Goal: Feedback & Contribution: Submit feedback/report problem

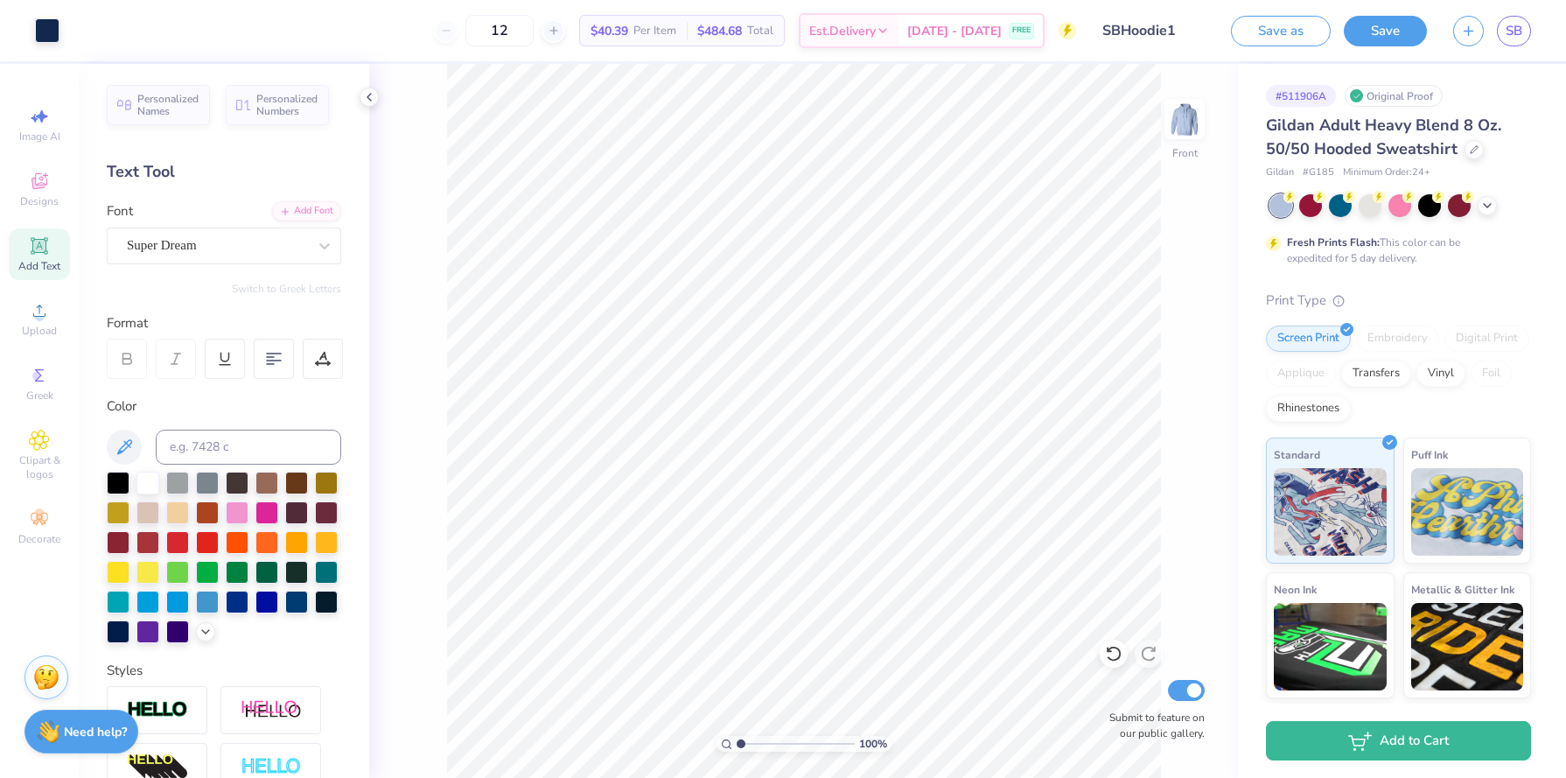
click at [1506, 30] on span "SB" at bounding box center [1514, 31] width 17 height 20
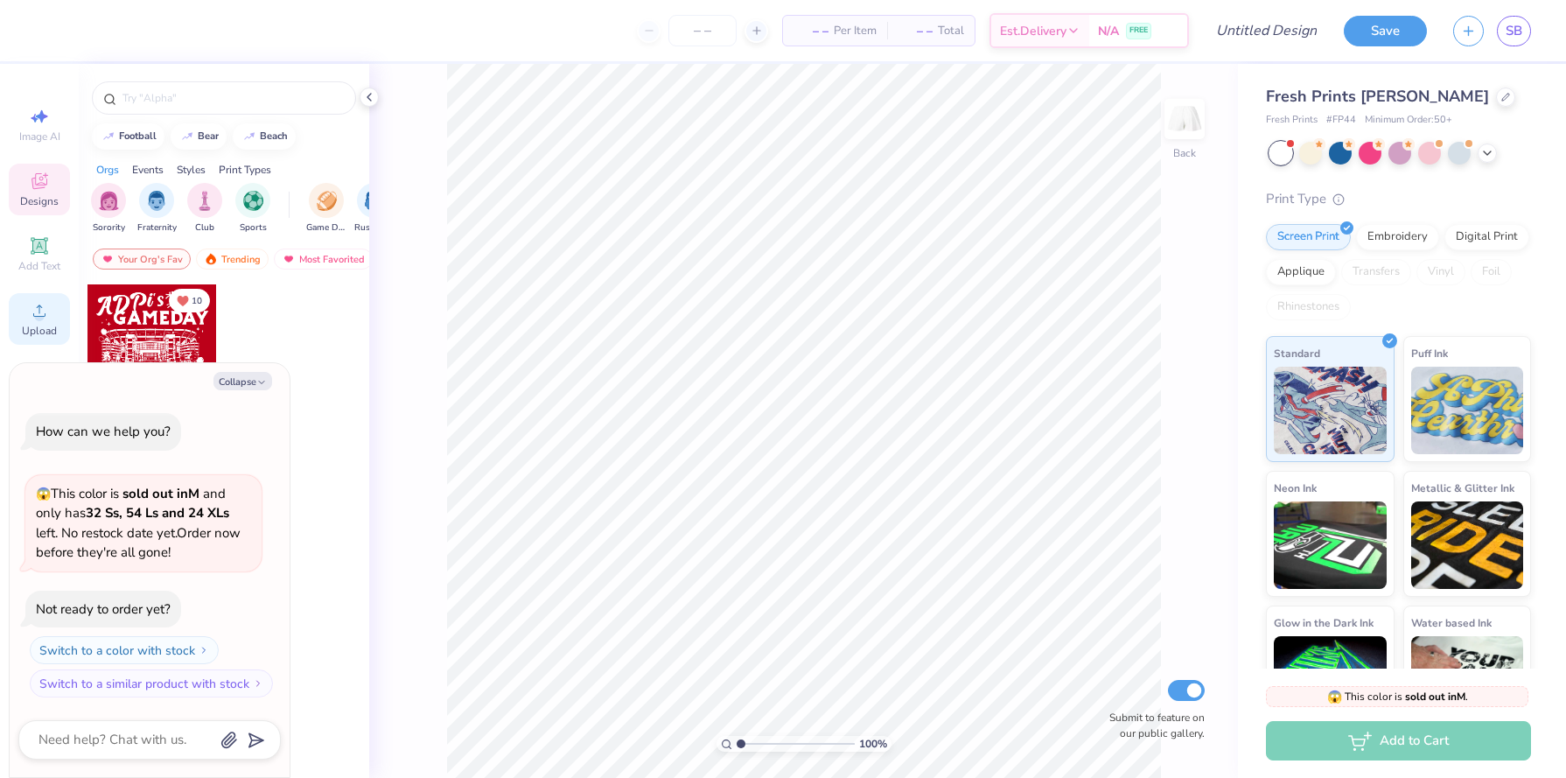
click at [37, 316] on icon at bounding box center [39, 310] width 12 height 12
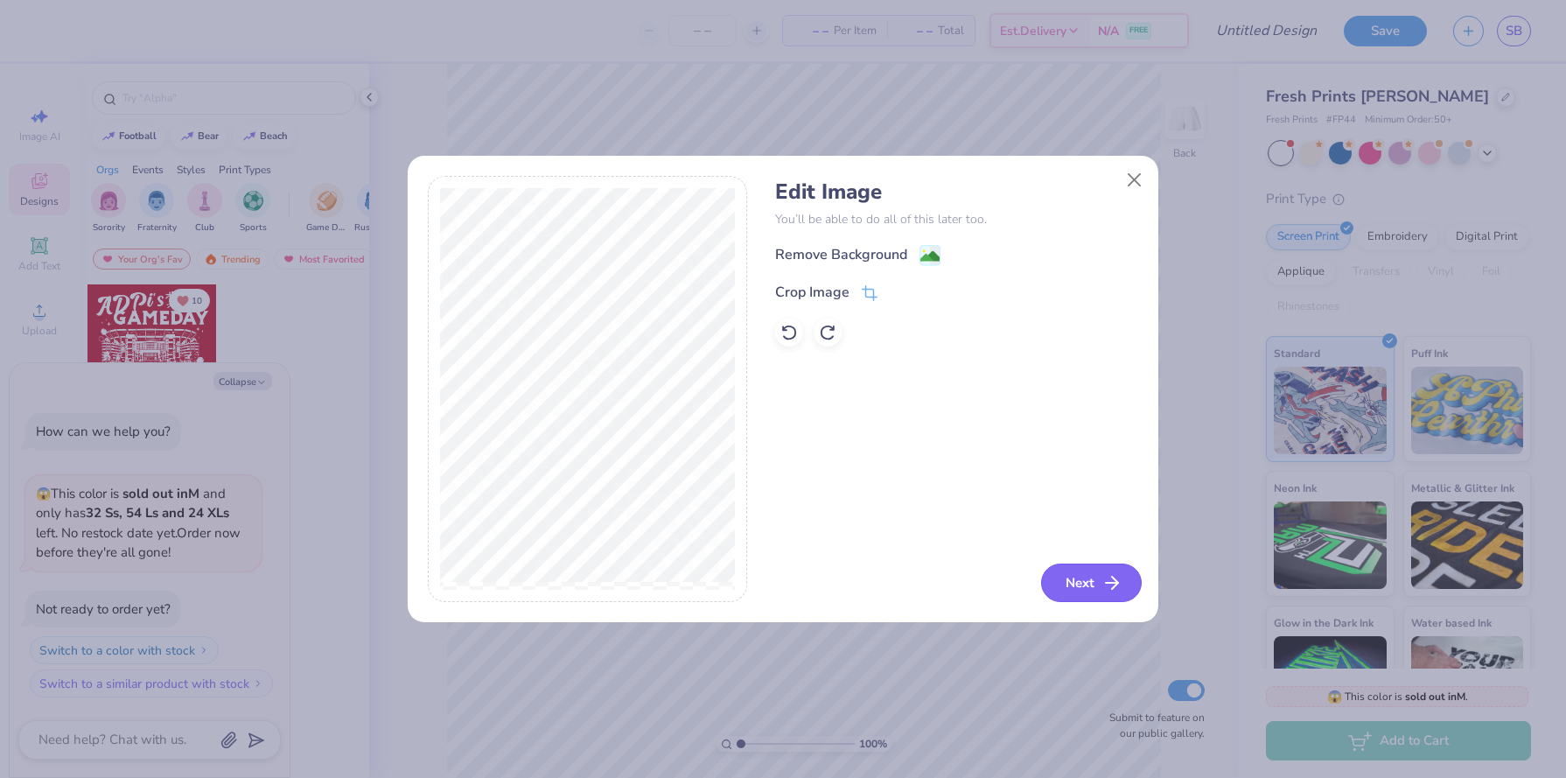
click at [1116, 593] on icon "button" at bounding box center [1112, 582] width 21 height 21
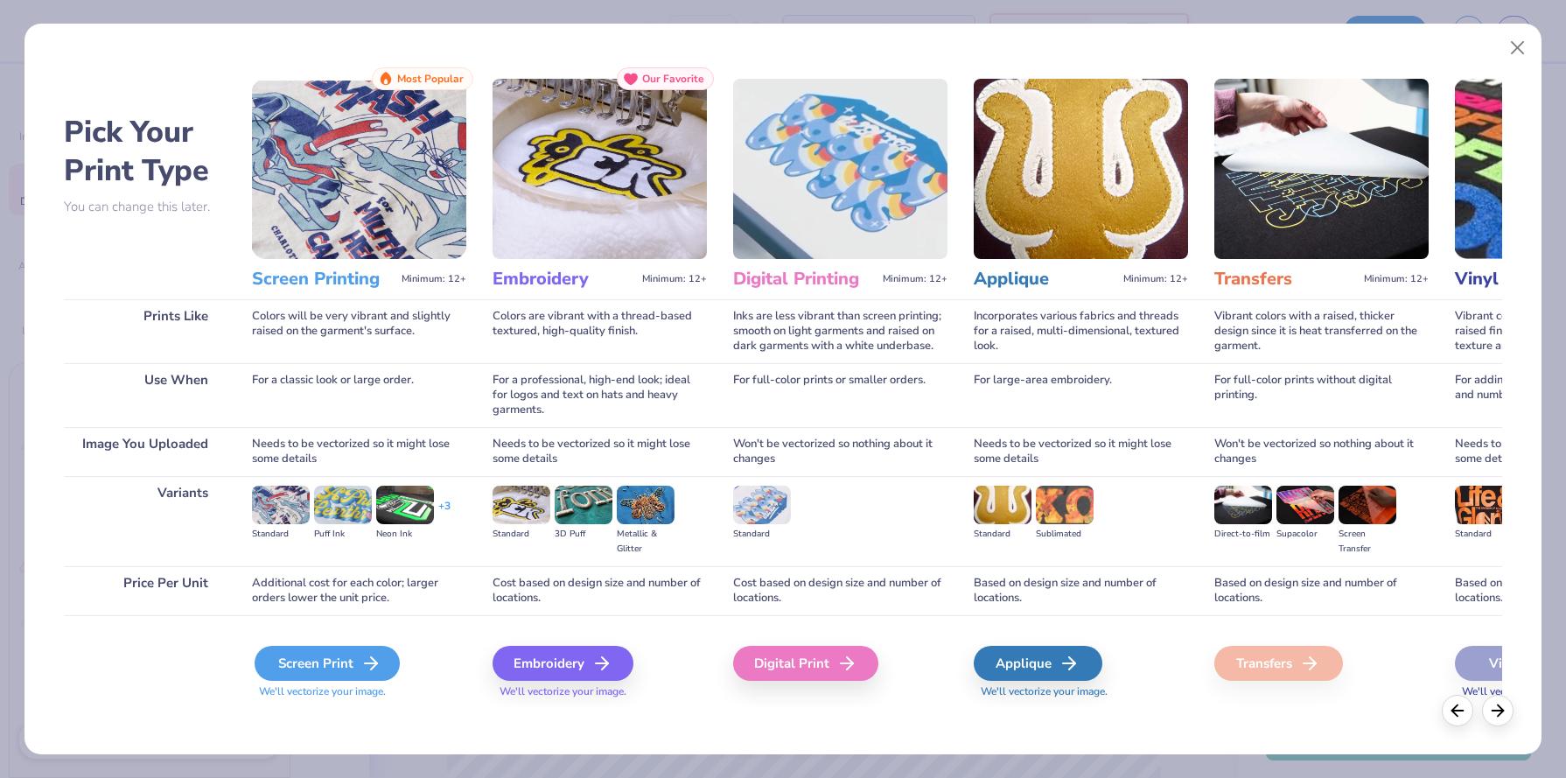
click at [386, 664] on div "Screen Print" at bounding box center [327, 663] width 145 height 35
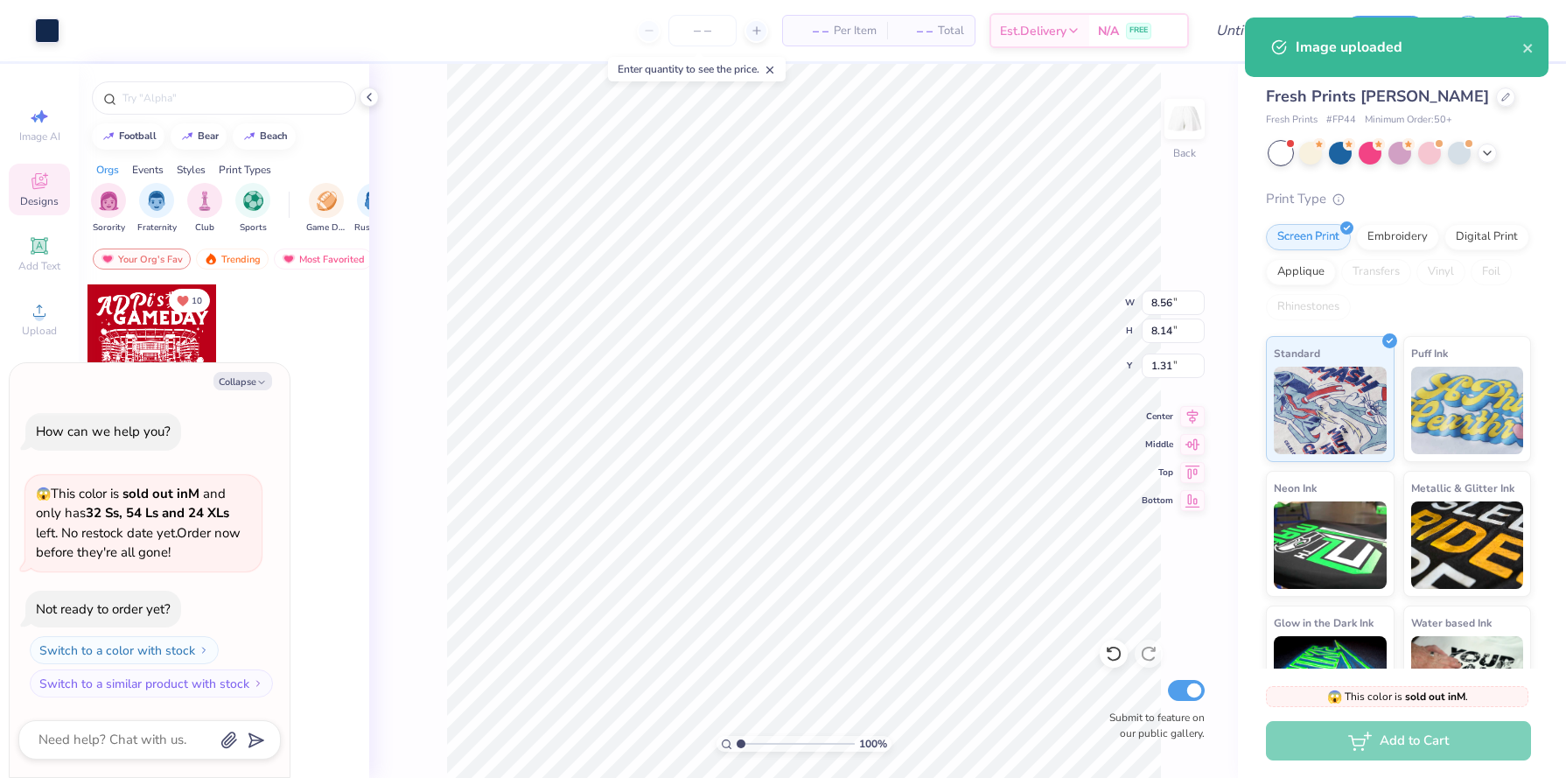
type textarea "x"
type input "4.25"
type input "4.05"
type input "5.40"
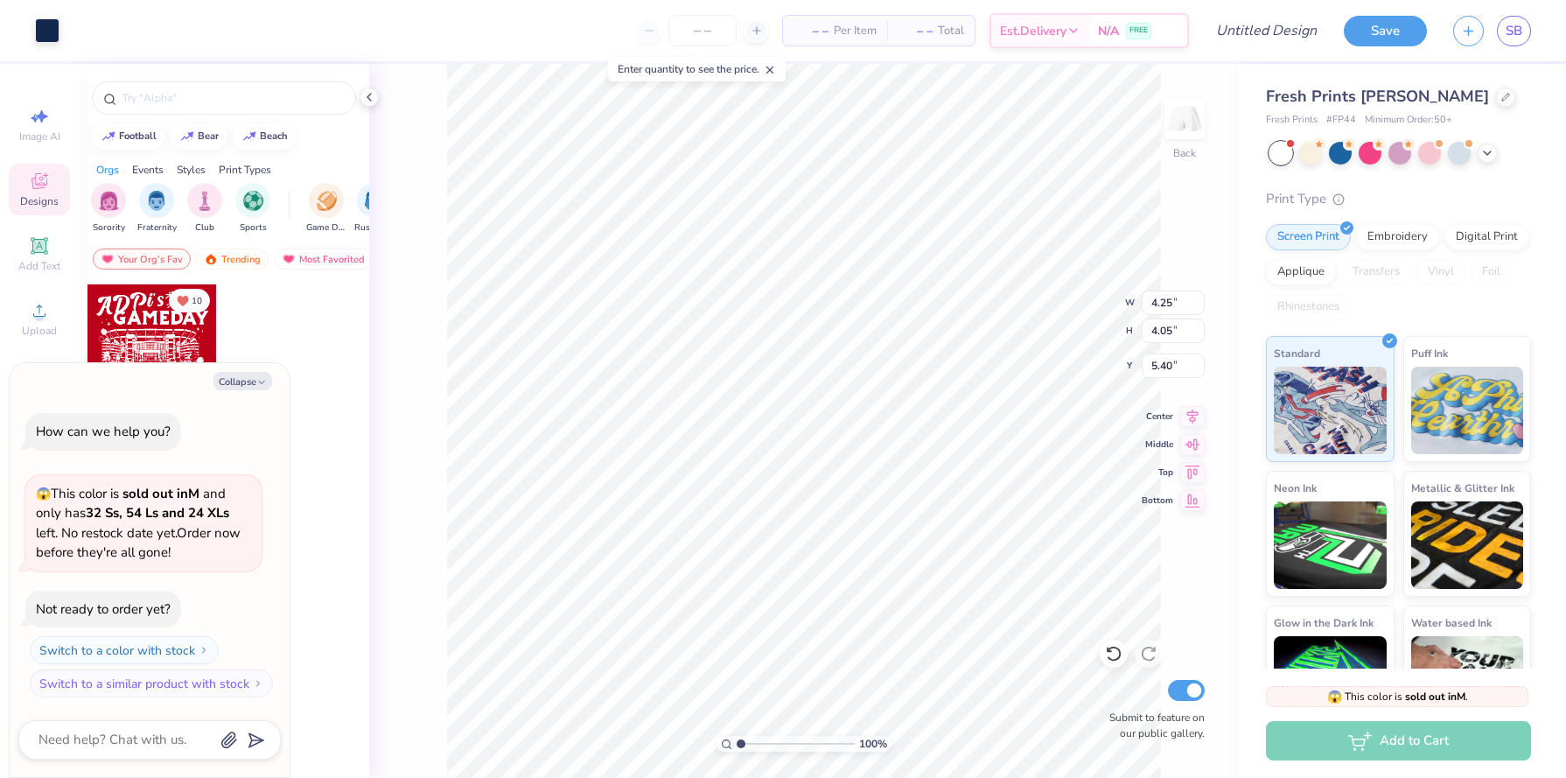
type textarea "x"
type input "3.96"
click at [1483, 158] on div at bounding box center [1487, 151] width 19 height 19
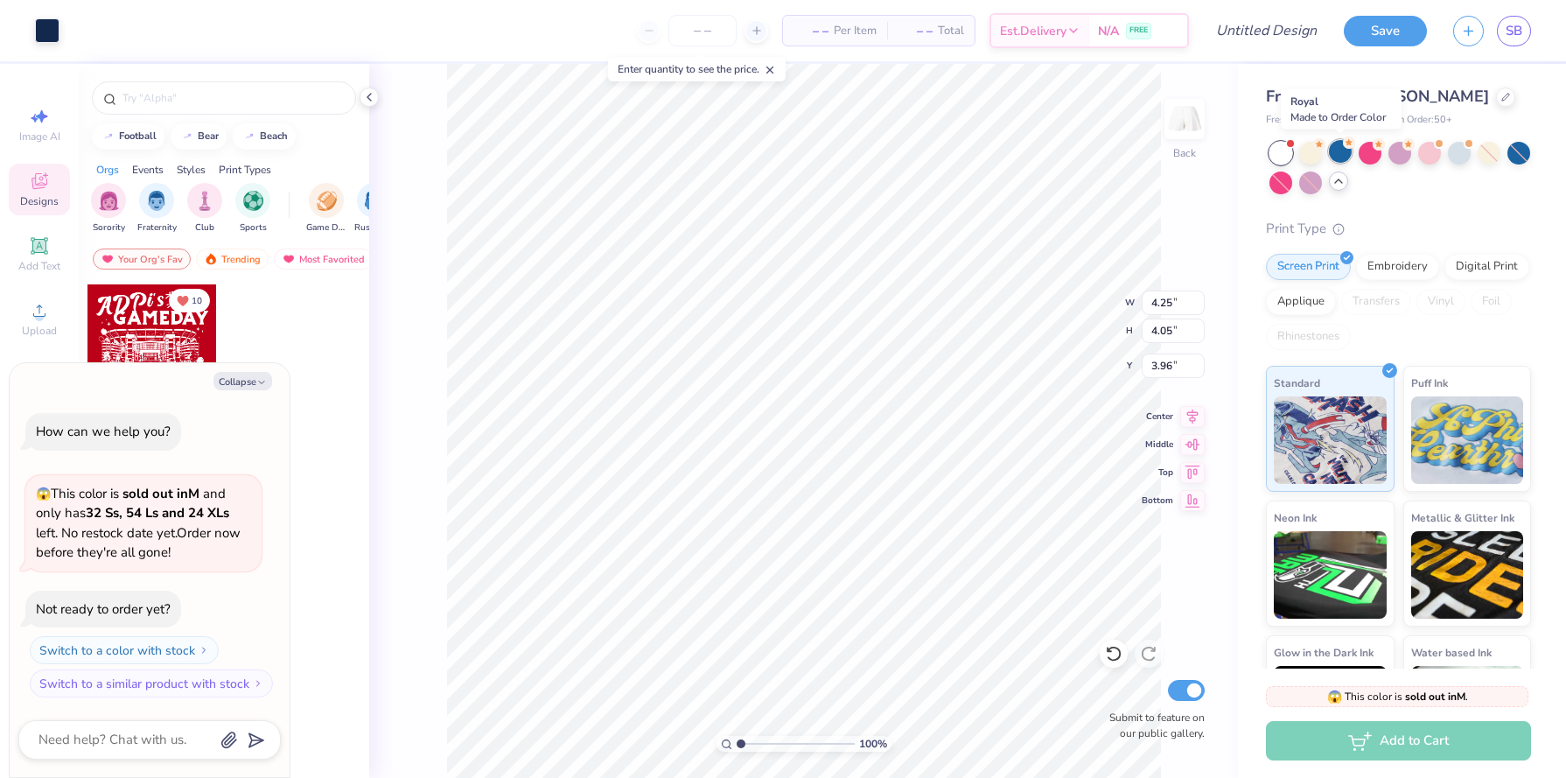
click at [1348, 151] on div at bounding box center [1340, 151] width 23 height 23
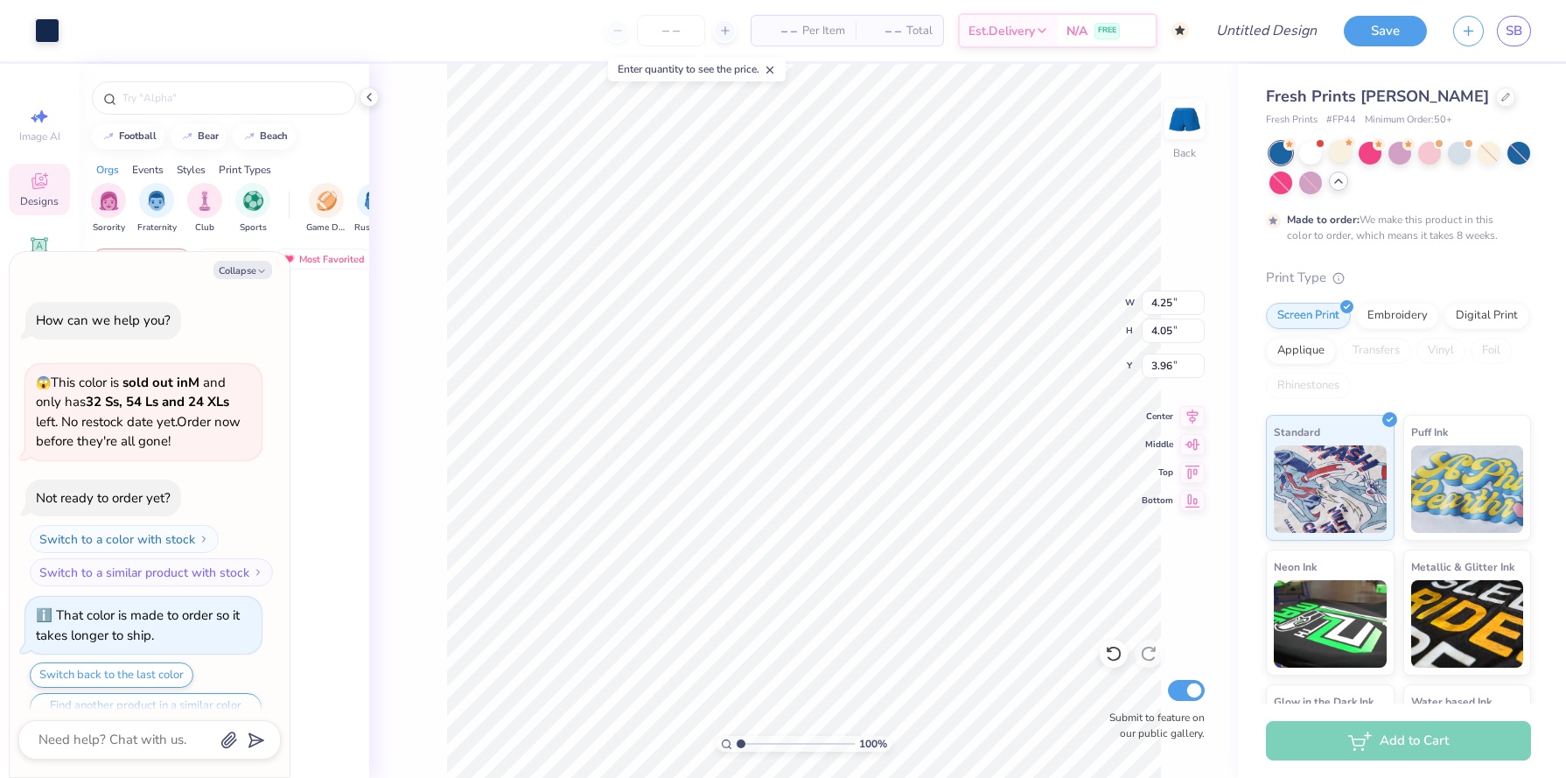
scroll to position [34, 0]
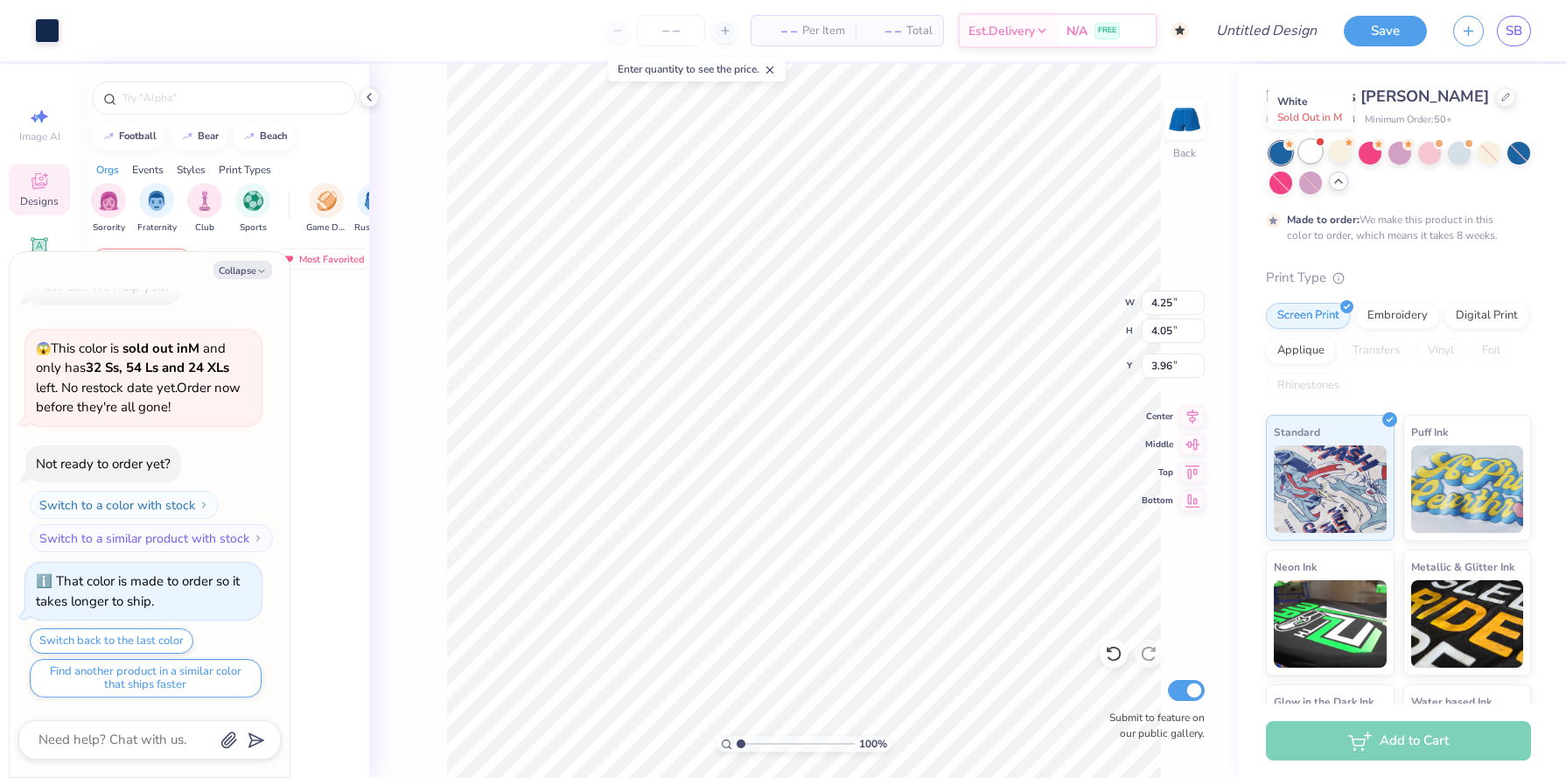
click at [1305, 157] on div at bounding box center [1310, 151] width 23 height 23
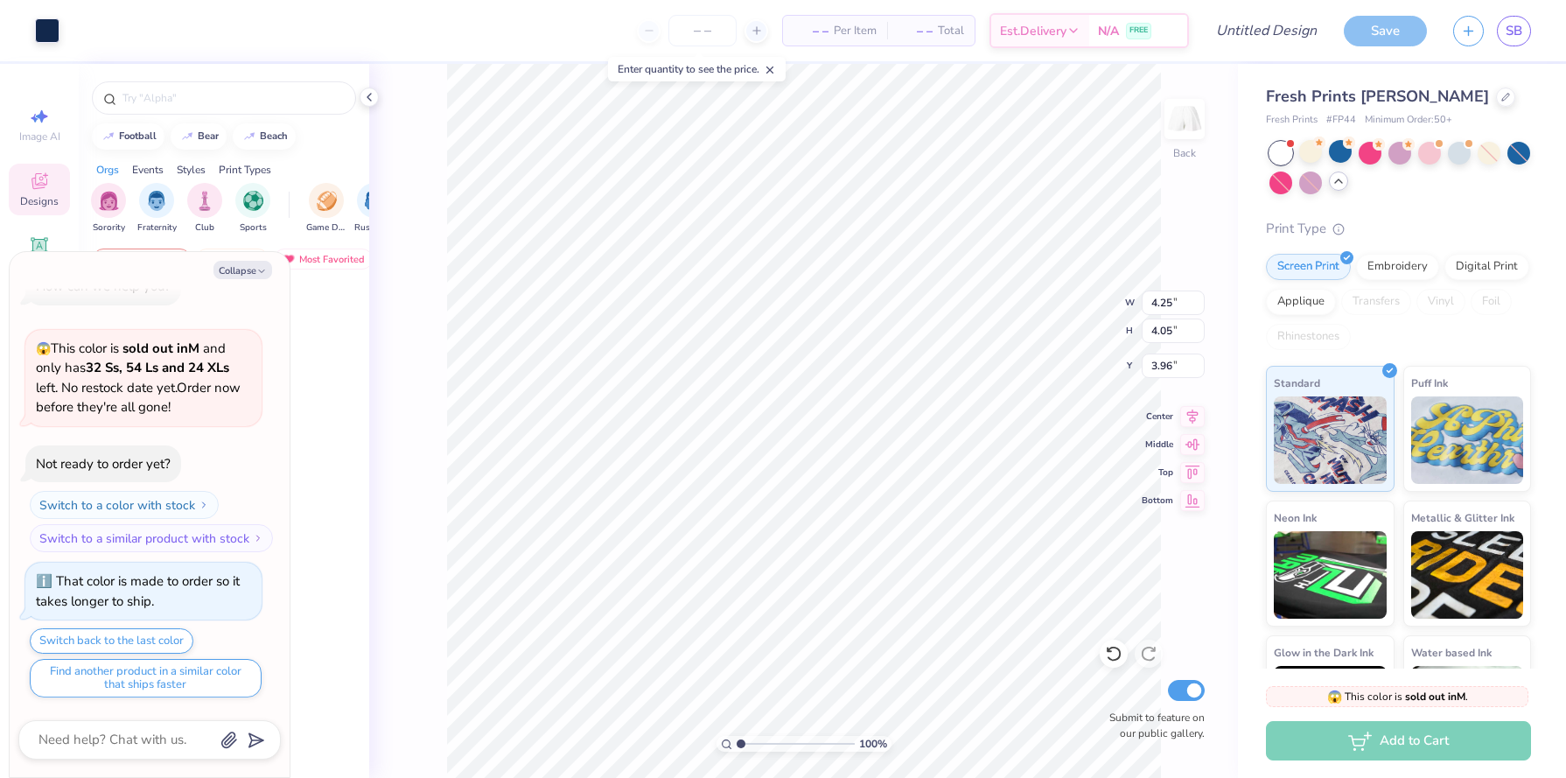
scroll to position [368, 0]
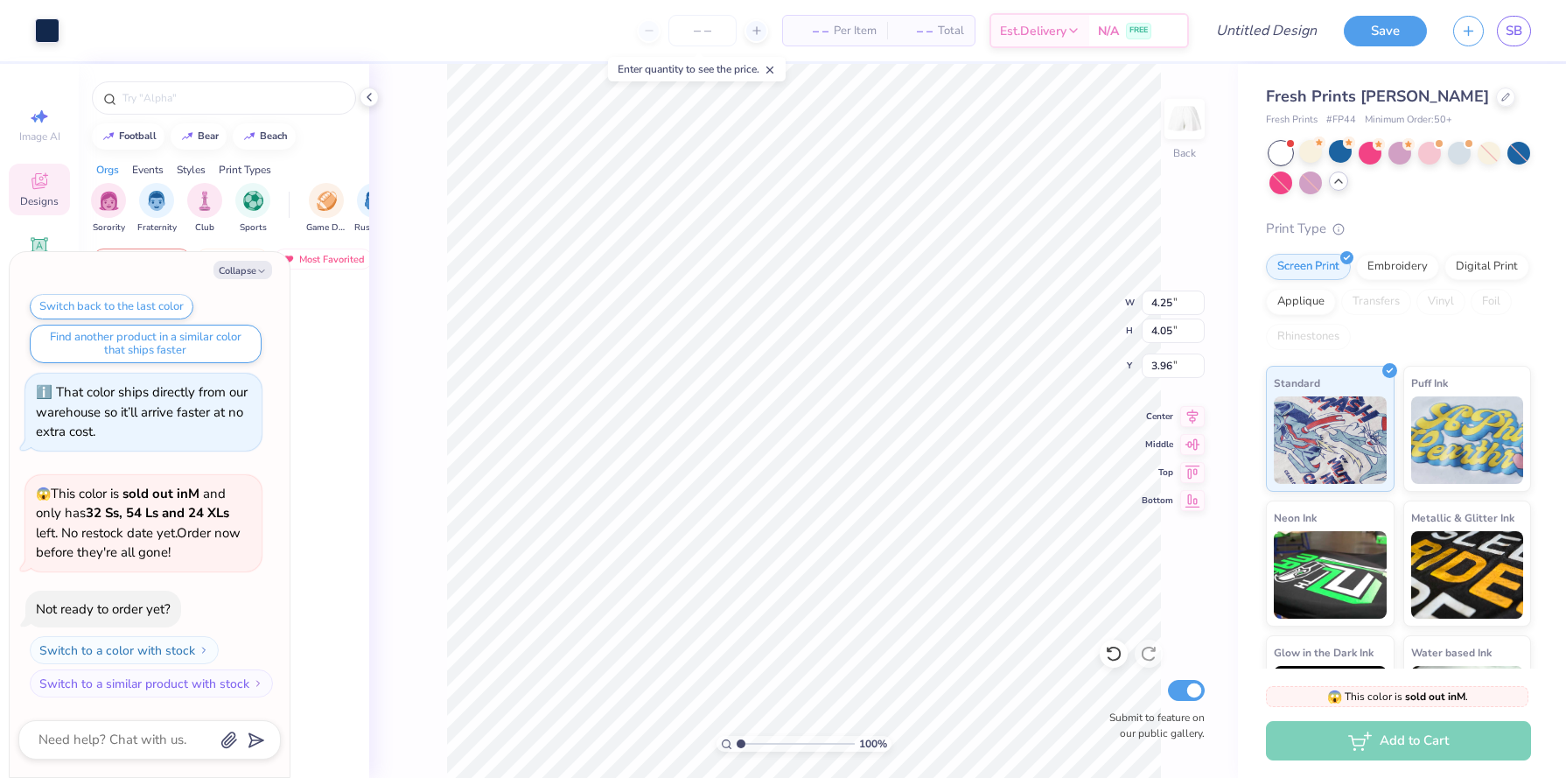
type textarea "x"
type input "4.15"
click at [701, 40] on input "number" at bounding box center [702, 30] width 68 height 31
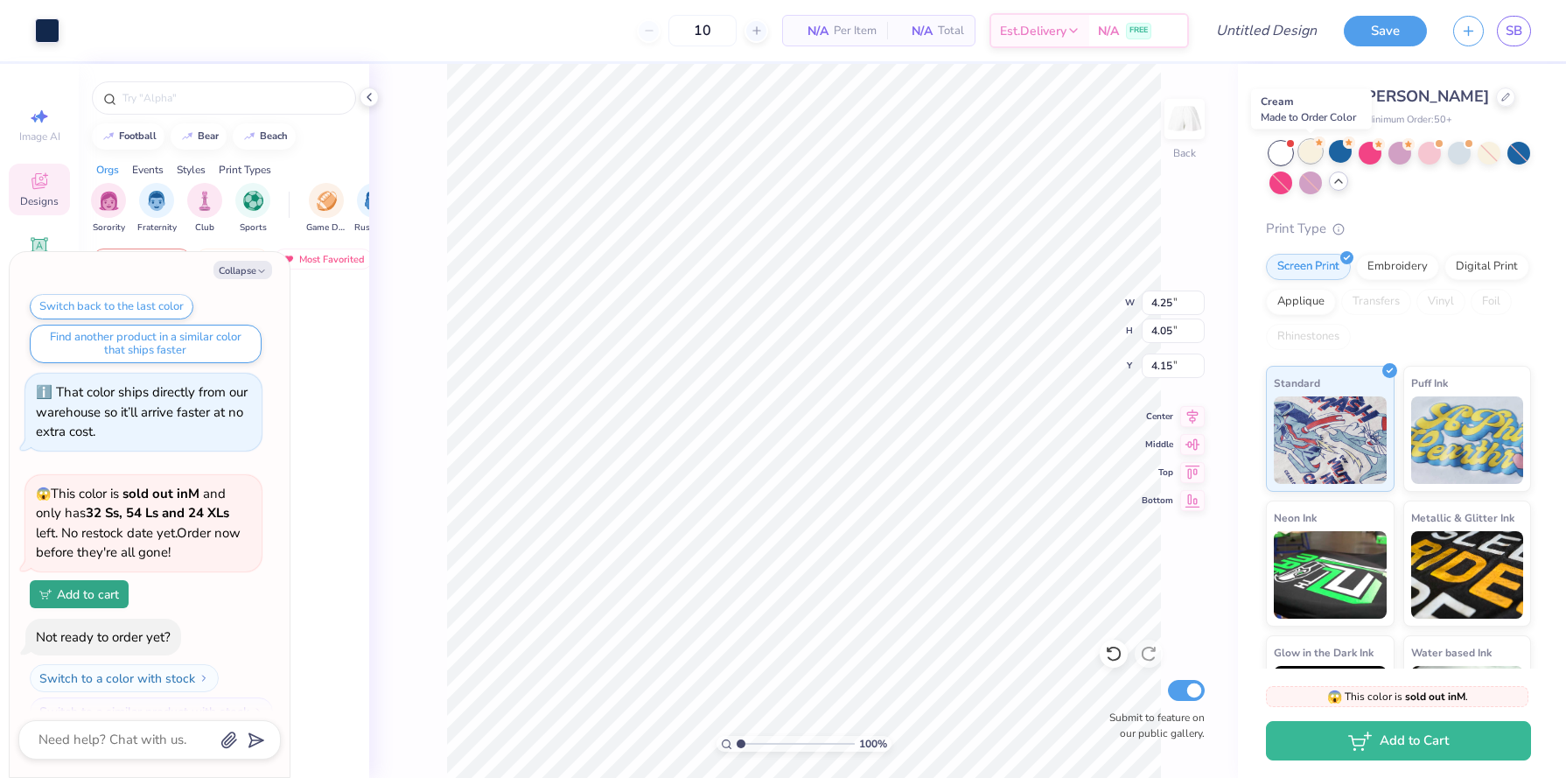
type input "10"
click at [1310, 151] on div at bounding box center [1310, 151] width 23 height 23
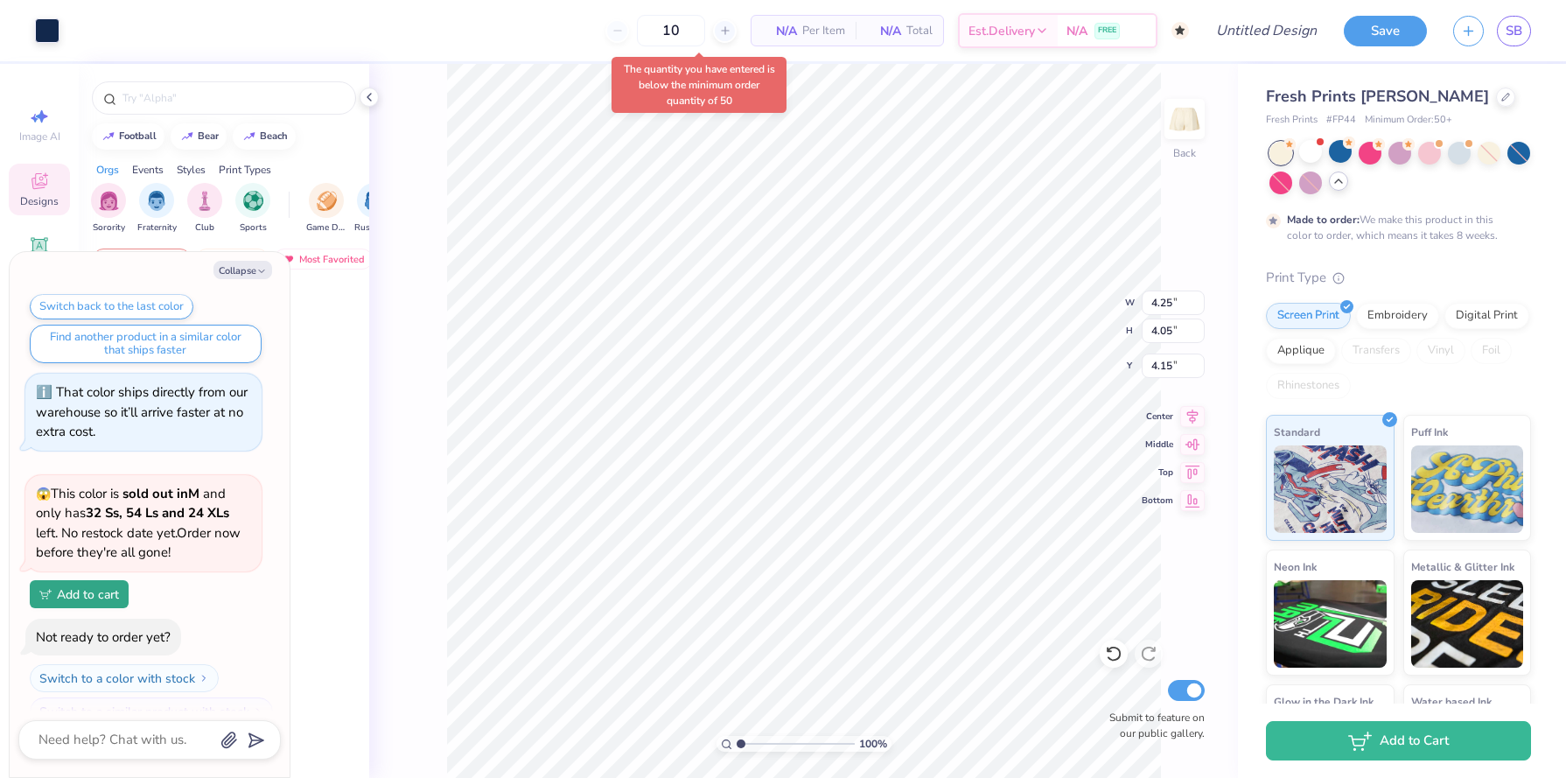
scroll to position [570, 0]
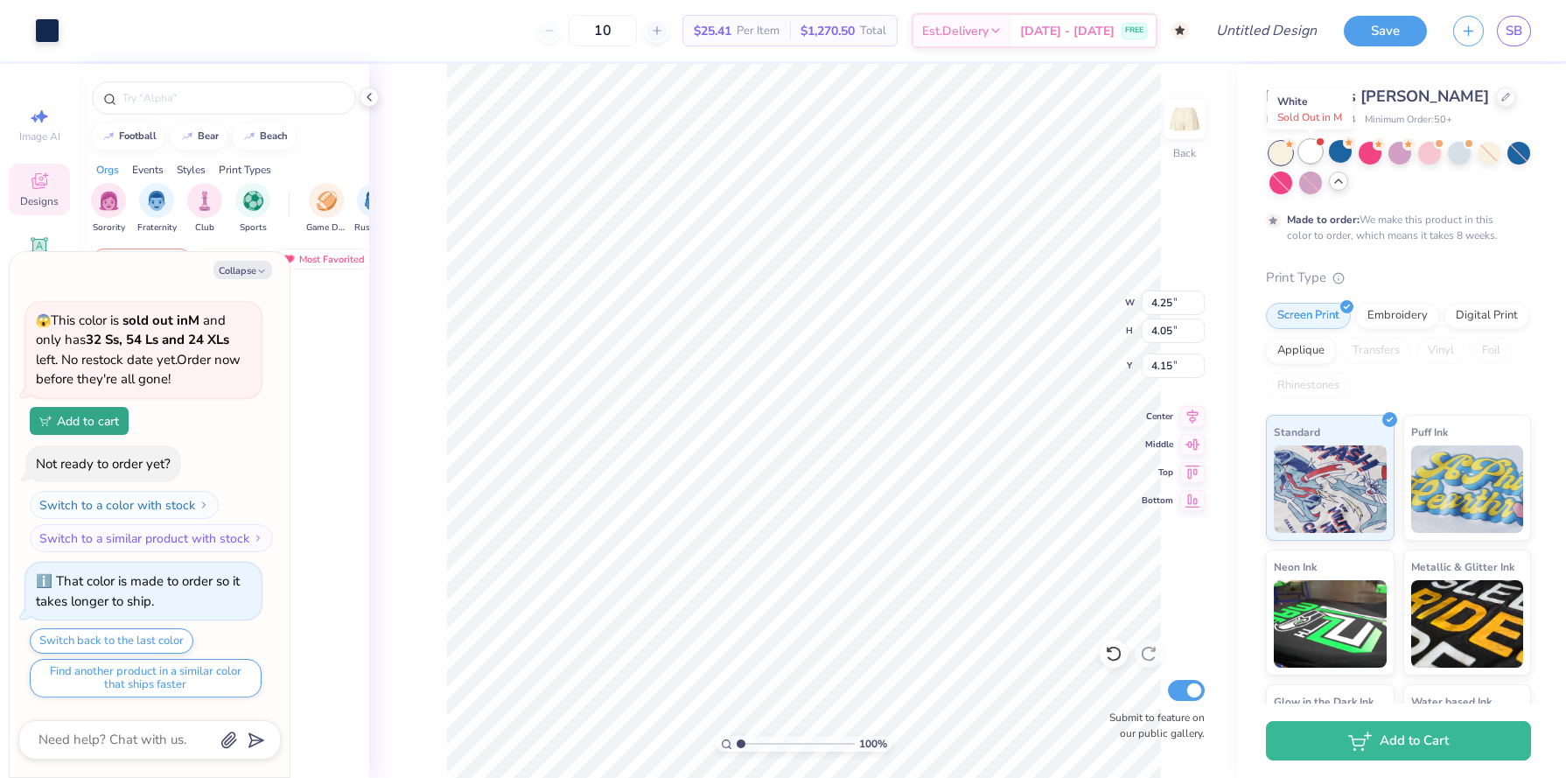
click at [1310, 150] on div at bounding box center [1310, 151] width 23 height 23
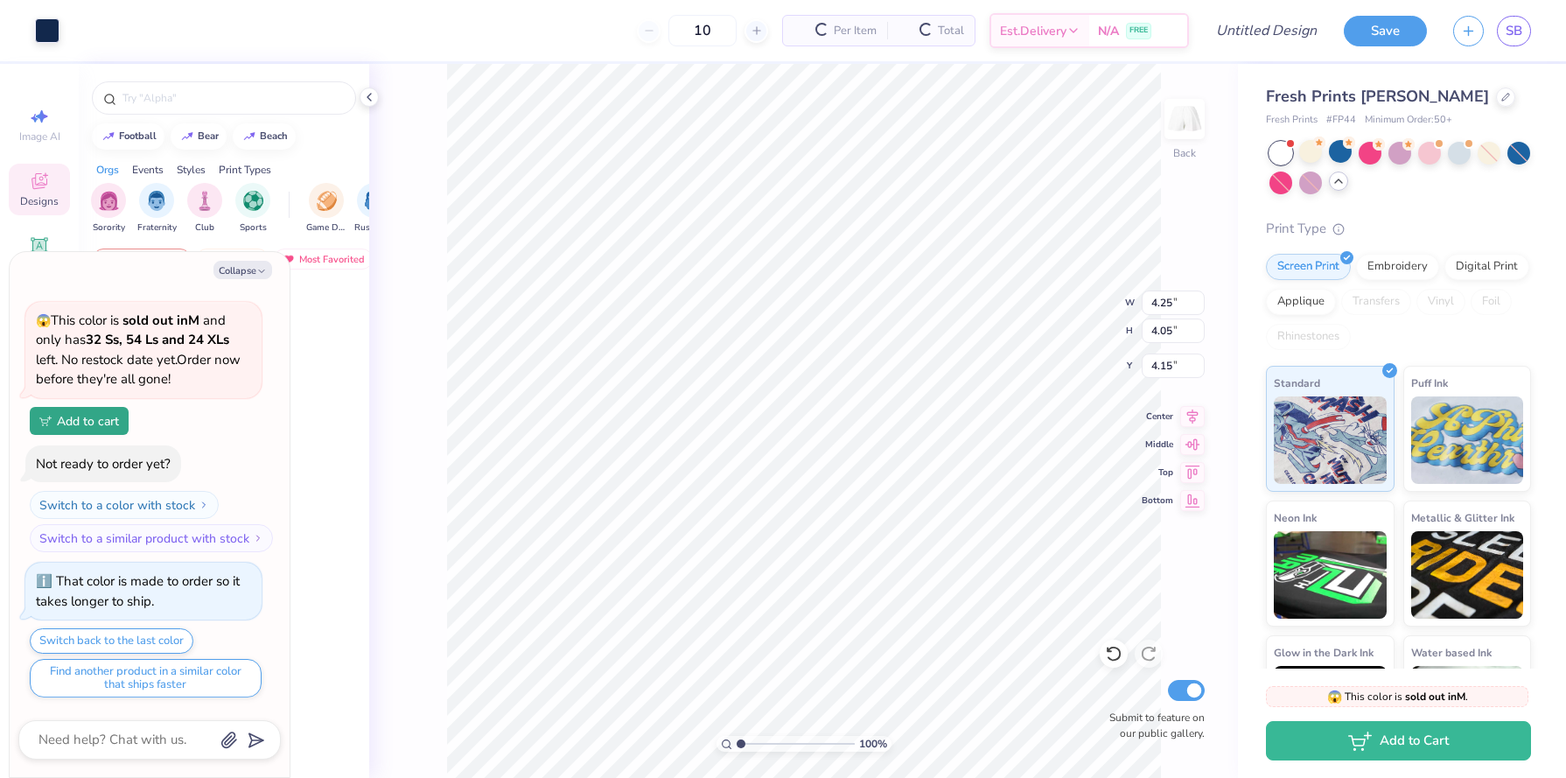
scroll to position [951, 0]
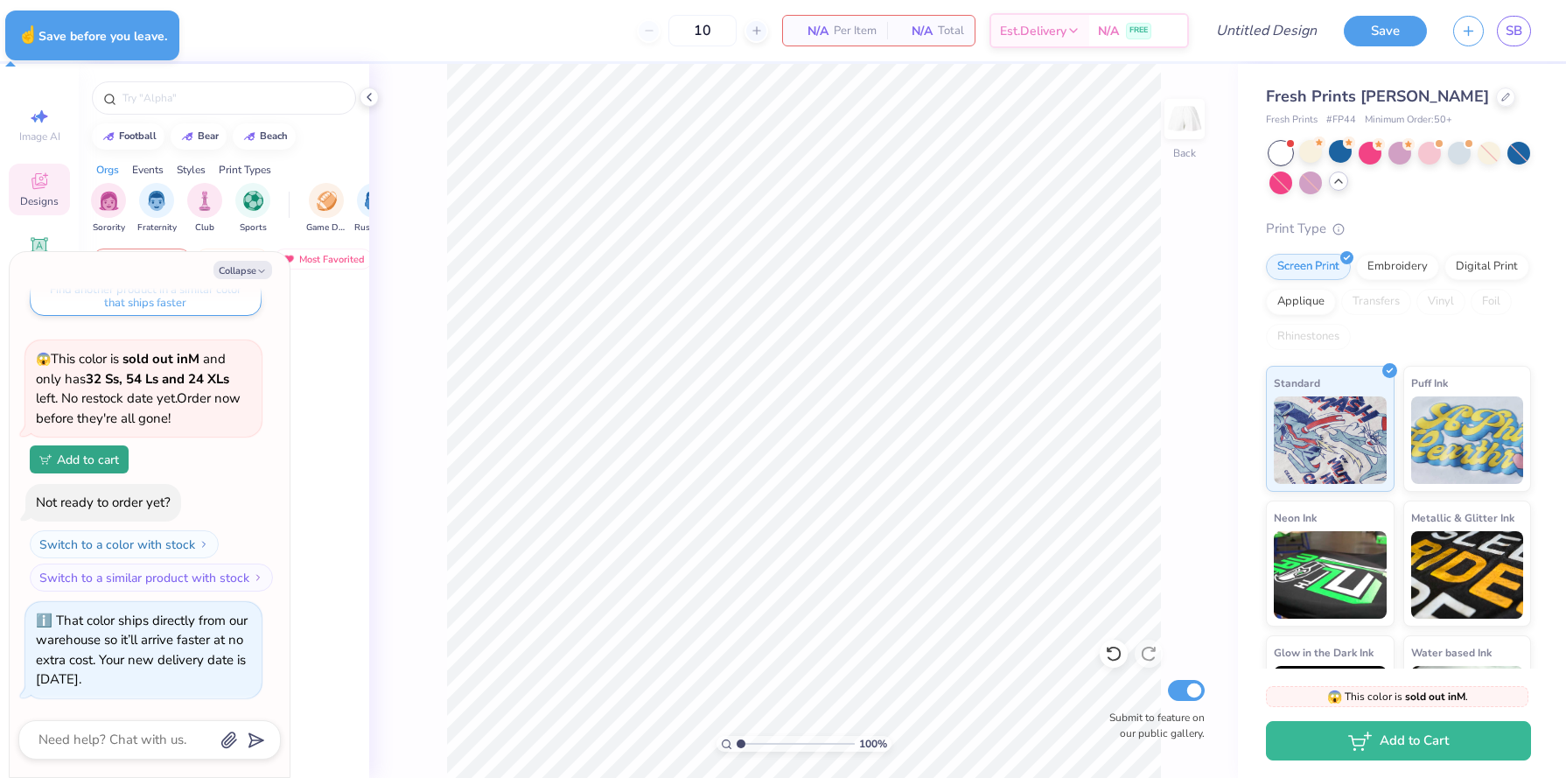
type textarea "x"
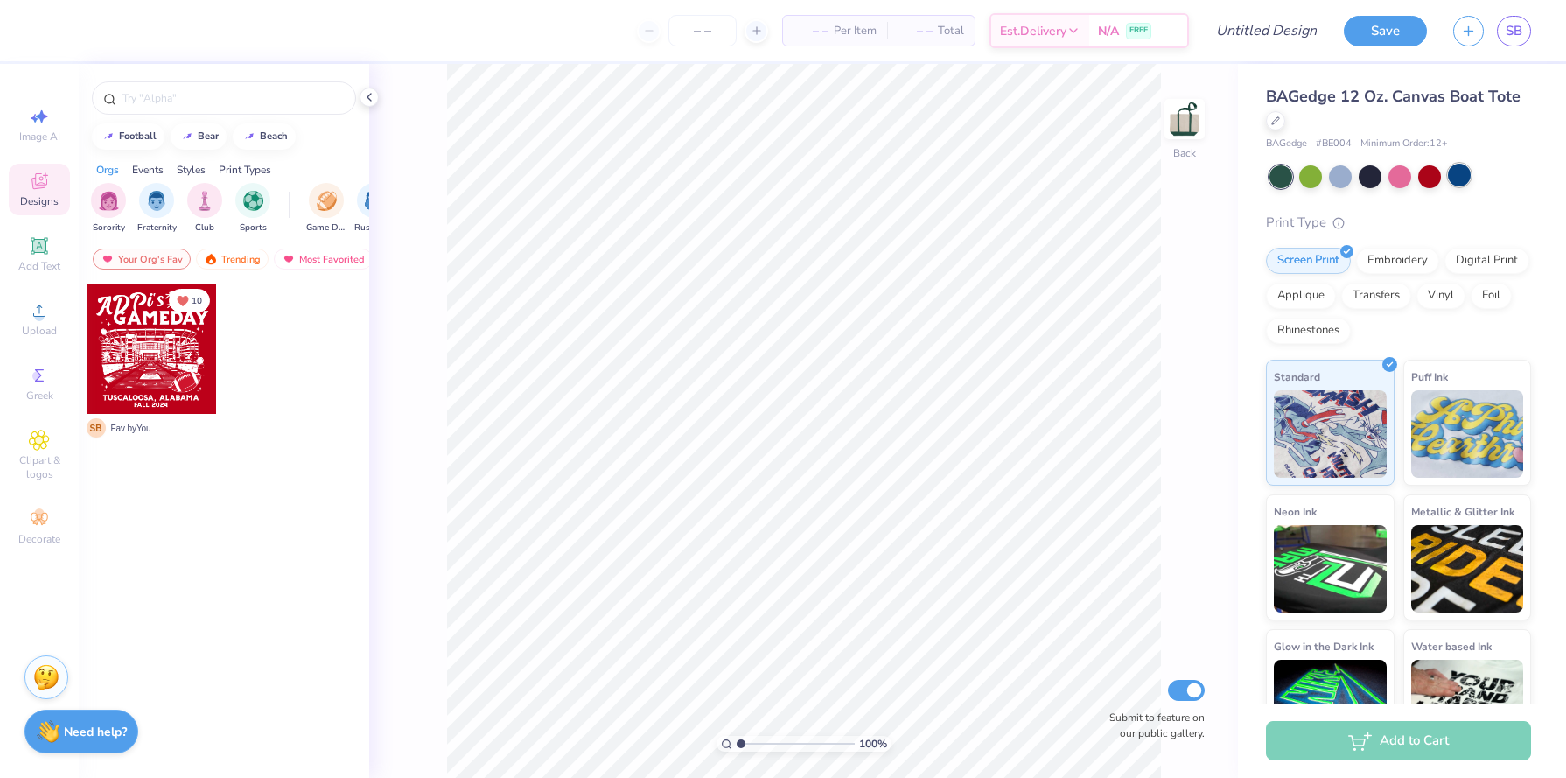
click at [1459, 180] on div at bounding box center [1459, 175] width 23 height 23
click at [1363, 178] on div at bounding box center [1370, 175] width 23 height 23
click at [1399, 177] on div at bounding box center [1400, 175] width 23 height 23
click at [1369, 185] on div at bounding box center [1370, 175] width 23 height 23
click at [1194, 140] on img at bounding box center [1185, 119] width 70 height 70
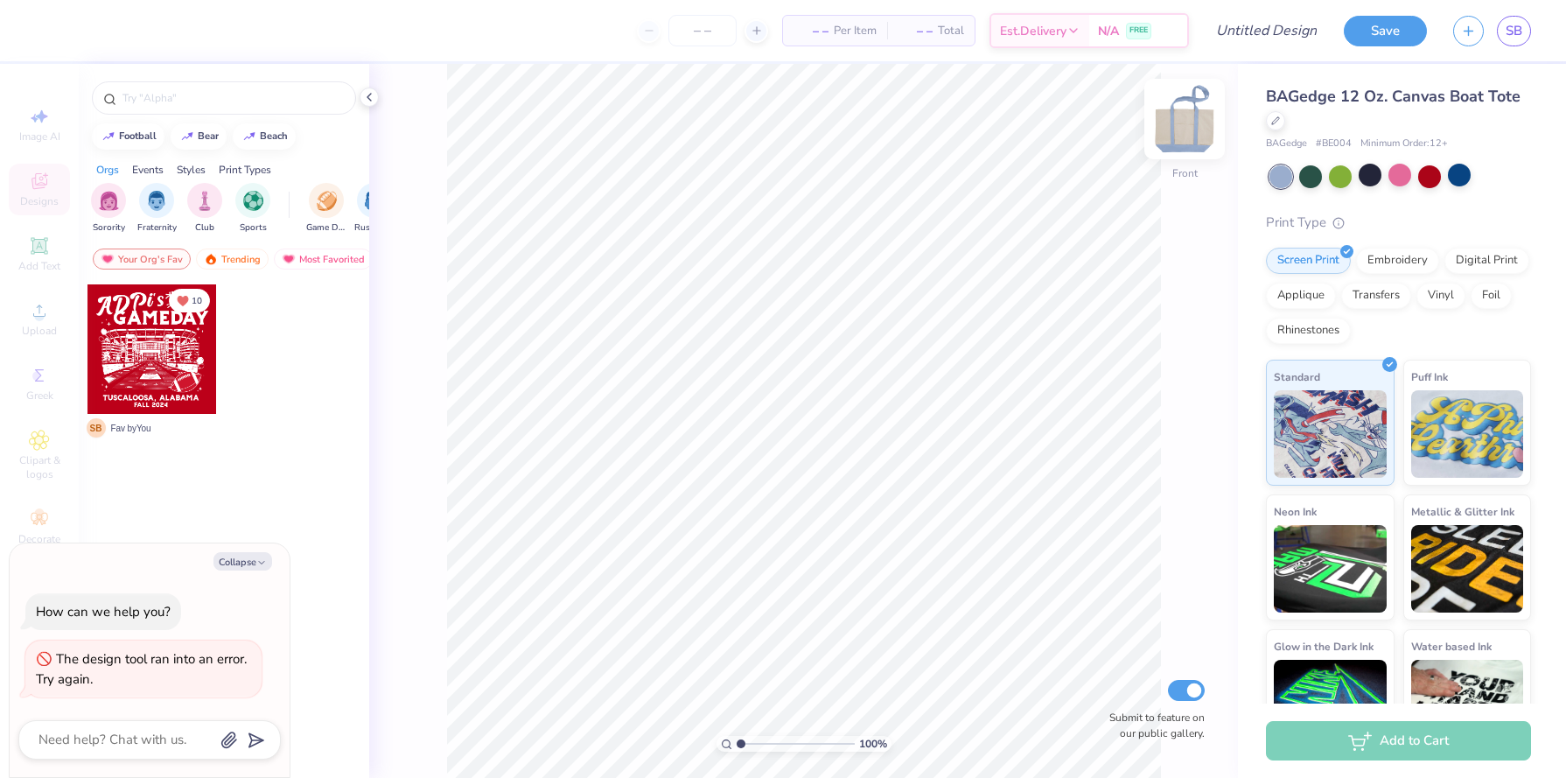
click at [1193, 139] on img at bounding box center [1185, 119] width 70 height 70
click at [1177, 125] on img at bounding box center [1185, 119] width 70 height 70
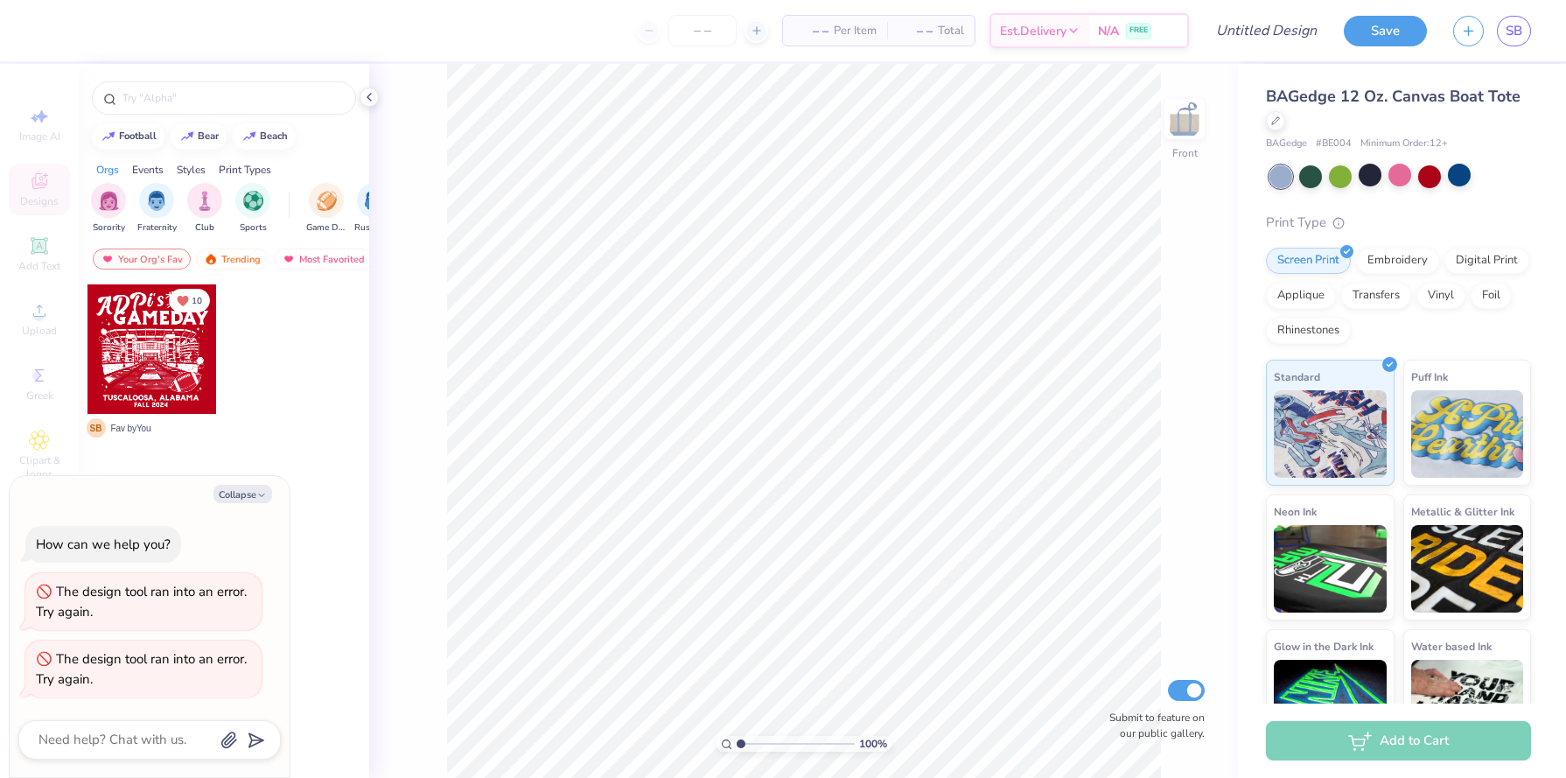
click at [1177, 125] on img at bounding box center [1184, 118] width 35 height 35
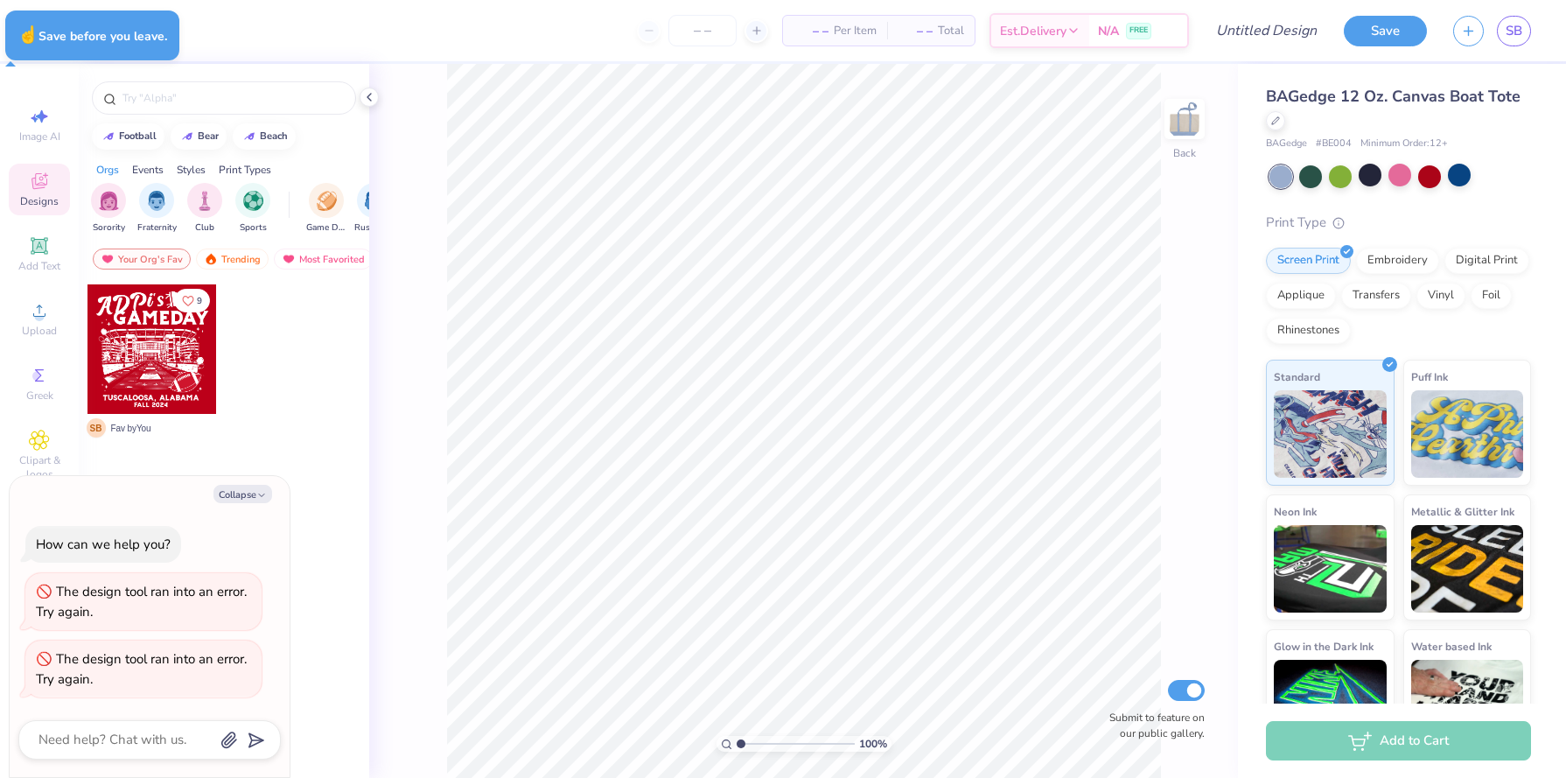
type textarea "x"
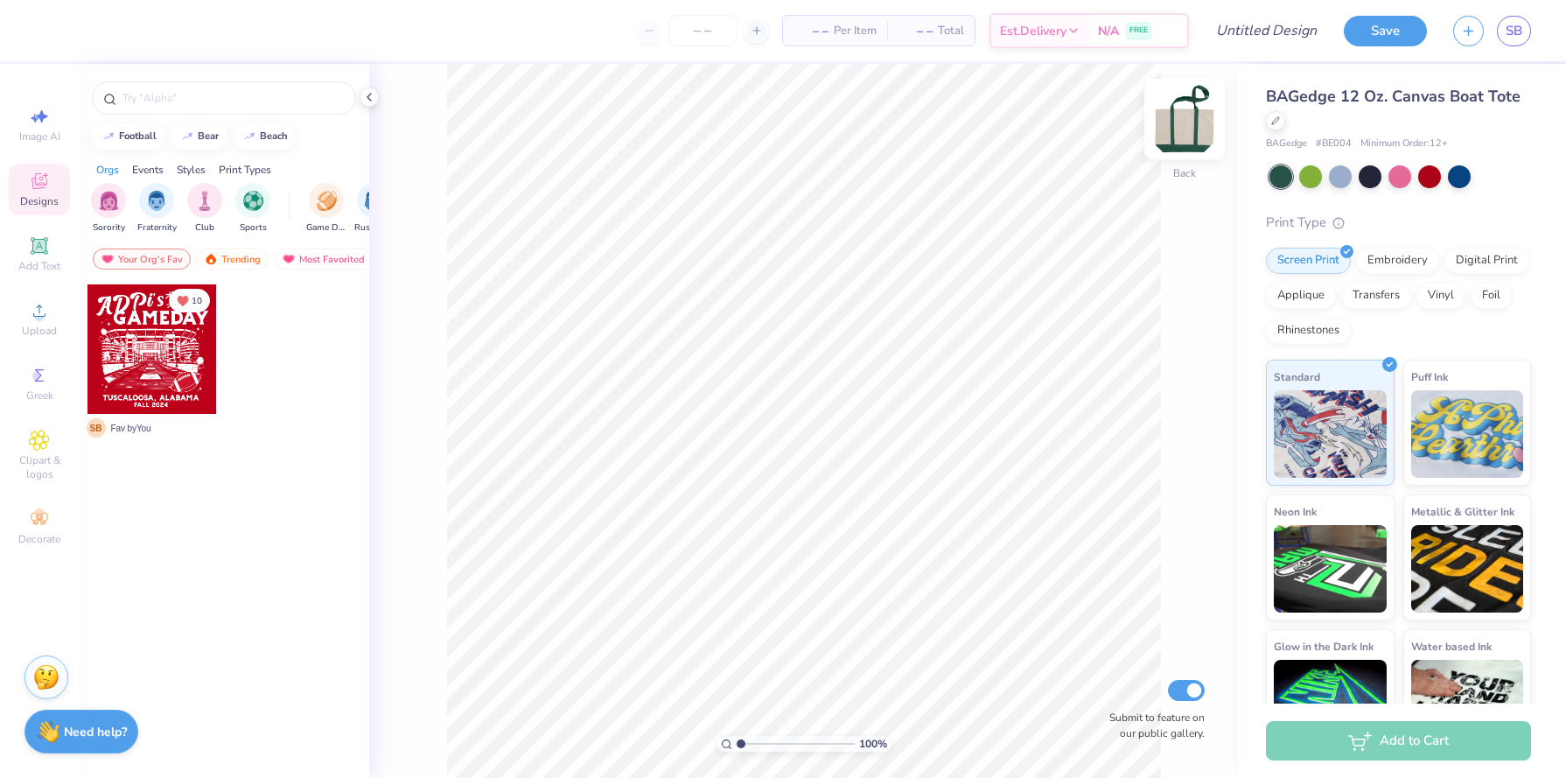
click at [1191, 142] on img at bounding box center [1185, 119] width 70 height 70
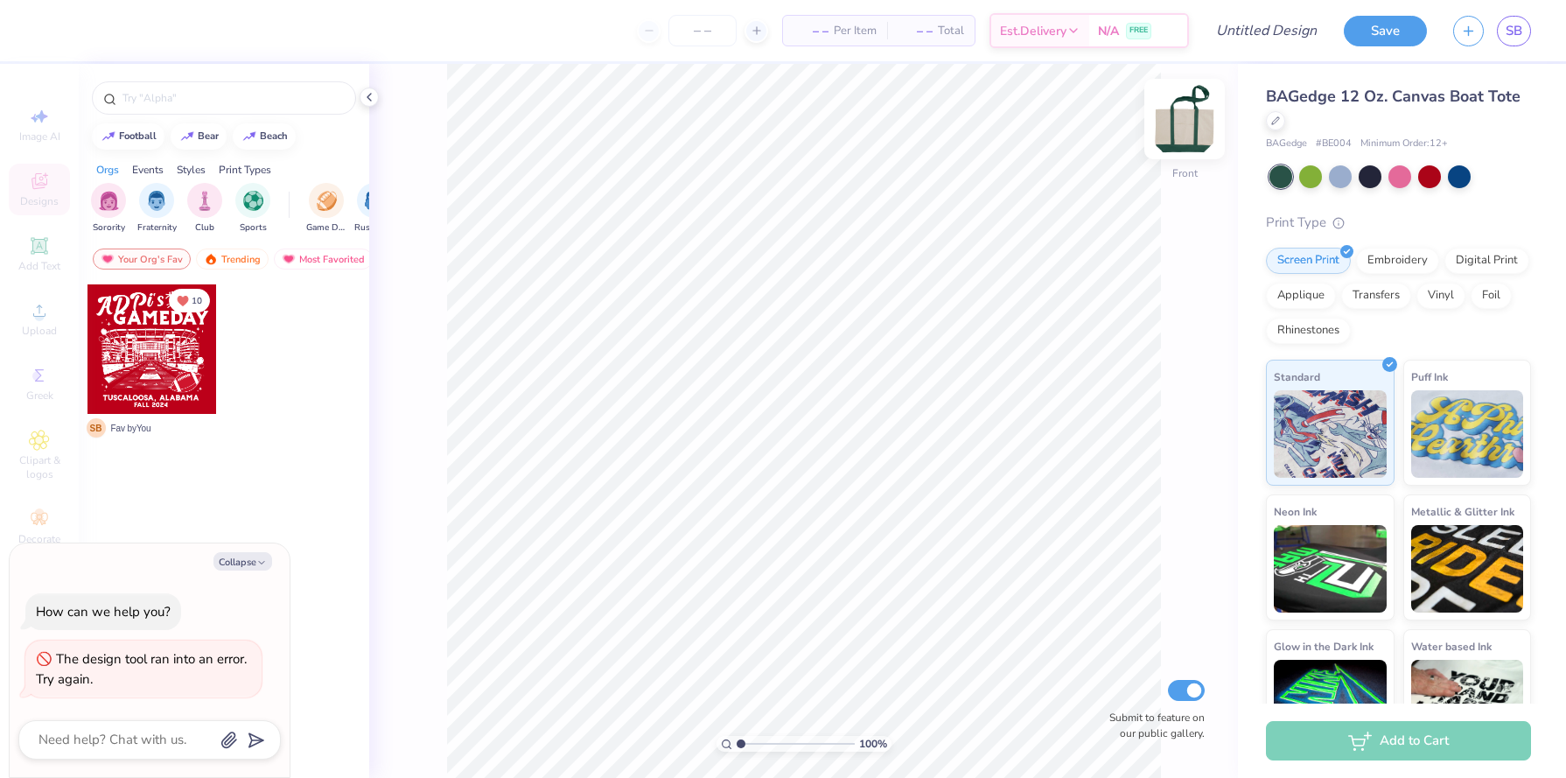
click at [1190, 142] on img at bounding box center [1185, 119] width 70 height 70
click at [1340, 176] on div at bounding box center [1340, 175] width 23 height 23
click at [32, 300] on icon at bounding box center [39, 310] width 21 height 21
click at [34, 255] on icon at bounding box center [39, 245] width 21 height 21
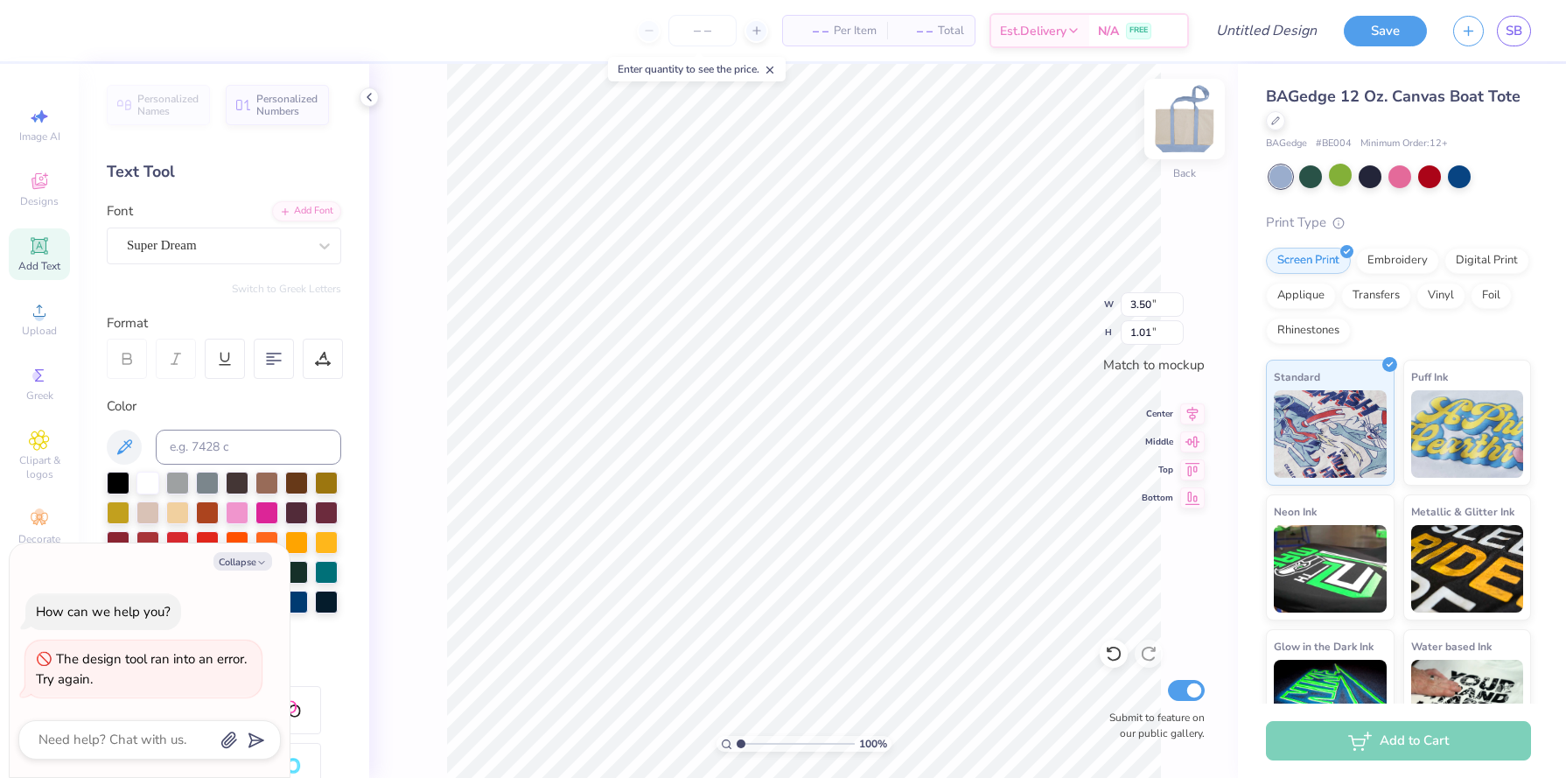
click at [1179, 140] on img at bounding box center [1185, 119] width 70 height 70
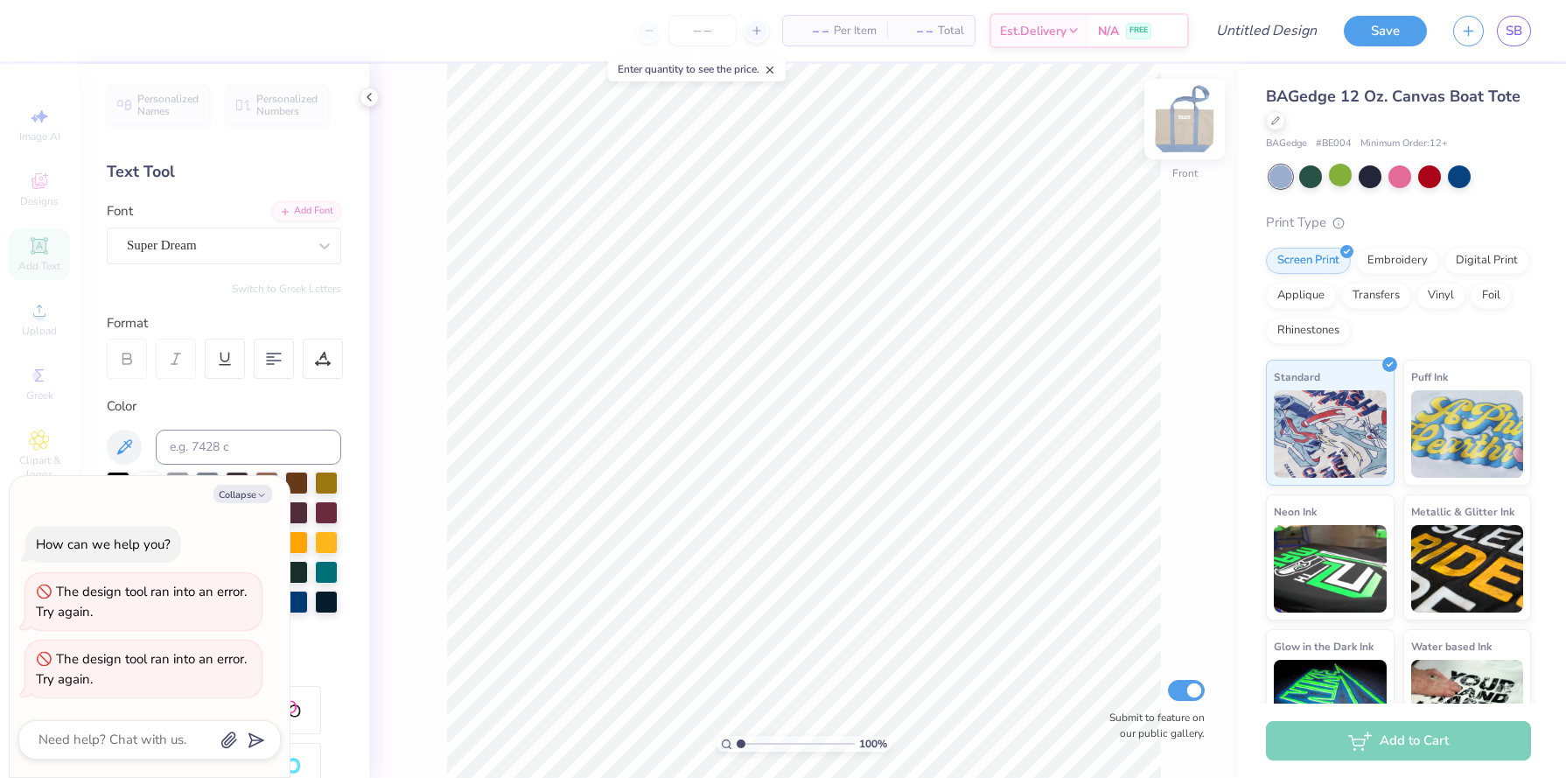
click at [1178, 138] on img at bounding box center [1185, 119] width 70 height 70
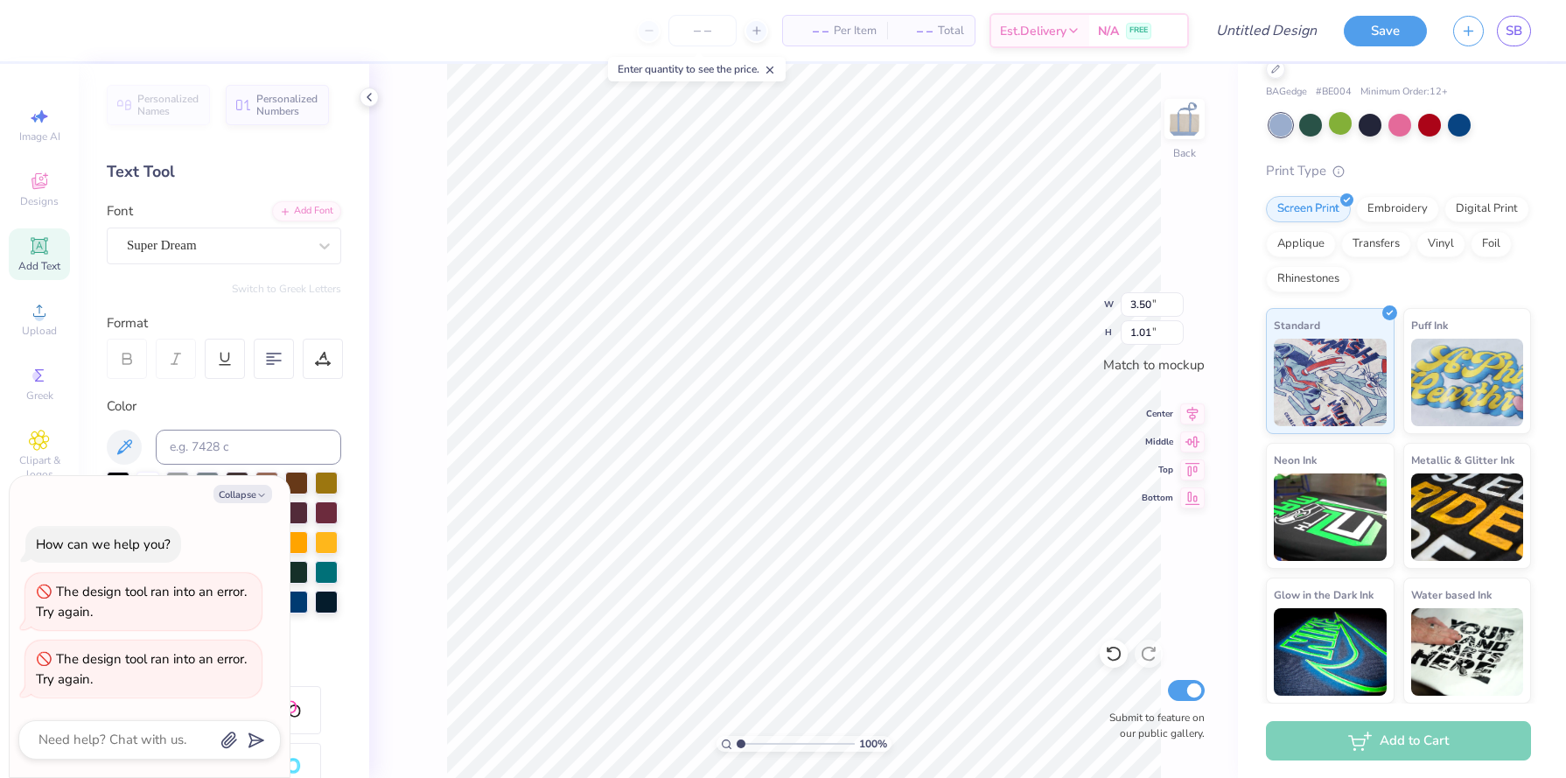
scroll to position [51, 0]
click at [1387, 214] on div "Embroidery" at bounding box center [1397, 210] width 83 height 26
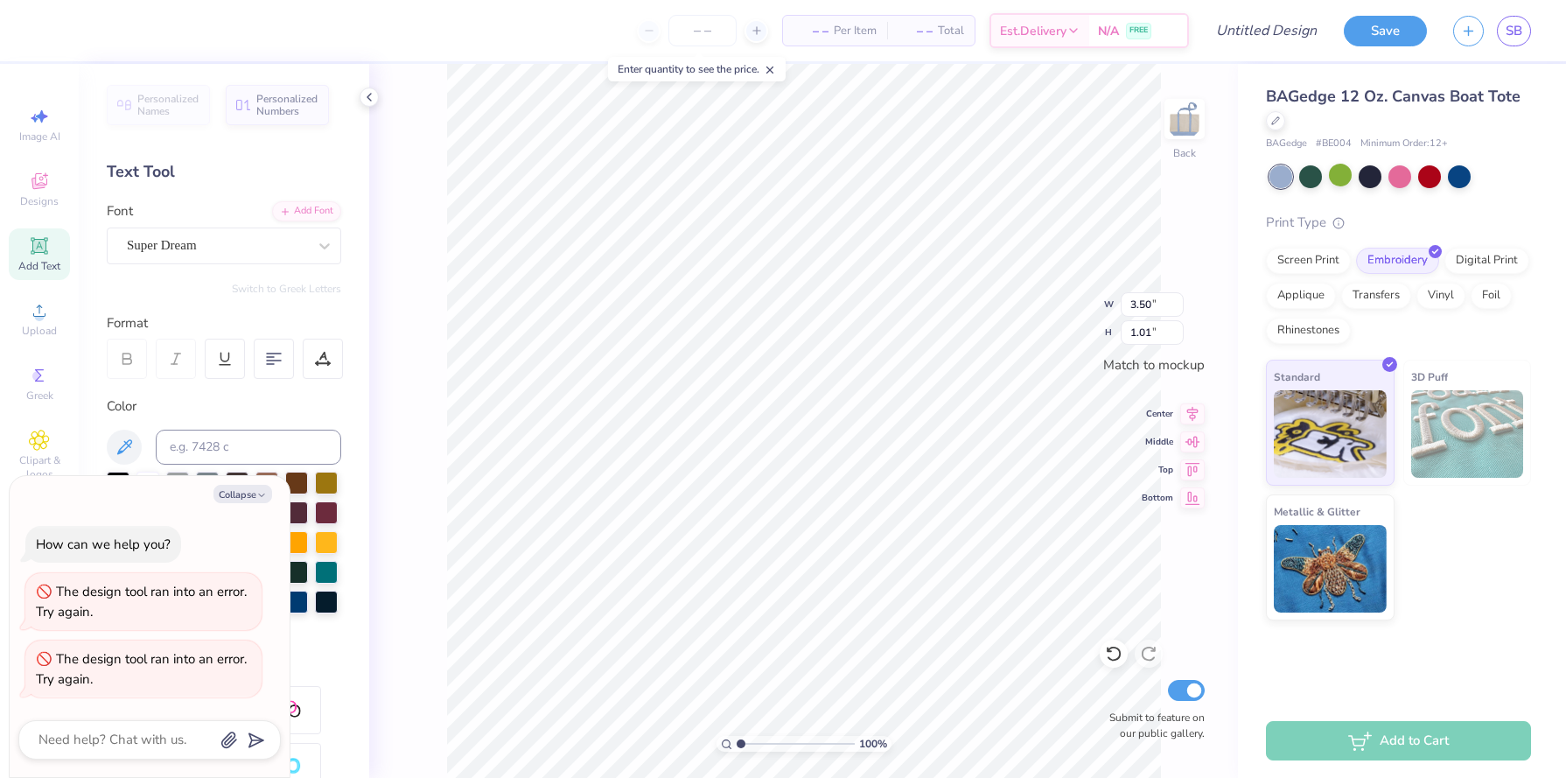
scroll to position [0, 0]
click at [206, 238] on div "Super Dream" at bounding box center [217, 245] width 184 height 27
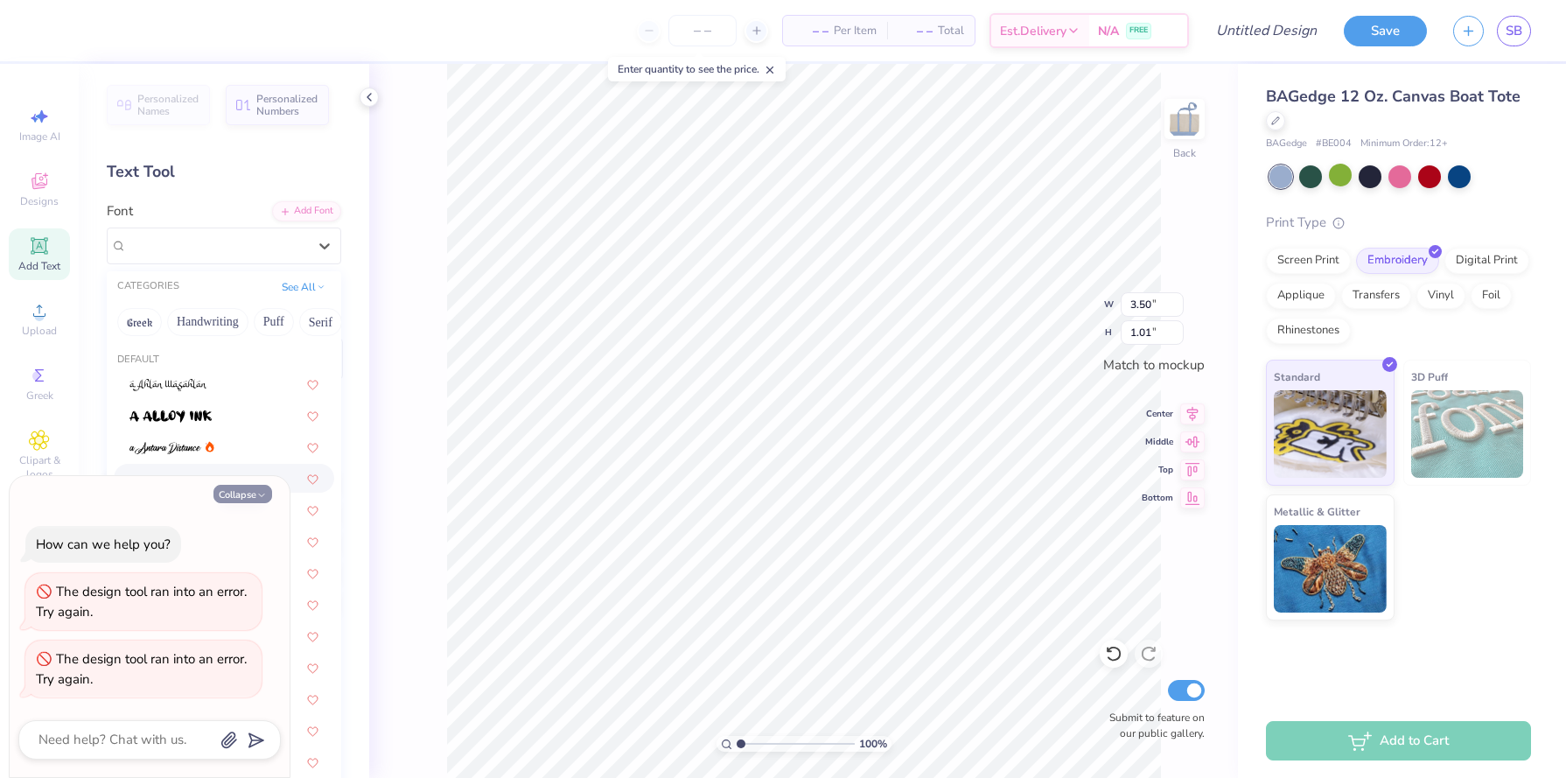
click at [247, 494] on button "Collapse" at bounding box center [242, 494] width 59 height 18
type textarea "x"
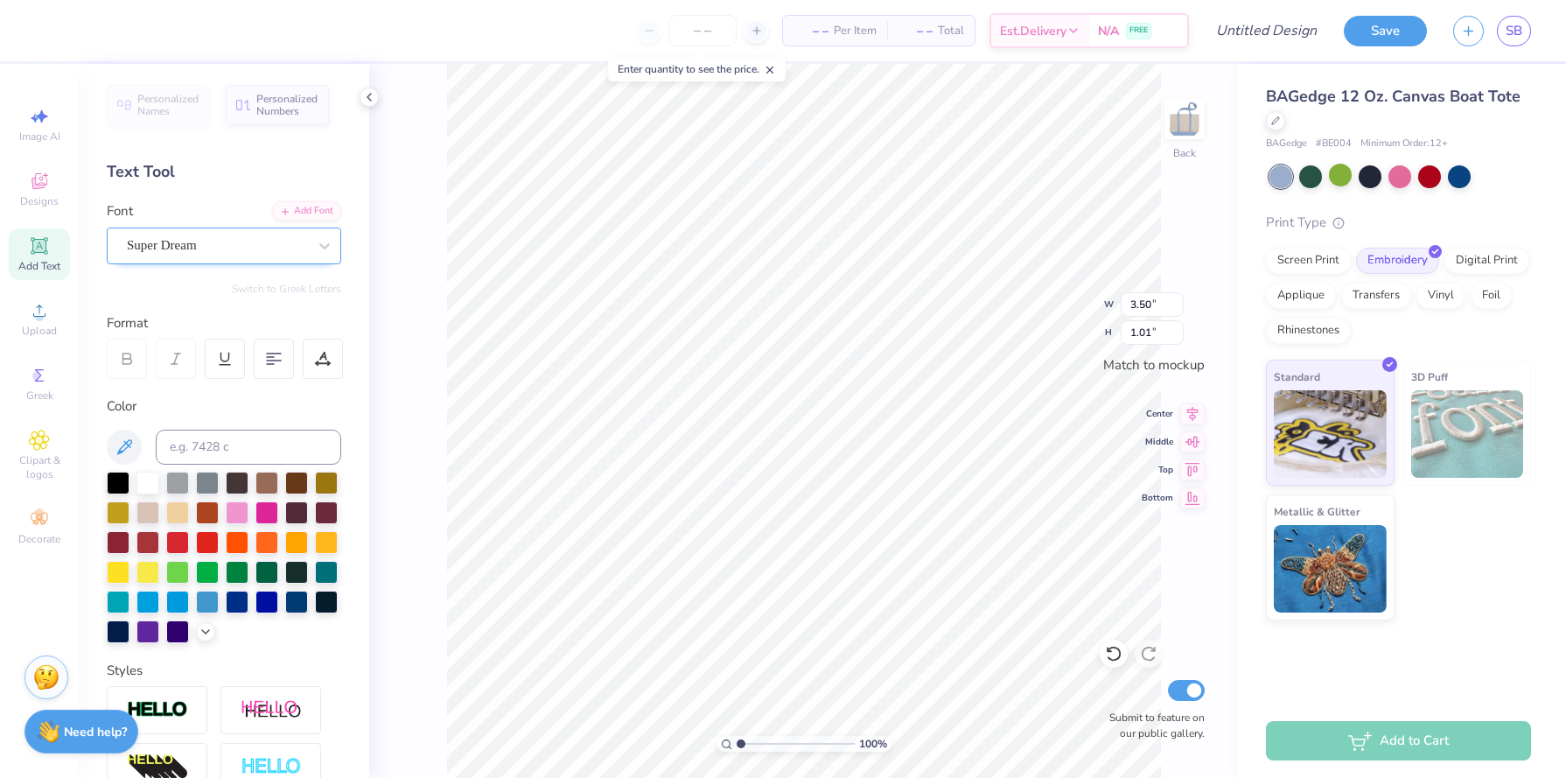
click at [257, 238] on div "Super Dream" at bounding box center [217, 245] width 184 height 27
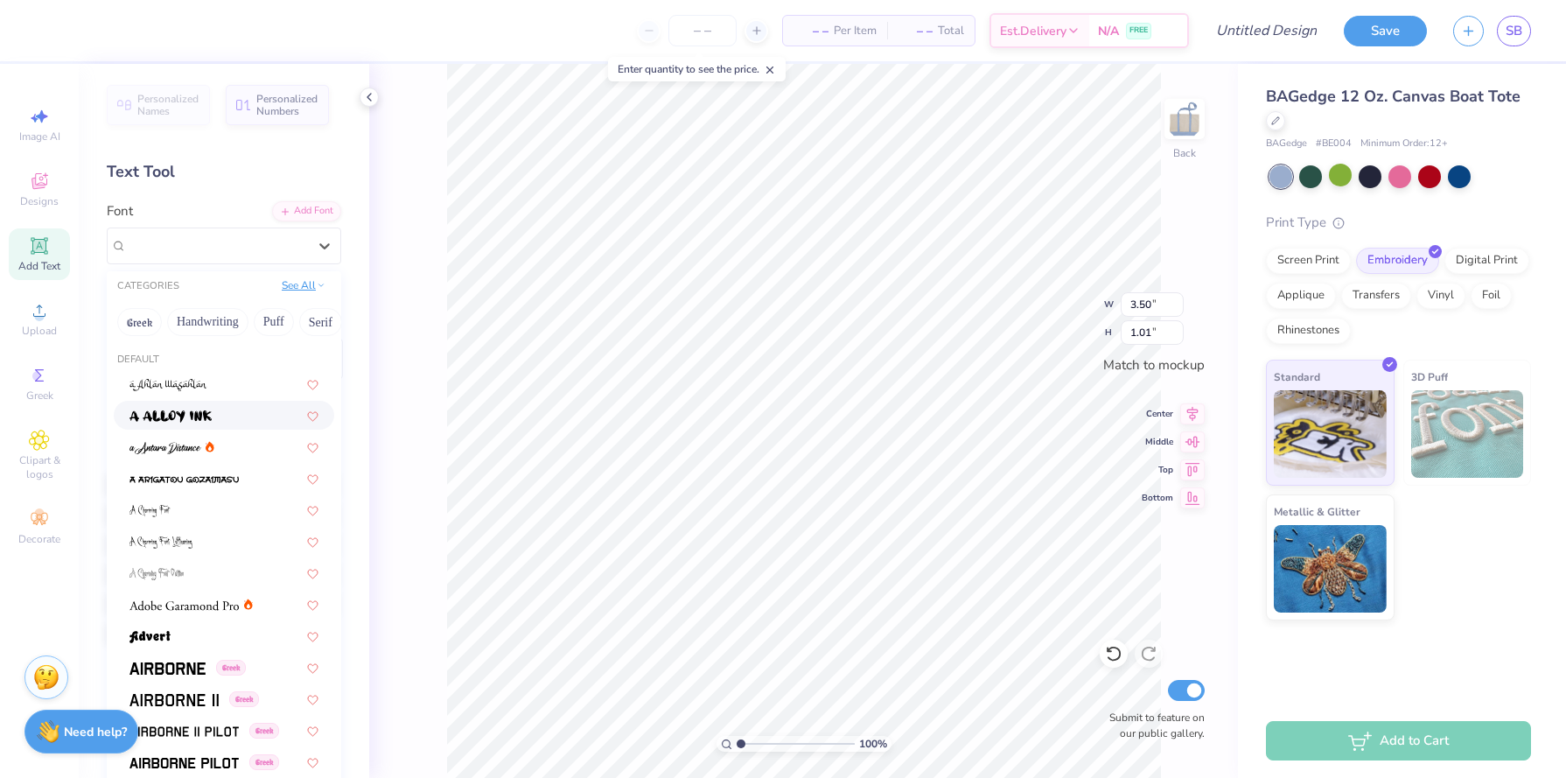
click at [302, 291] on button "See All" at bounding box center [303, 284] width 54 height 17
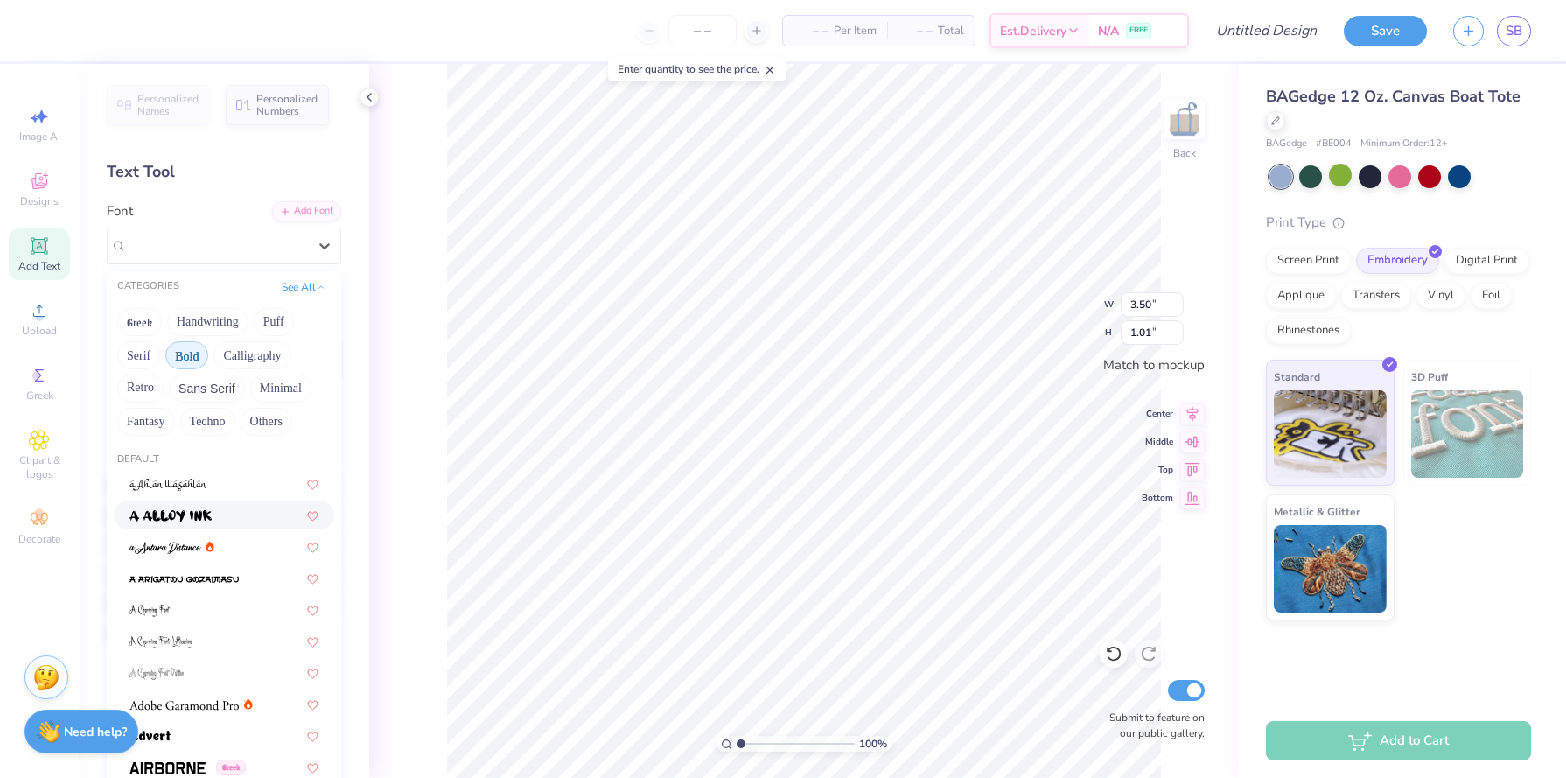
click at [191, 355] on button "Bold" at bounding box center [186, 355] width 43 height 28
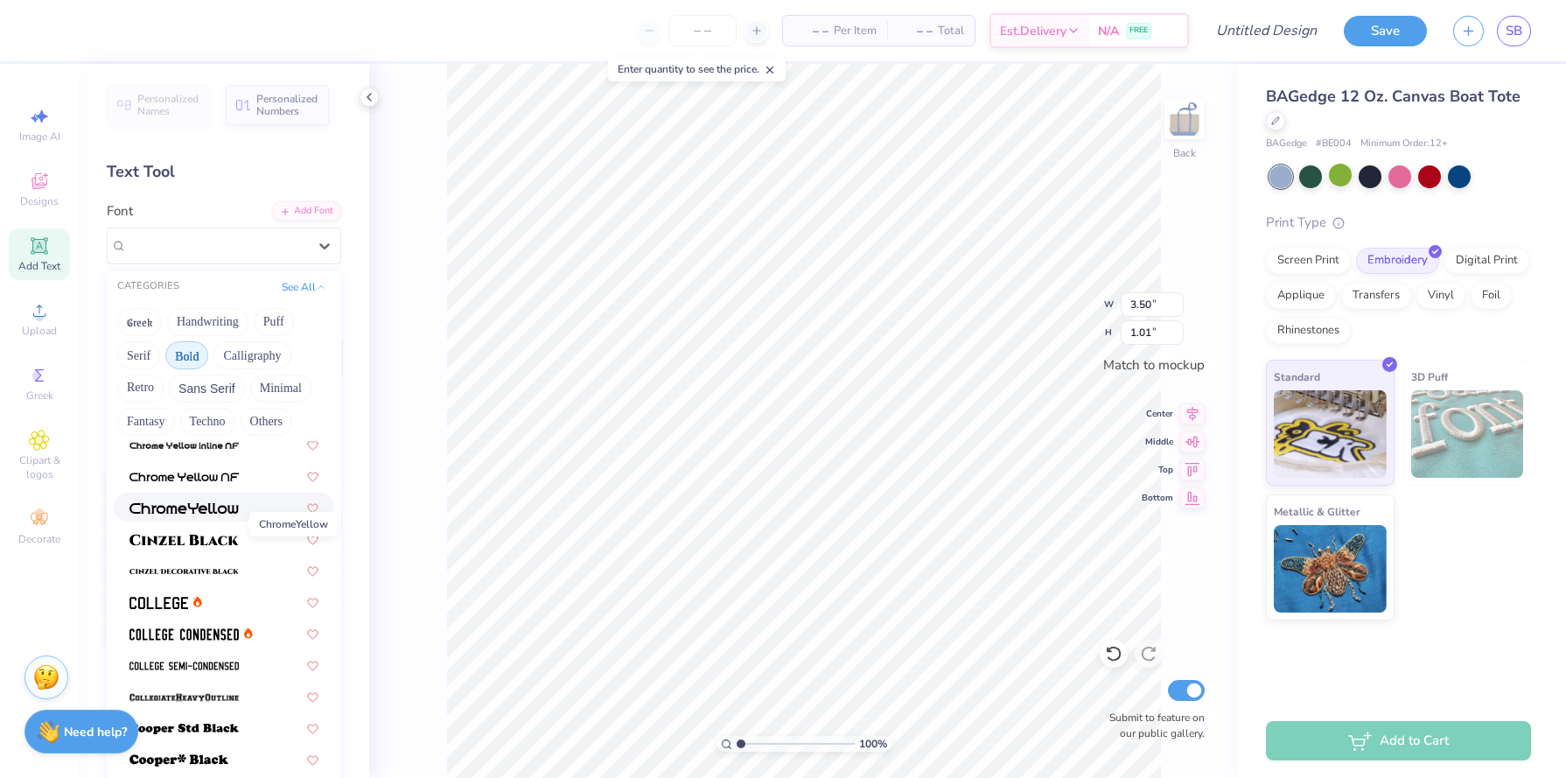
scroll to position [17, 0]
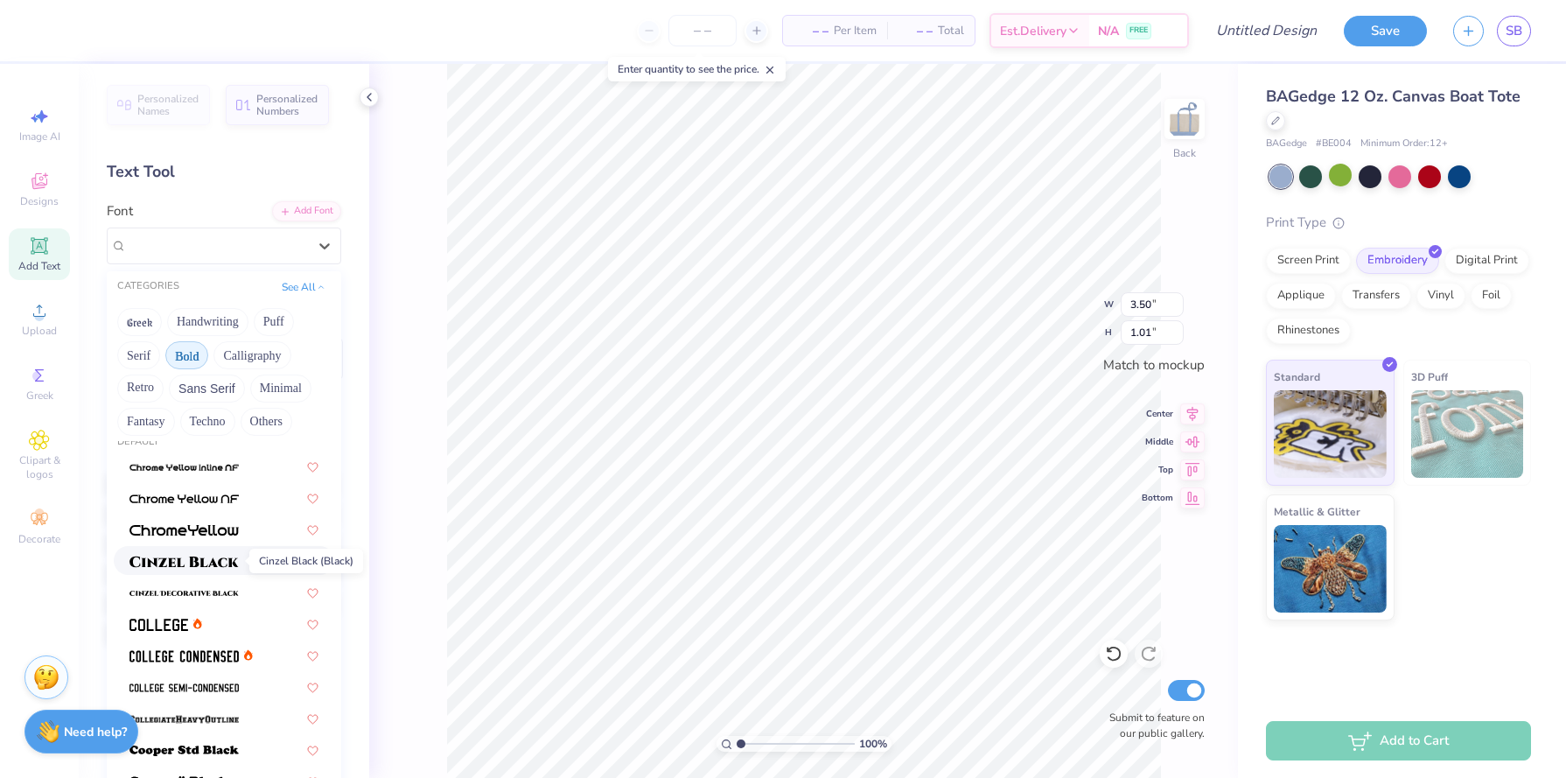
click at [207, 551] on span at bounding box center [183, 560] width 109 height 18
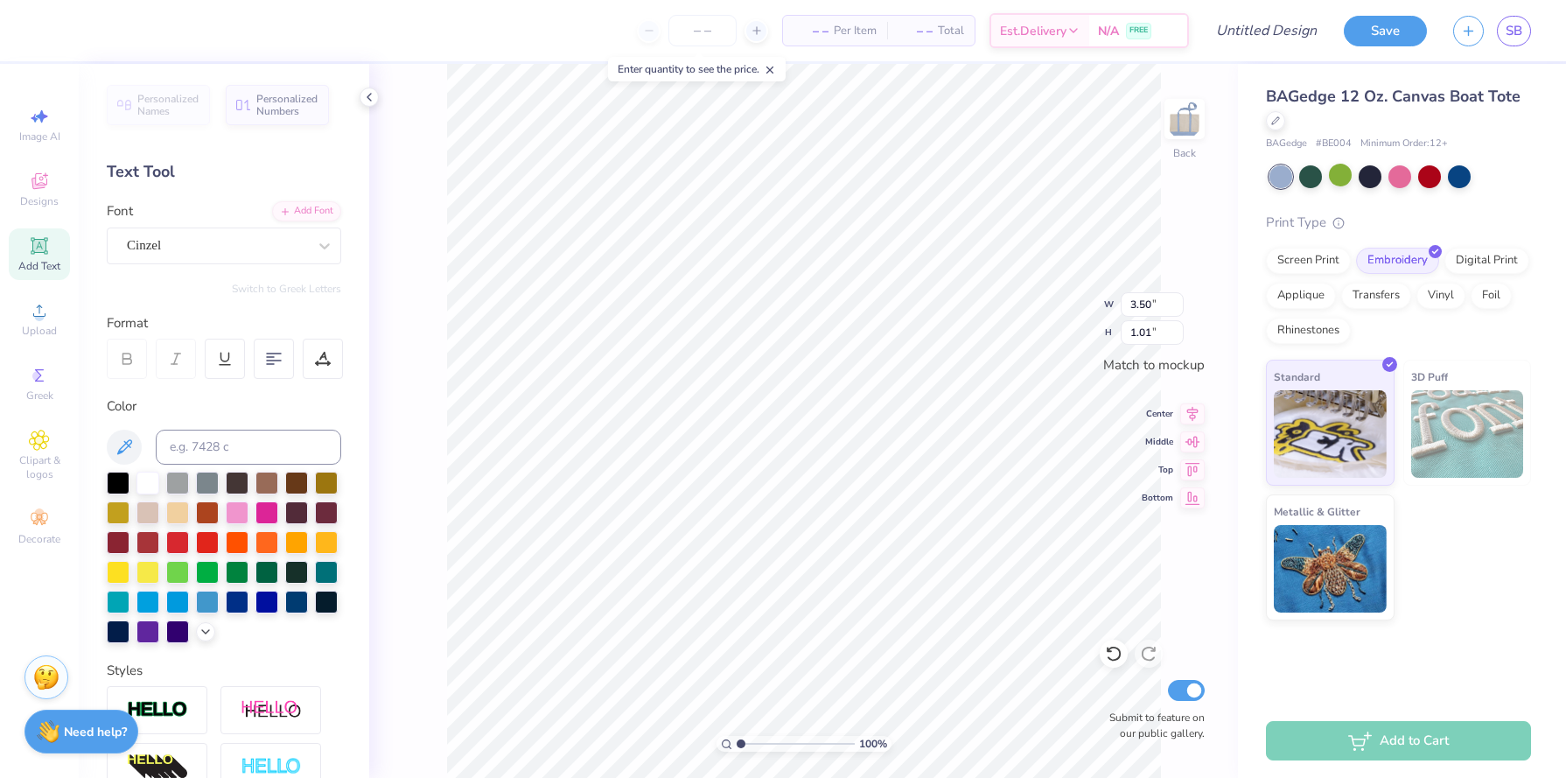
type input "3.46"
type input "0.88"
type textarea "A"
click at [22, 368] on div "Greek" at bounding box center [39, 384] width 61 height 52
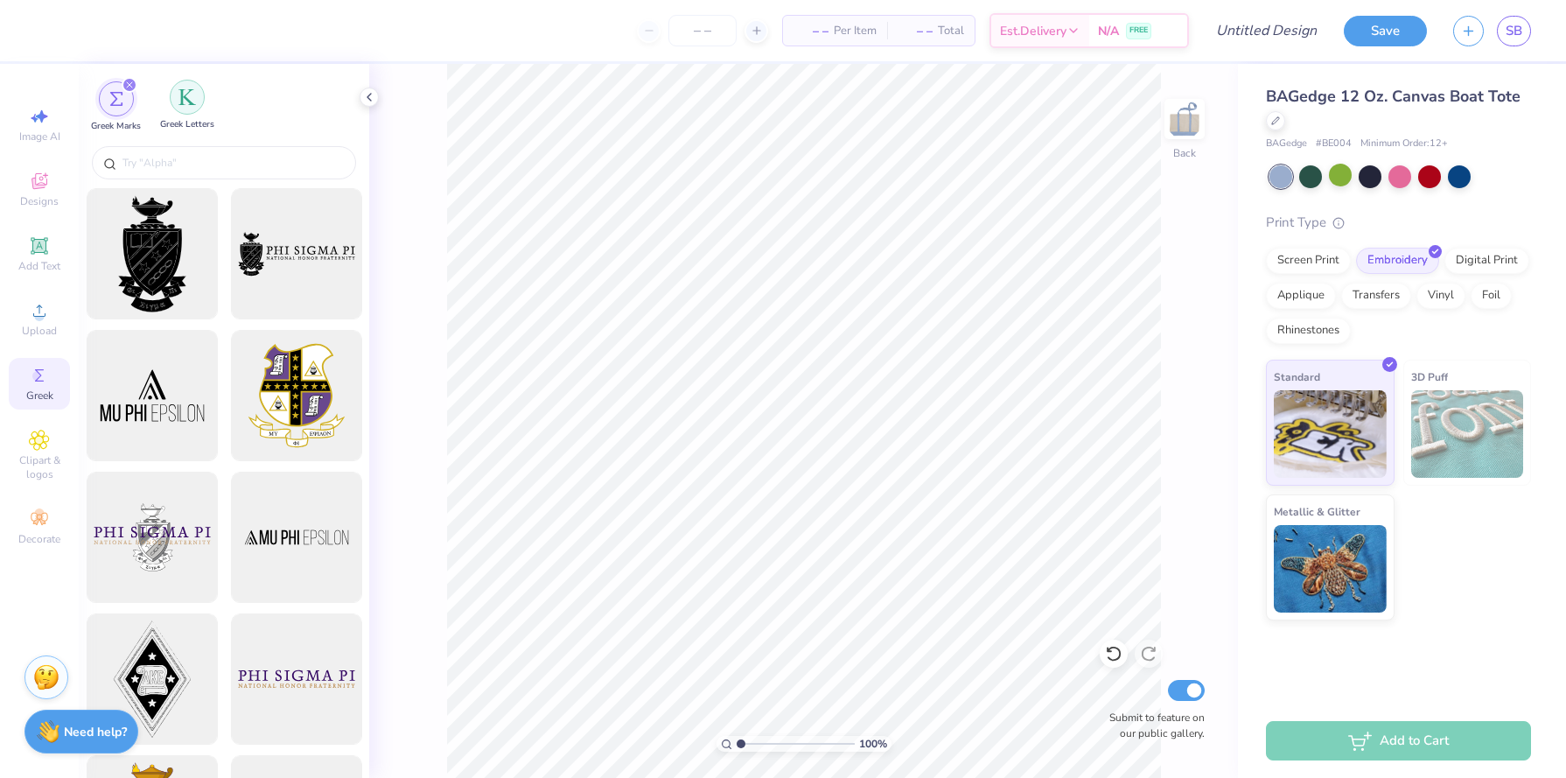
click at [181, 95] on img "filter for Greek Letters" at bounding box center [186, 96] width 17 height 17
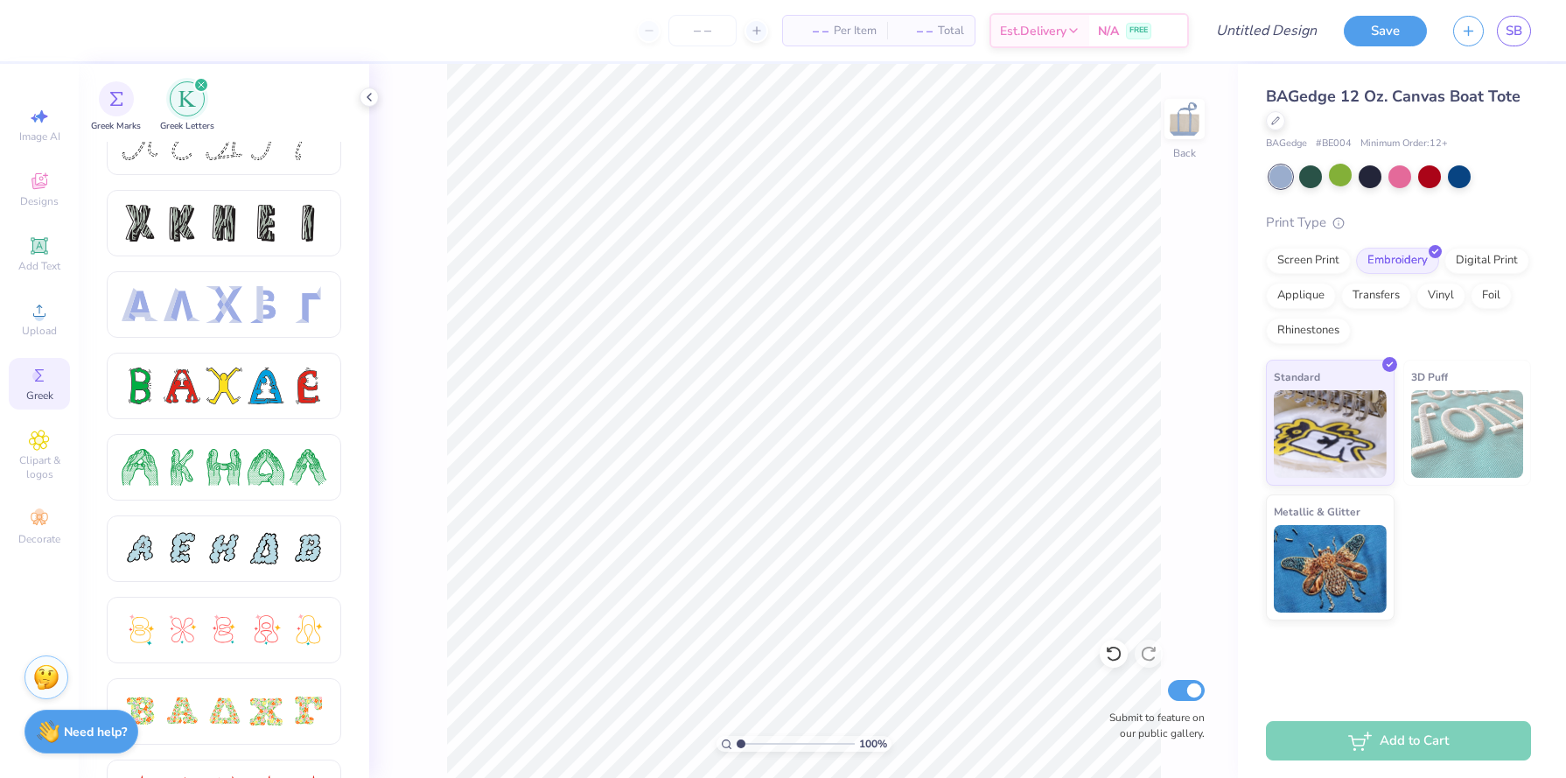
scroll to position [0, 0]
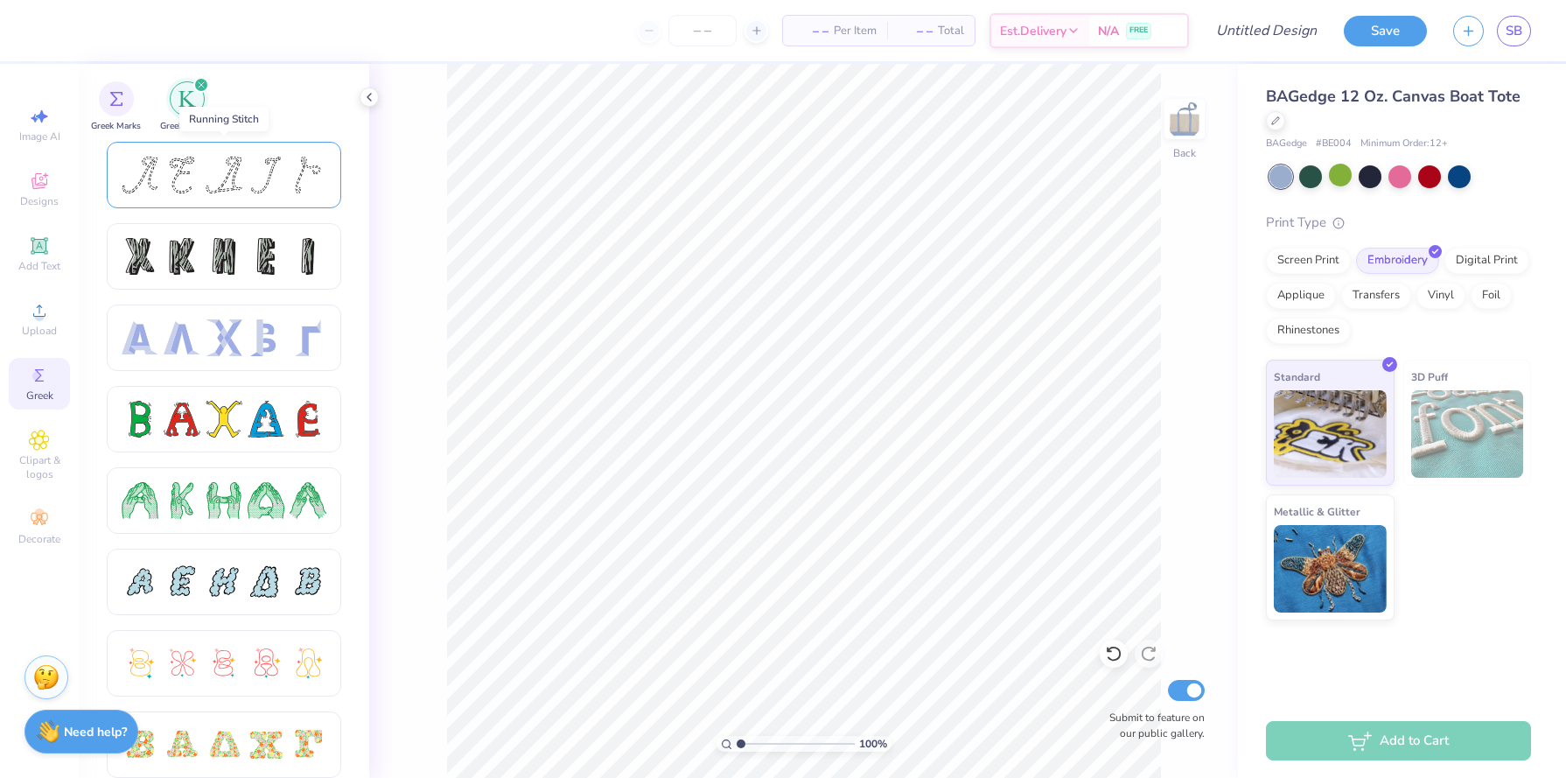
click at [262, 167] on div at bounding box center [266, 175] width 37 height 37
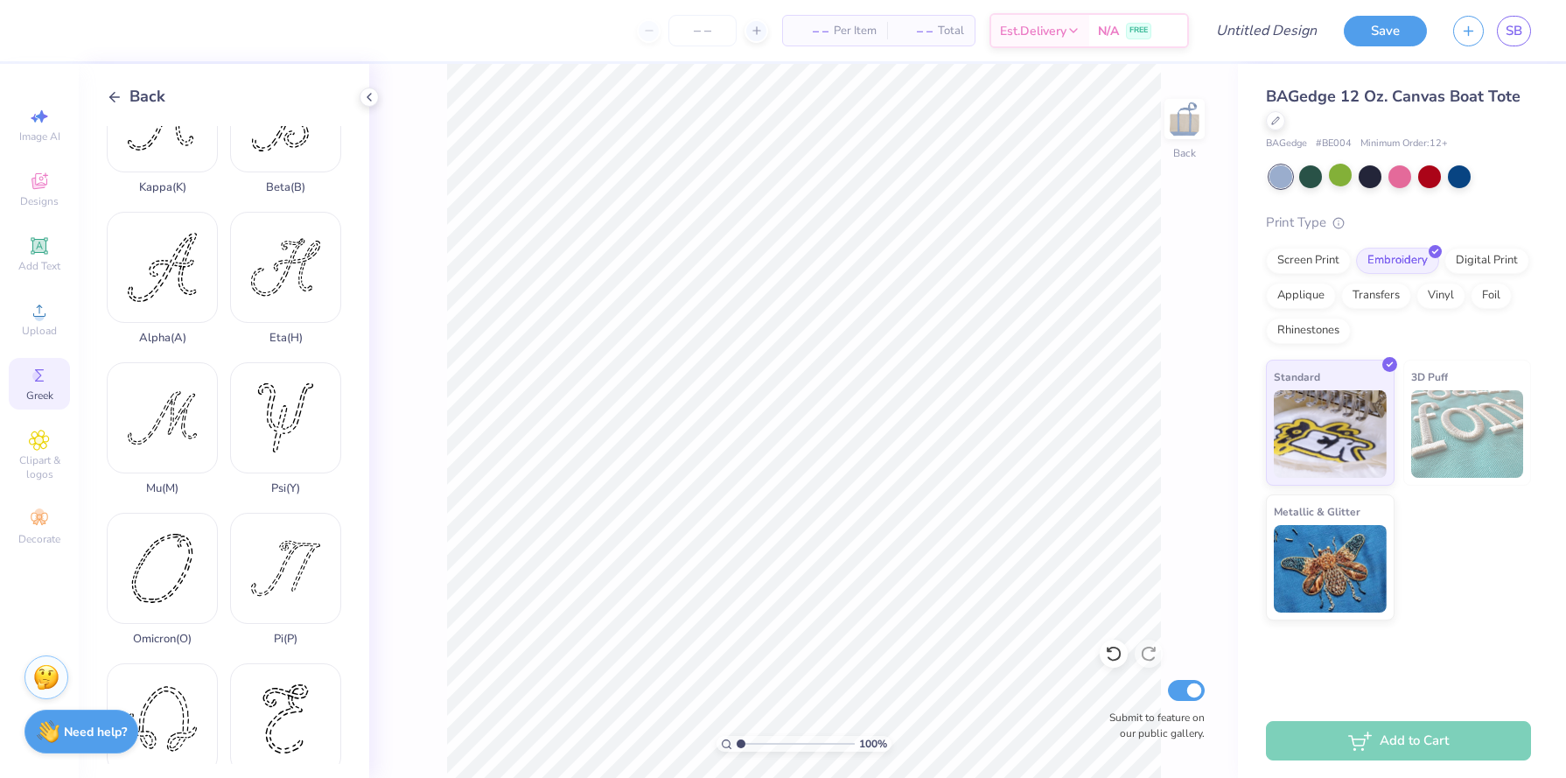
scroll to position [44, 0]
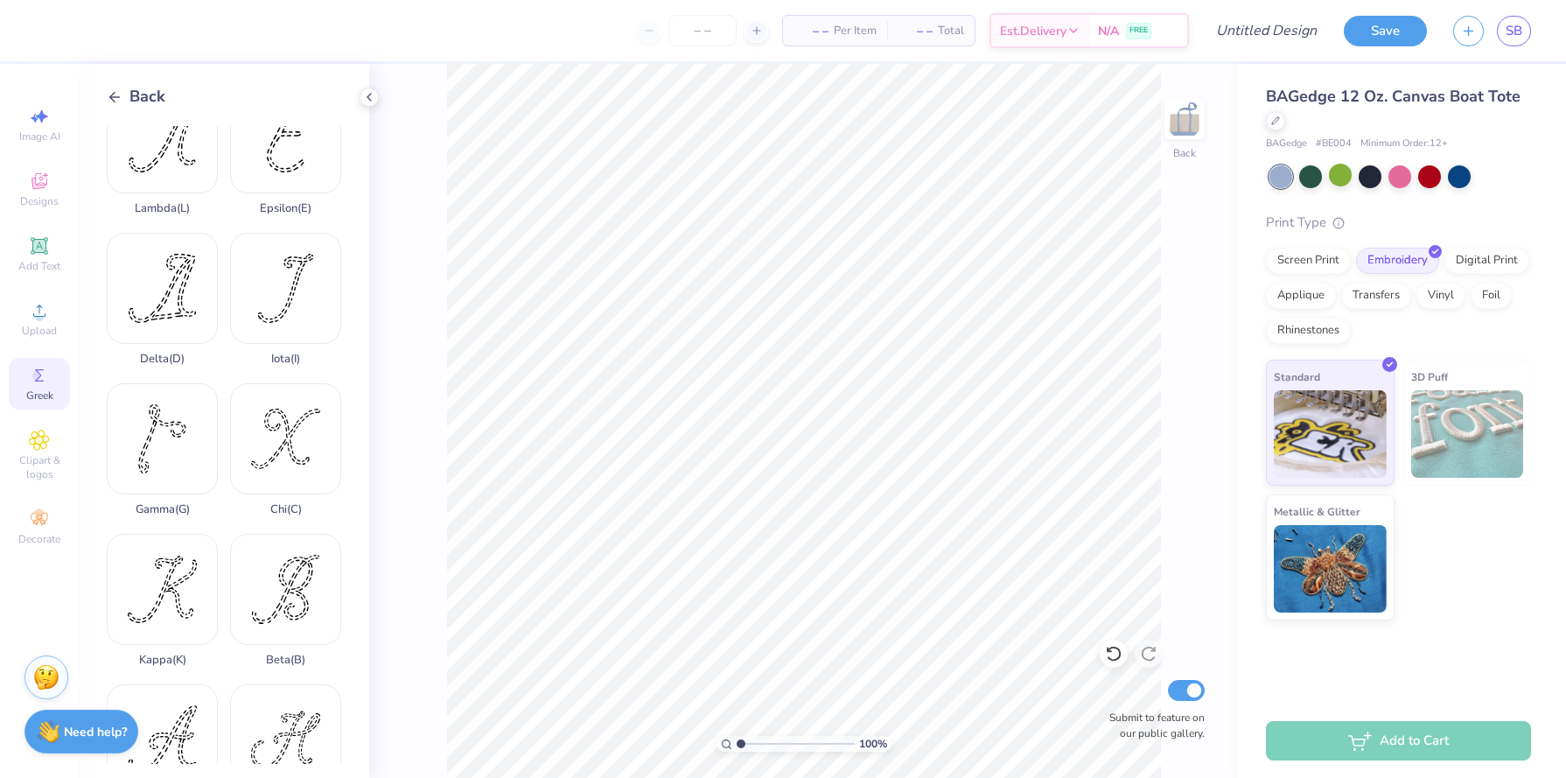
click at [110, 97] on polyline at bounding box center [112, 97] width 4 height 10
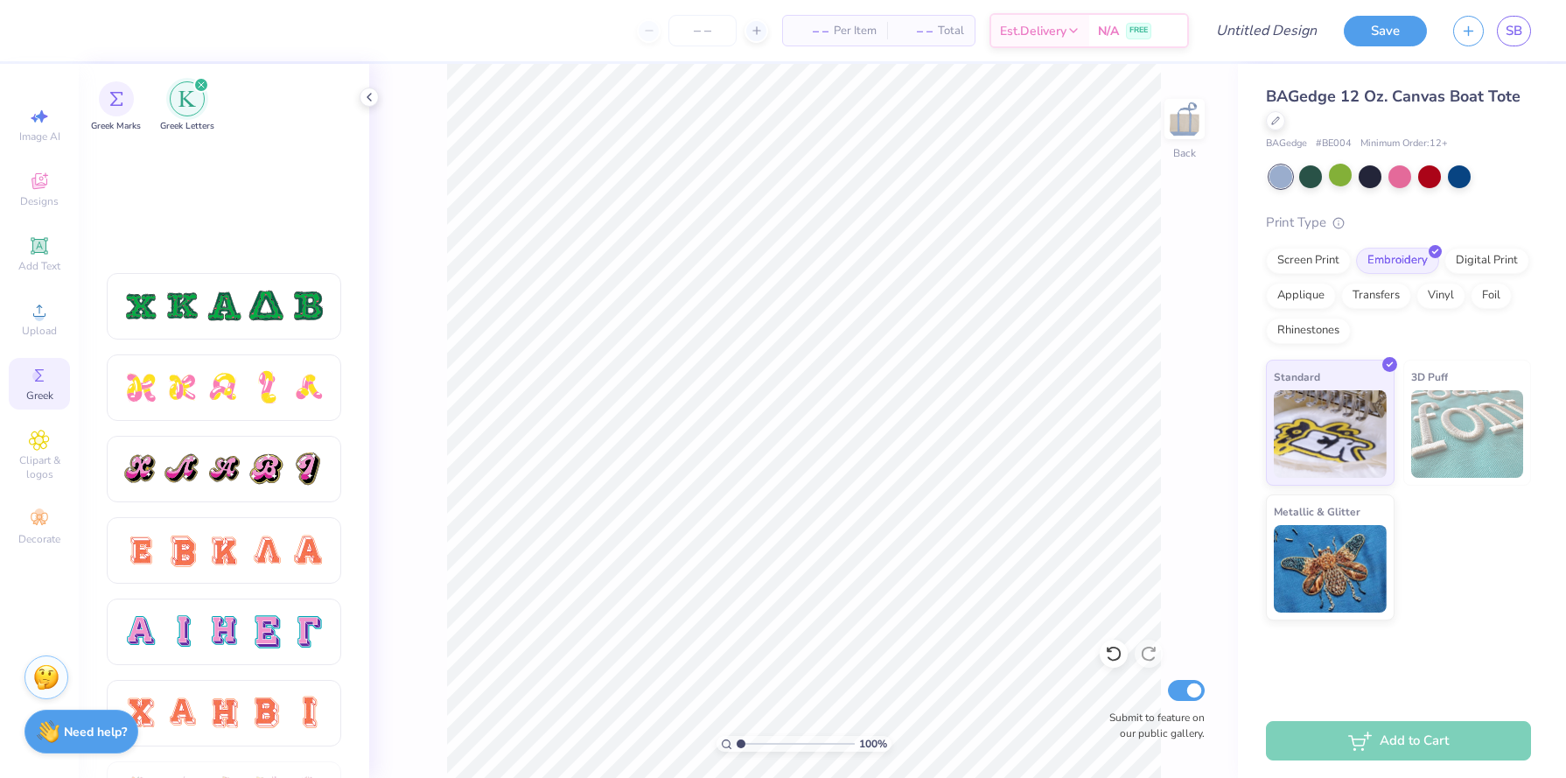
scroll to position [992, 0]
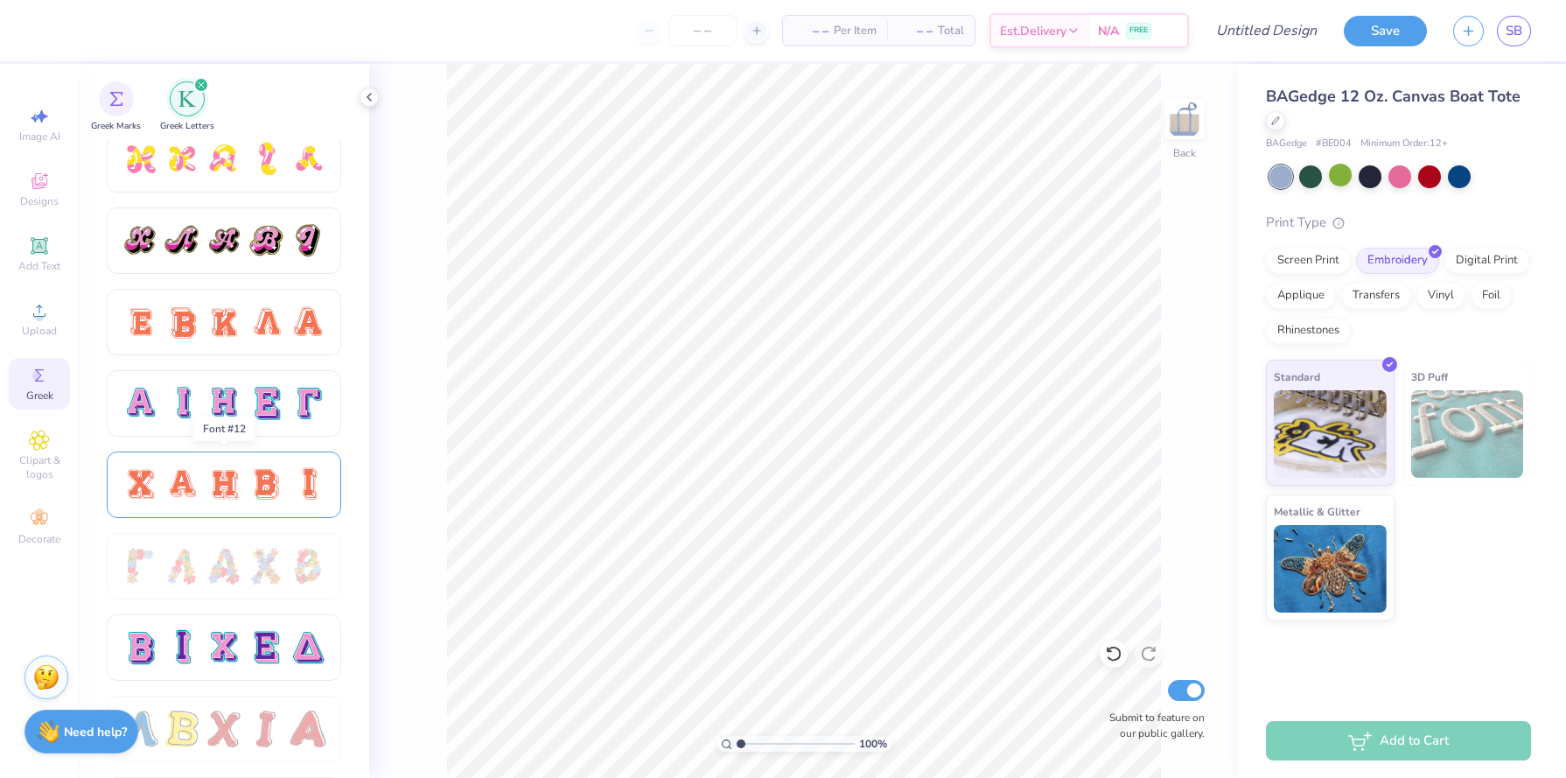
click at [264, 492] on div at bounding box center [266, 484] width 37 height 37
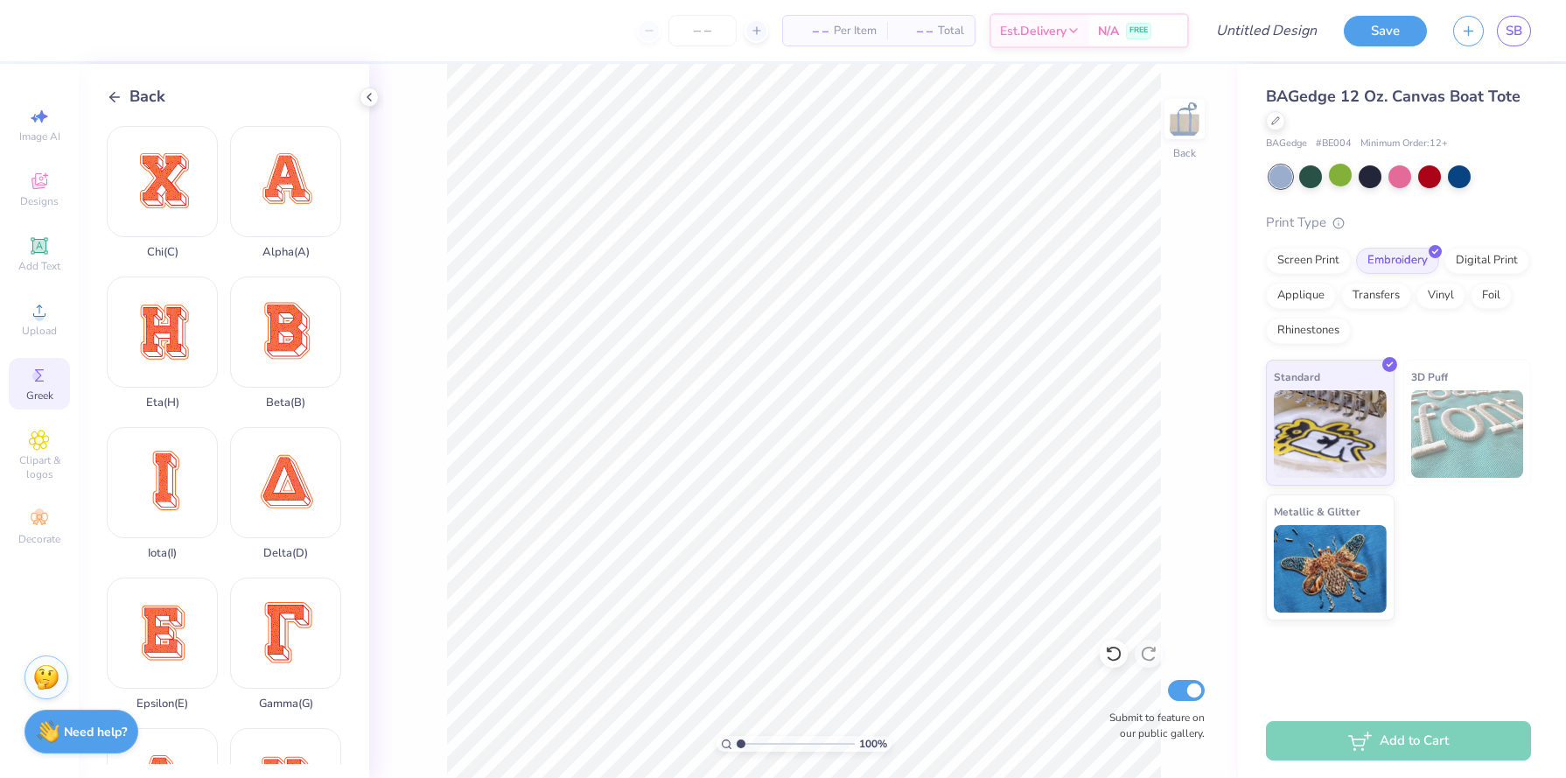
click at [119, 94] on icon at bounding box center [115, 97] width 16 height 16
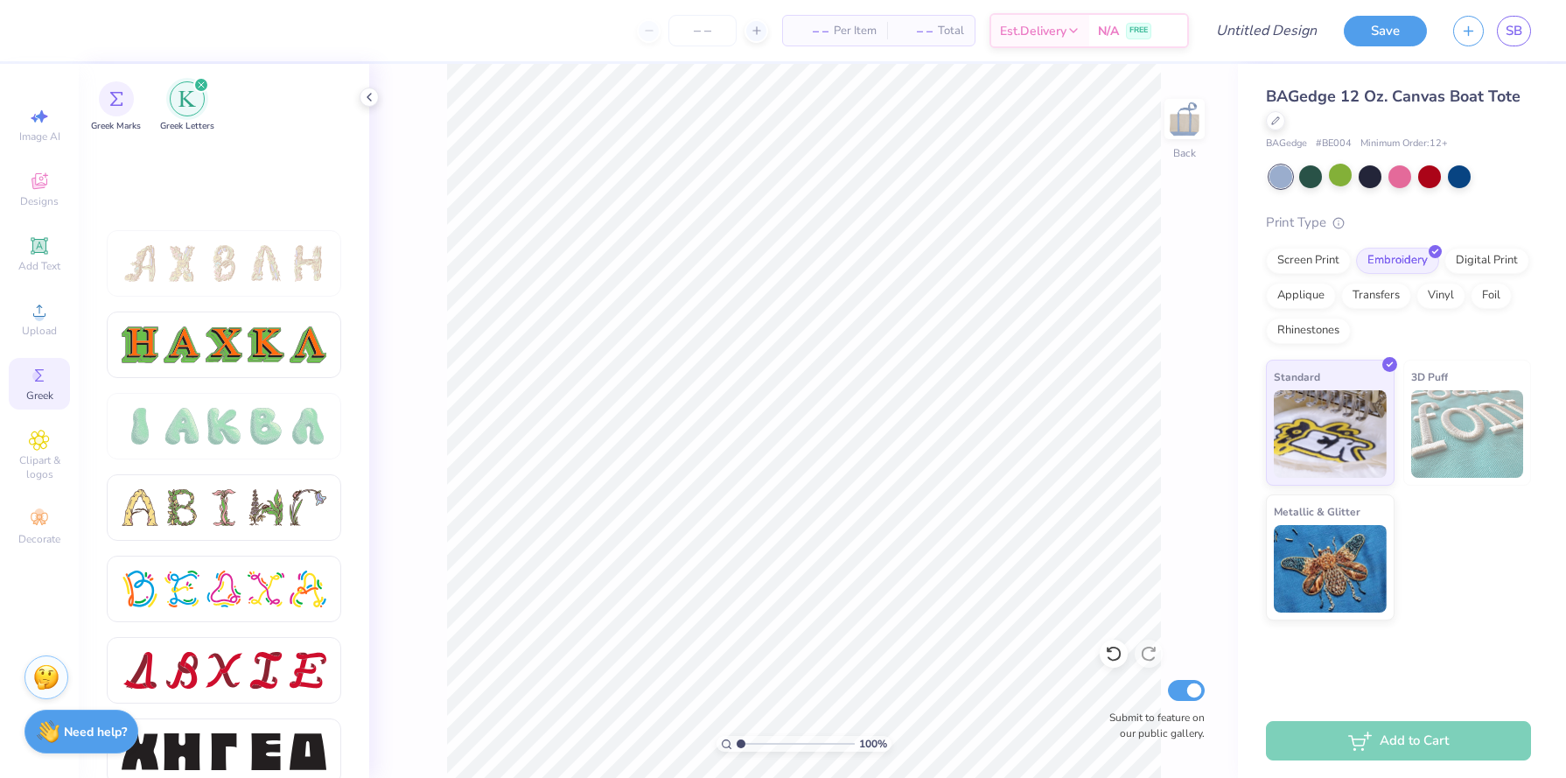
scroll to position [2006, 0]
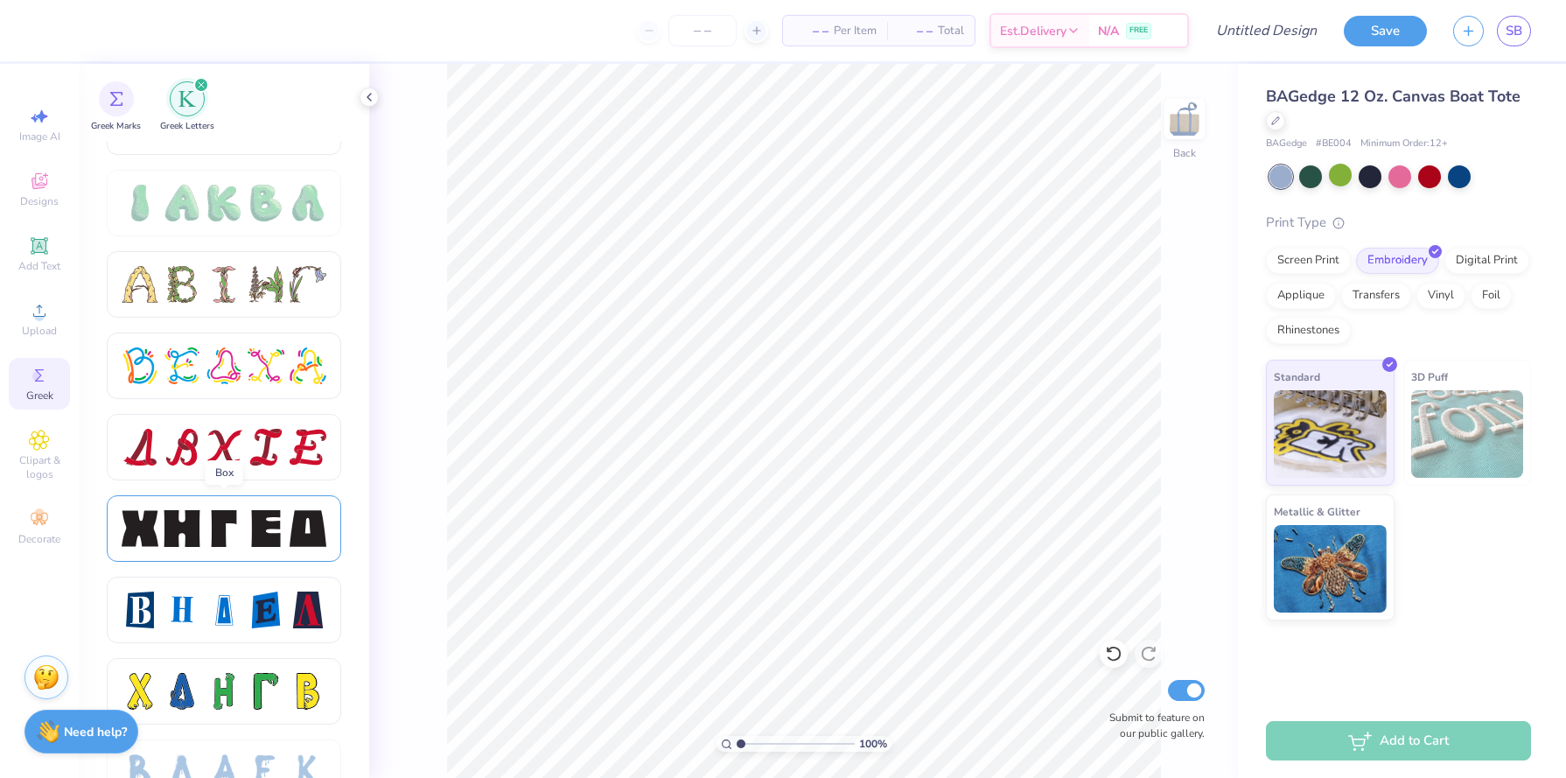
click at [222, 529] on div at bounding box center [224, 528] width 37 height 37
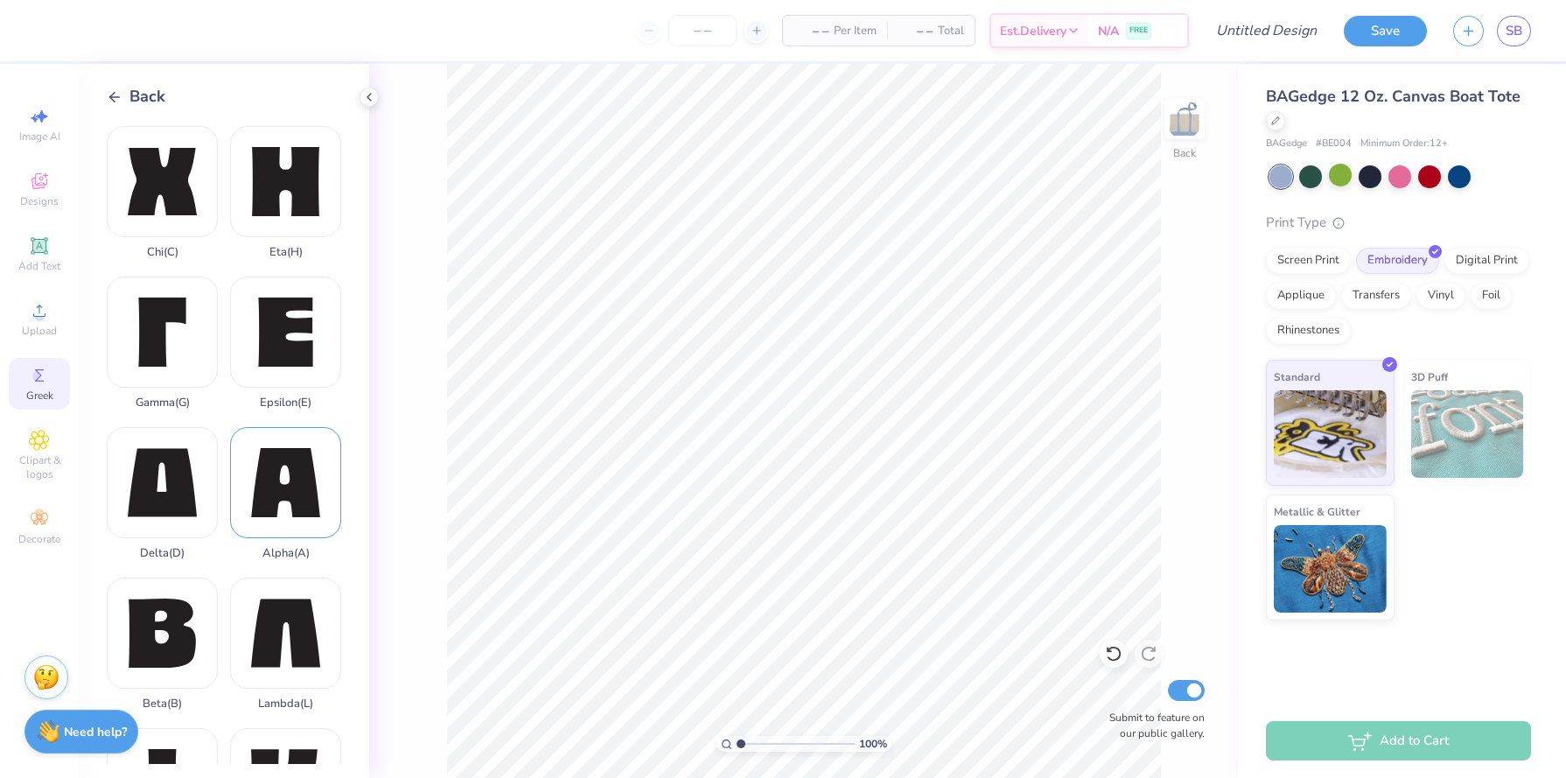
click at [281, 454] on div "Alpha ( A )" at bounding box center [285, 493] width 111 height 133
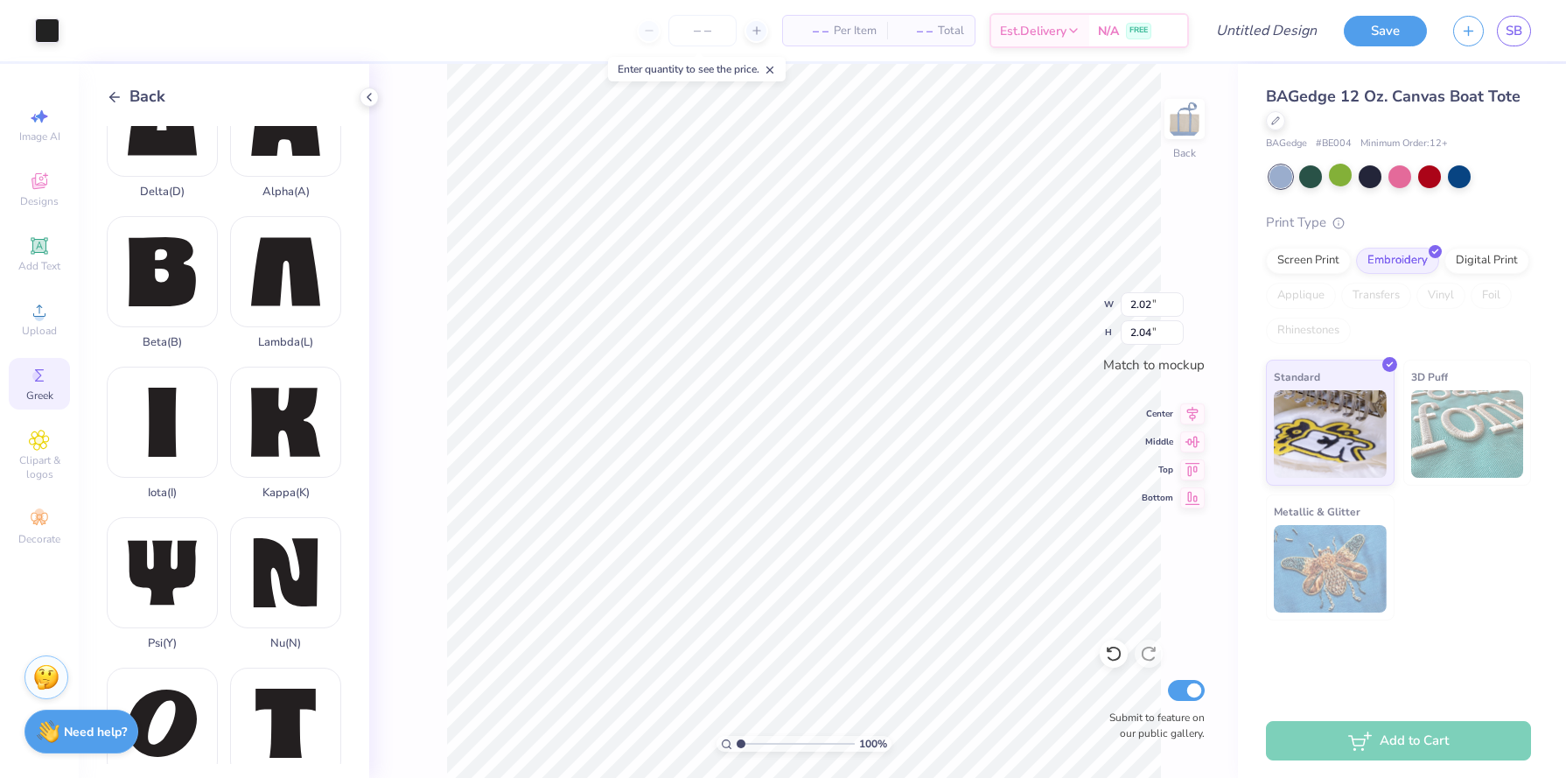
scroll to position [383, 0]
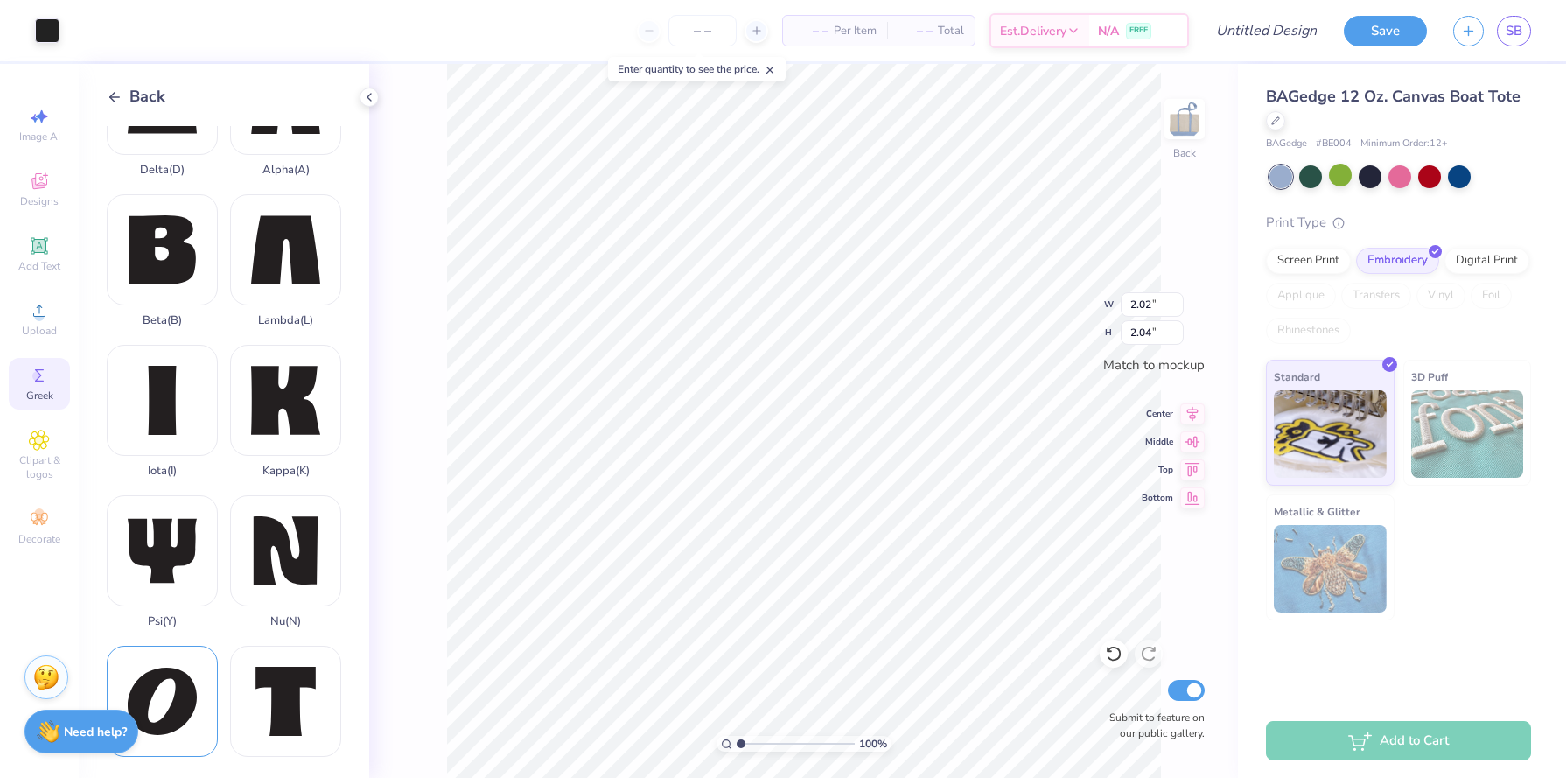
click at [180, 709] on div "Omicron ( O )" at bounding box center [162, 712] width 111 height 133
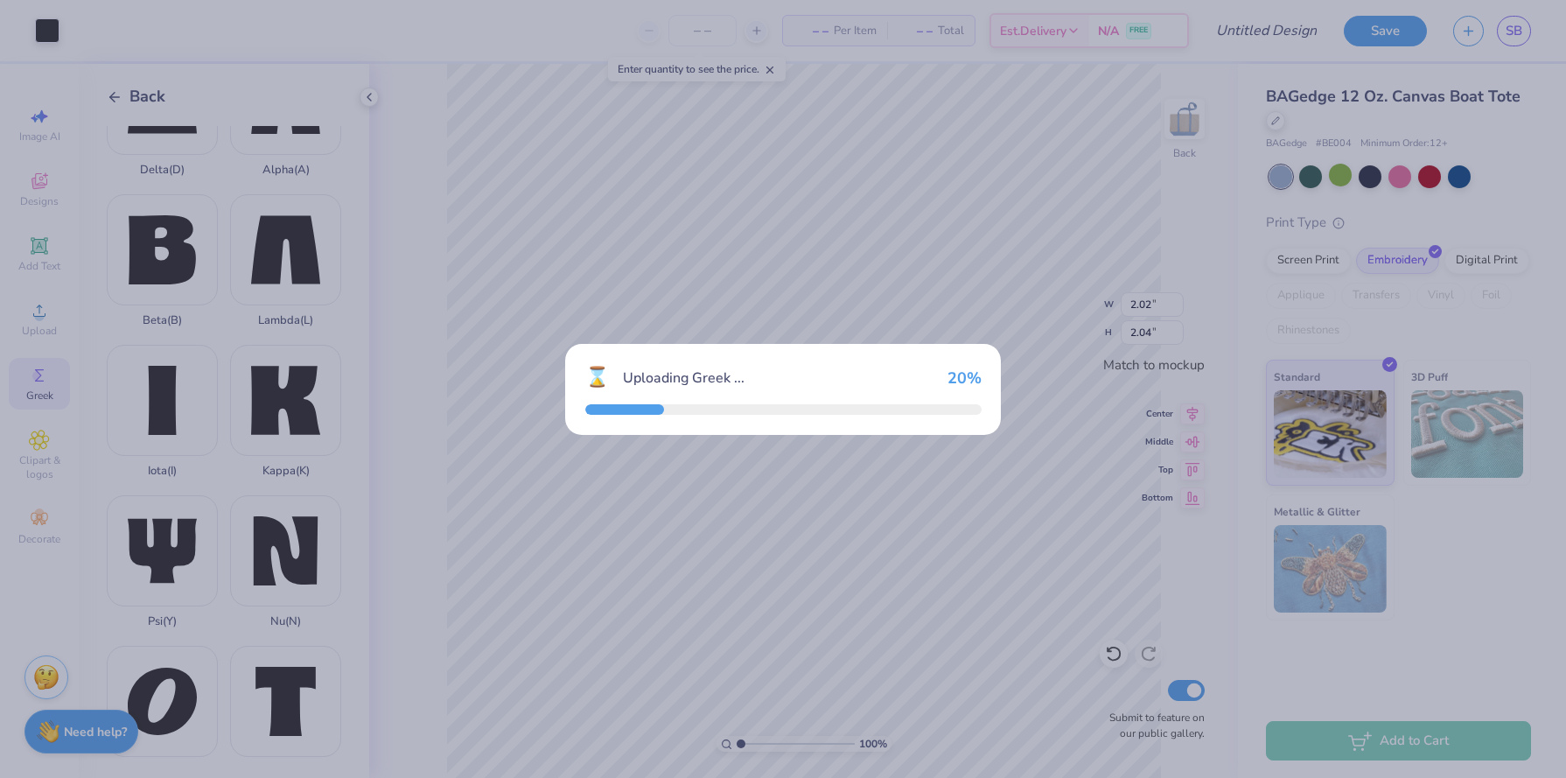
type input "2.21"
type input "2.15"
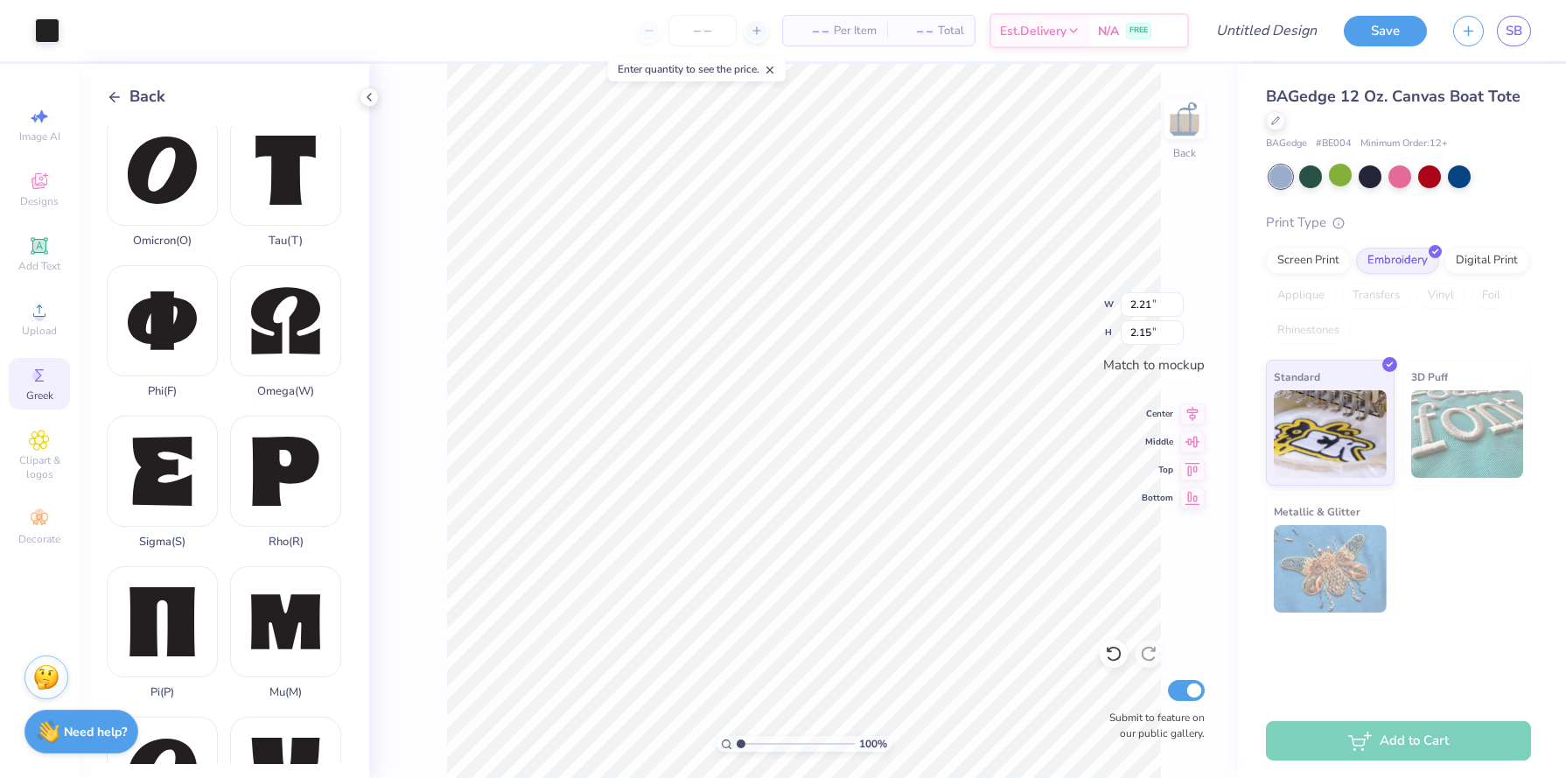
scroll to position [913, 0]
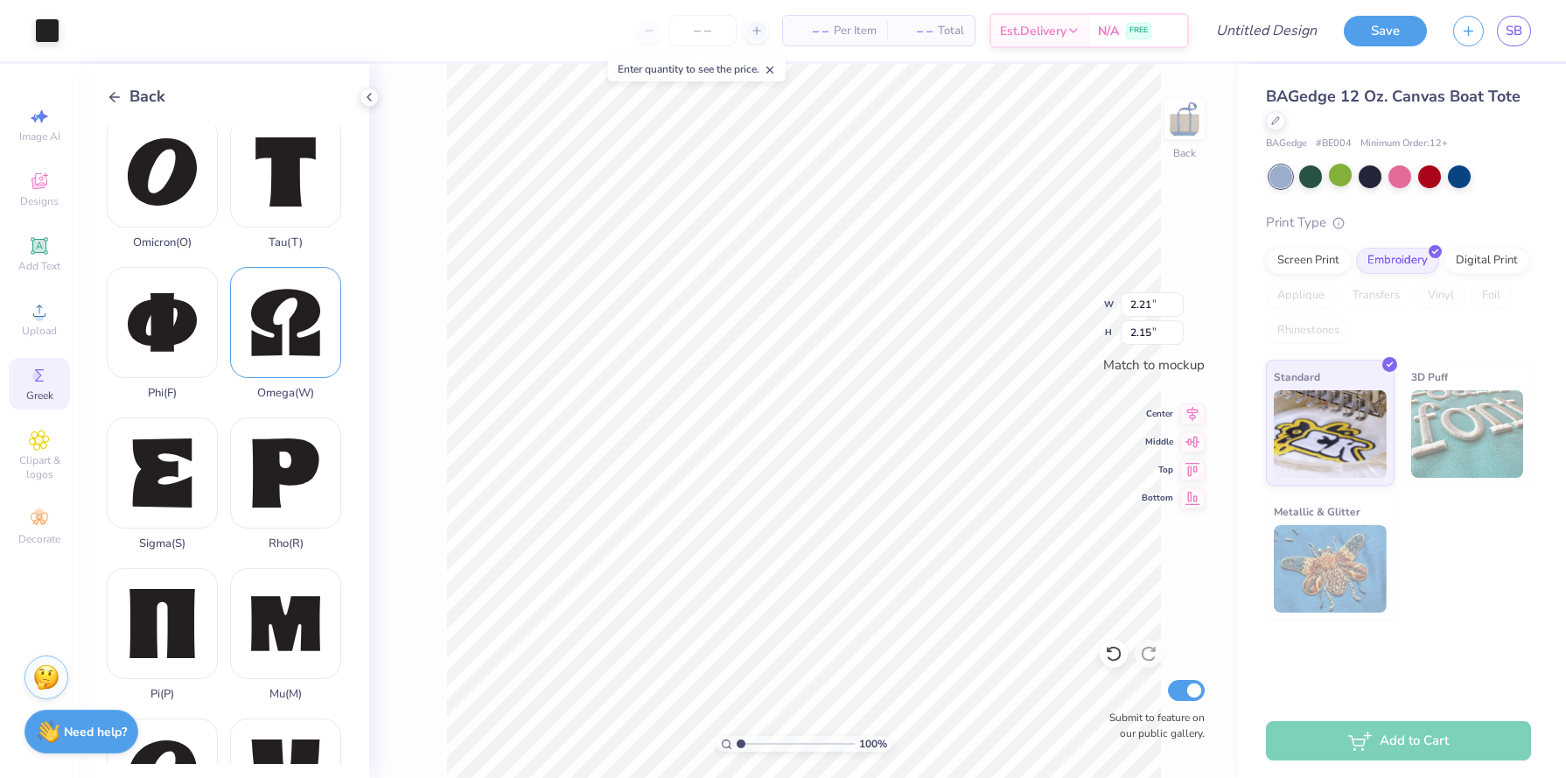
click at [286, 322] on div "Omega ( W )" at bounding box center [285, 333] width 111 height 133
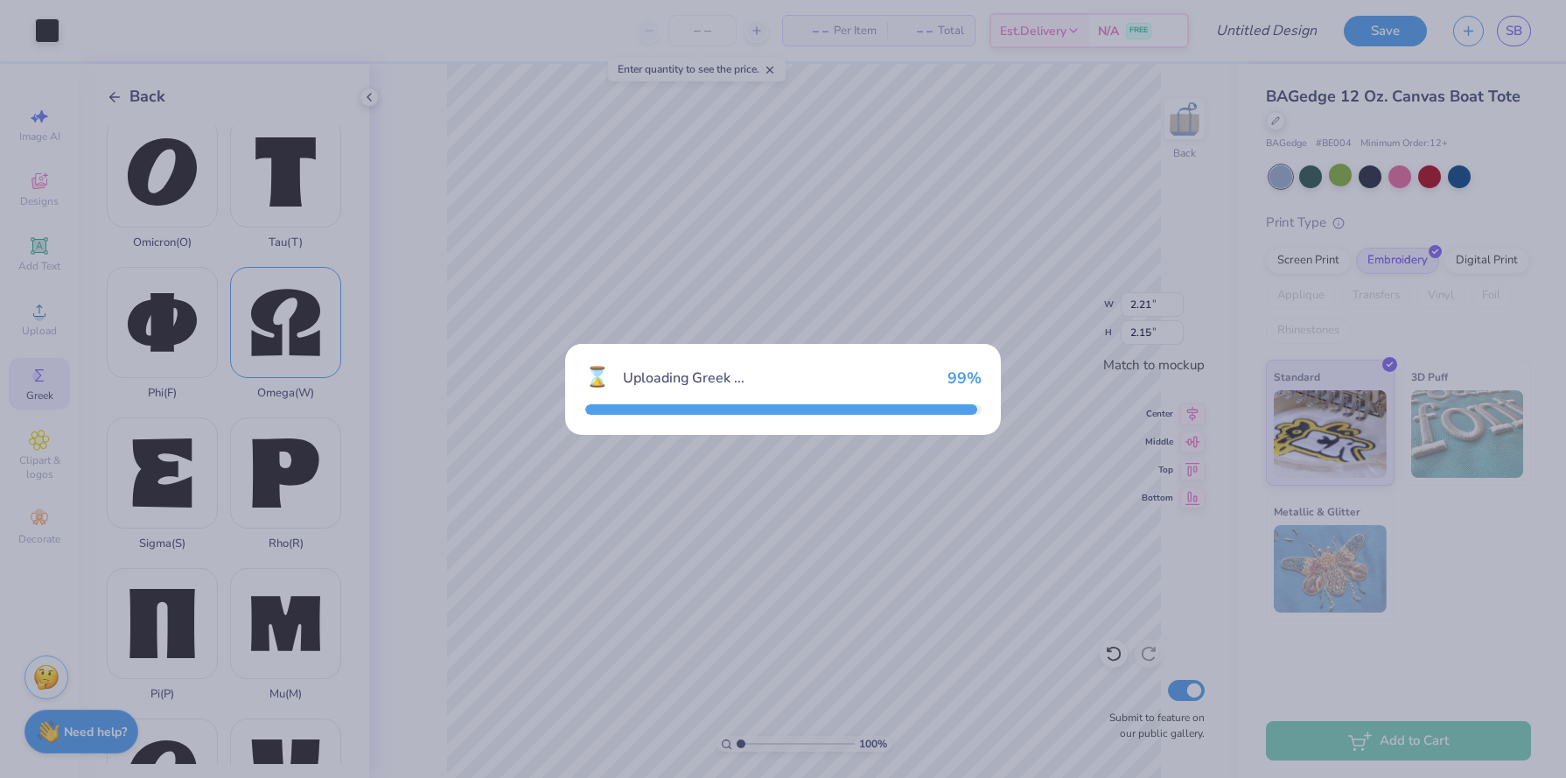
type input "2.14"
type input "2.06"
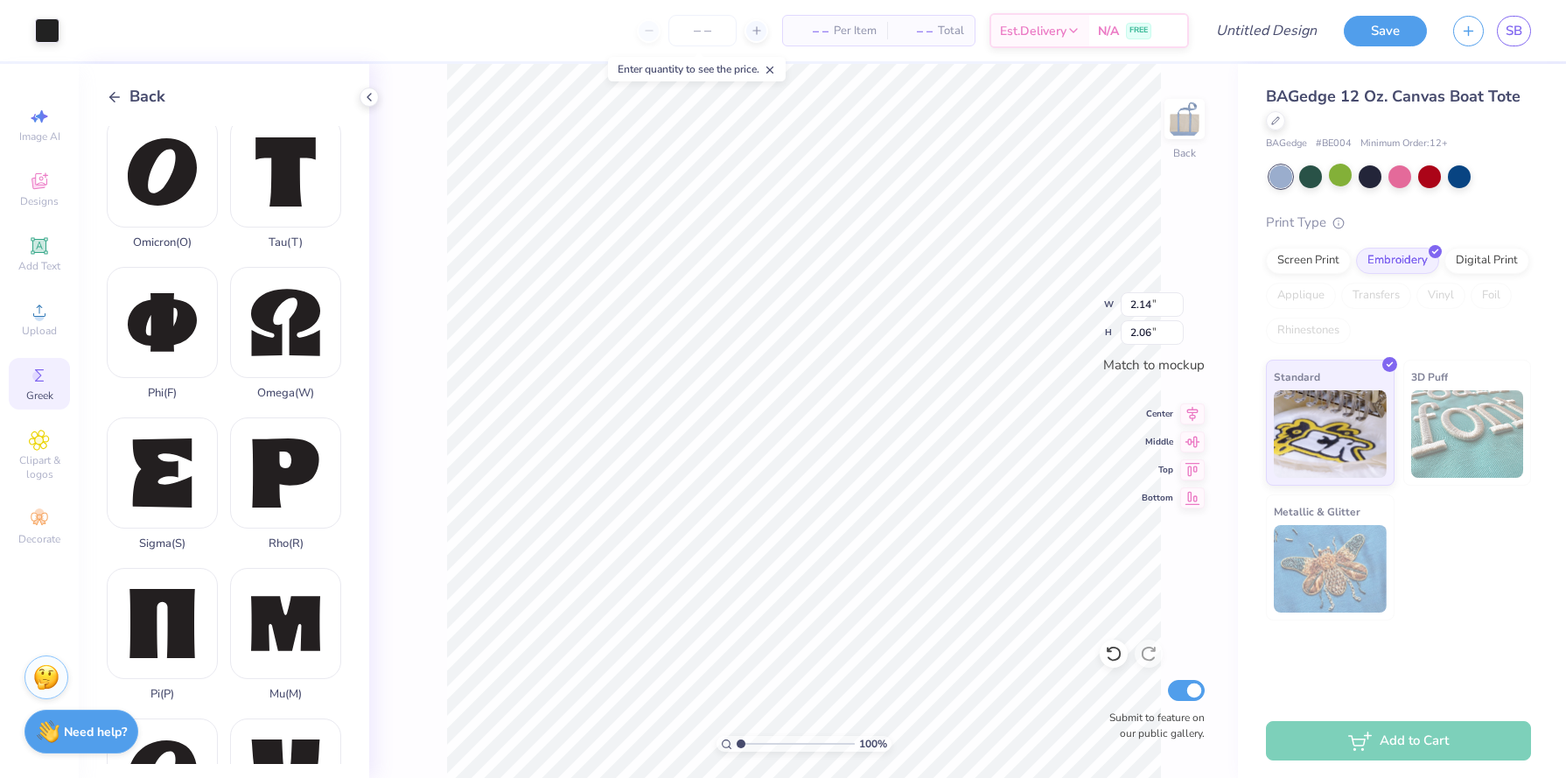
type input "2.21"
type input "2.15"
click at [184, 476] on div "Sigma ( S )" at bounding box center [162, 483] width 111 height 133
type input "2.14"
type input "2.06"
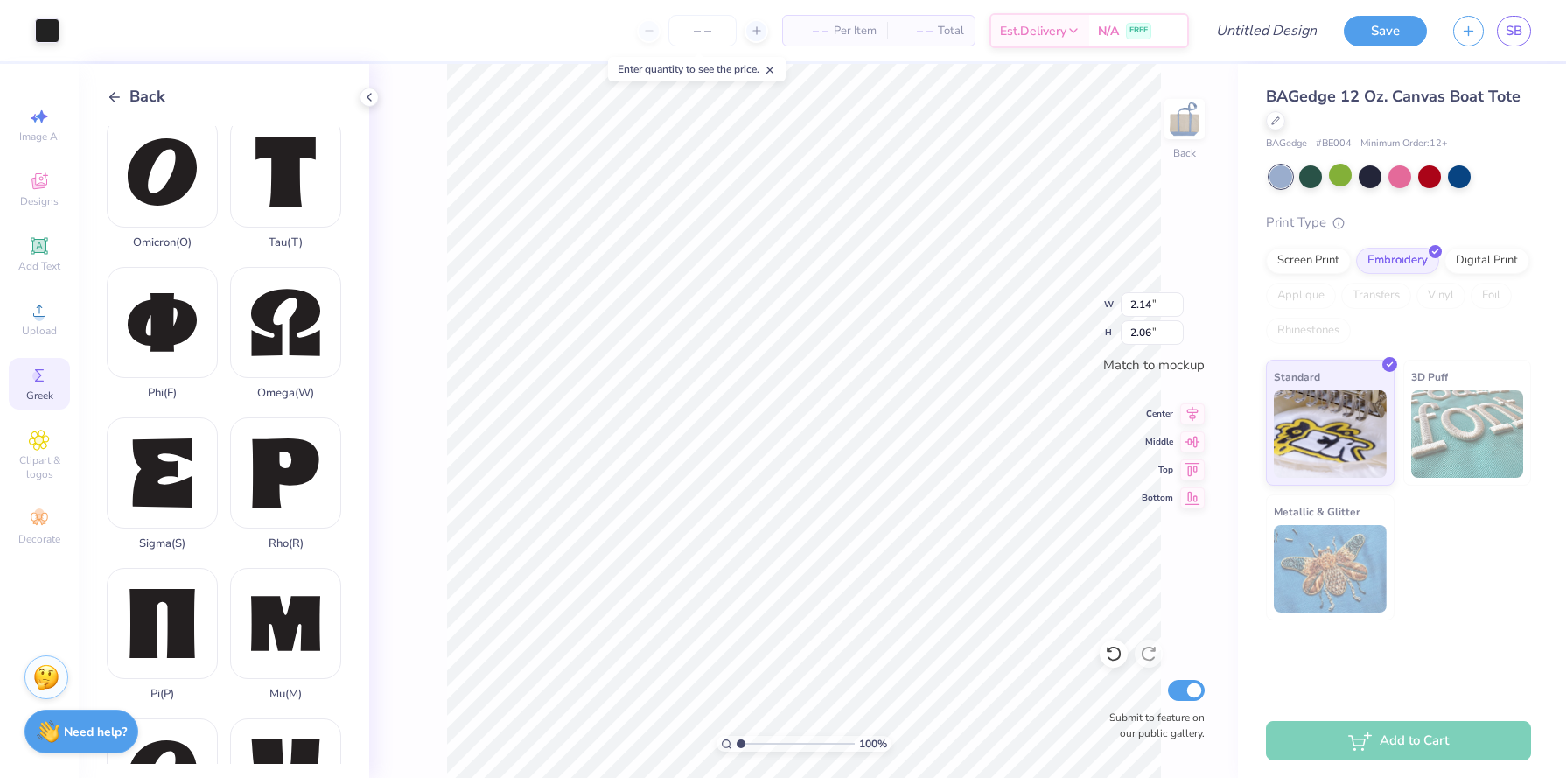
type input "1.00"
type input "0.96"
type input "1.75"
type input "2.05"
type input "0.86"
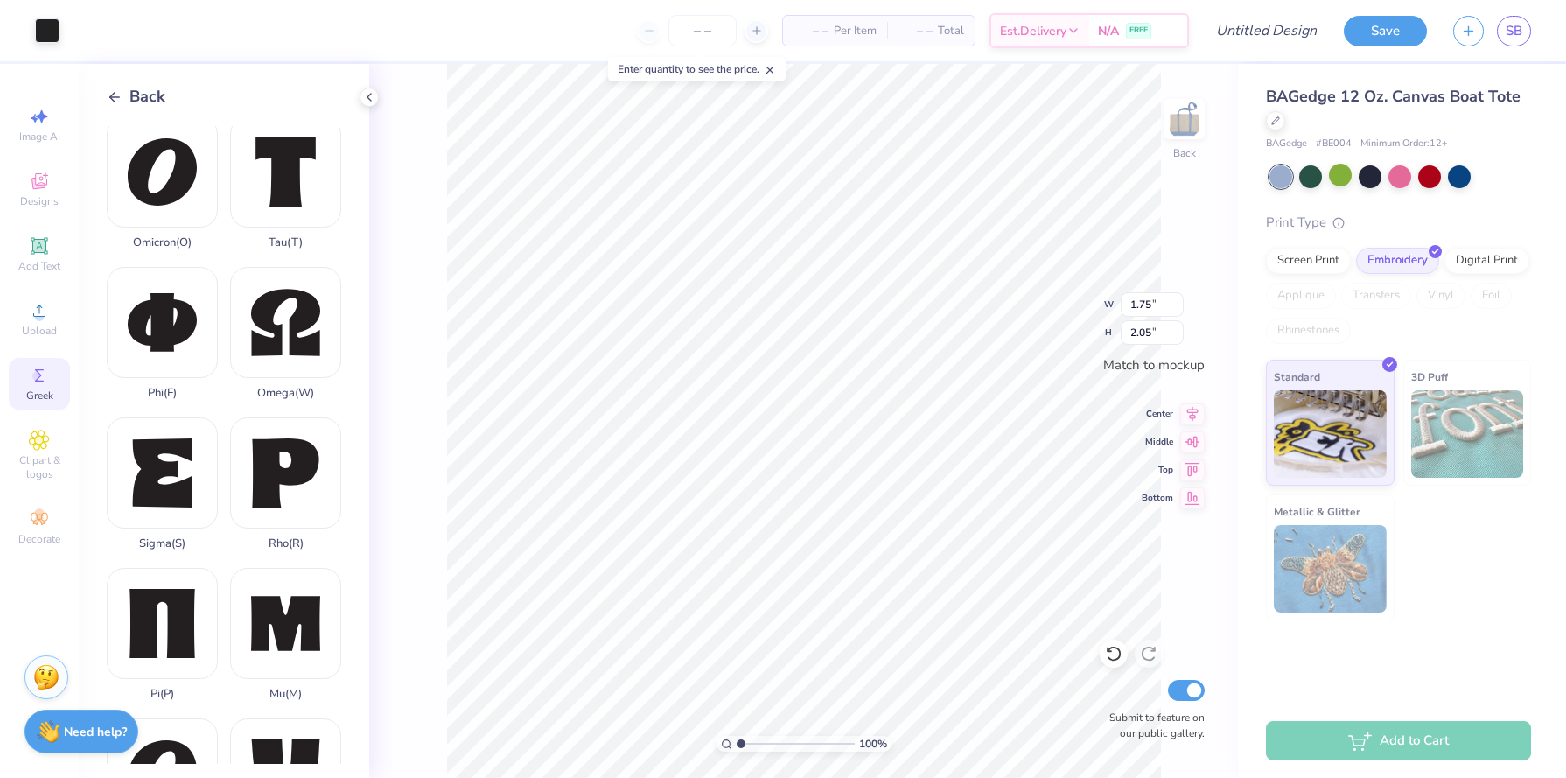
type input "1.00"
type input "2.02"
type input "2.04"
type input "0.82"
type input "0.83"
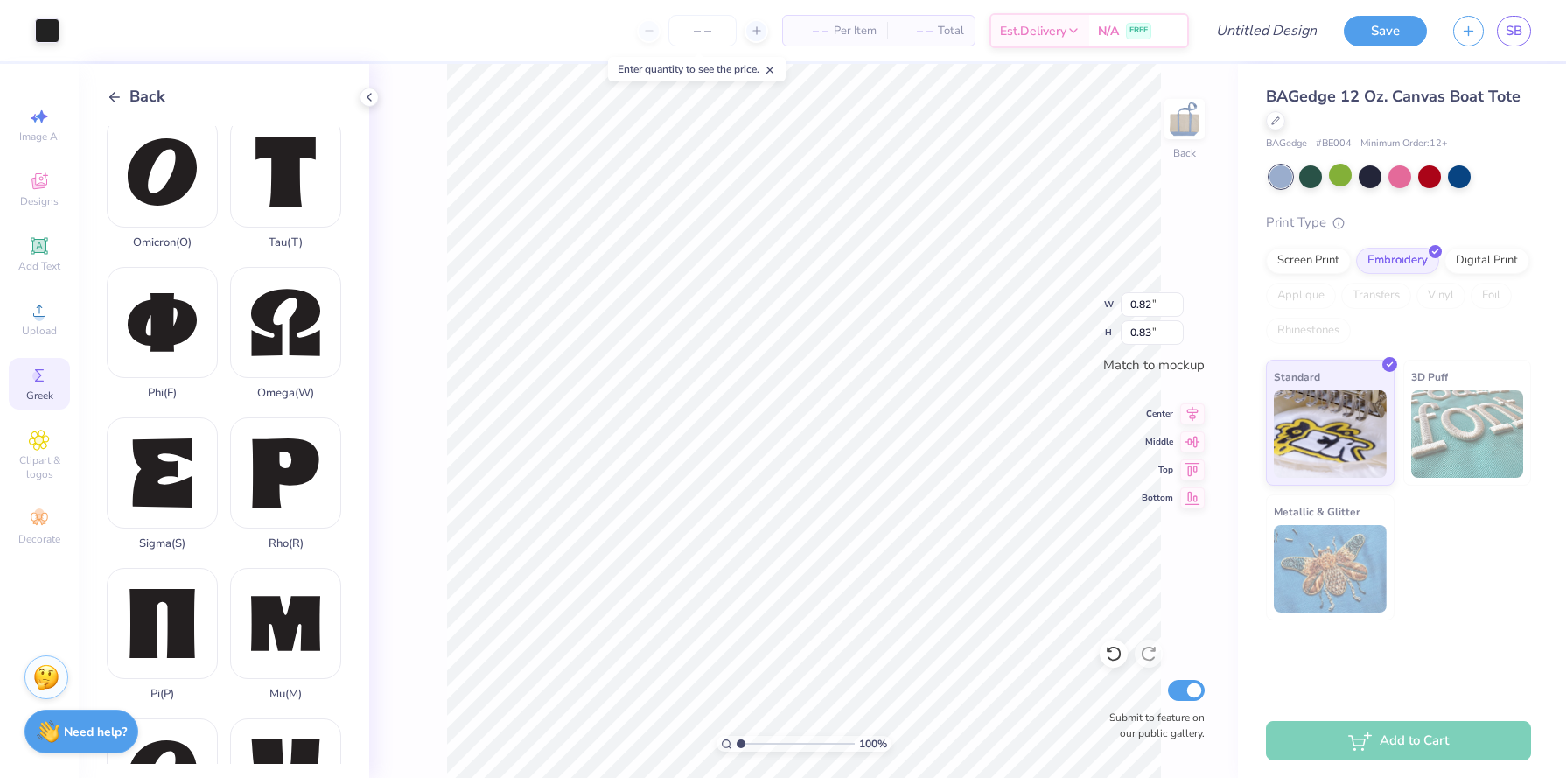
type input "0.86"
type input "1.00"
type input "0.82"
type input "0.83"
type input "0.88"
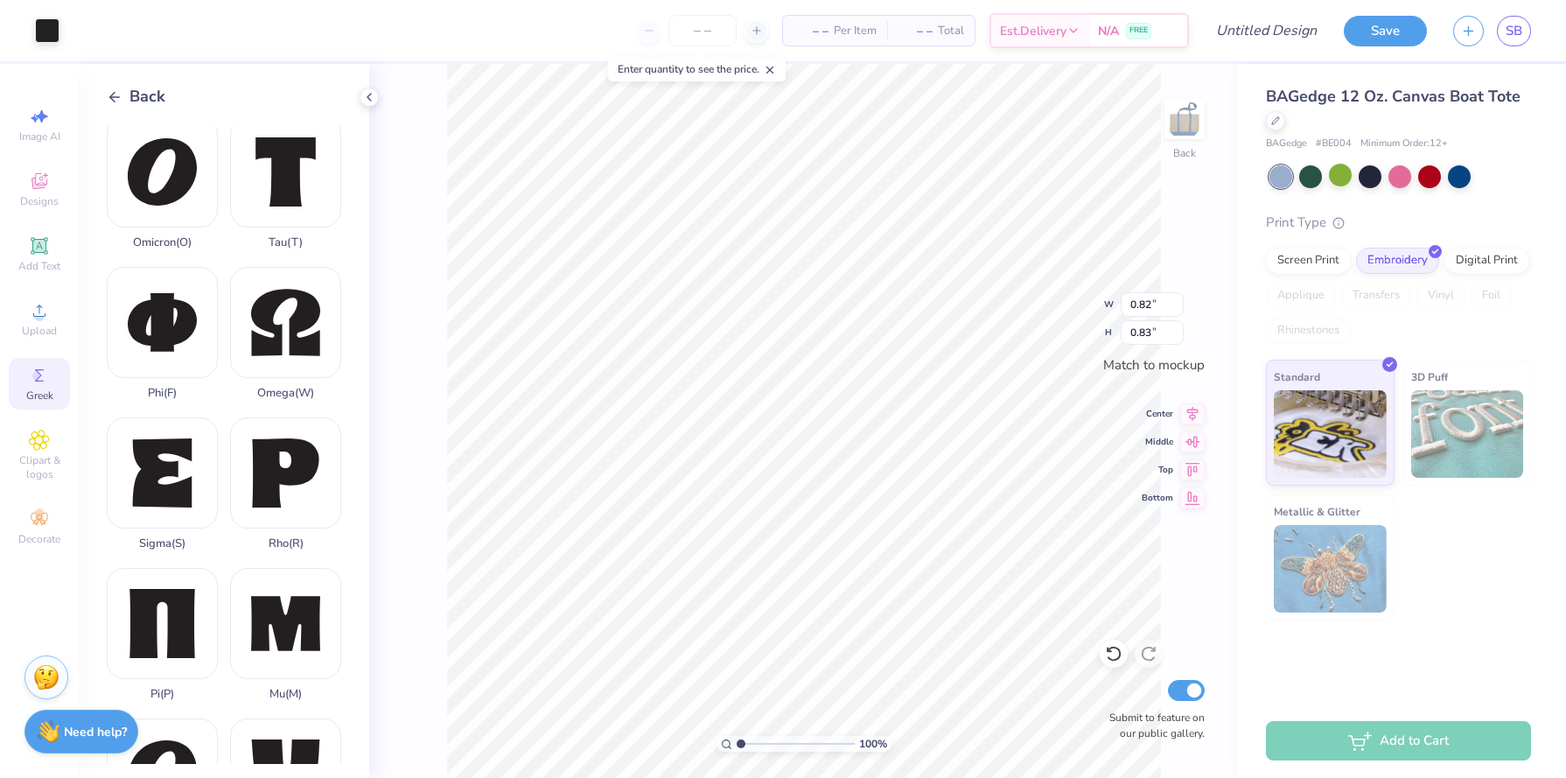
type input "0.88"
type input "0.86"
type input "1.00"
type input "0.70"
type input "0.82"
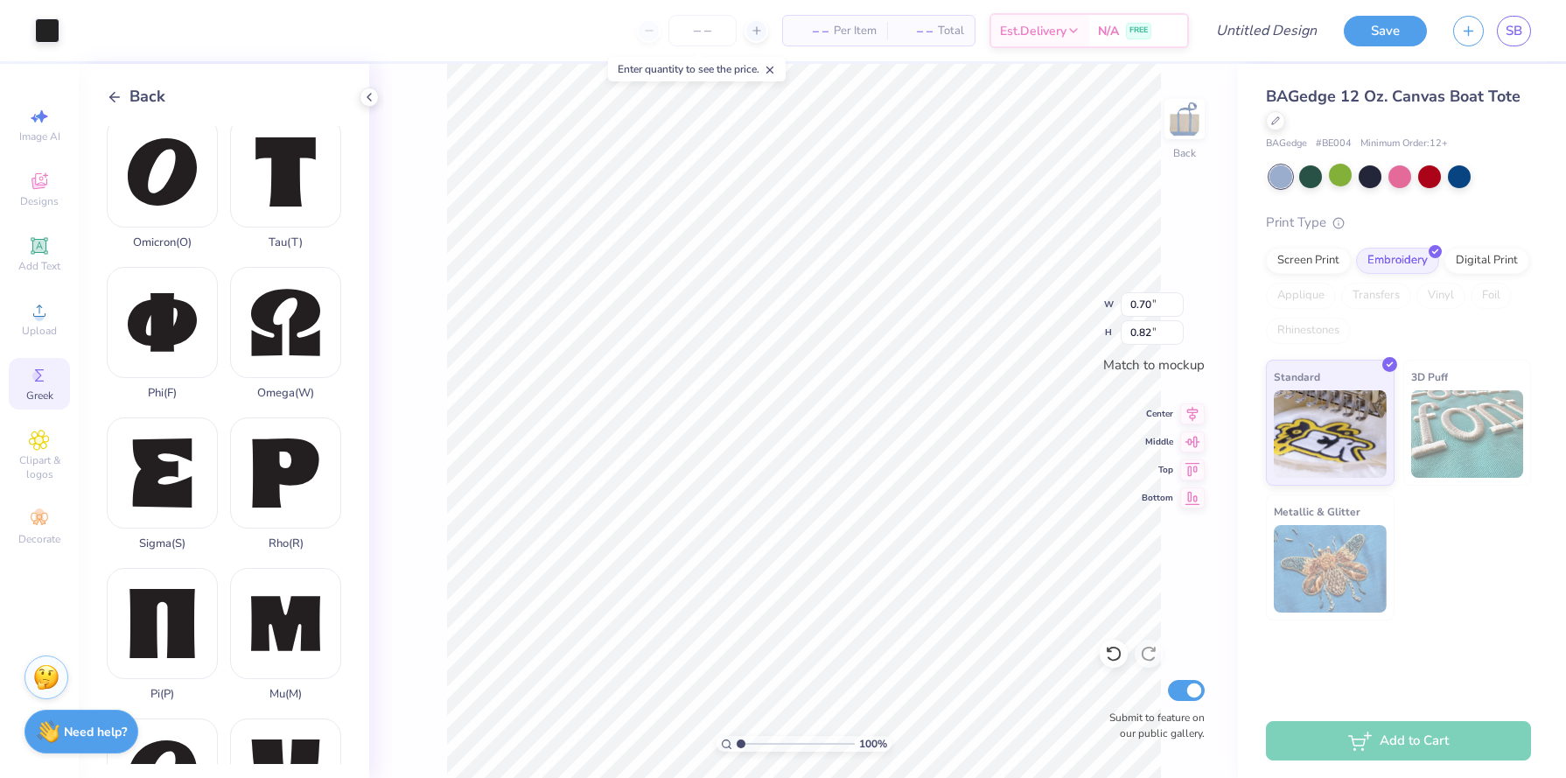
type input "0.79"
type input "0.93"
click at [107, 86] on div "Back" at bounding box center [136, 97] width 59 height 24
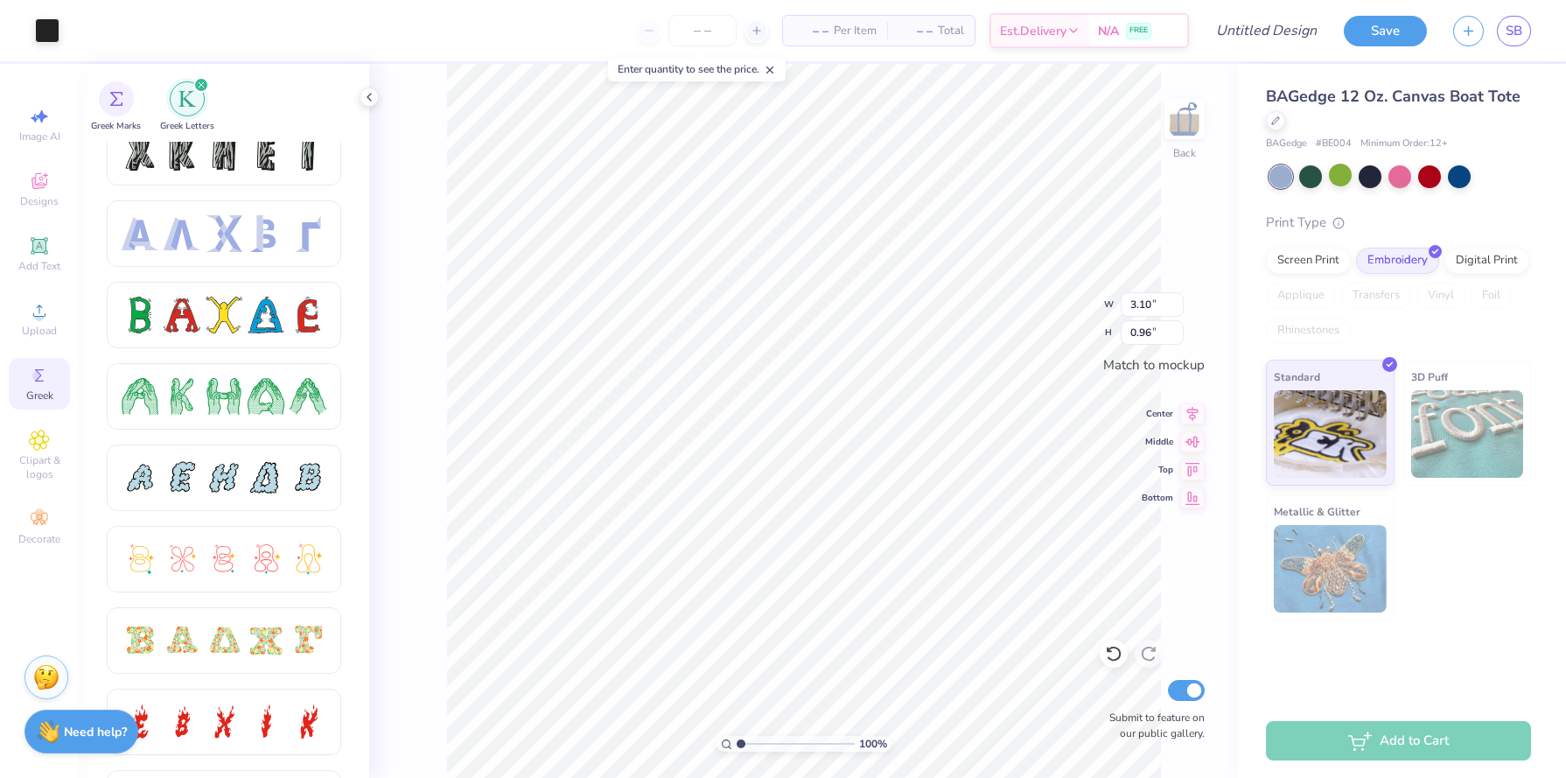
scroll to position [102, 0]
click at [29, 259] on span "Add Text" at bounding box center [39, 266] width 42 height 14
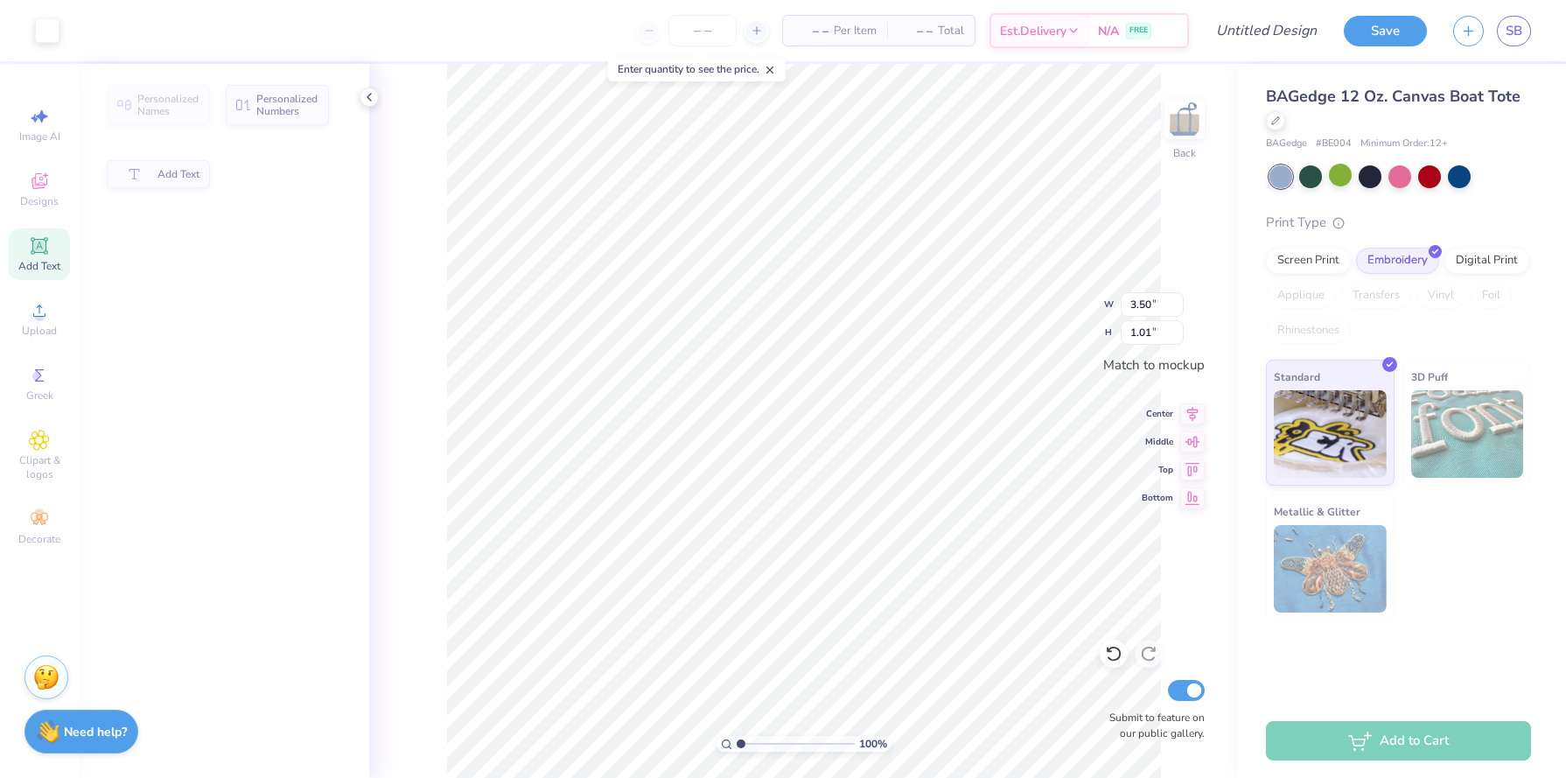
type input "3.50"
type input "1.01"
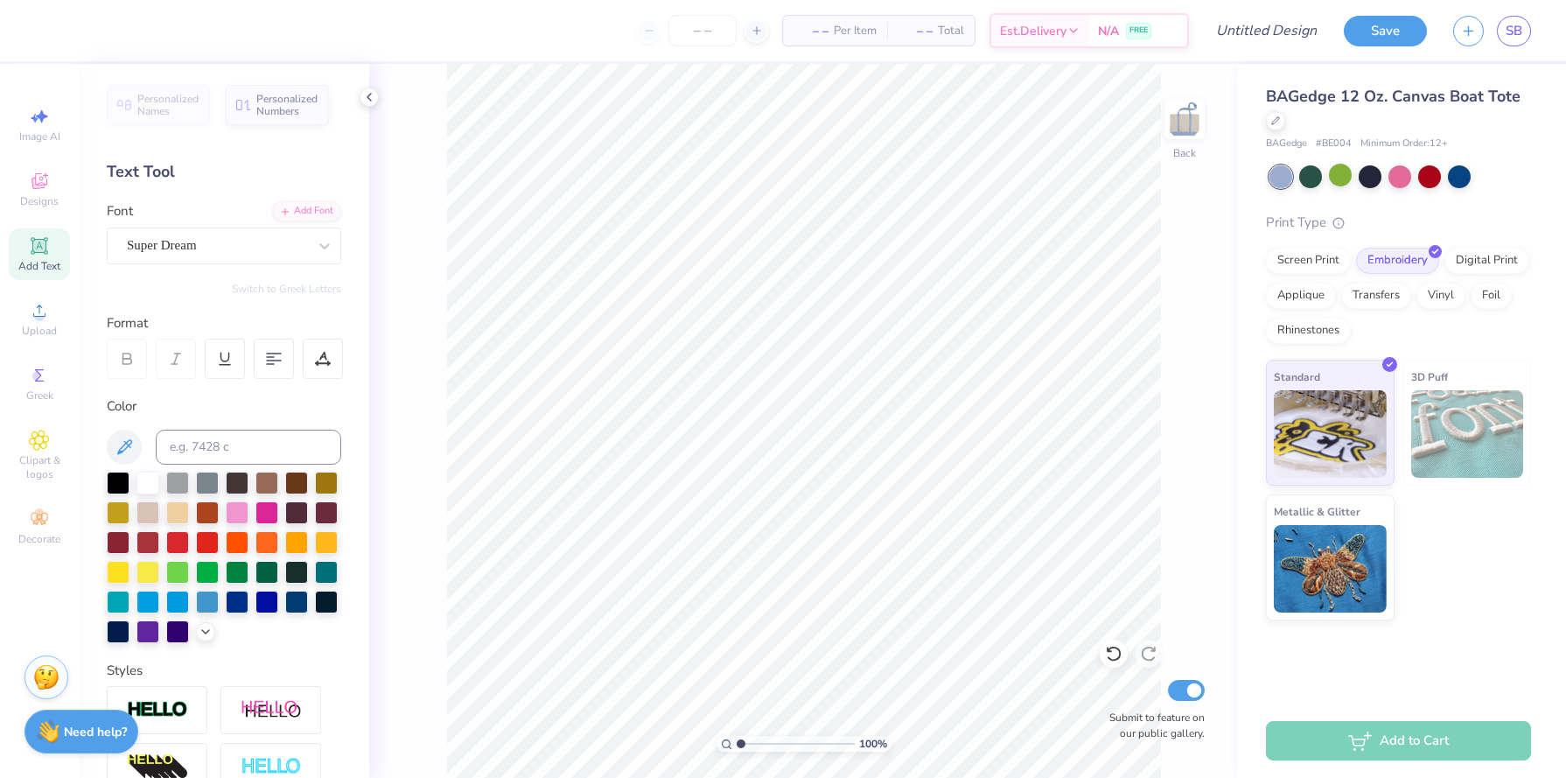
click at [37, 271] on span "Add Text" at bounding box center [39, 266] width 42 height 14
click at [42, 254] on icon at bounding box center [39, 245] width 21 height 21
type textarea "alpha"
type input "1.39"
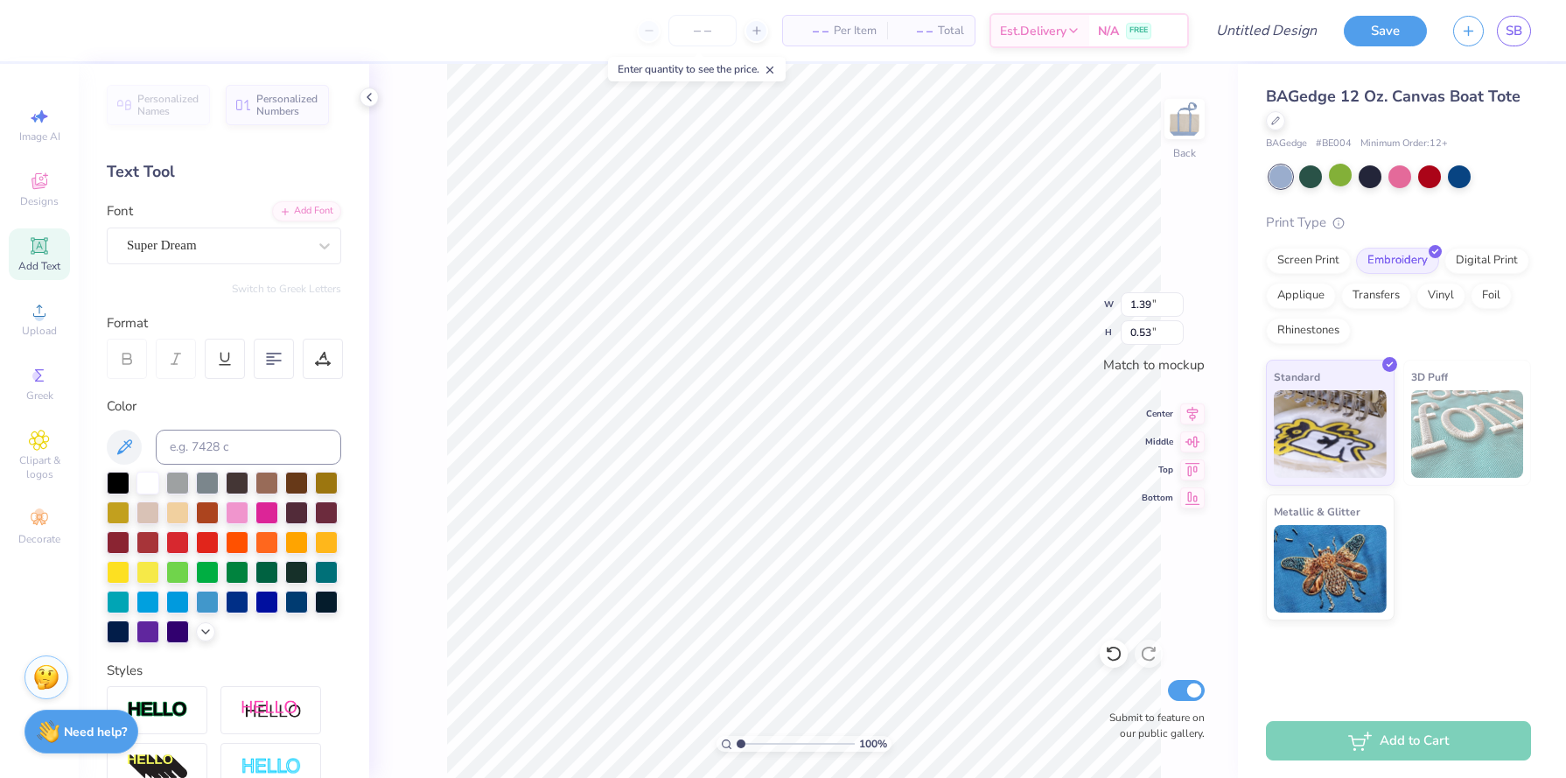
type input "0.53"
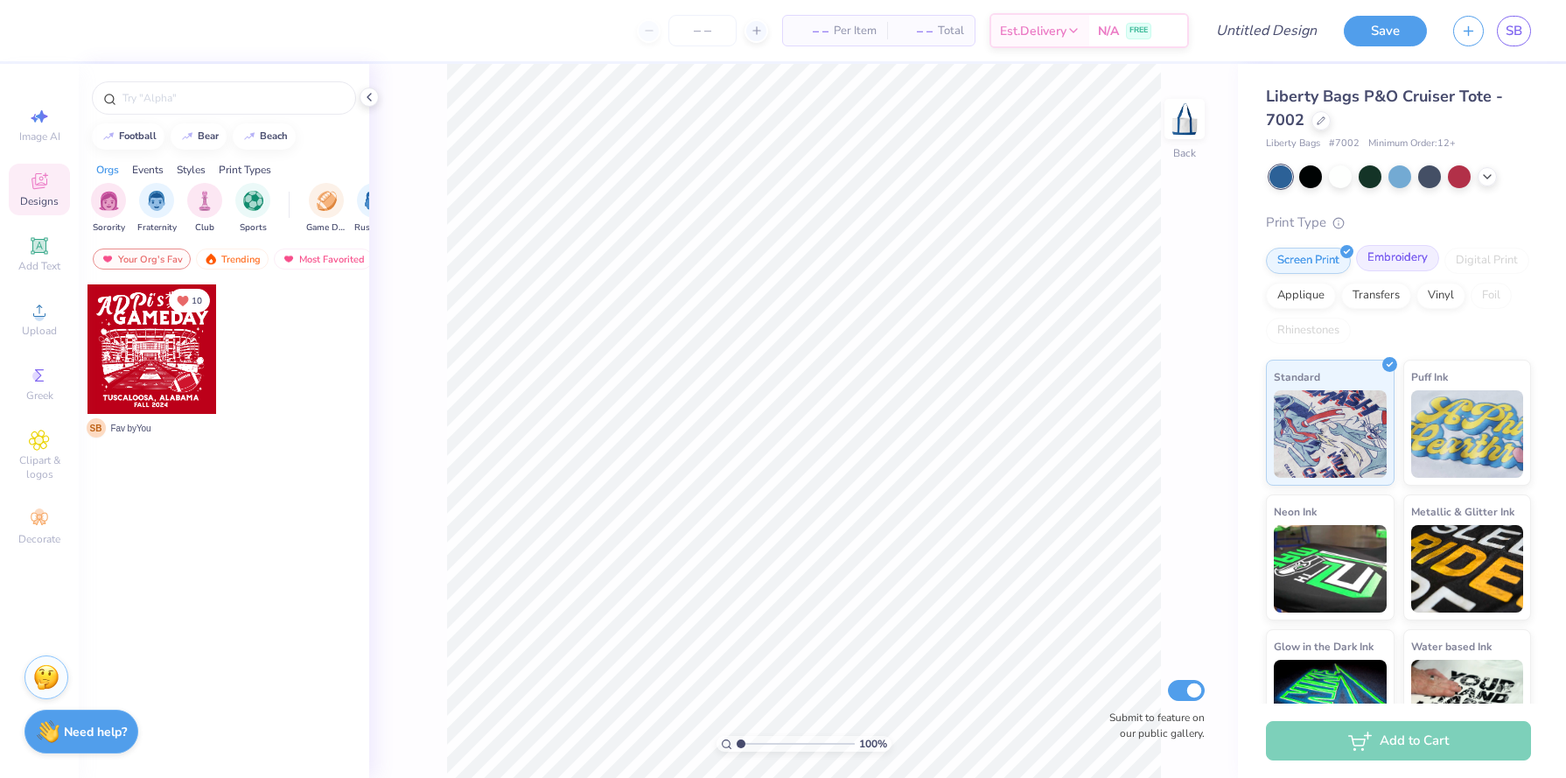
click at [1402, 268] on div "Embroidery" at bounding box center [1397, 258] width 83 height 26
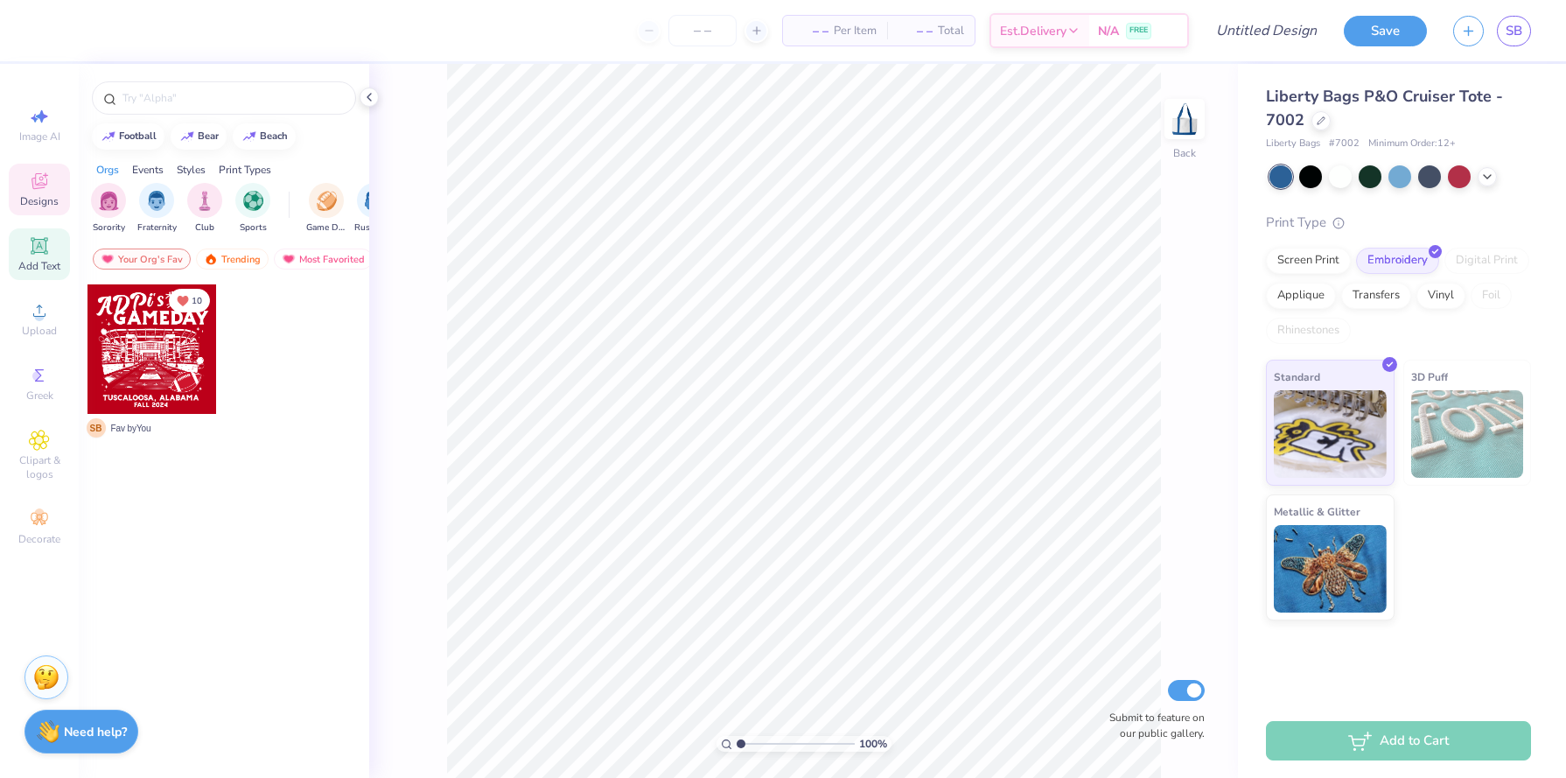
click at [53, 246] on div "Add Text" at bounding box center [39, 254] width 61 height 52
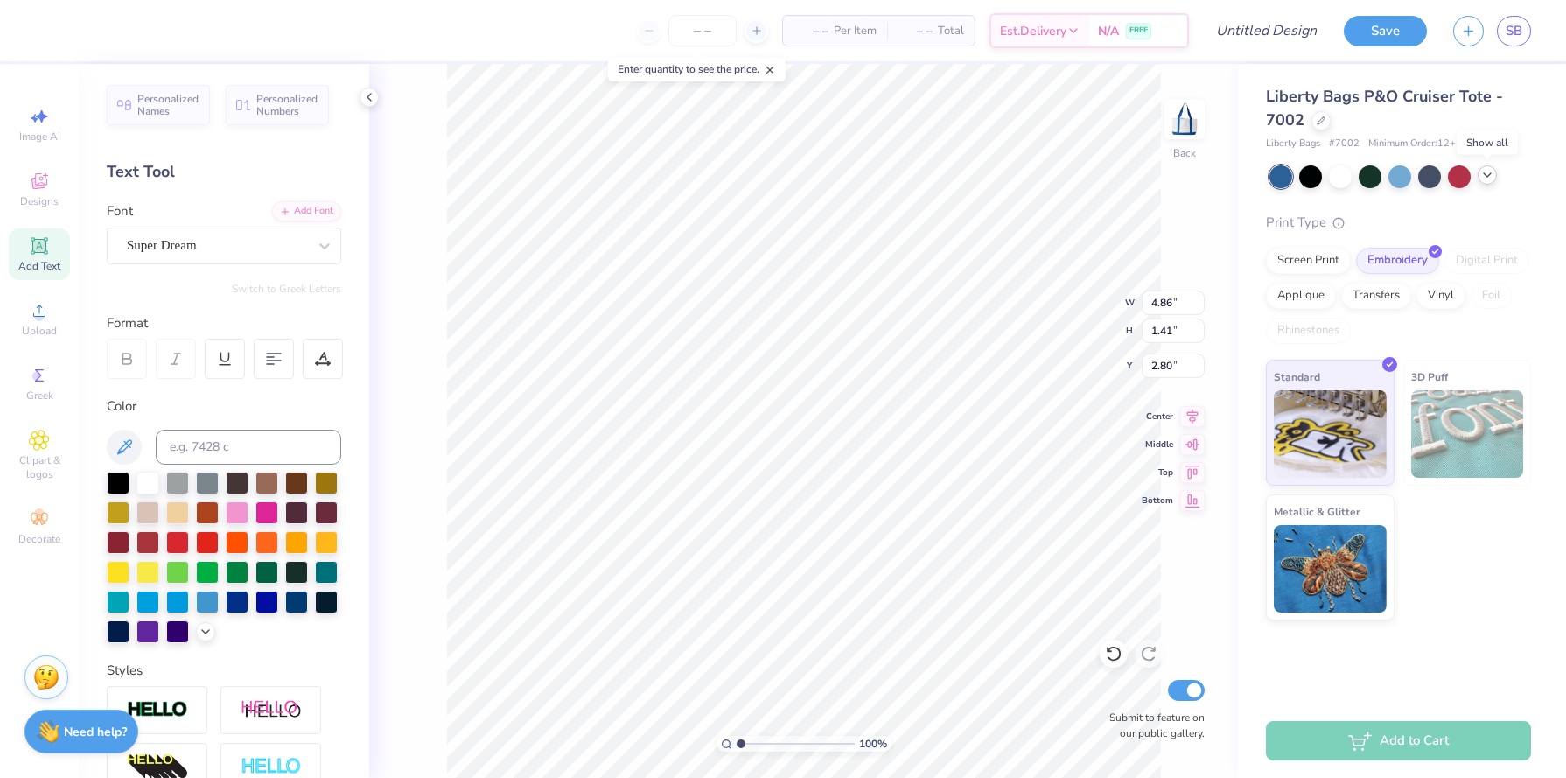
click at [1493, 177] on icon at bounding box center [1487, 175] width 14 height 14
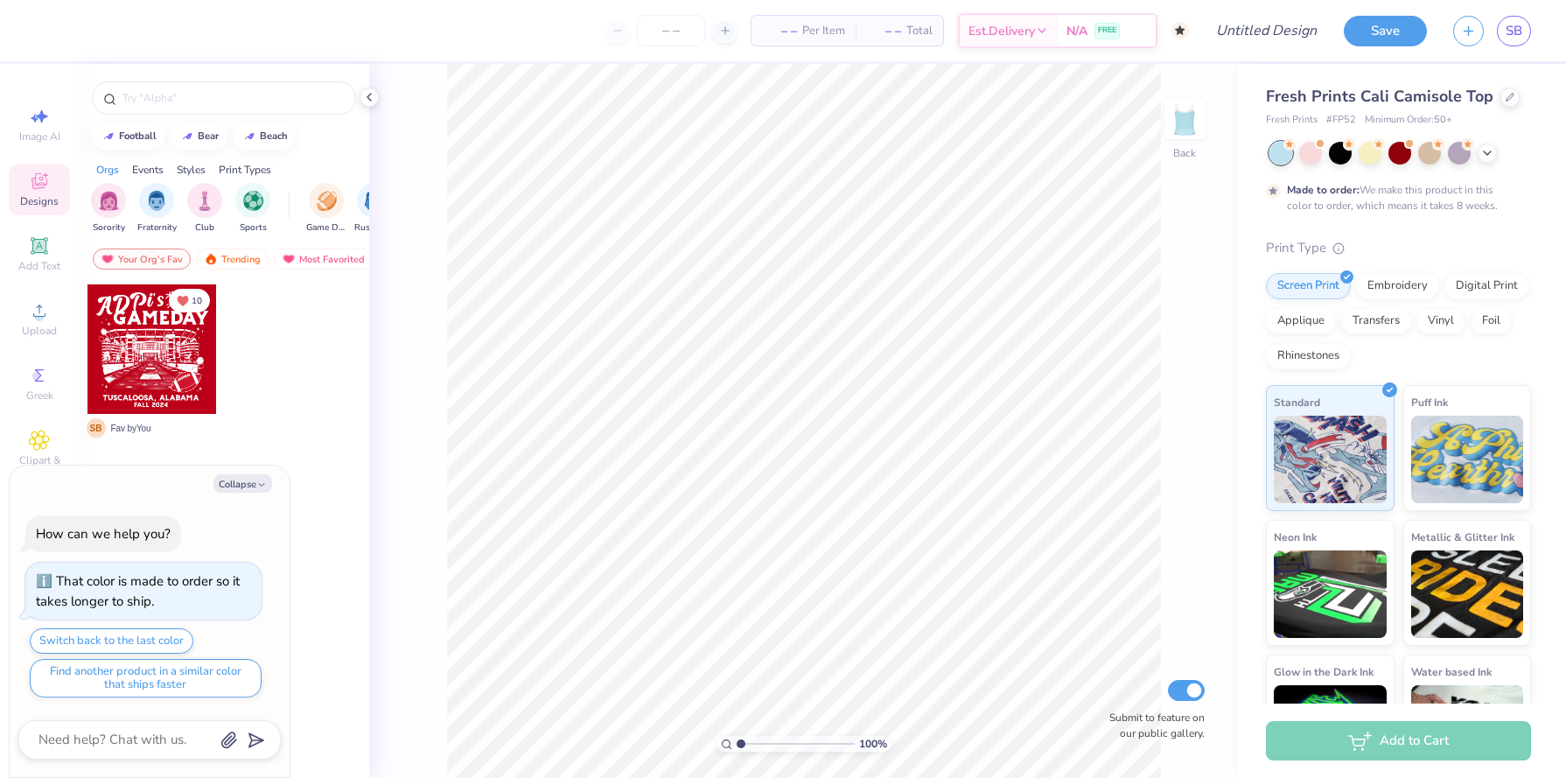
click at [42, 188] on icon at bounding box center [39, 181] width 21 height 21
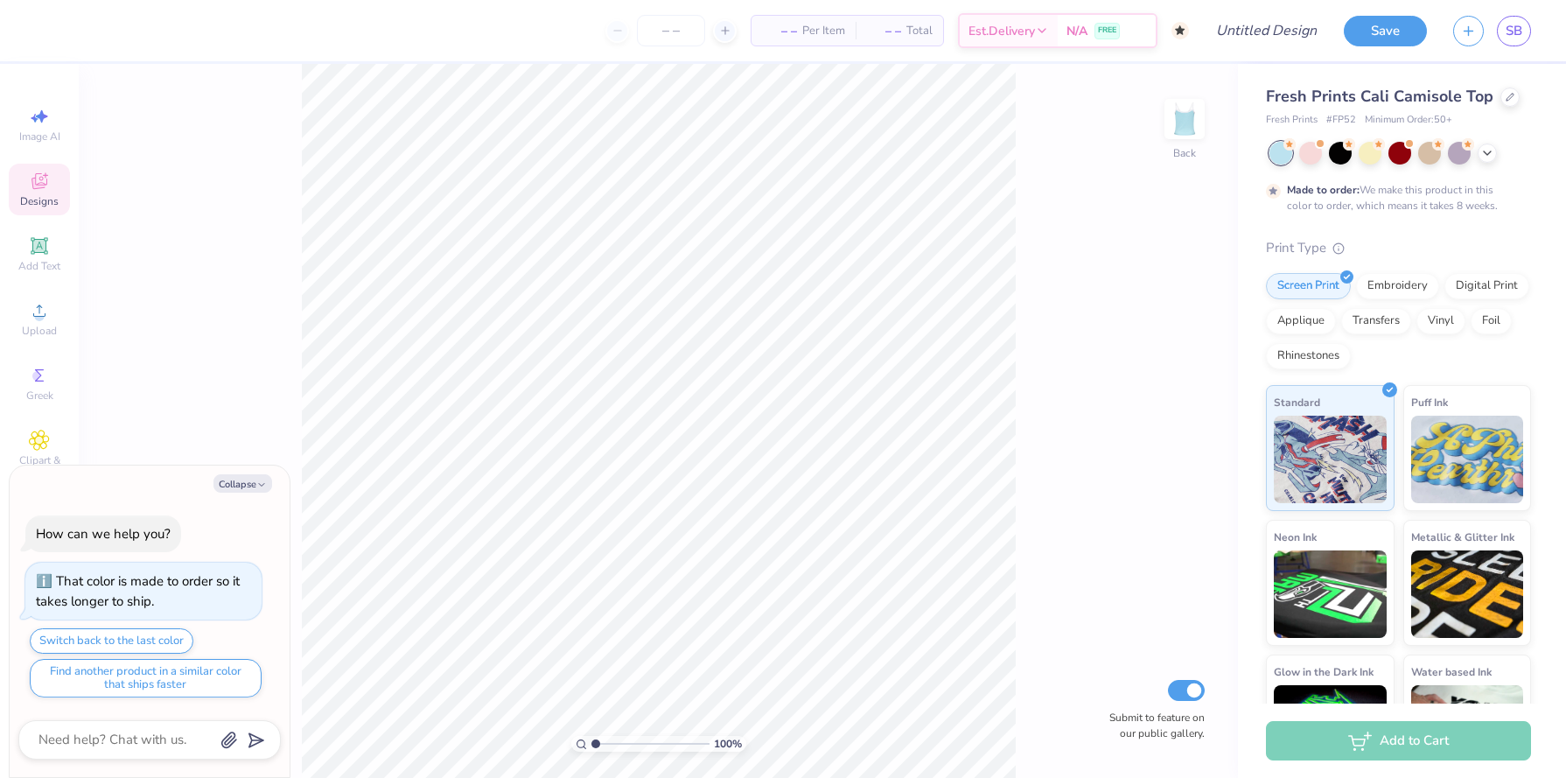
click at [31, 192] on div "Designs" at bounding box center [39, 190] width 61 height 52
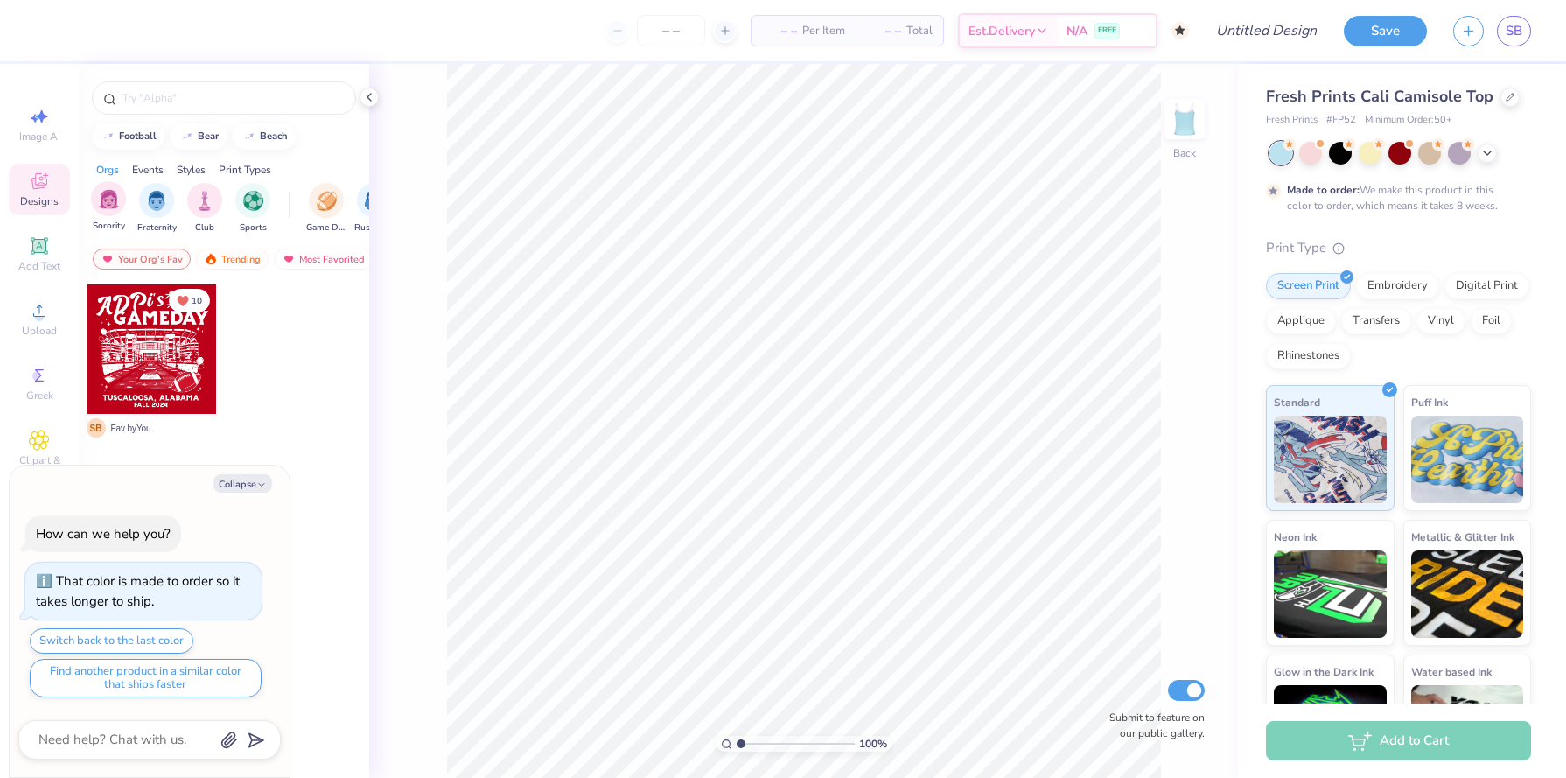
click at [111, 220] on span "Sorority" at bounding box center [109, 226] width 32 height 13
click at [251, 482] on button "Collapse" at bounding box center [242, 483] width 59 height 18
type textarea "x"
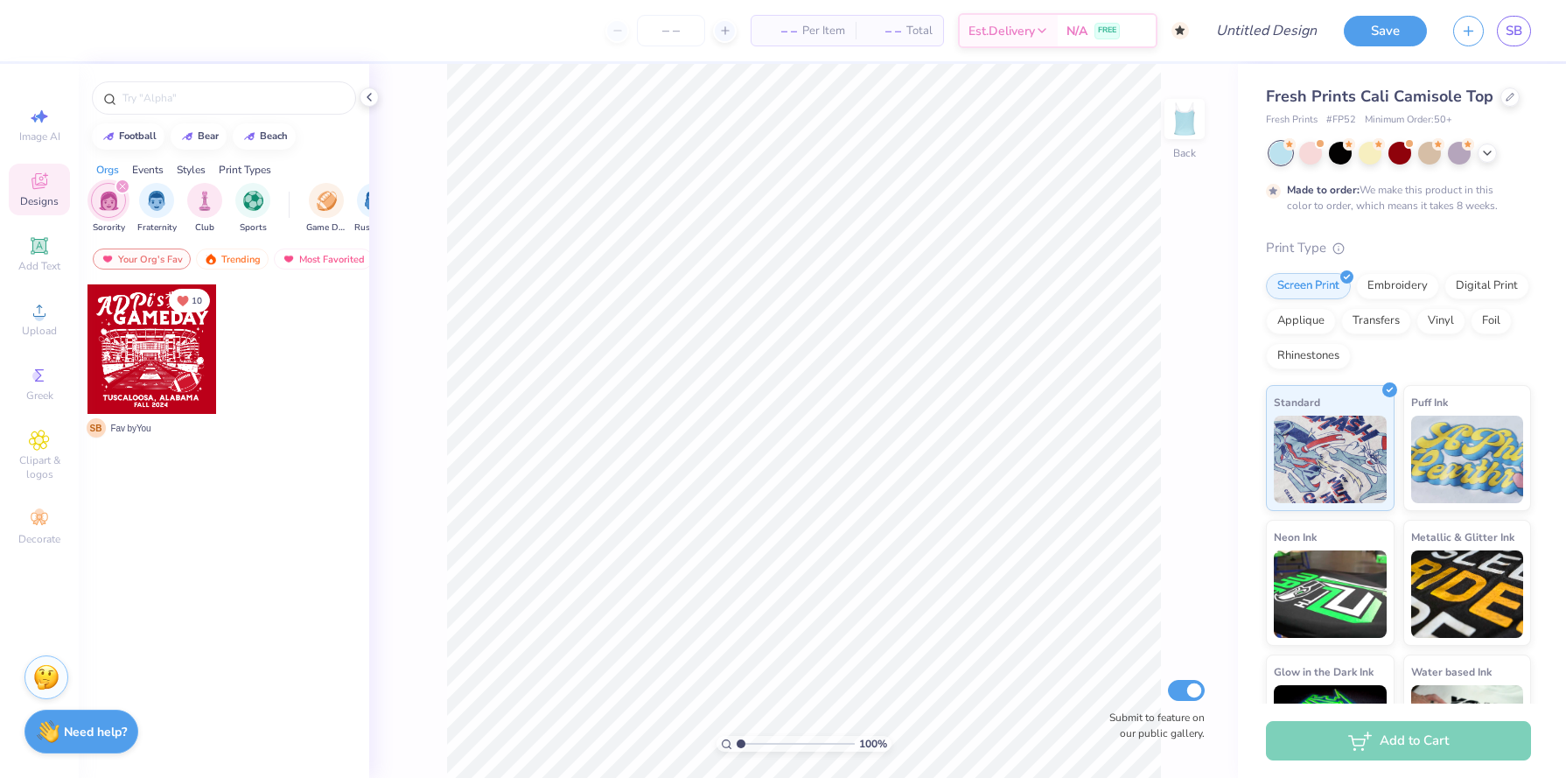
click at [107, 187] on div "filter for Sorority" at bounding box center [108, 200] width 35 height 35
click at [108, 190] on img "filter for Sorority" at bounding box center [109, 199] width 20 height 20
click at [169, 255] on div "Your Org's Fav" at bounding box center [142, 258] width 98 height 21
click at [105, 193] on img "filter for Sorority" at bounding box center [109, 201] width 20 height 20
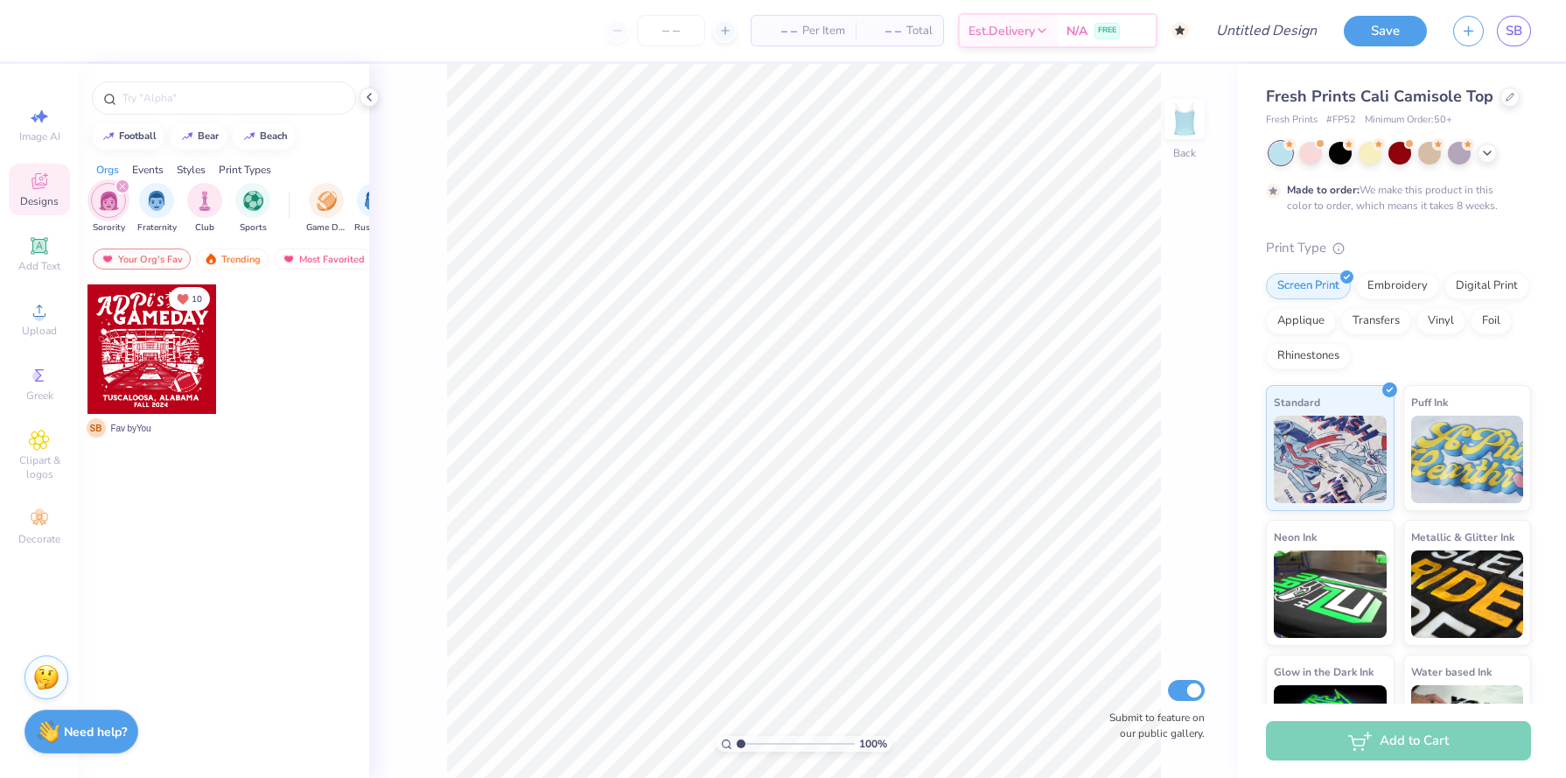
click at [177, 300] on icon "Unlike" at bounding box center [183, 299] width 12 height 12
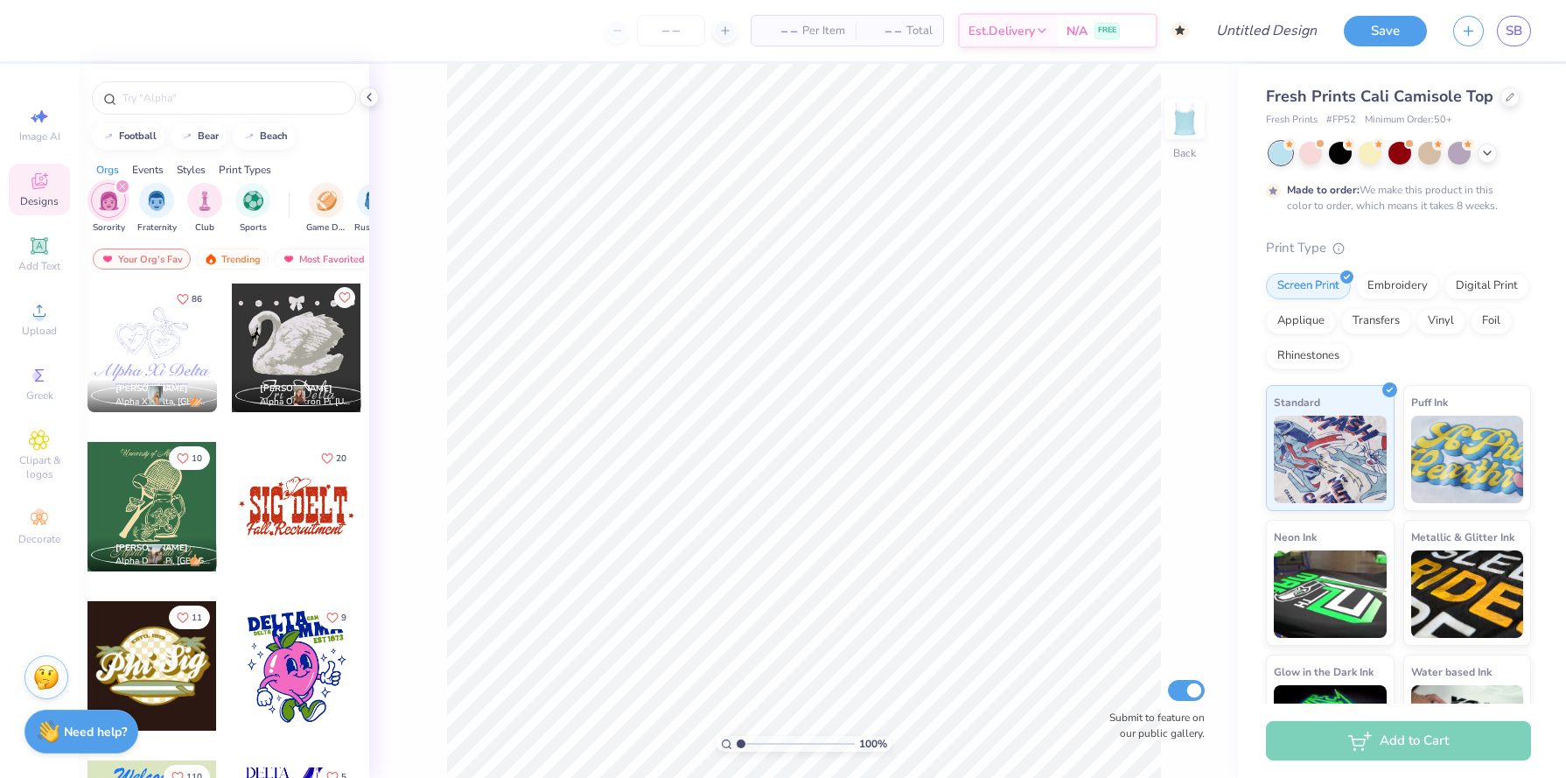
scroll to position [9148, 0]
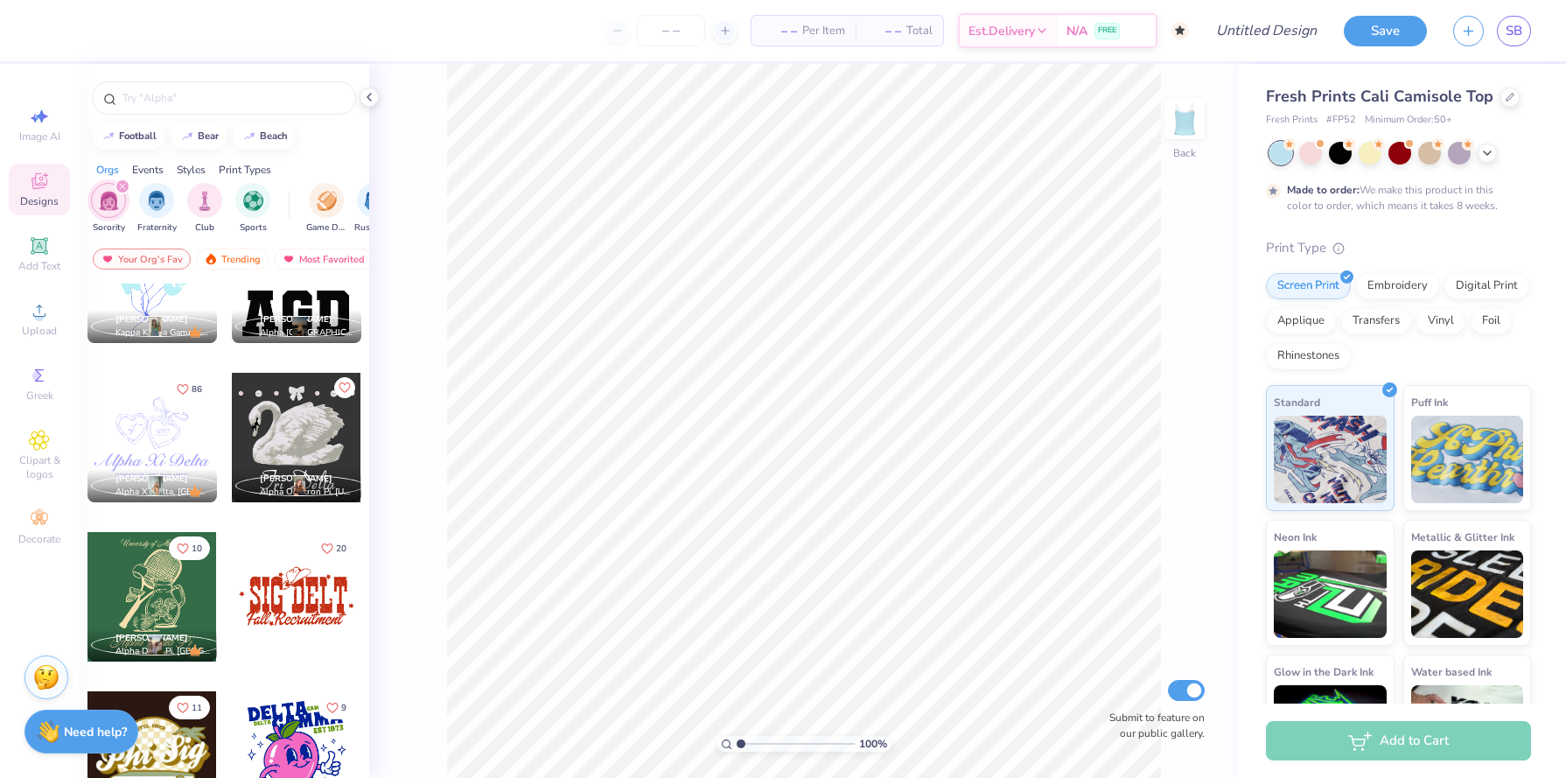
click at [150, 431] on div at bounding box center [151, 437] width 129 height 129
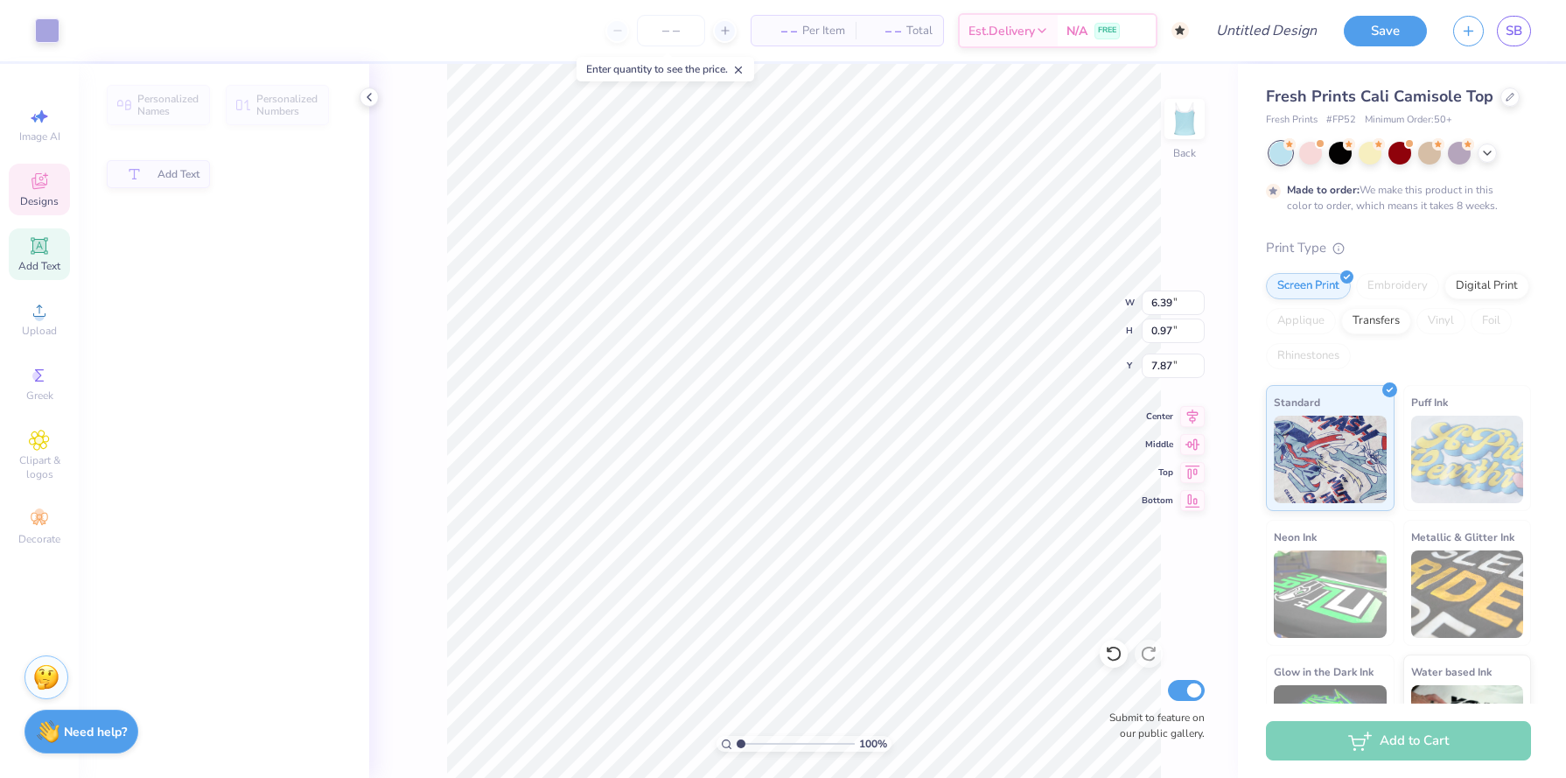
type input "0.97"
type input "7.87"
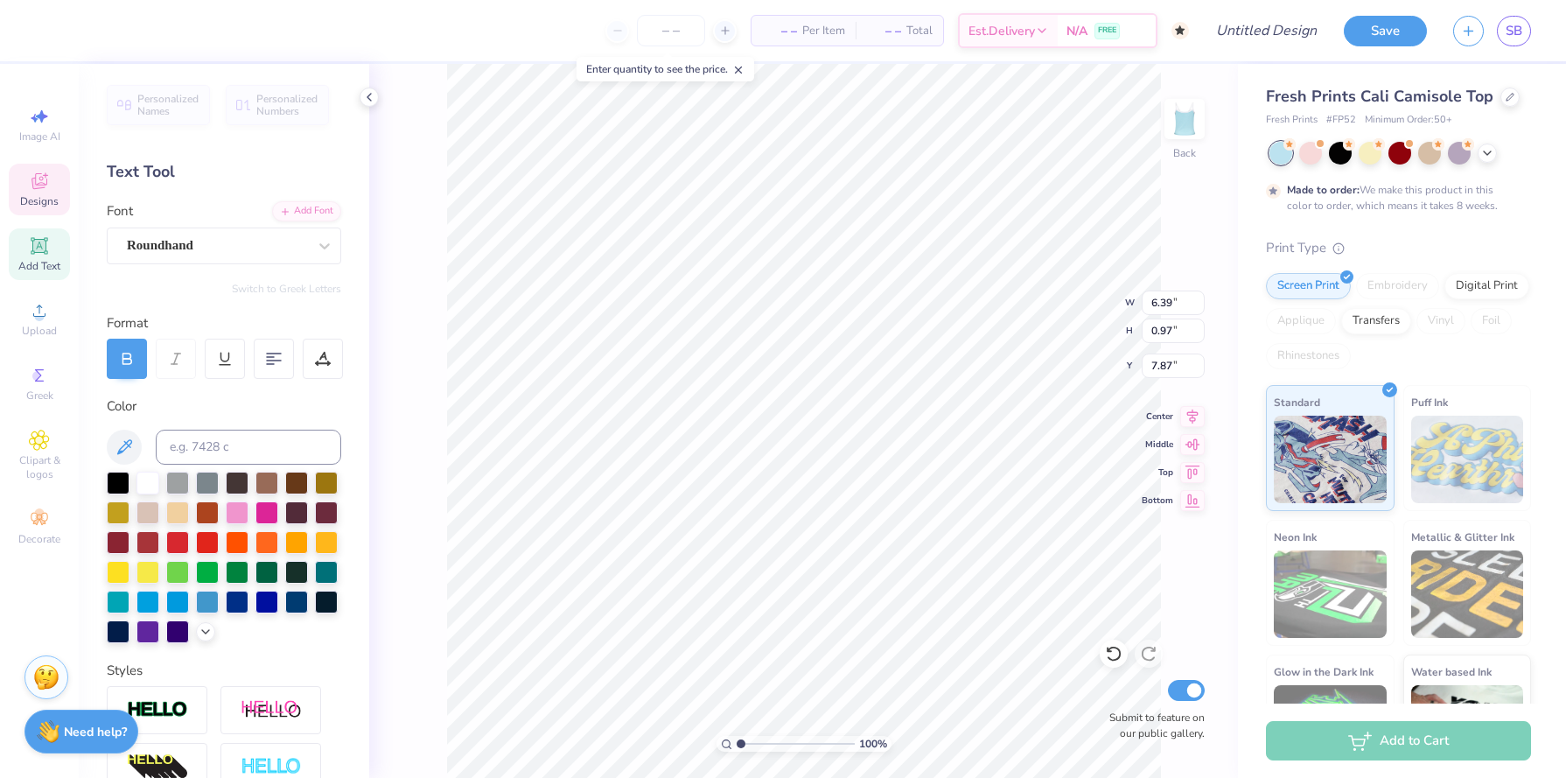
scroll to position [0, 1]
type textarea "Alpha Omega Epsilon"
type input "4.00"
type input "0.22"
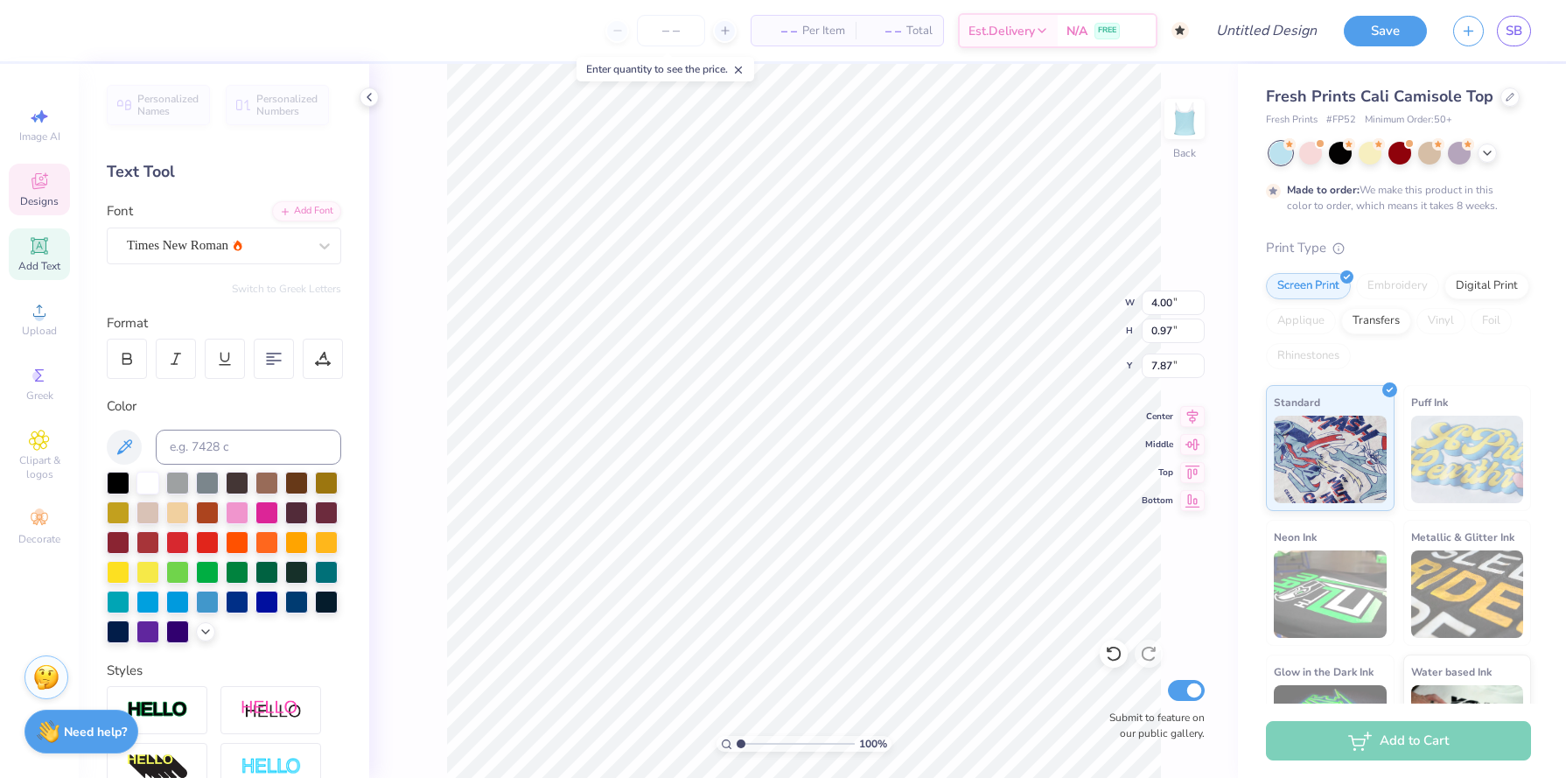
type input "8.98"
type input "0.84"
type input "0.66"
type input "6.16"
type textarea "A.O.E."
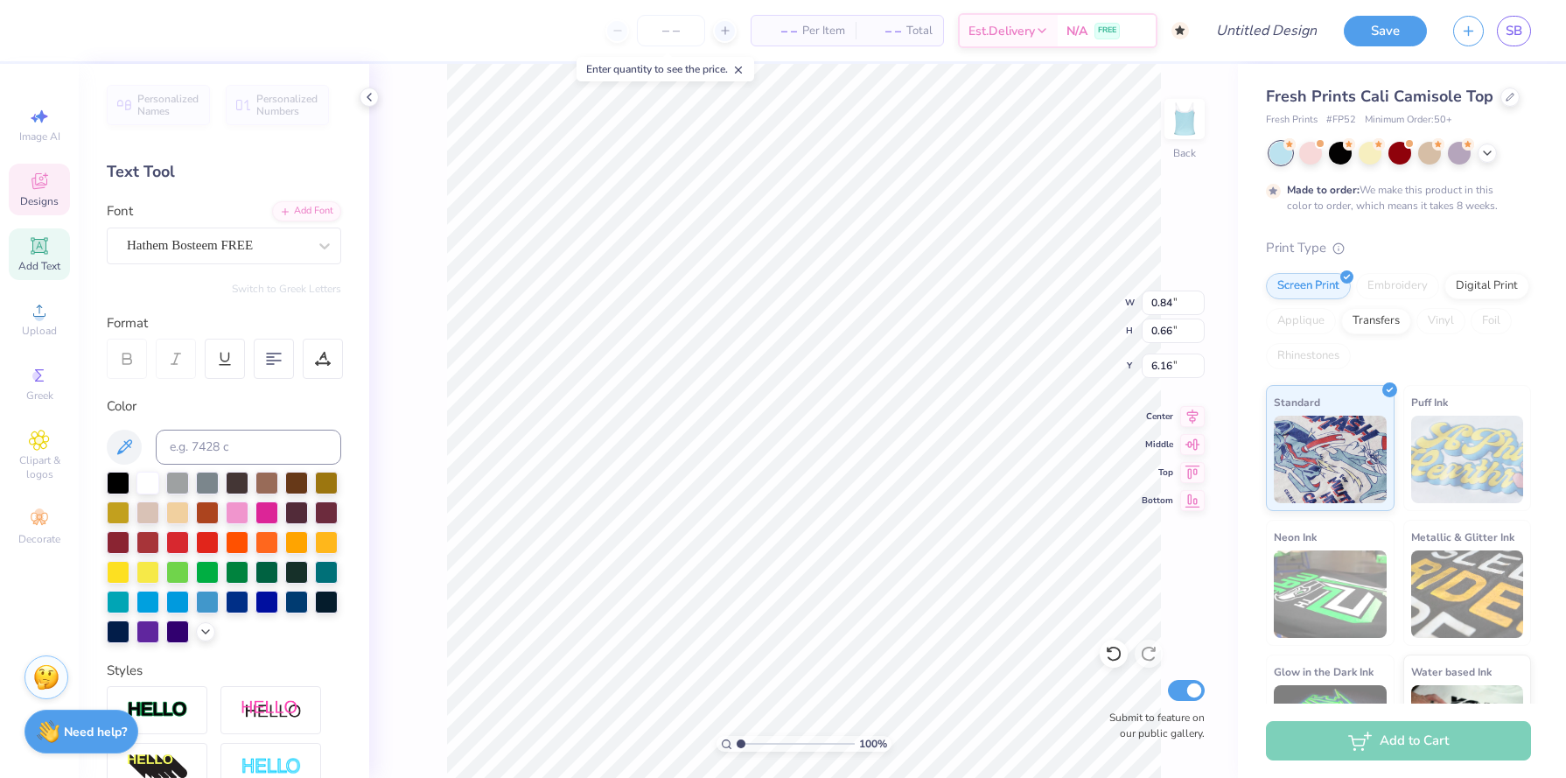
scroll to position [0, 0]
type input "3.96"
type input "2.81"
type input "4.80"
type input "1.71"
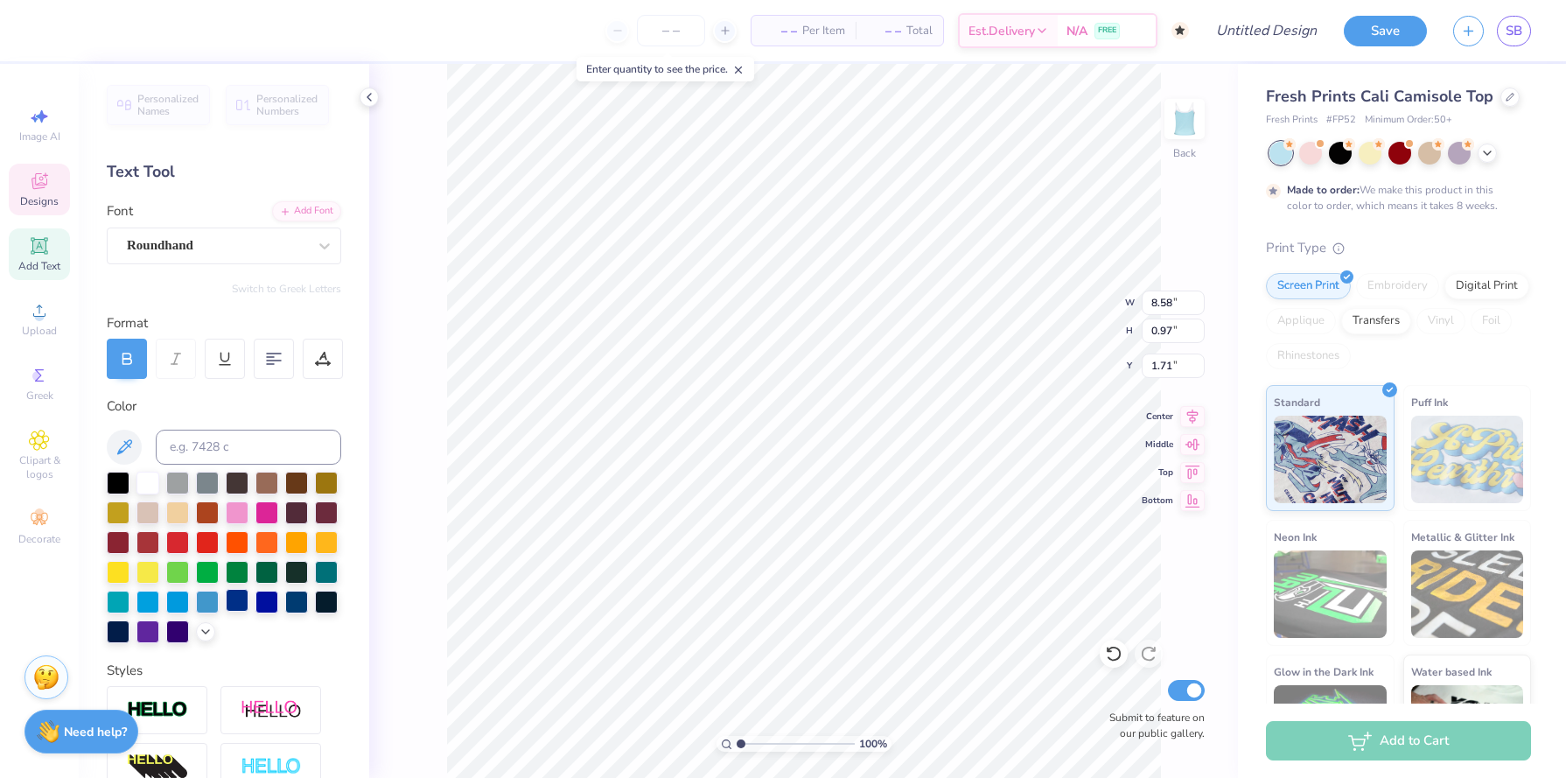
click at [240, 600] on div at bounding box center [237, 600] width 23 height 23
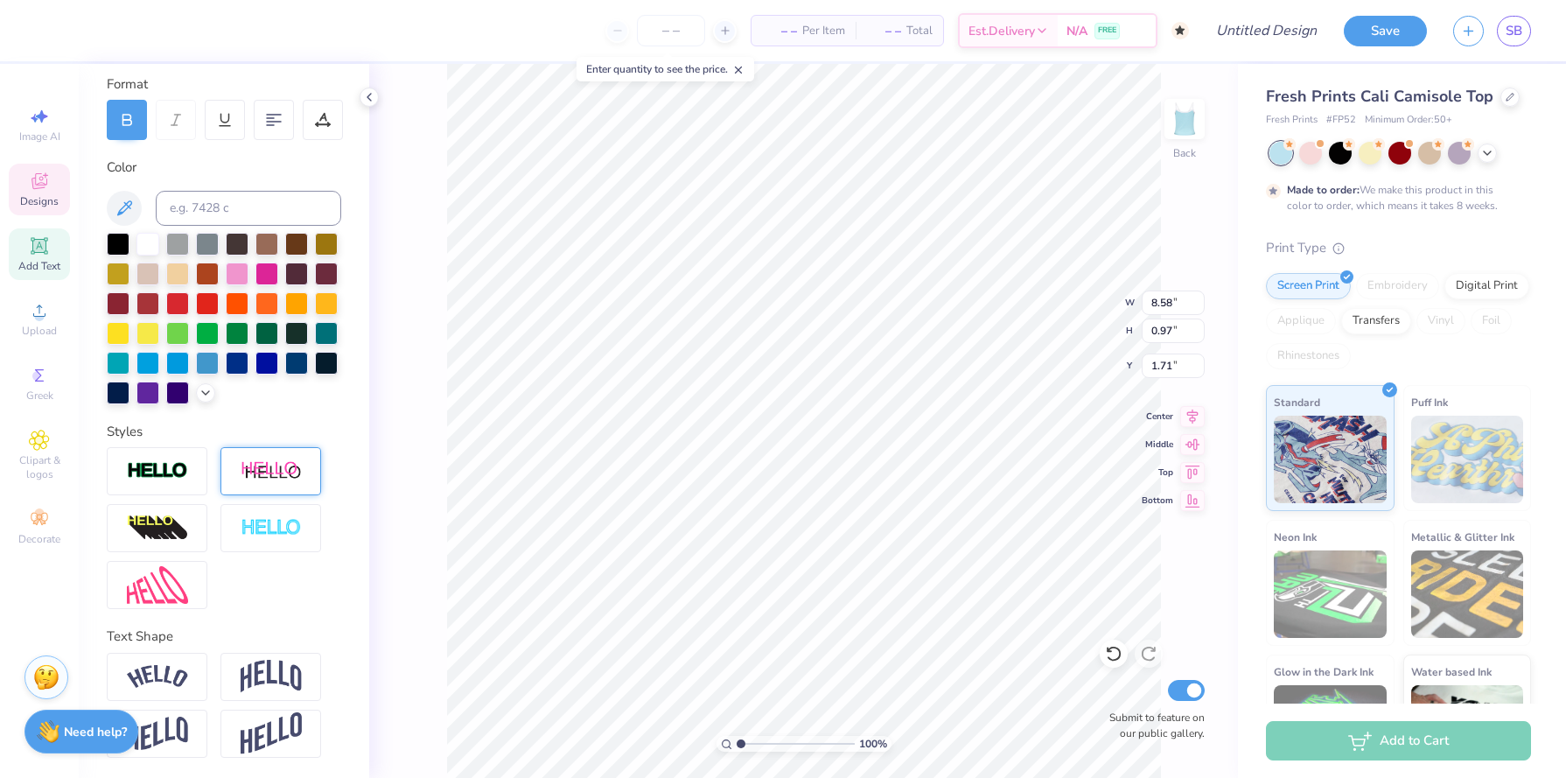
scroll to position [239, 0]
click at [192, 691] on div at bounding box center [157, 677] width 101 height 48
type input "9.19"
type input "1.88"
type input "0.99"
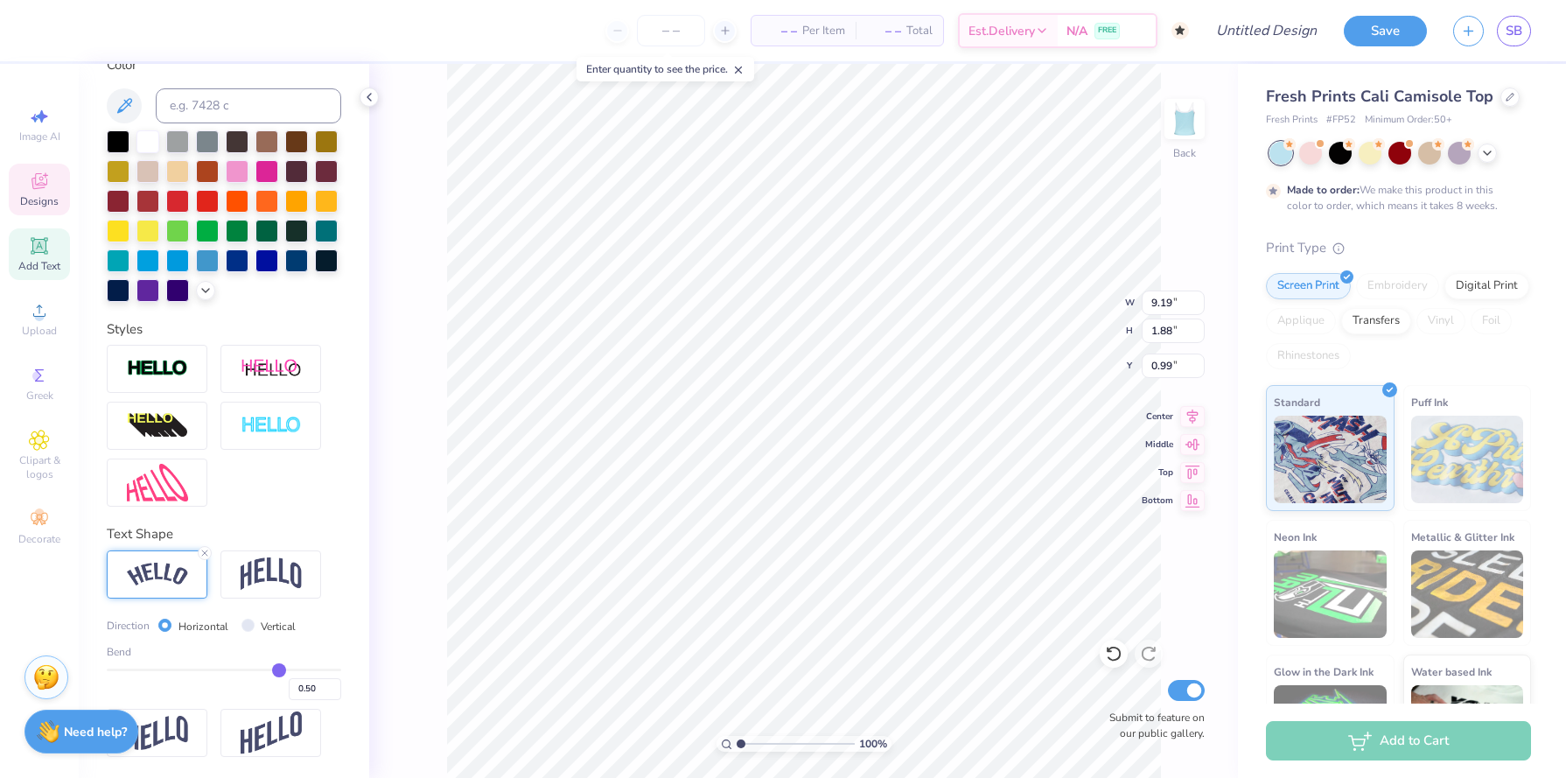
scroll to position [340, 0]
type input "0.46"
type input "0.45"
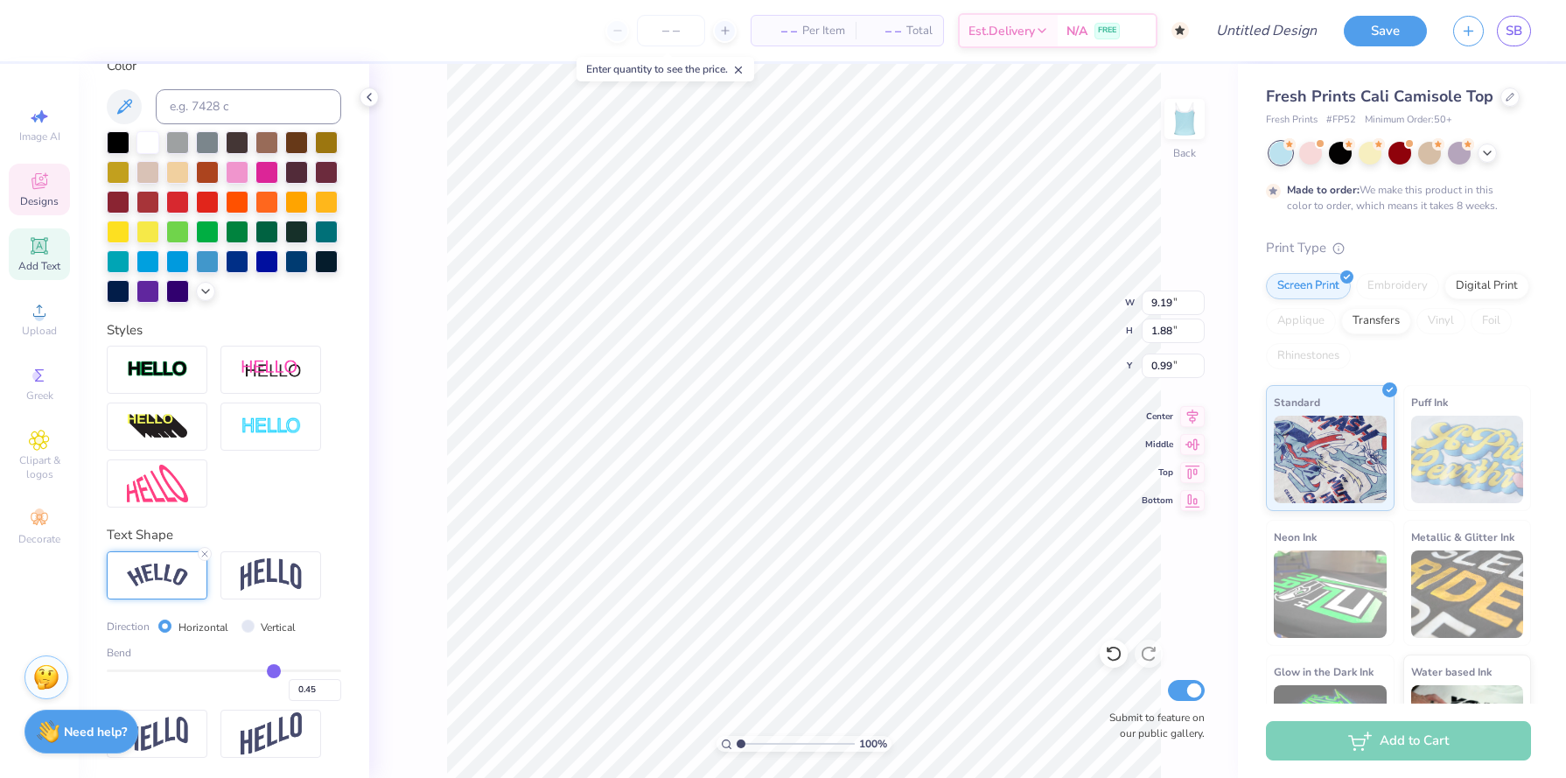
type input "0.43"
type input "0.42"
type input "0.39"
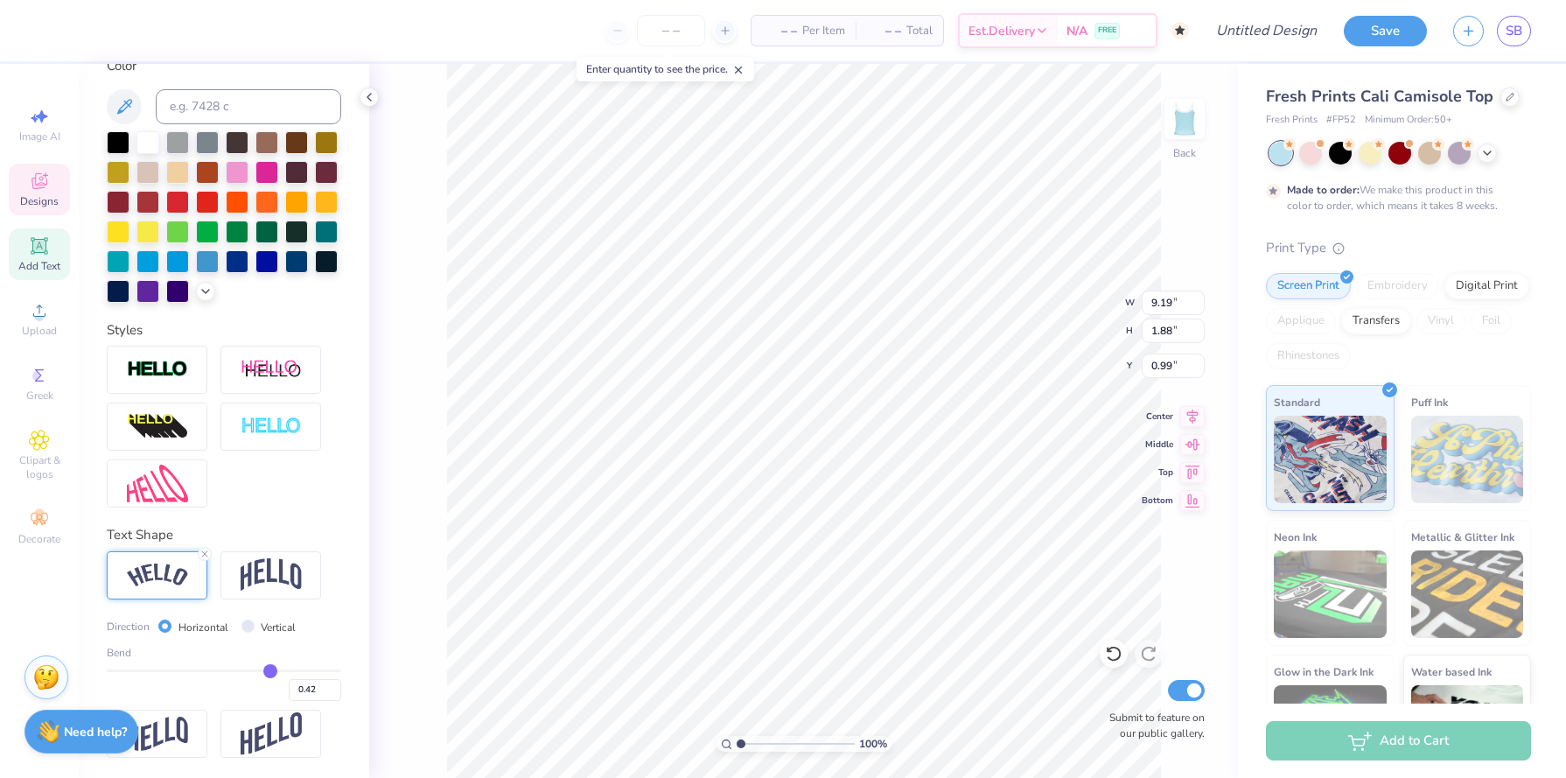
type input "0.39"
type input "0.36"
type input "0.32"
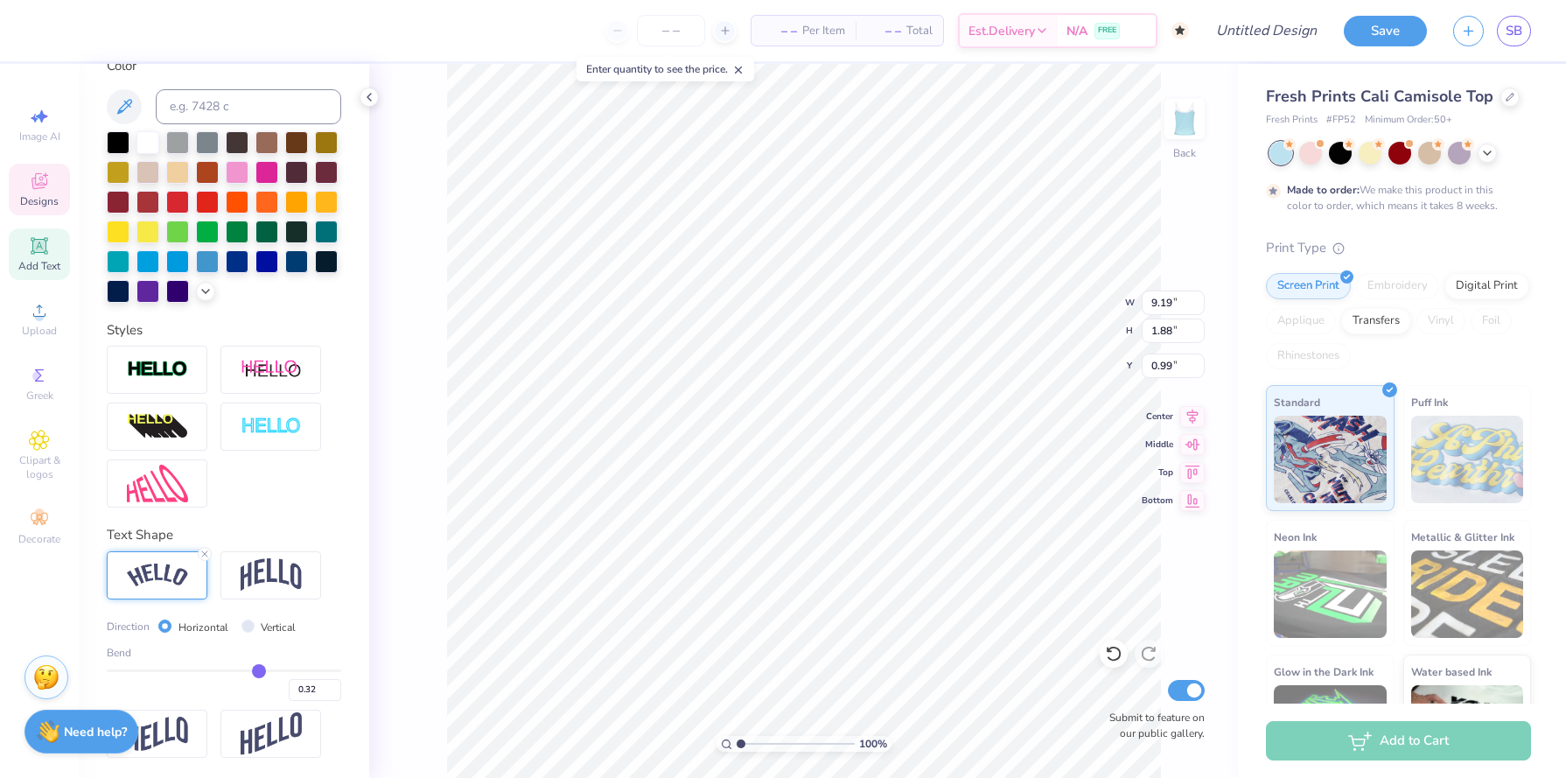
type input "0.29"
type input "0.27"
type input "0.25"
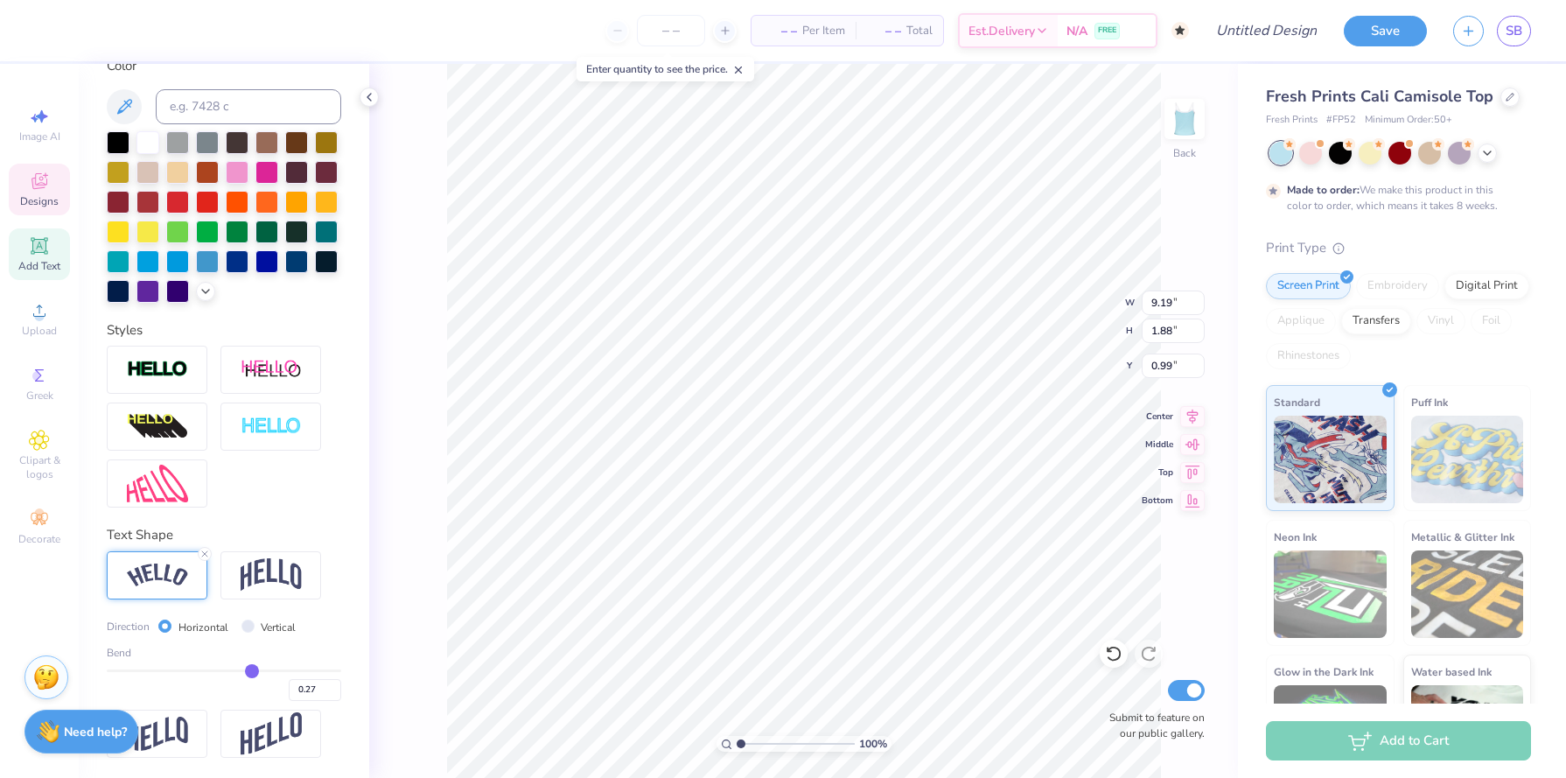
type input "0.25"
type input "0.22"
type input "0.2"
type input "0.20"
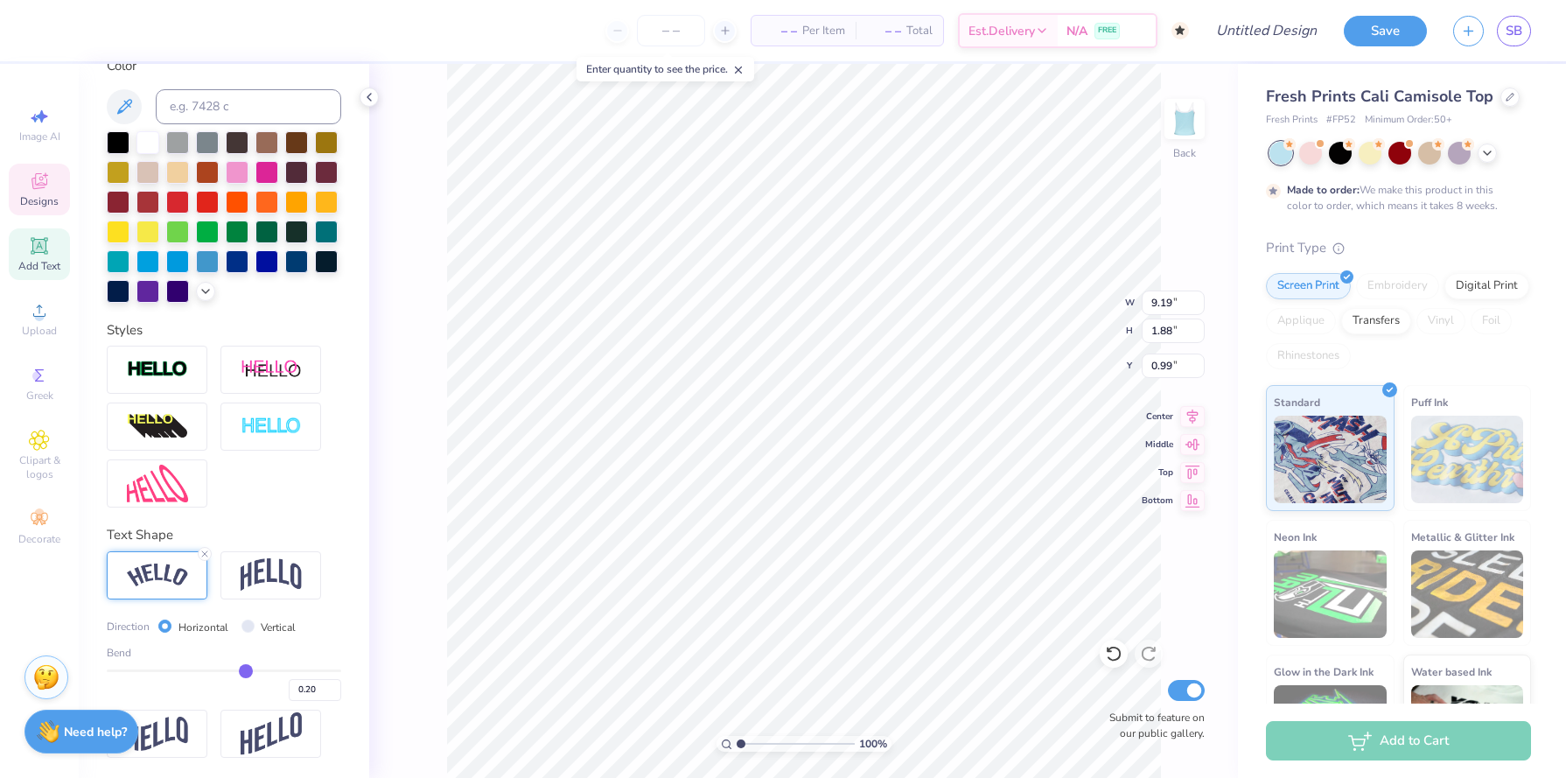
type input "0.18"
type input "0.16"
type input "0.14"
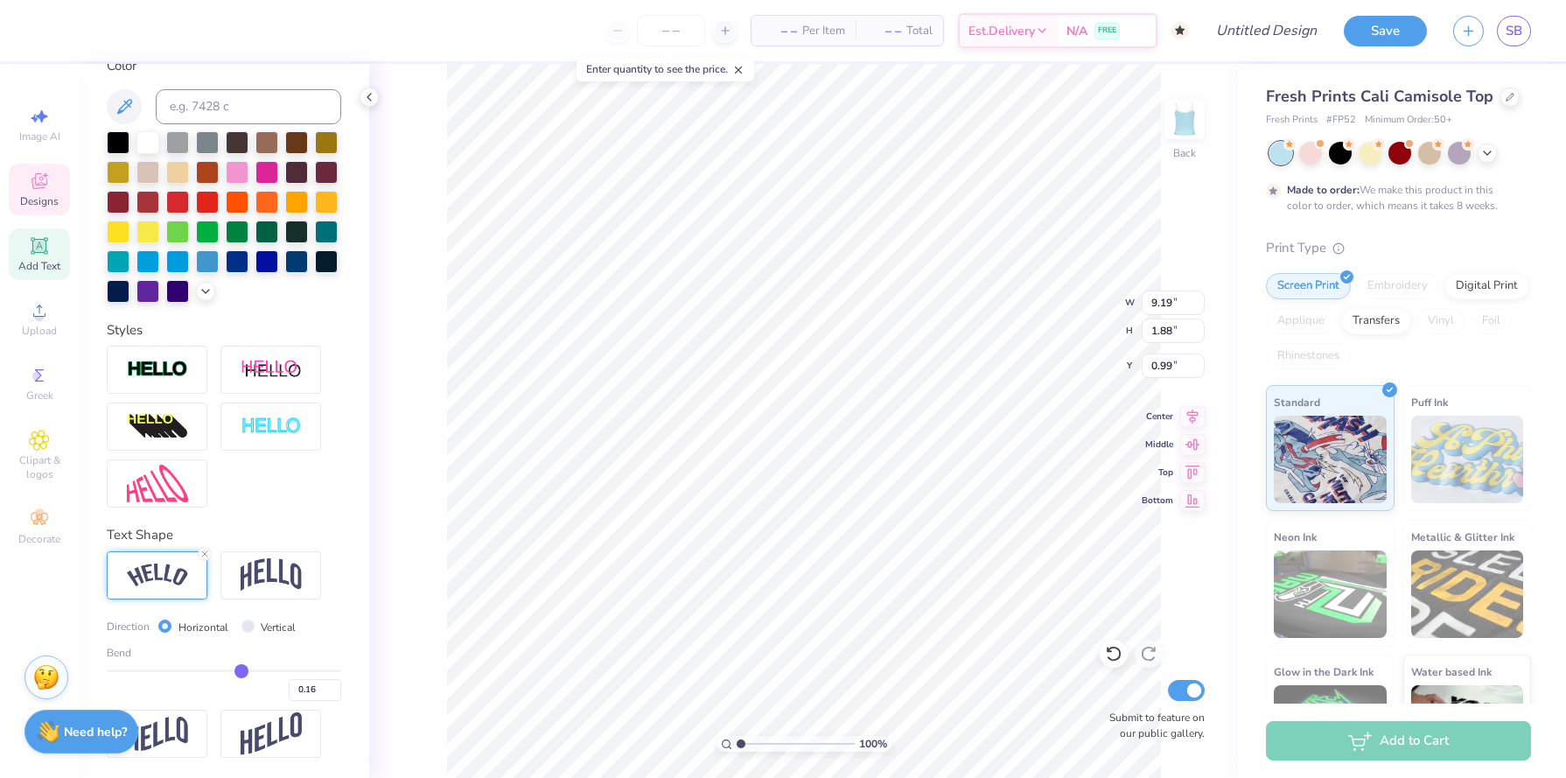
type input "0.14"
type input "0.12"
type input "0.09"
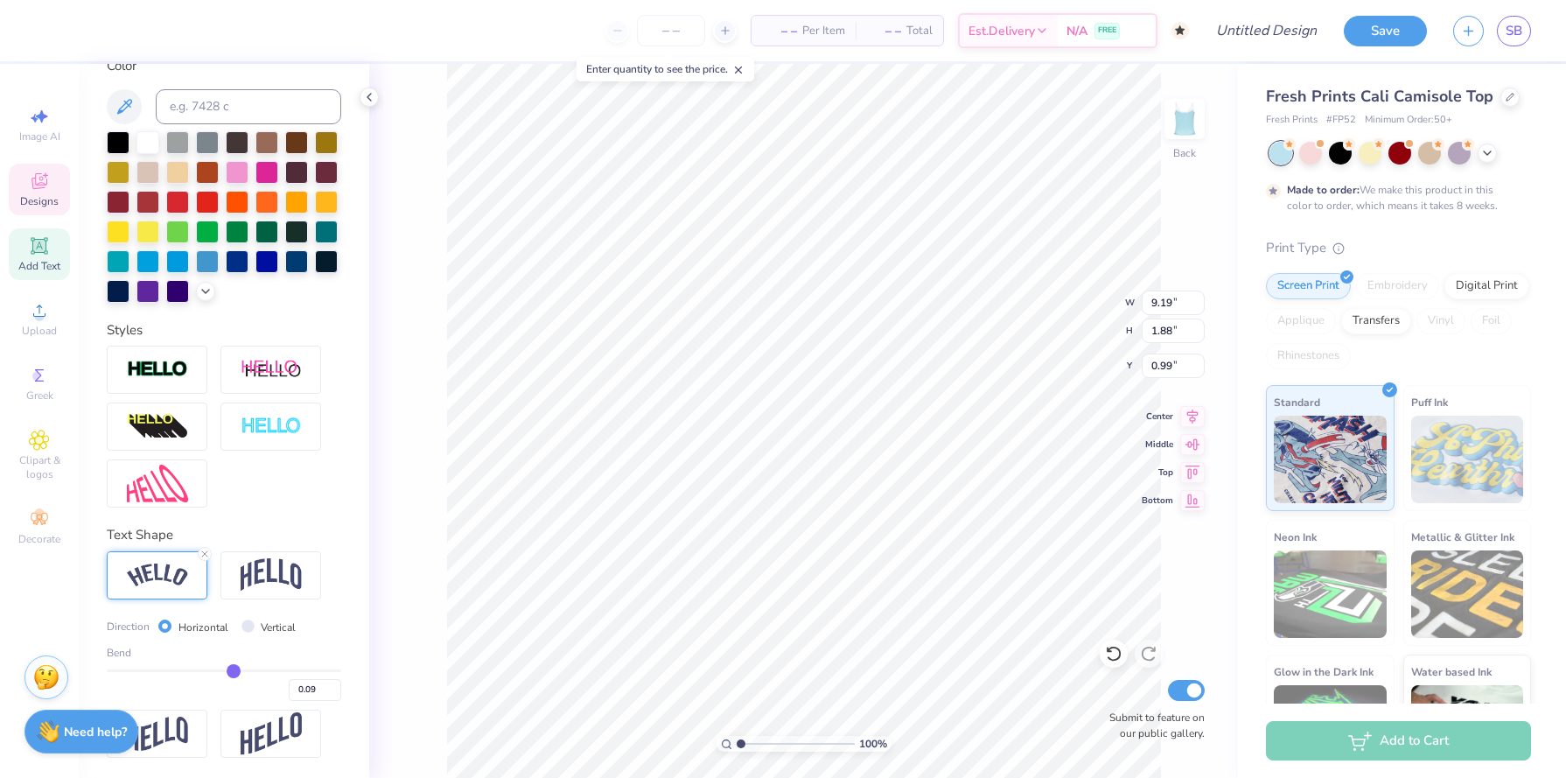
type input "0.07"
type input "0.04"
type input "0.01"
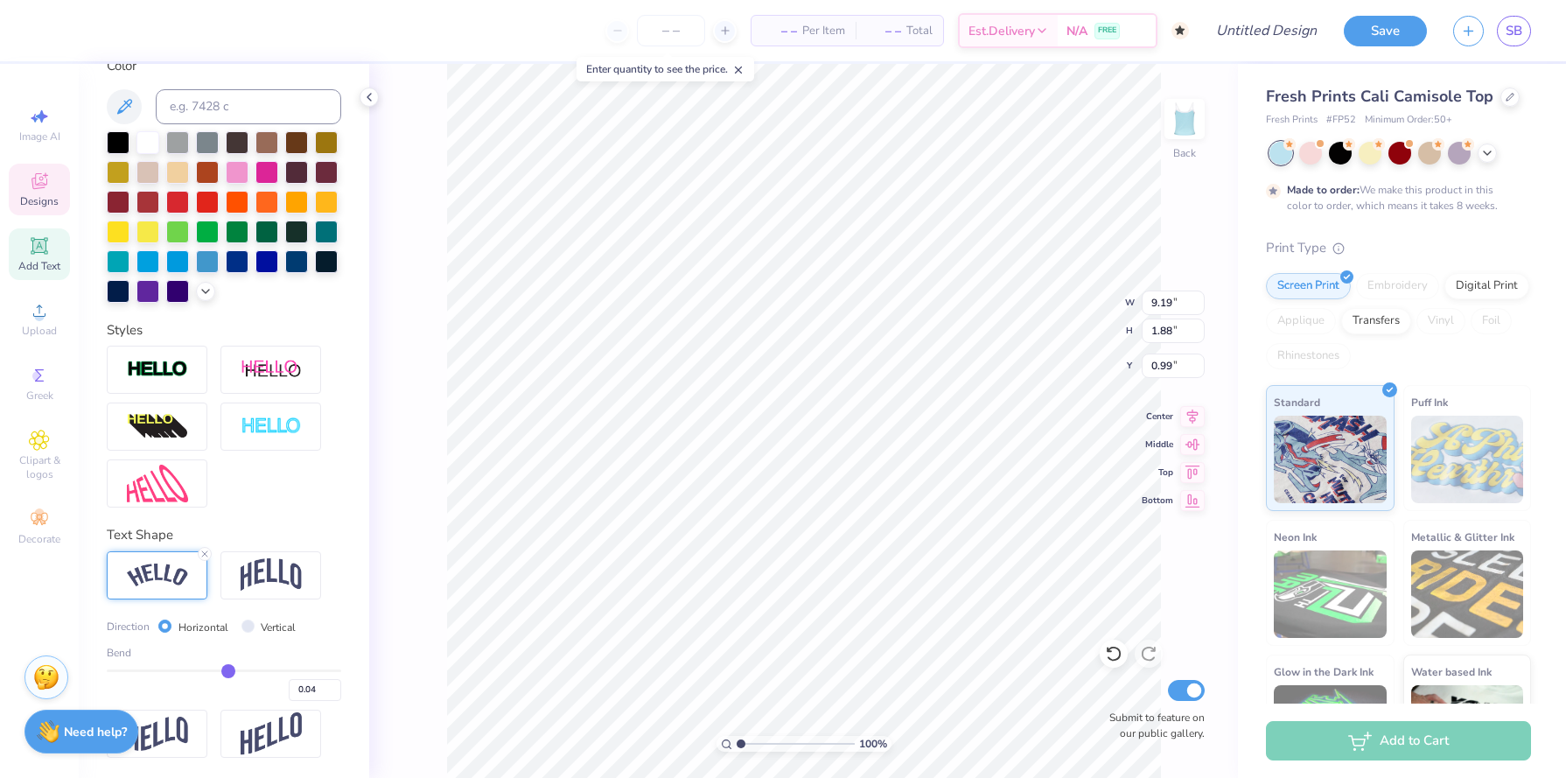
type input "0.01"
type input "-0.02"
type input "-0.03"
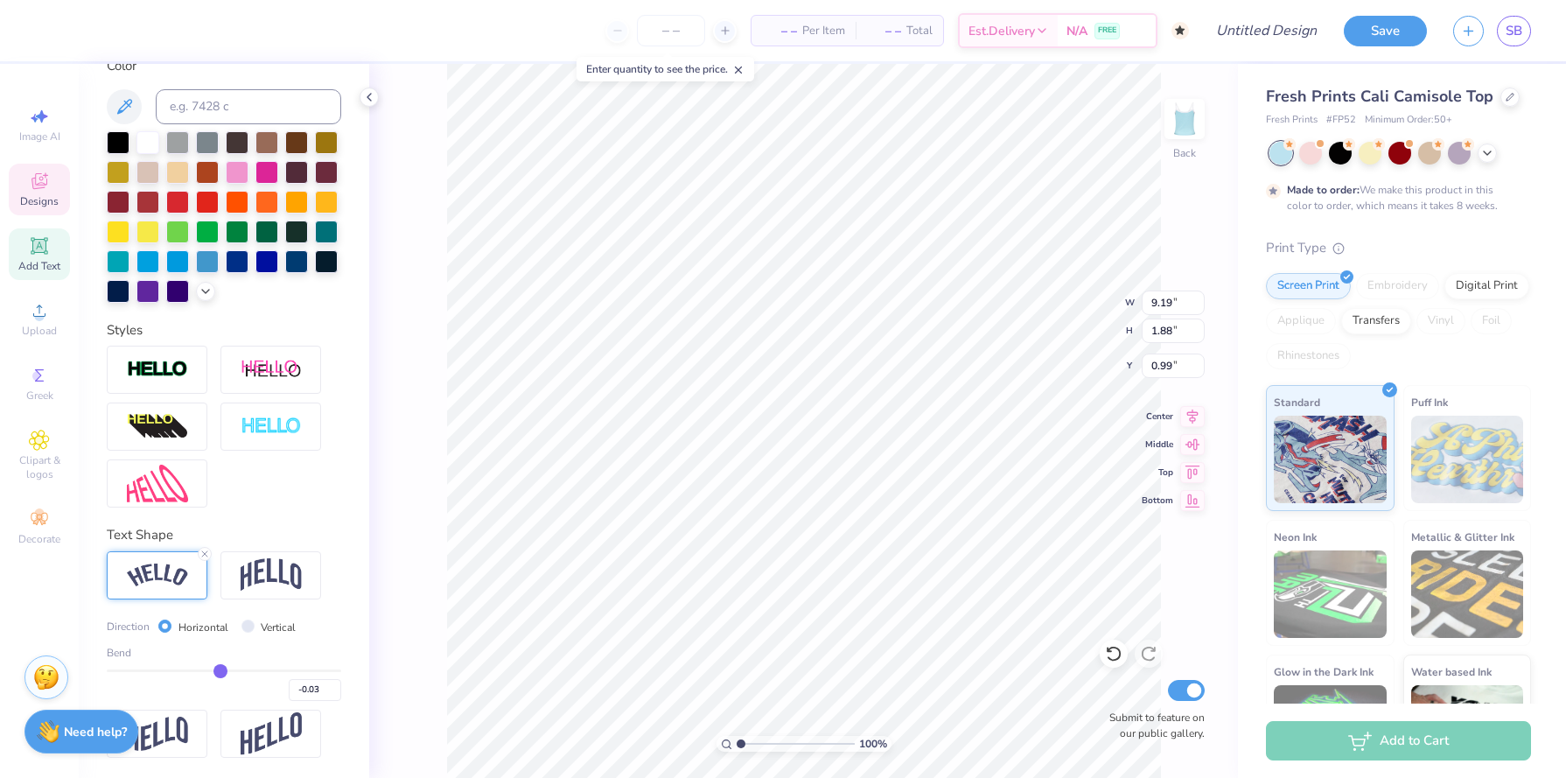
type input "-0.05"
type input "-0.06"
type input "-0.07"
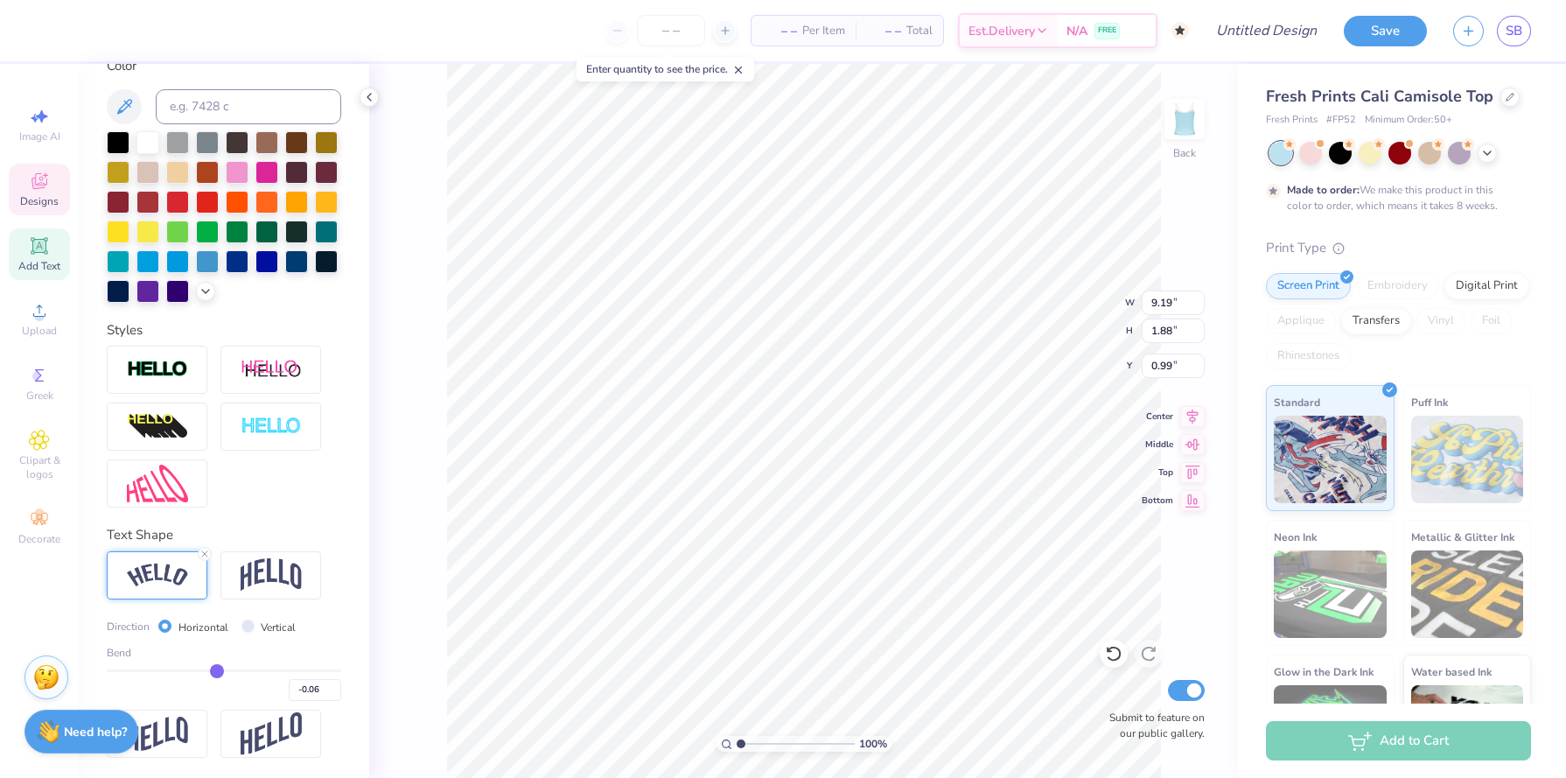
type input "-0.07"
type input "-0.08"
type input "-0.09"
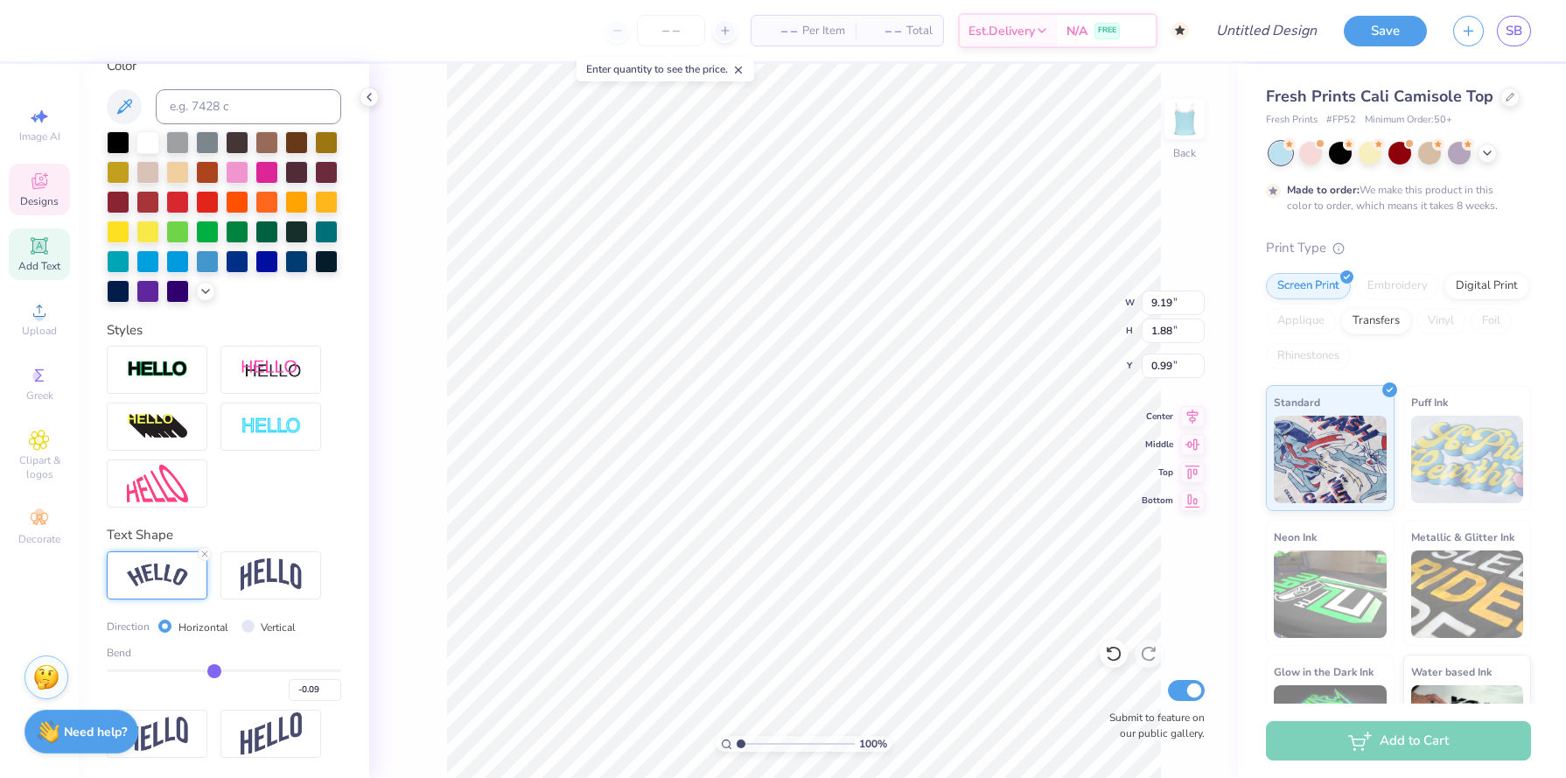
type input "-0.1"
type input "-0.10"
type input "-0.11"
type input "-0.12"
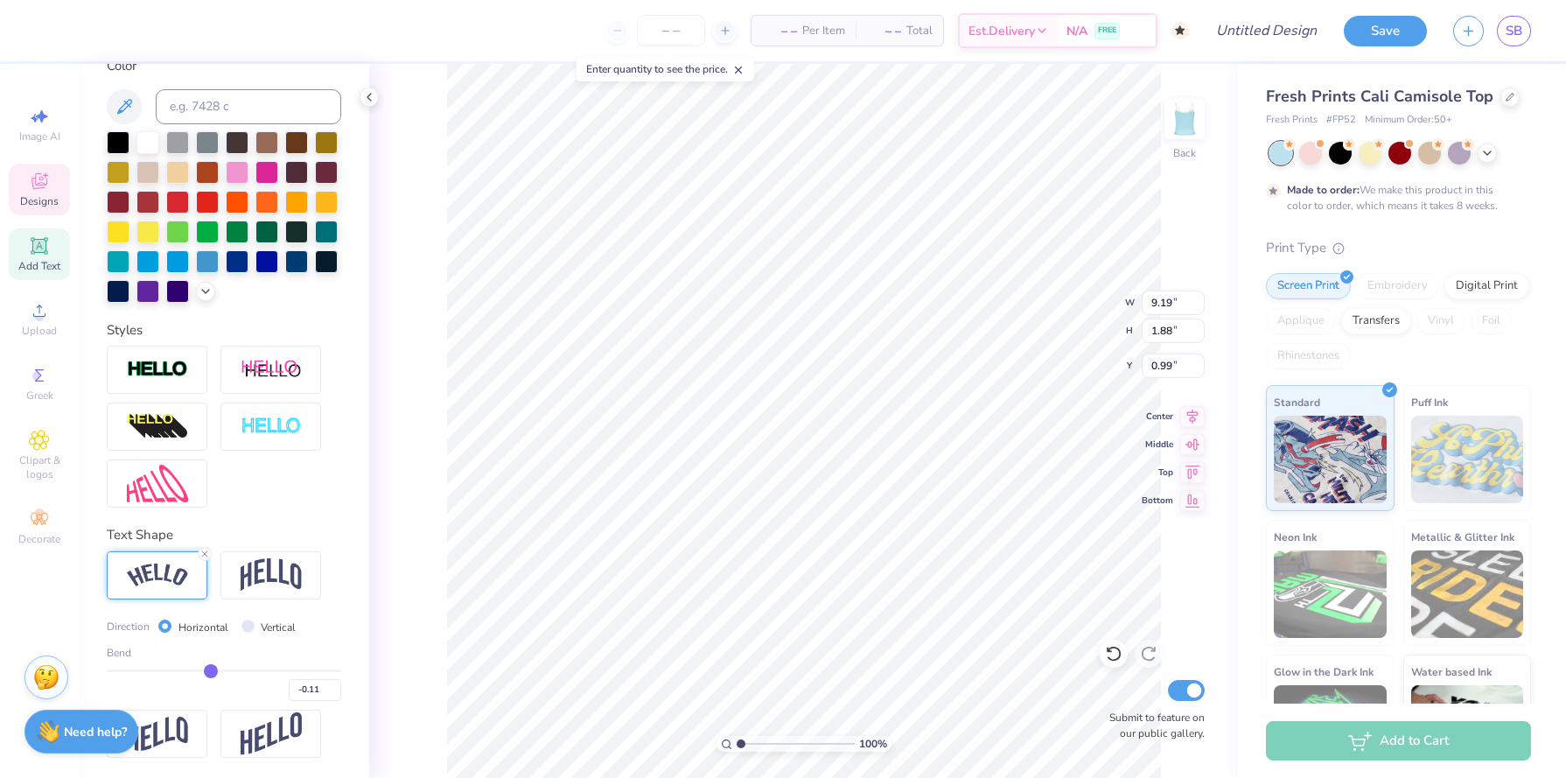
type input "-0.12"
type input "-0.11"
drag, startPoint x: 274, startPoint y: 668, endPoint x: 212, endPoint y: 661, distance: 62.5
click at [212, 661] on div "Bend -0.11" at bounding box center [224, 673] width 234 height 56
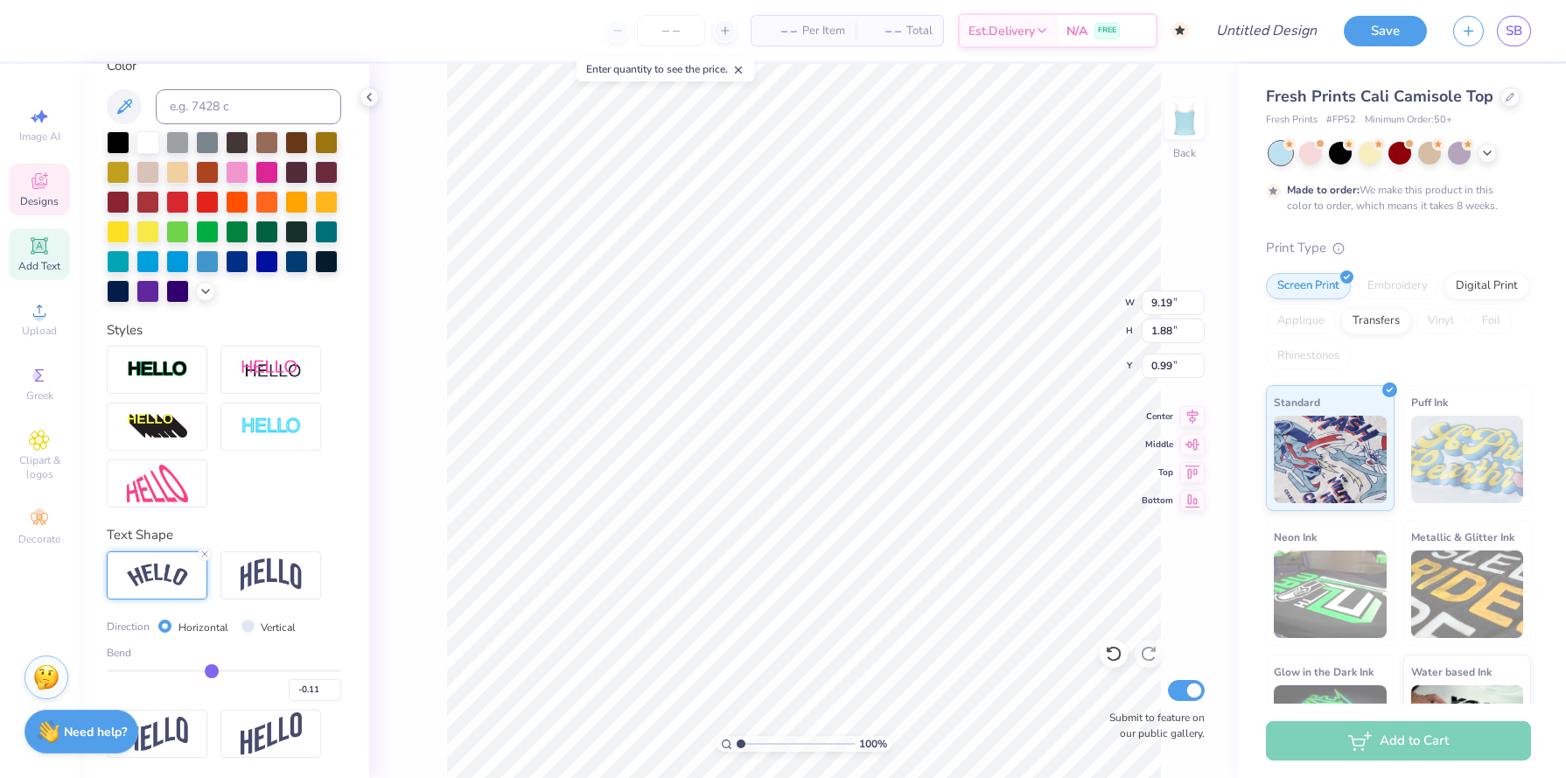
type input "-0.46"
type input "-0.44"
type input "8.78"
type input "0.99"
type input "1.71"
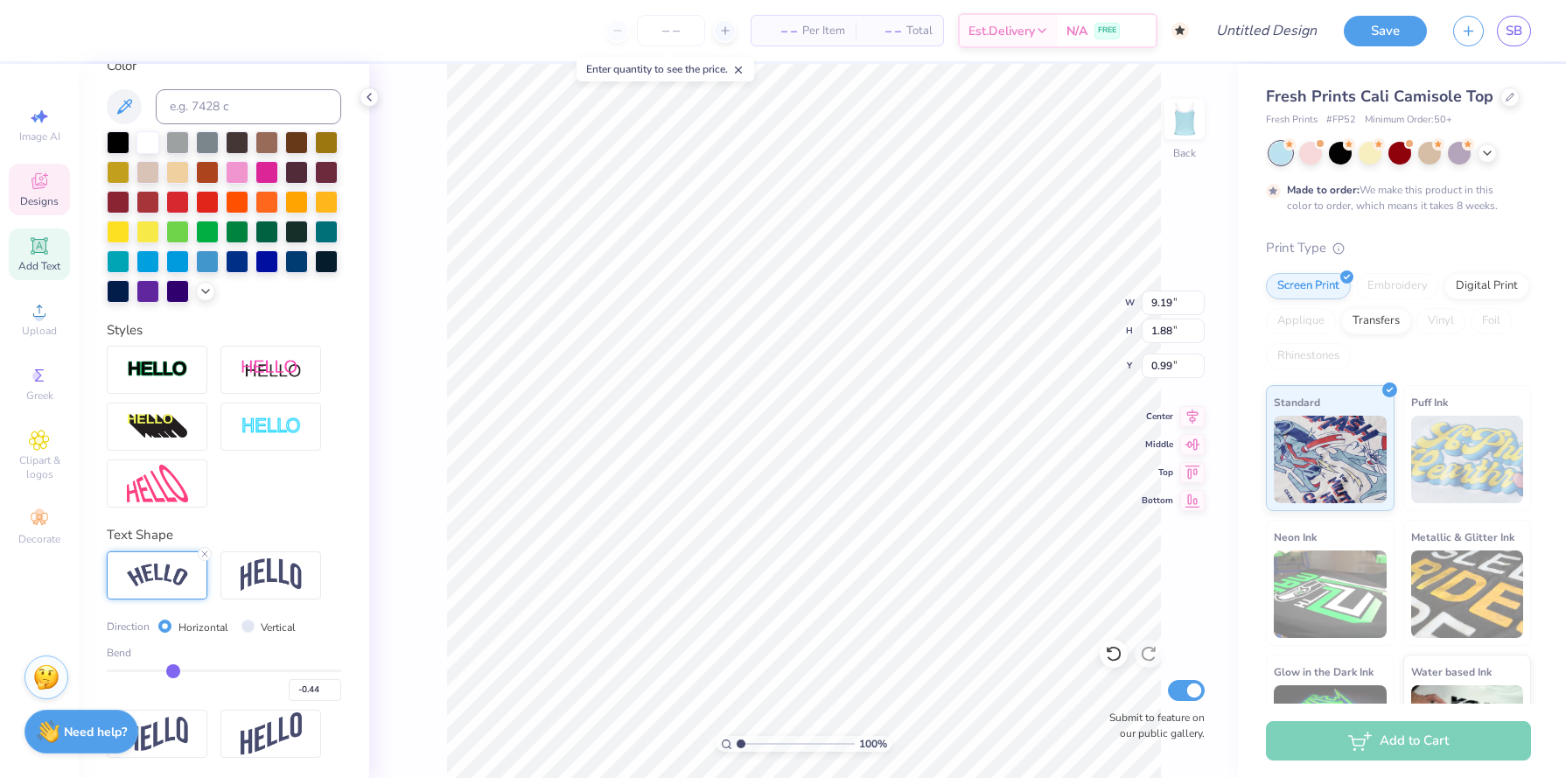
type input "-0.47"
type input "-0.48"
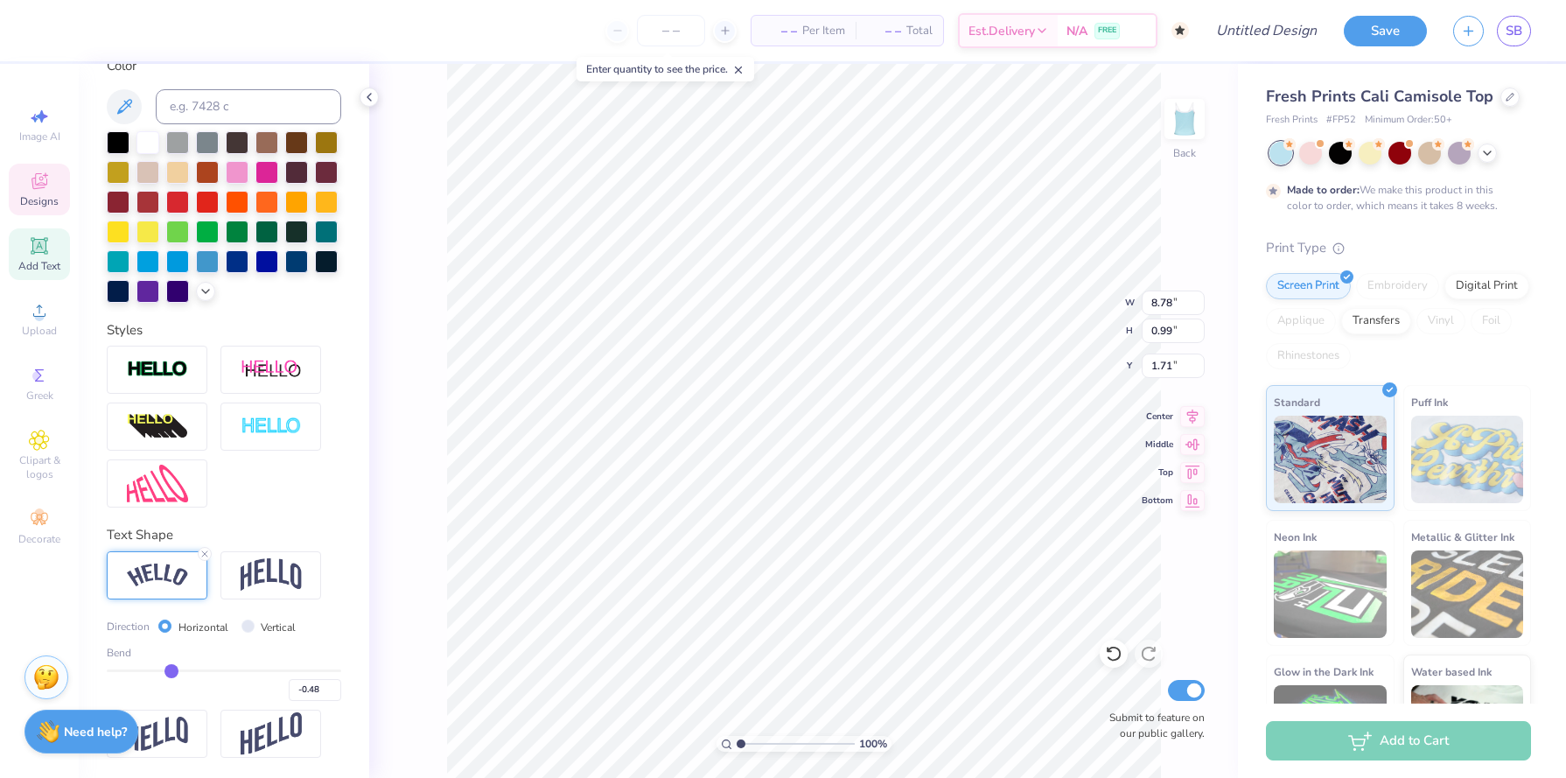
click at [171, 669] on input "range" at bounding box center [224, 670] width 234 height 3
type input "9.19"
type input "1.78"
type input "1.42"
type input "-0.47"
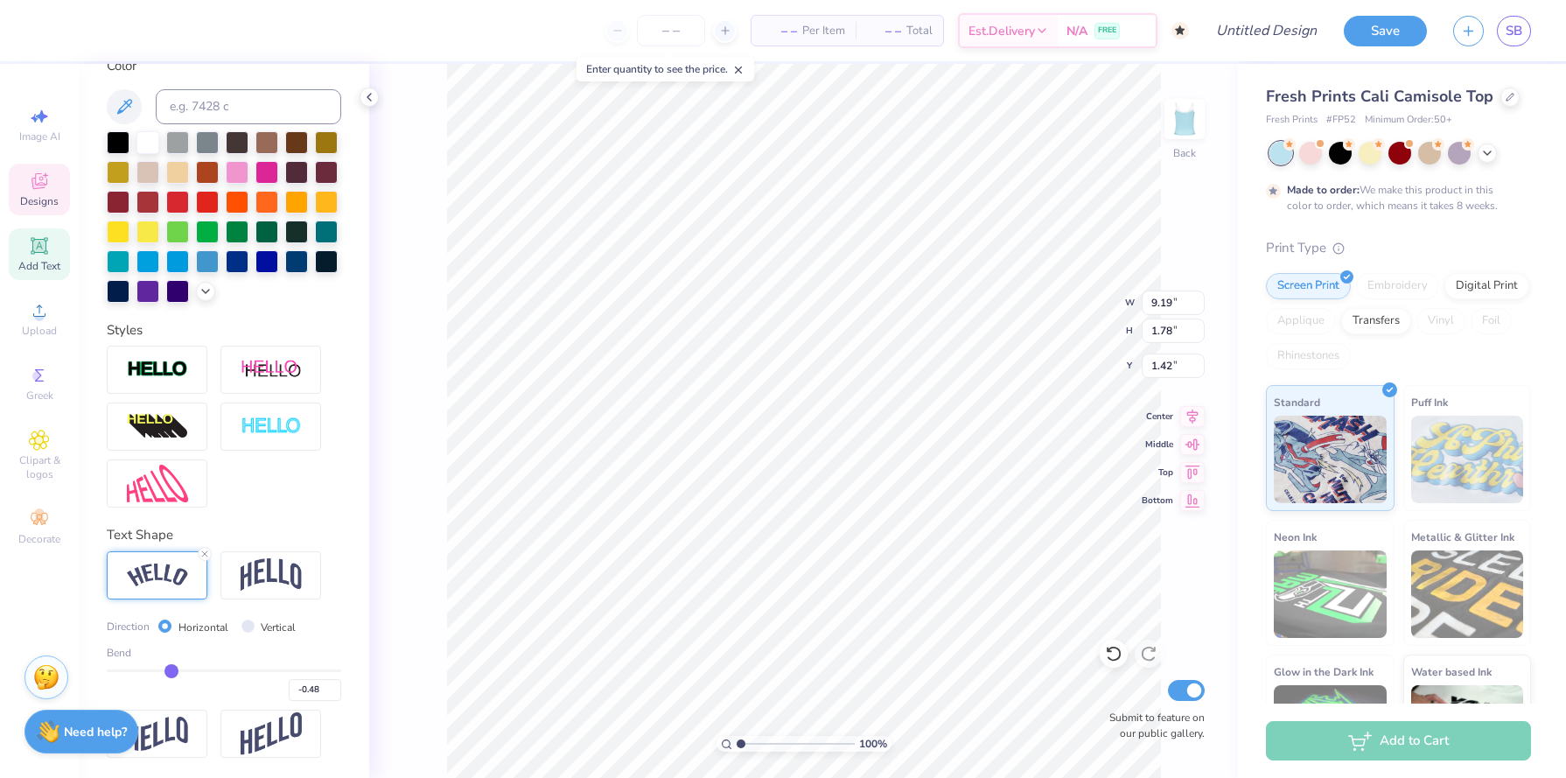
type input "-0.47"
type input "-0.44"
type input "-0.41"
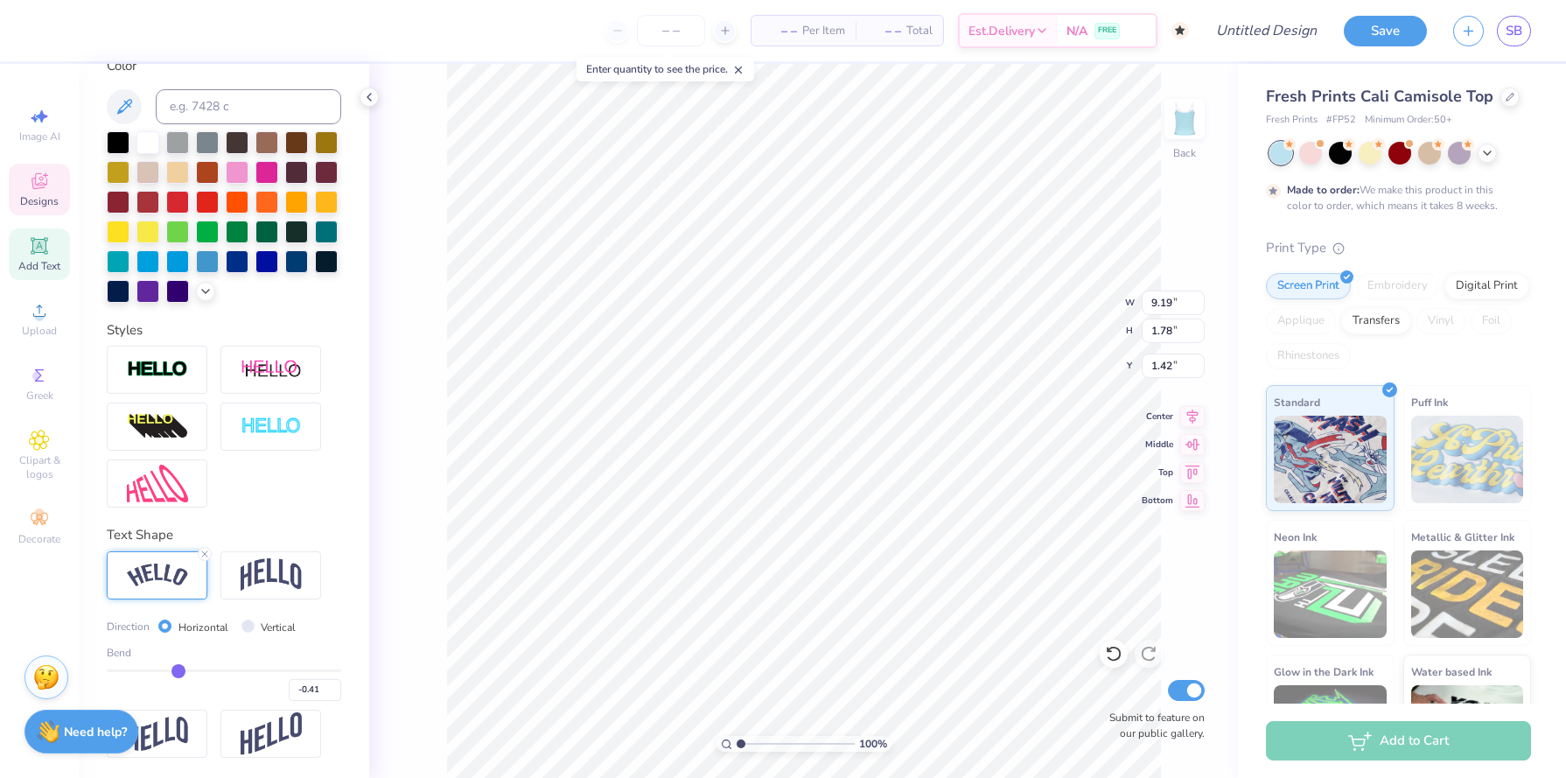
type input "-0.39"
type input "-0.37"
type input "-0.34"
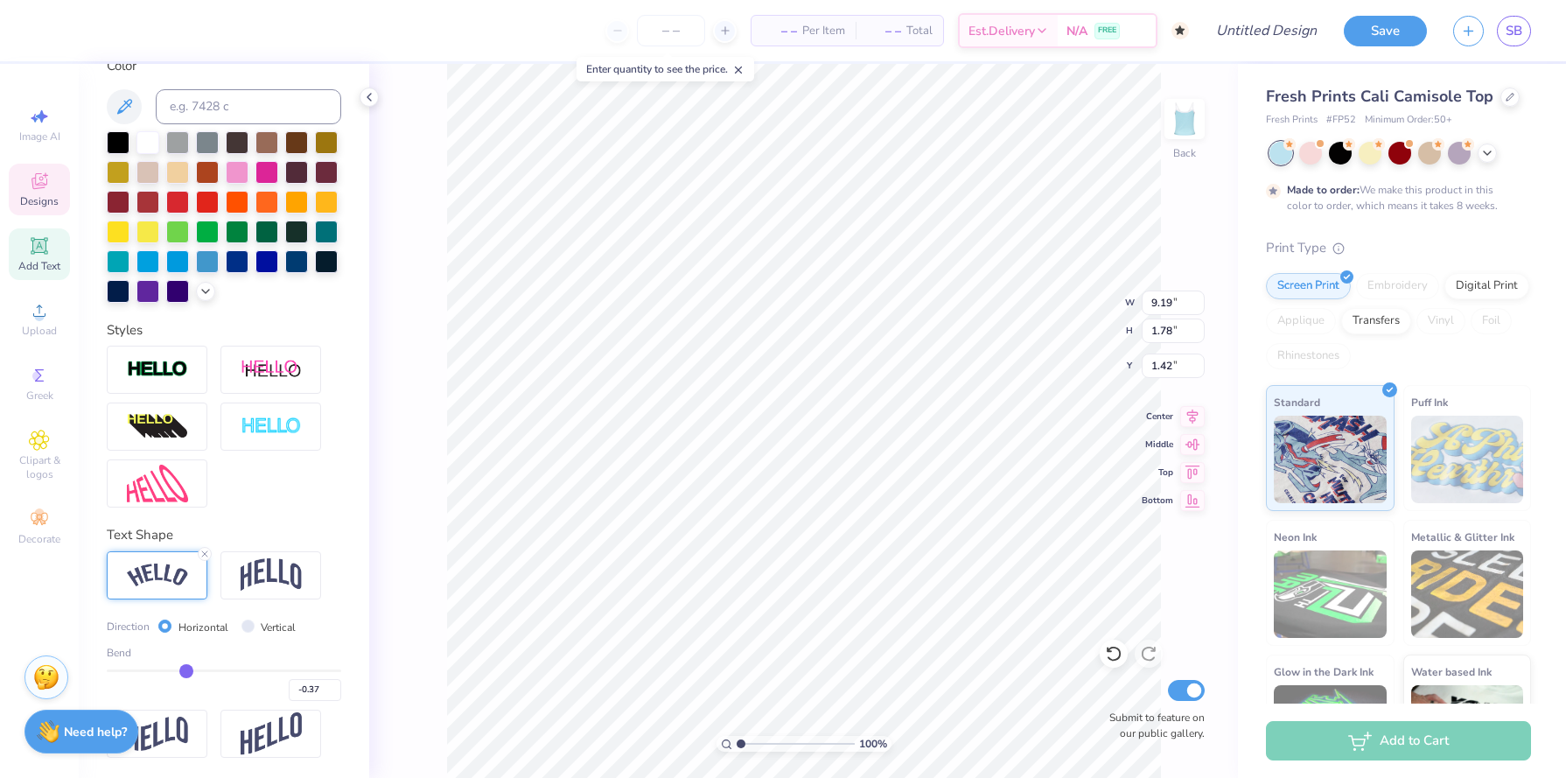
type input "-0.34"
type input "-0.33"
type input "-0.32"
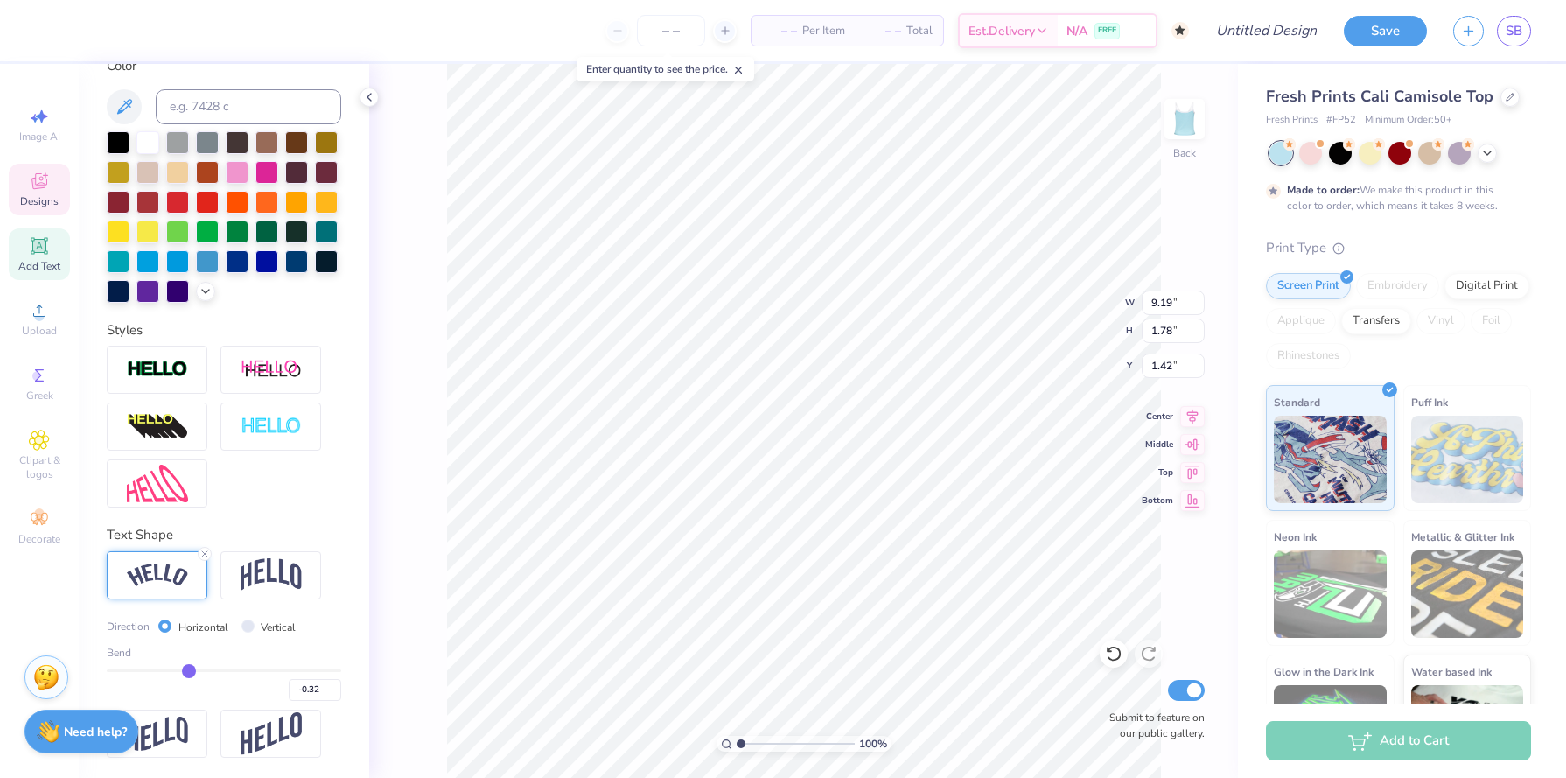
type input "-0.31"
type input "-0.3"
type input "-0.30"
type input "-0.28"
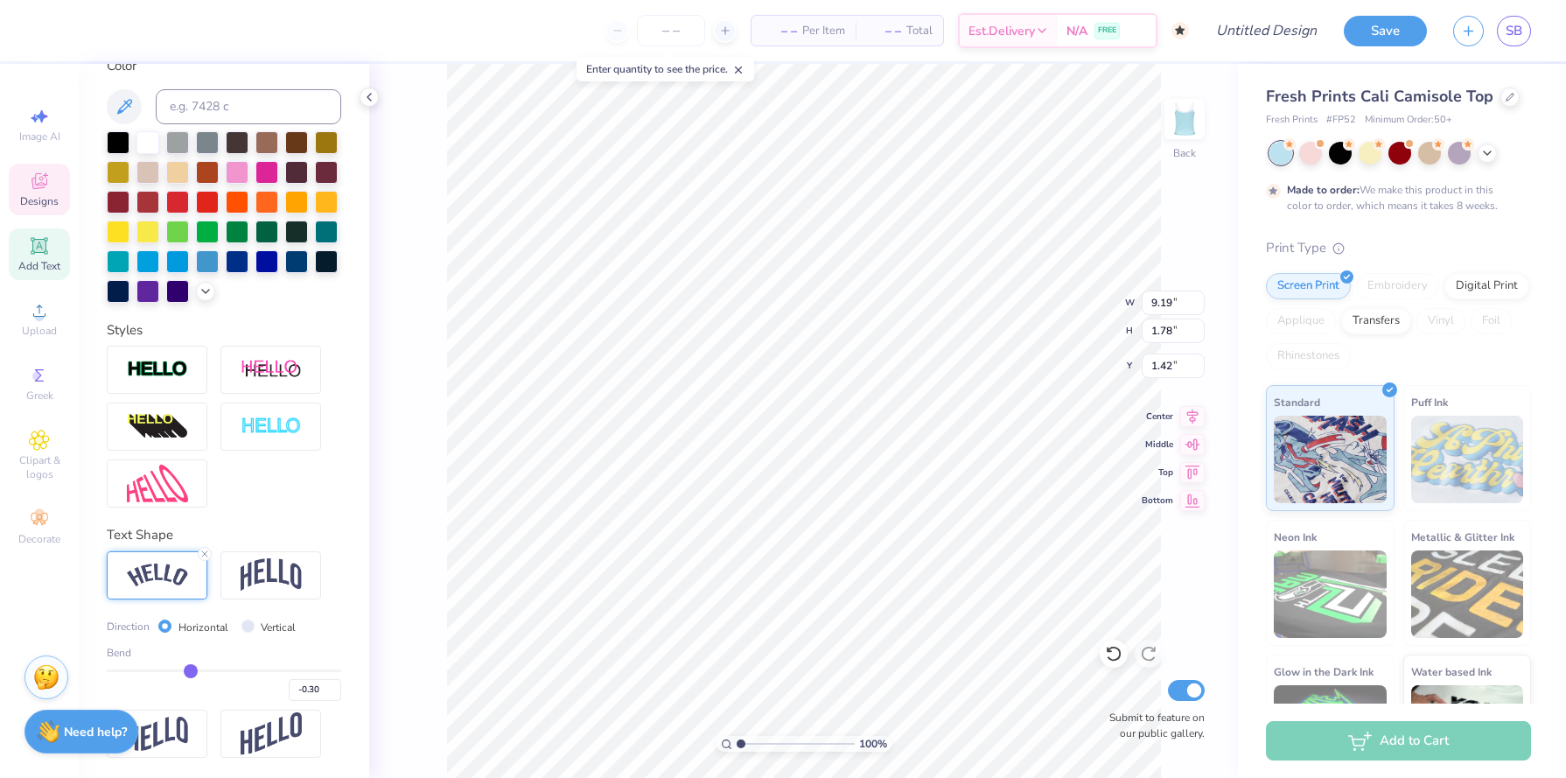
type input "-0.28"
type input "-0.26"
type input "-0.24"
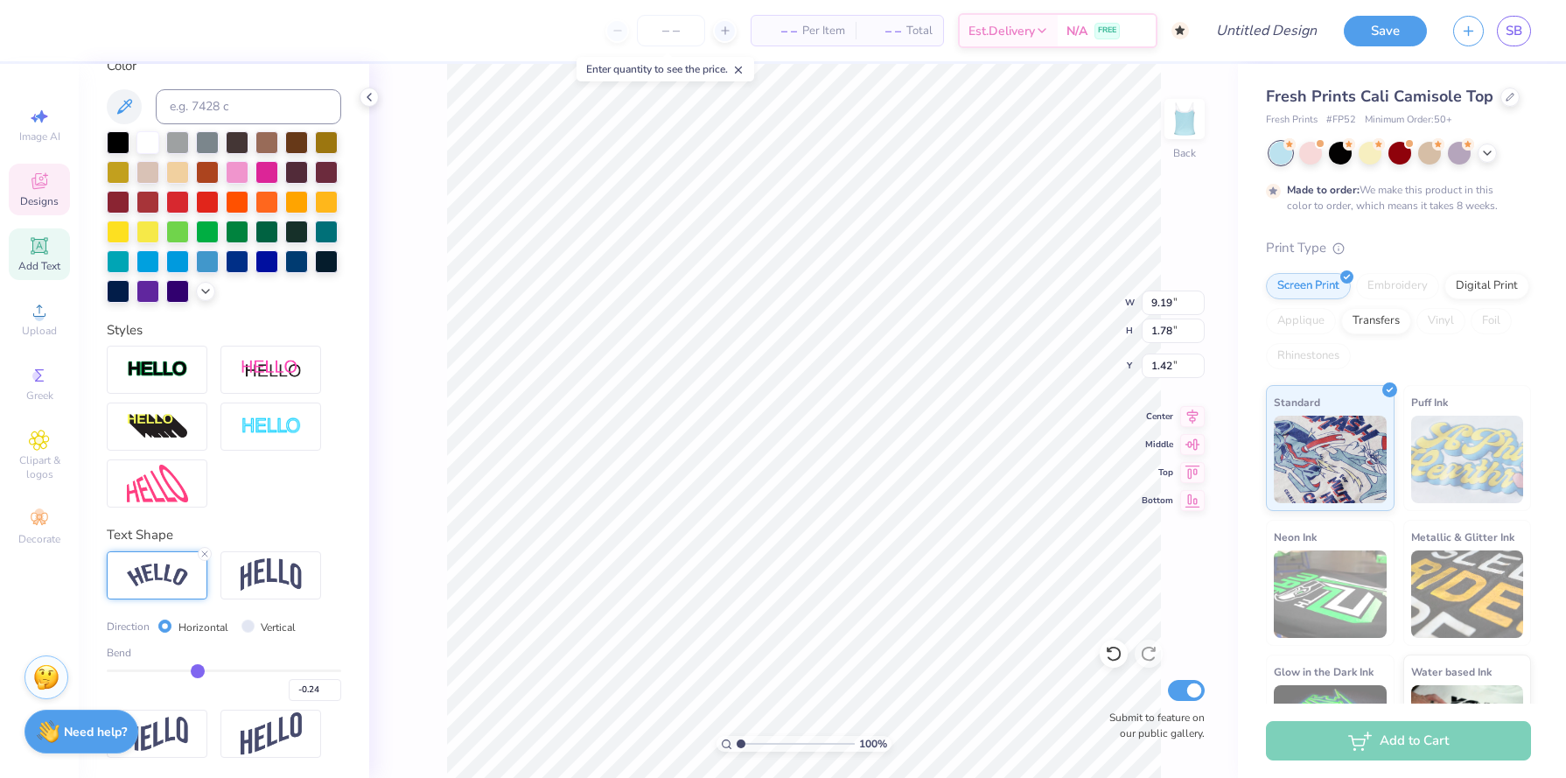
type input "-0.21"
type input "-0.19"
type input "-0.18"
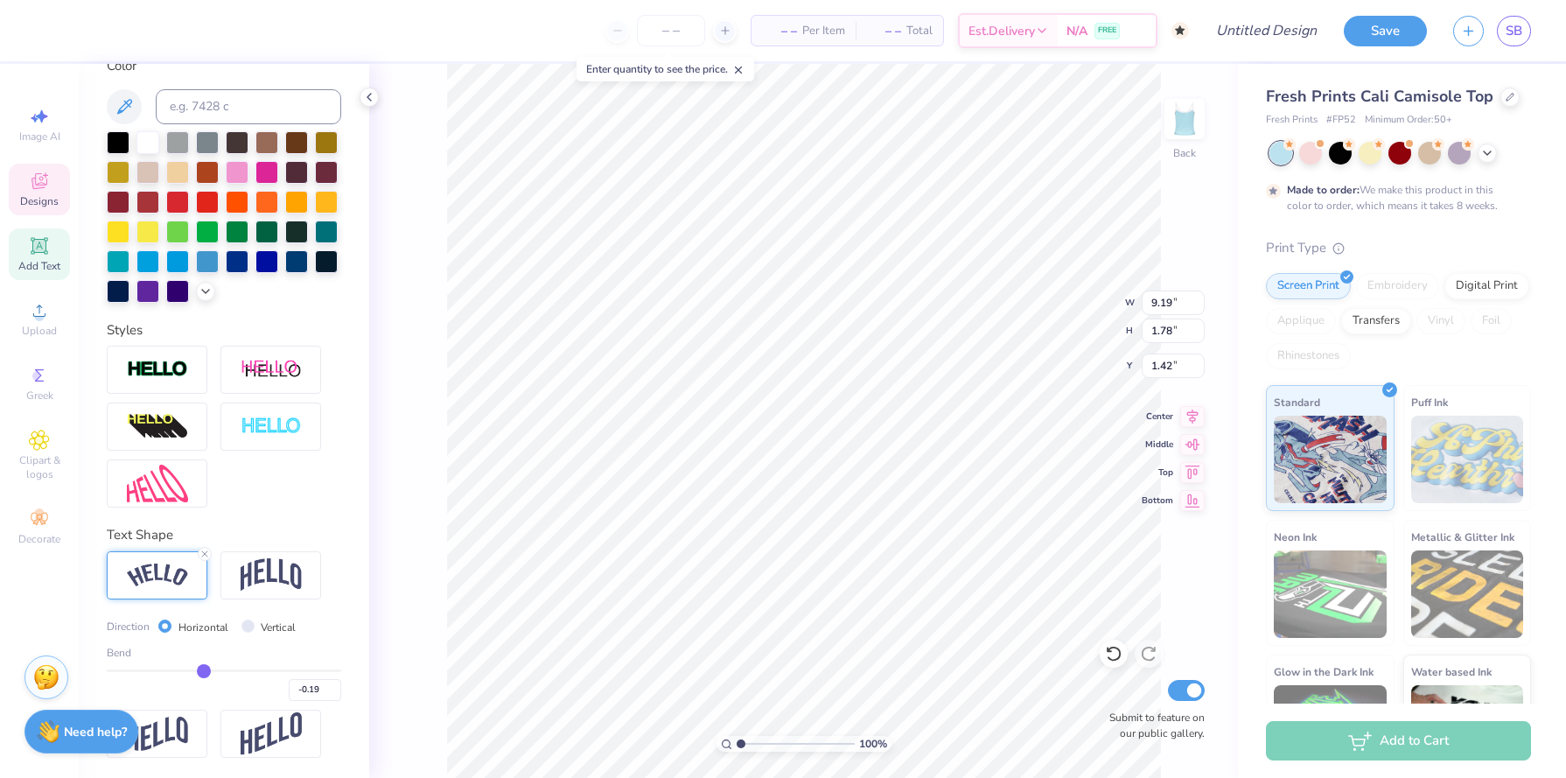
type input "-0.18"
type input "-0.17"
type input "-0.16"
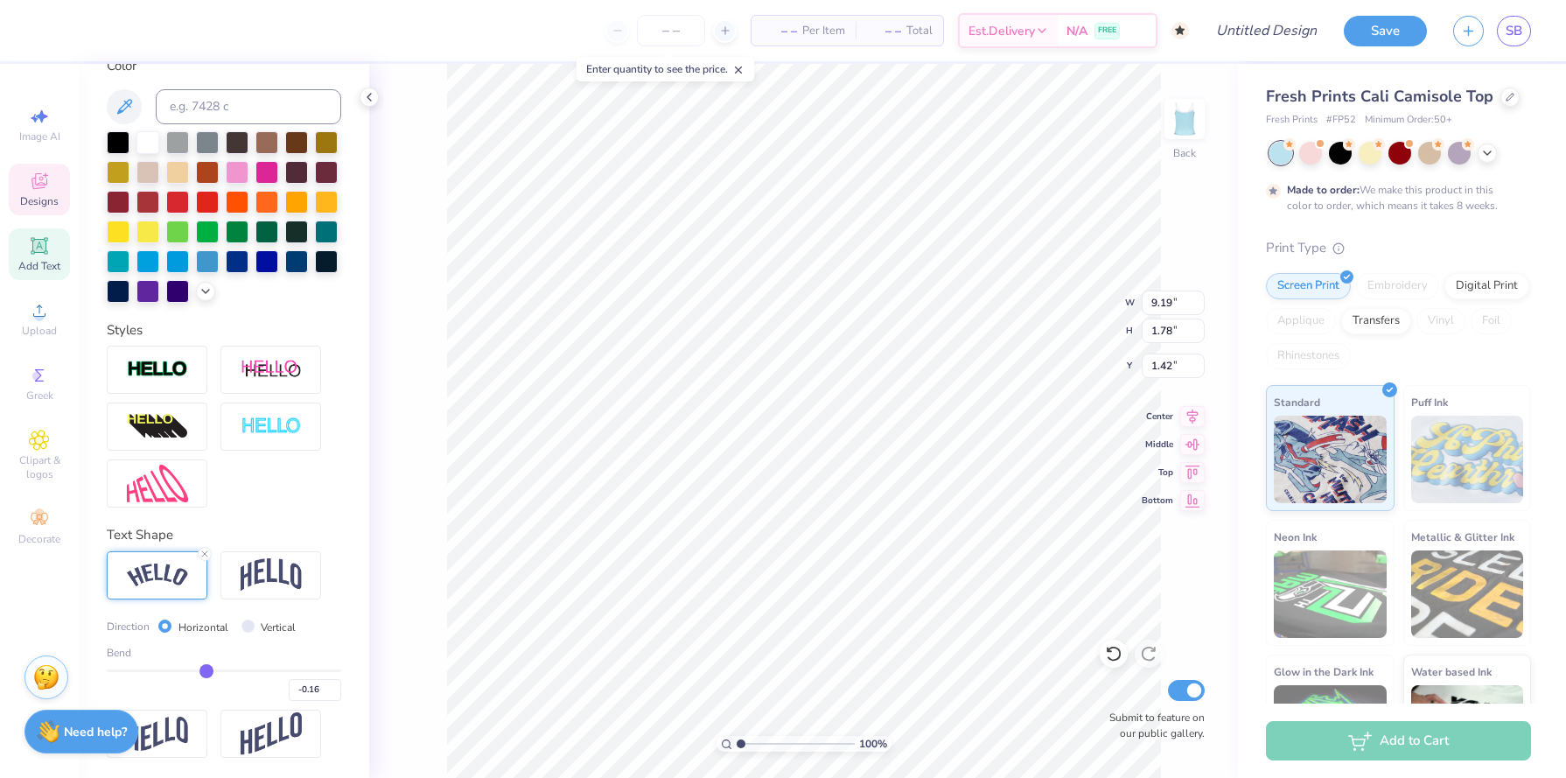
type input "-0.15"
type input "-0.14"
type input "-0.13"
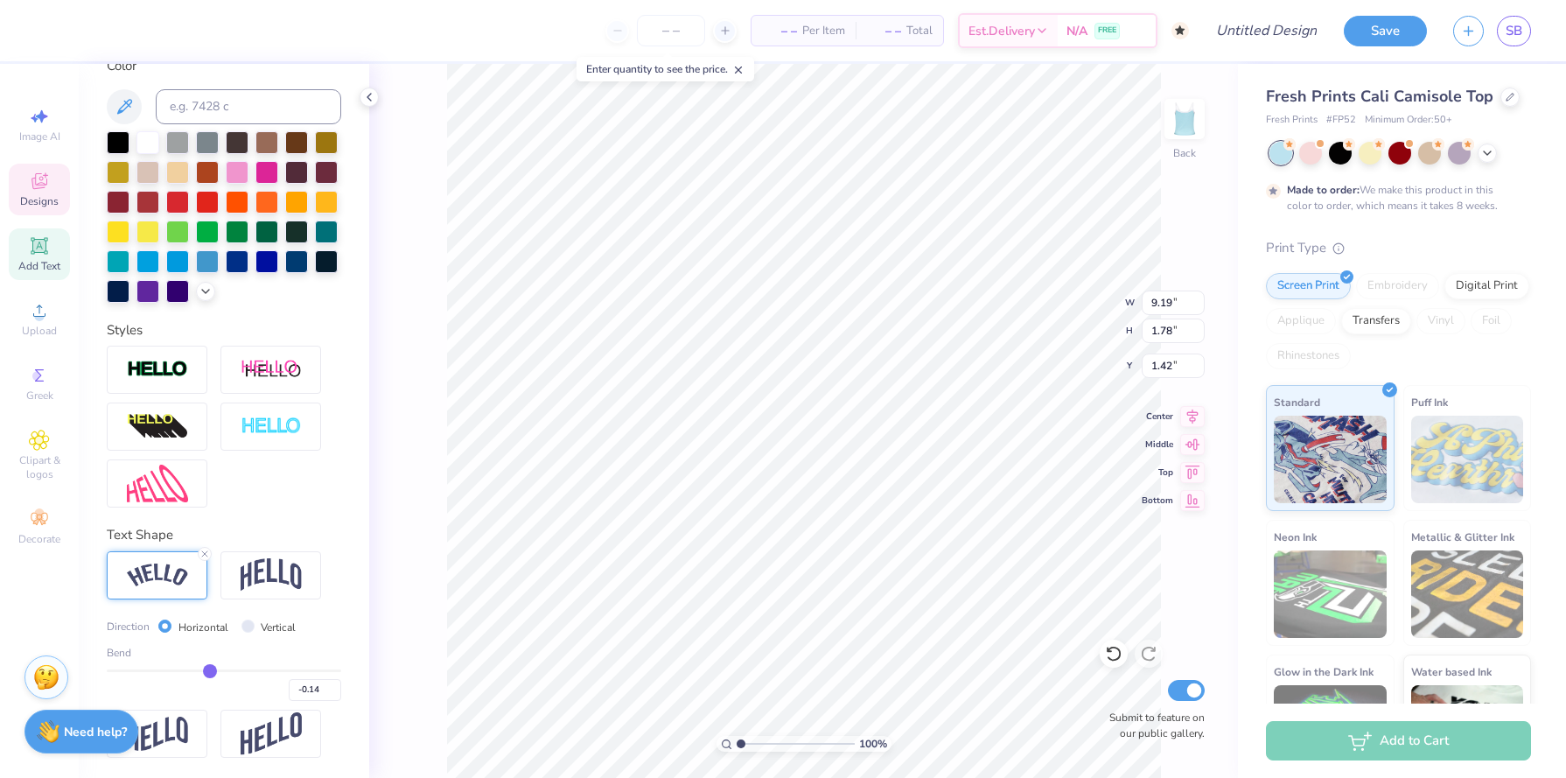
type input "-0.13"
type input "-0.12"
drag, startPoint x: 171, startPoint y: 668, endPoint x: 209, endPoint y: 666, distance: 38.5
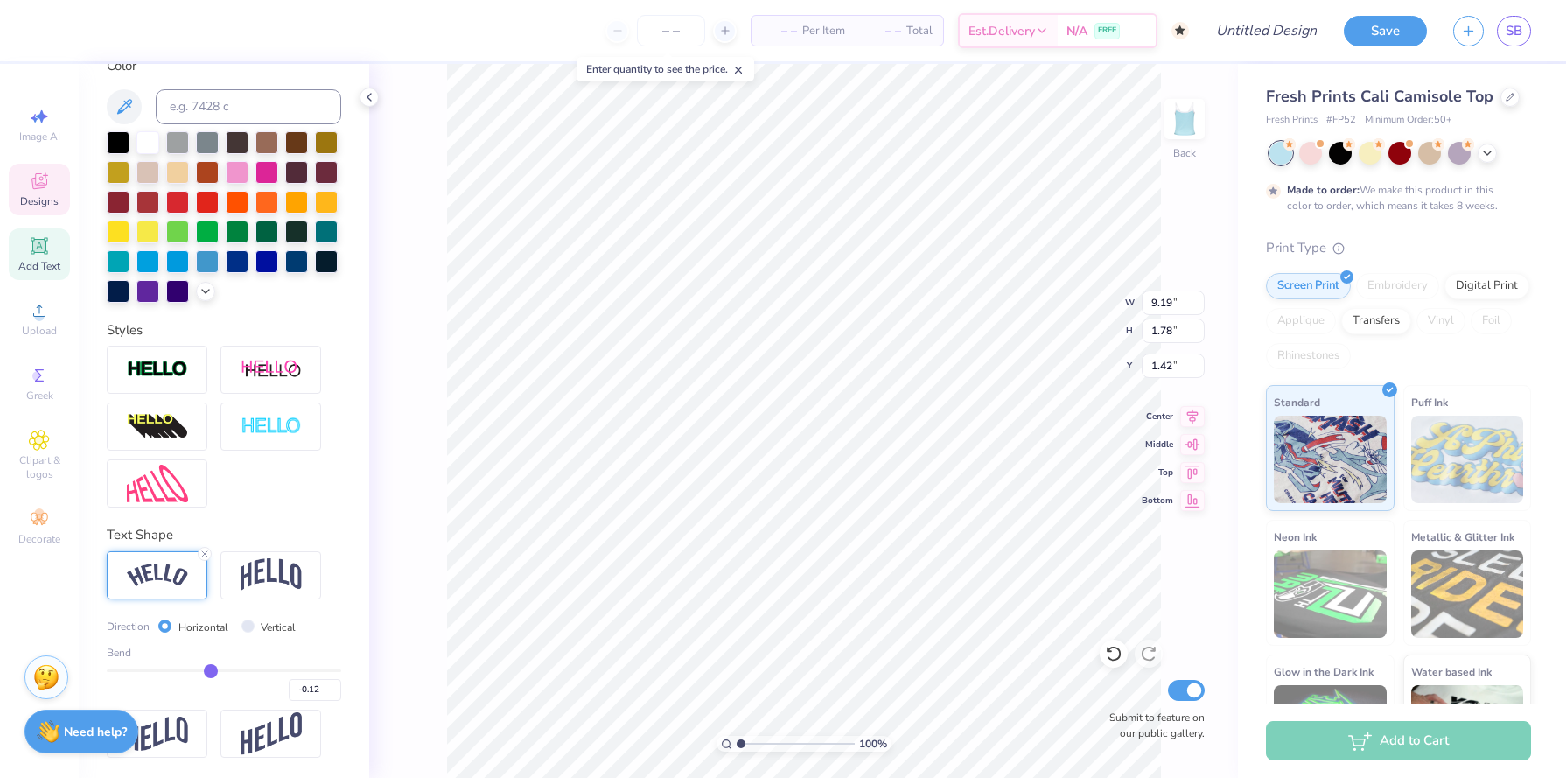
click at [209, 669] on input "range" at bounding box center [224, 670] width 234 height 3
type input "8.44"
type input "0.95"
type input "1.74"
type input "-0.09"
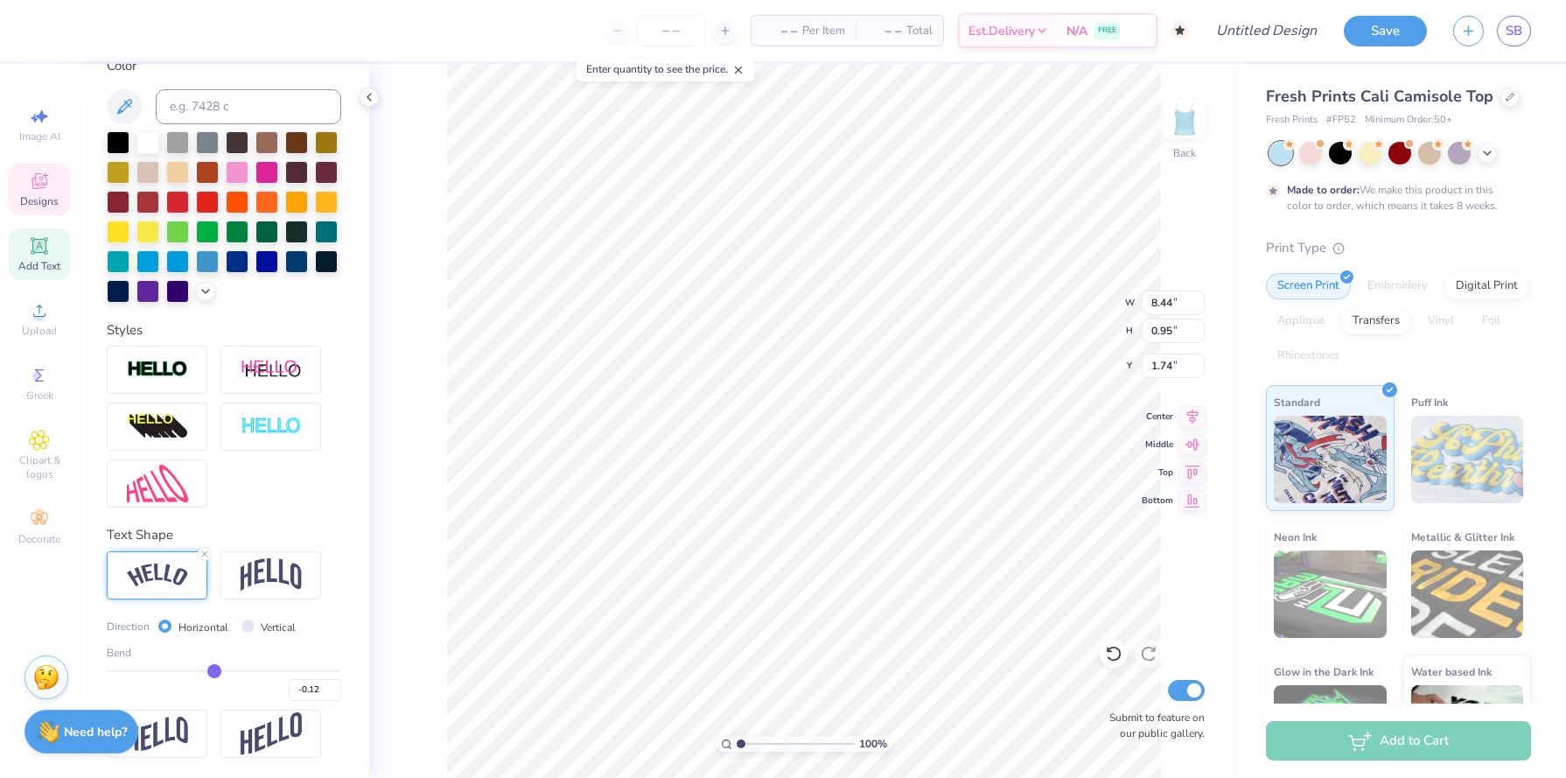
type input "-0.09"
type input "-0.07"
type input "-0.05"
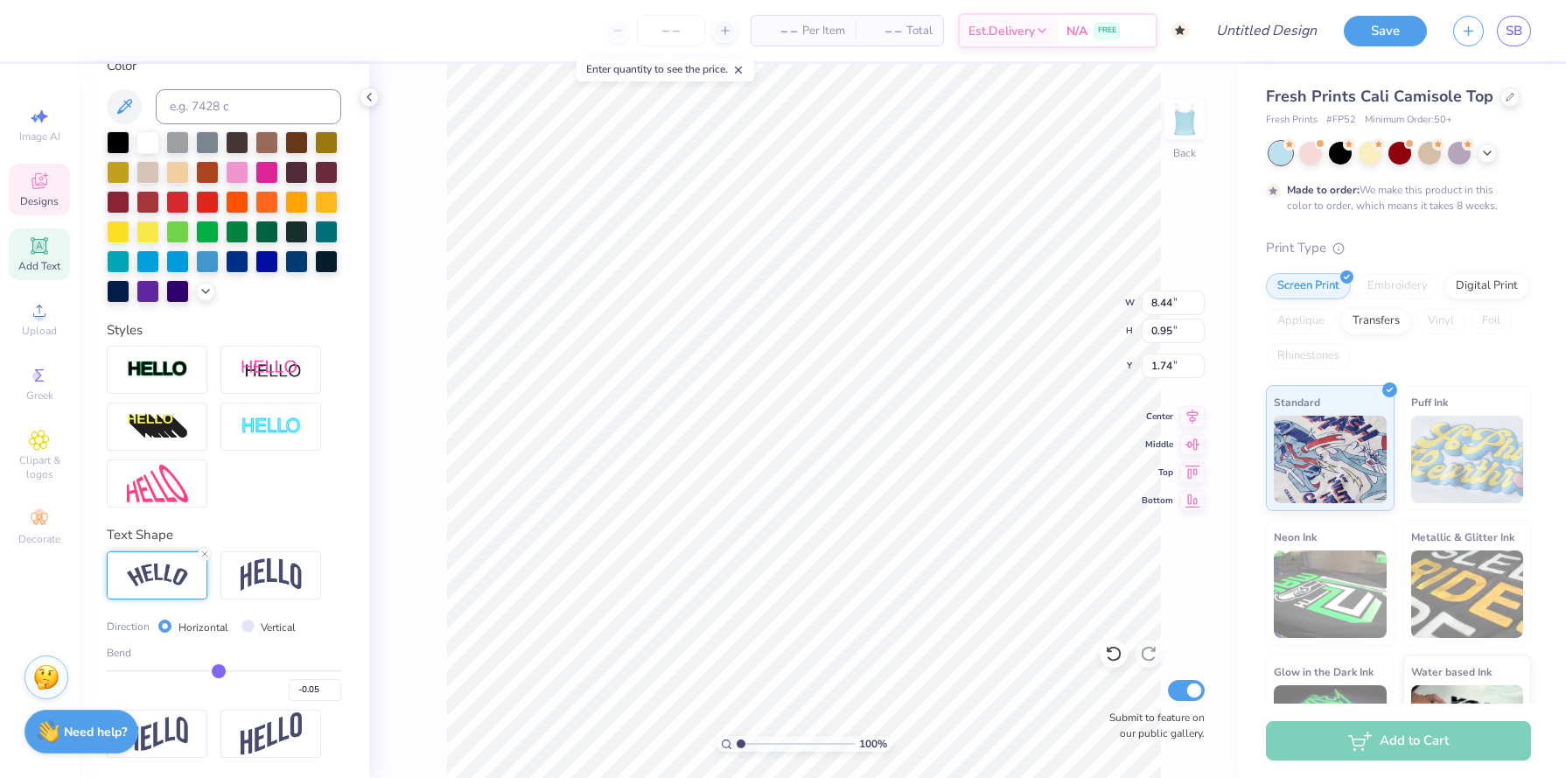
type input "-0.04"
type input "-0.02"
type input "-0.01"
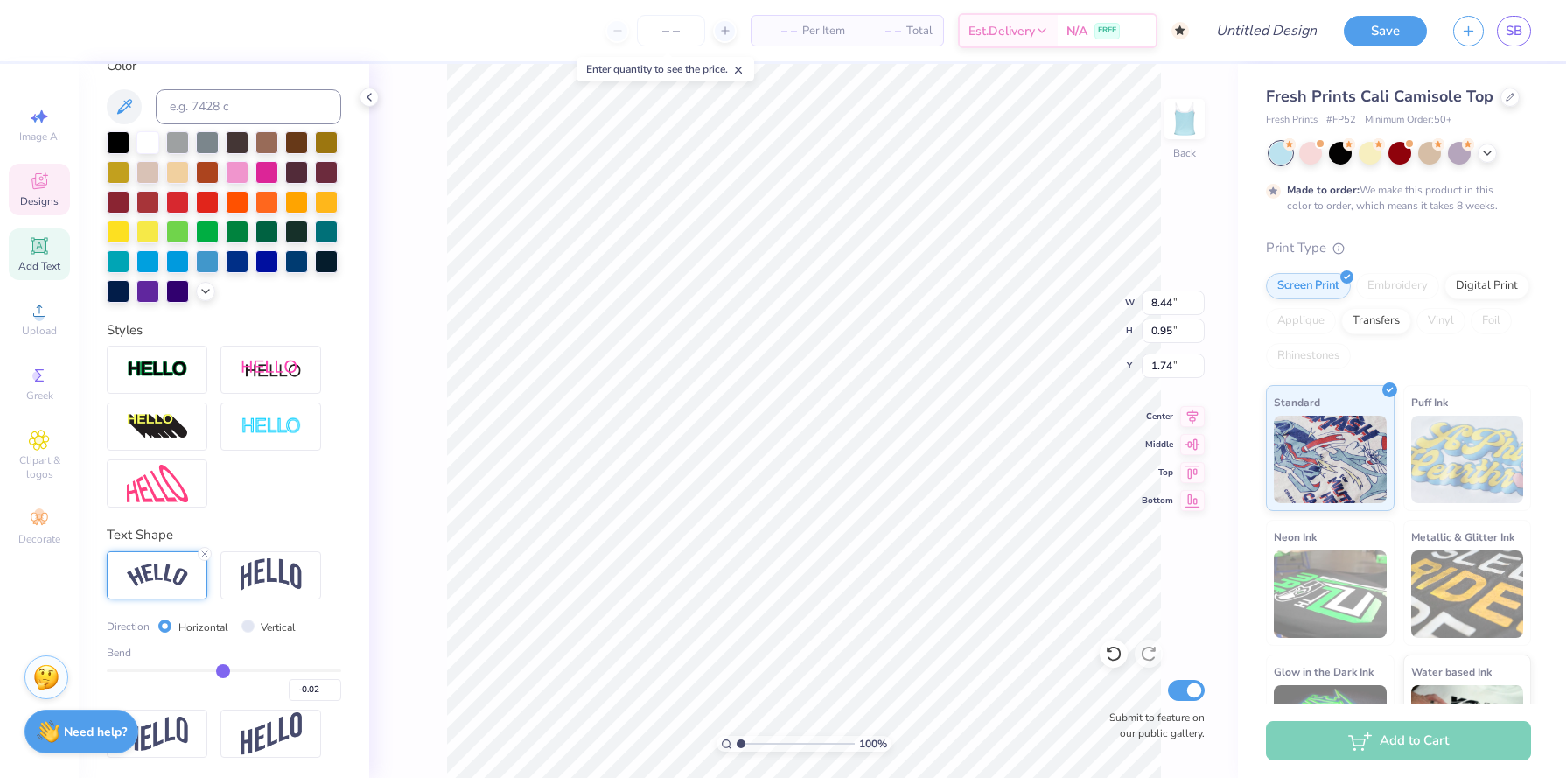
type input "-0.01"
type input "0"
type input "0.00"
type input "0.01"
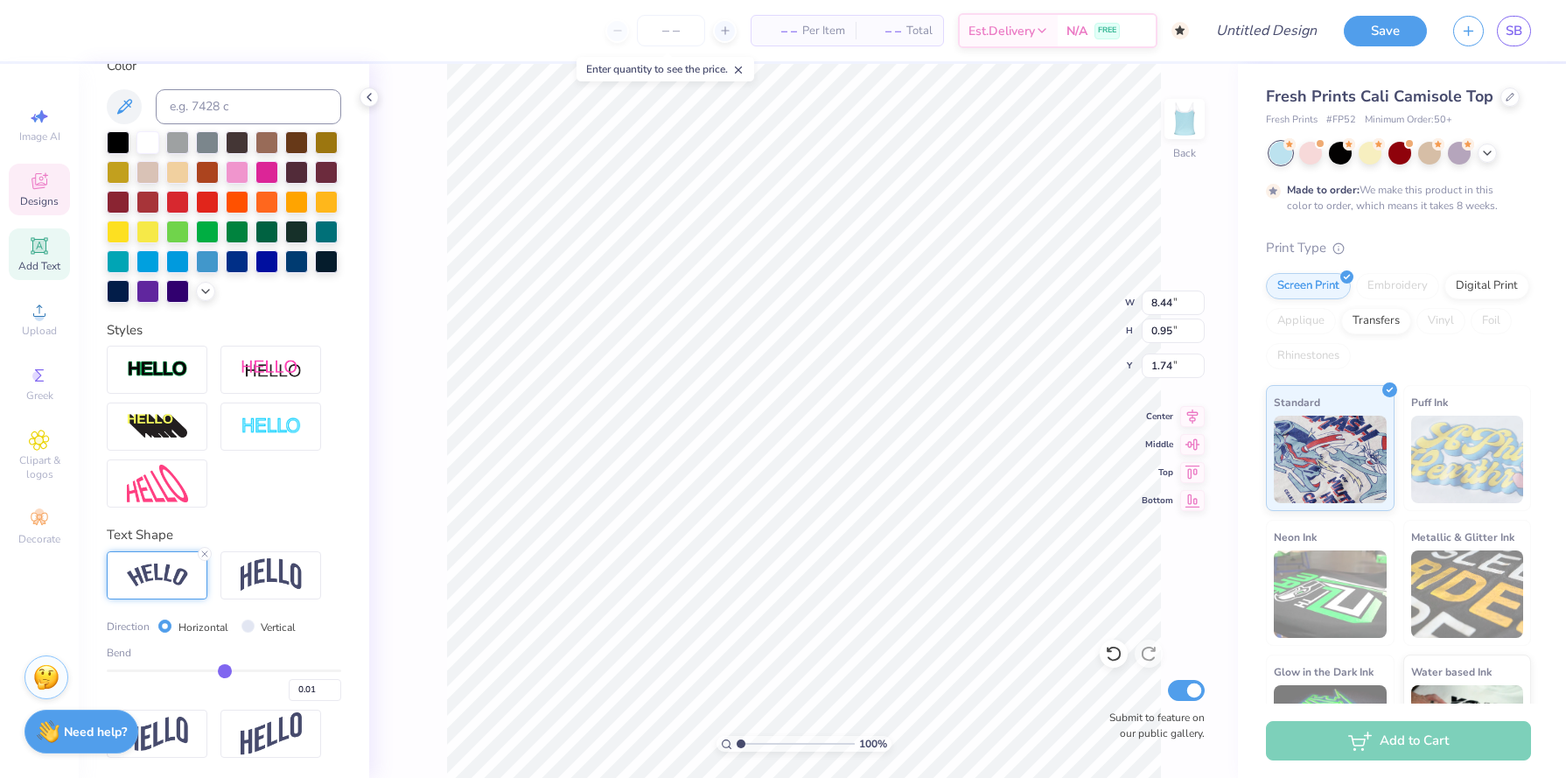
drag, startPoint x: 213, startPoint y: 664, endPoint x: 225, endPoint y: 664, distance: 12.2
type input "0.01"
click at [225, 669] on input "range" at bounding box center [224, 670] width 234 height 3
type input "8.18"
type input "0.92"
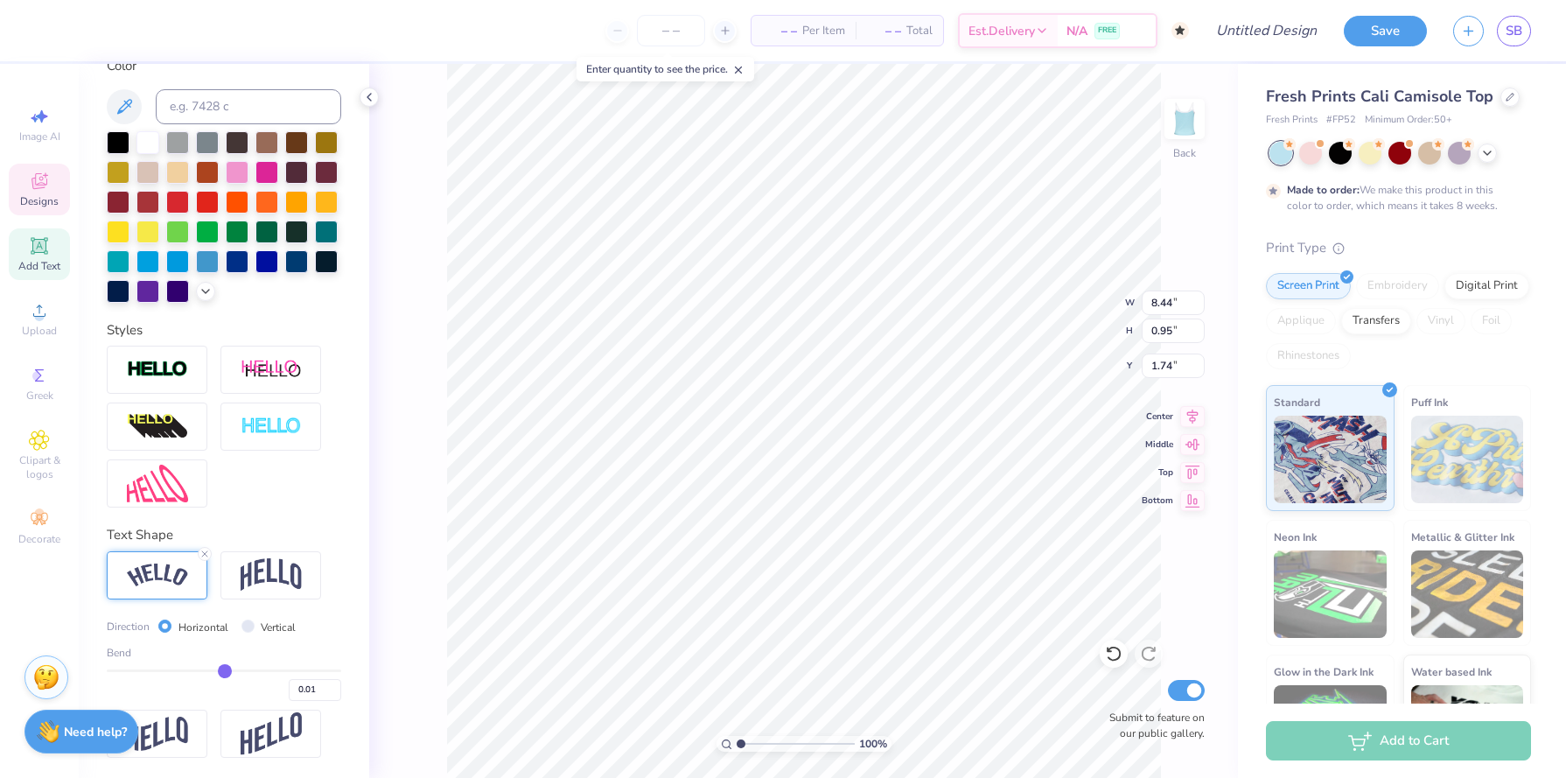
type input "1.61"
type input "0.02"
type input "0.03"
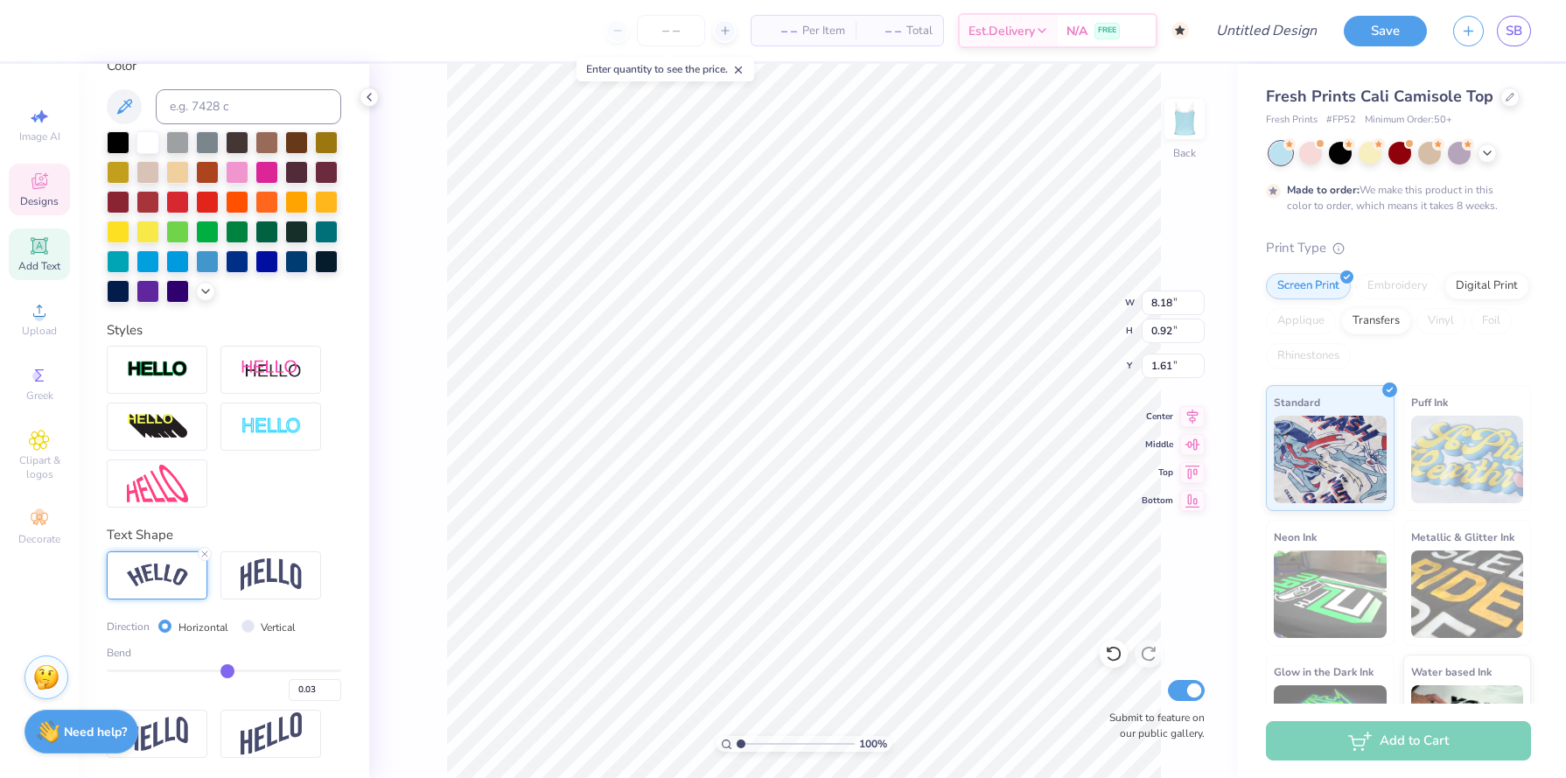
type input "0.04"
type input "0.05"
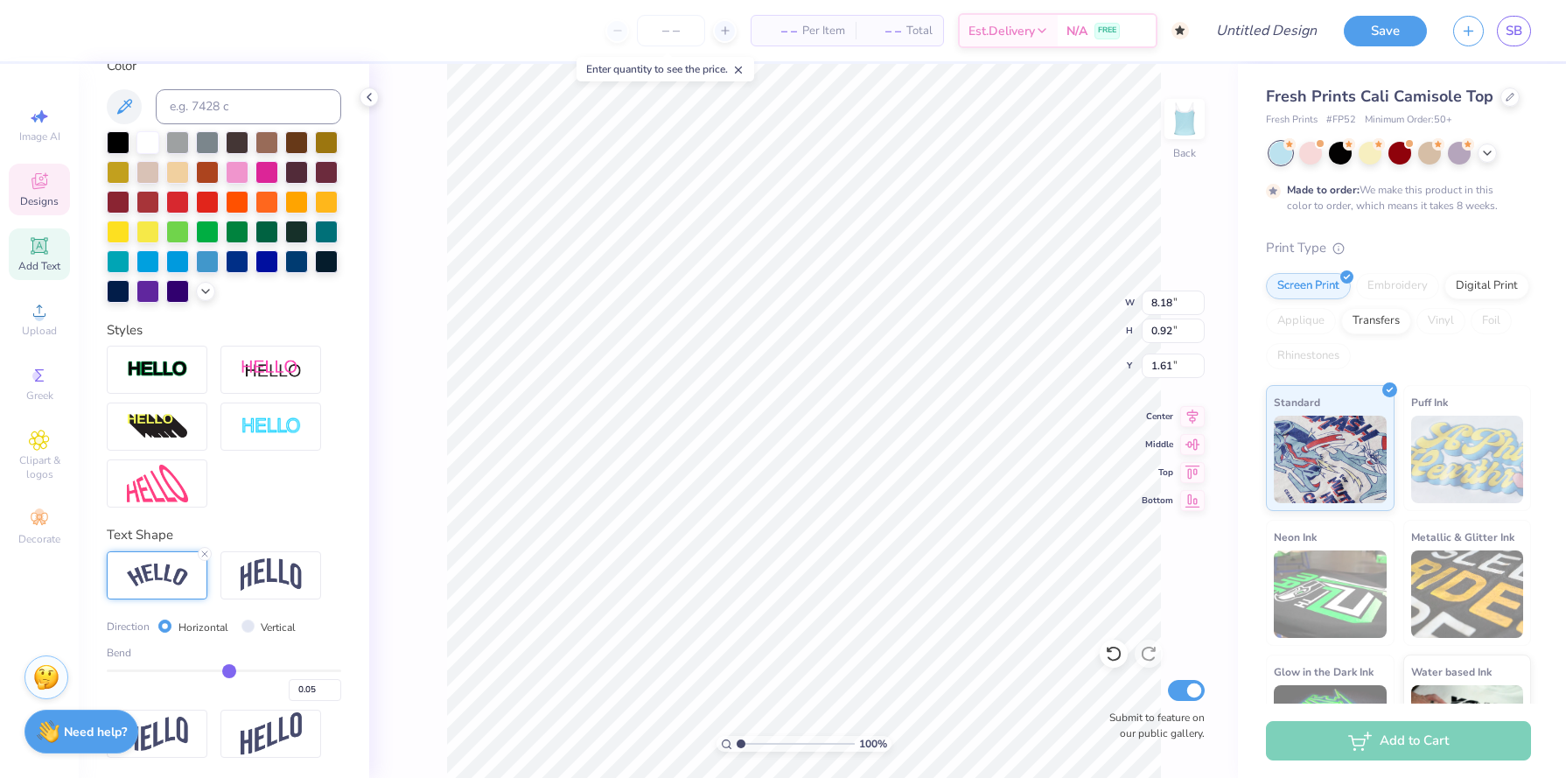
click at [229, 669] on input "range" at bounding box center [224, 670] width 234 height 3
type input "8.24"
type input "0.06"
type input "0.07"
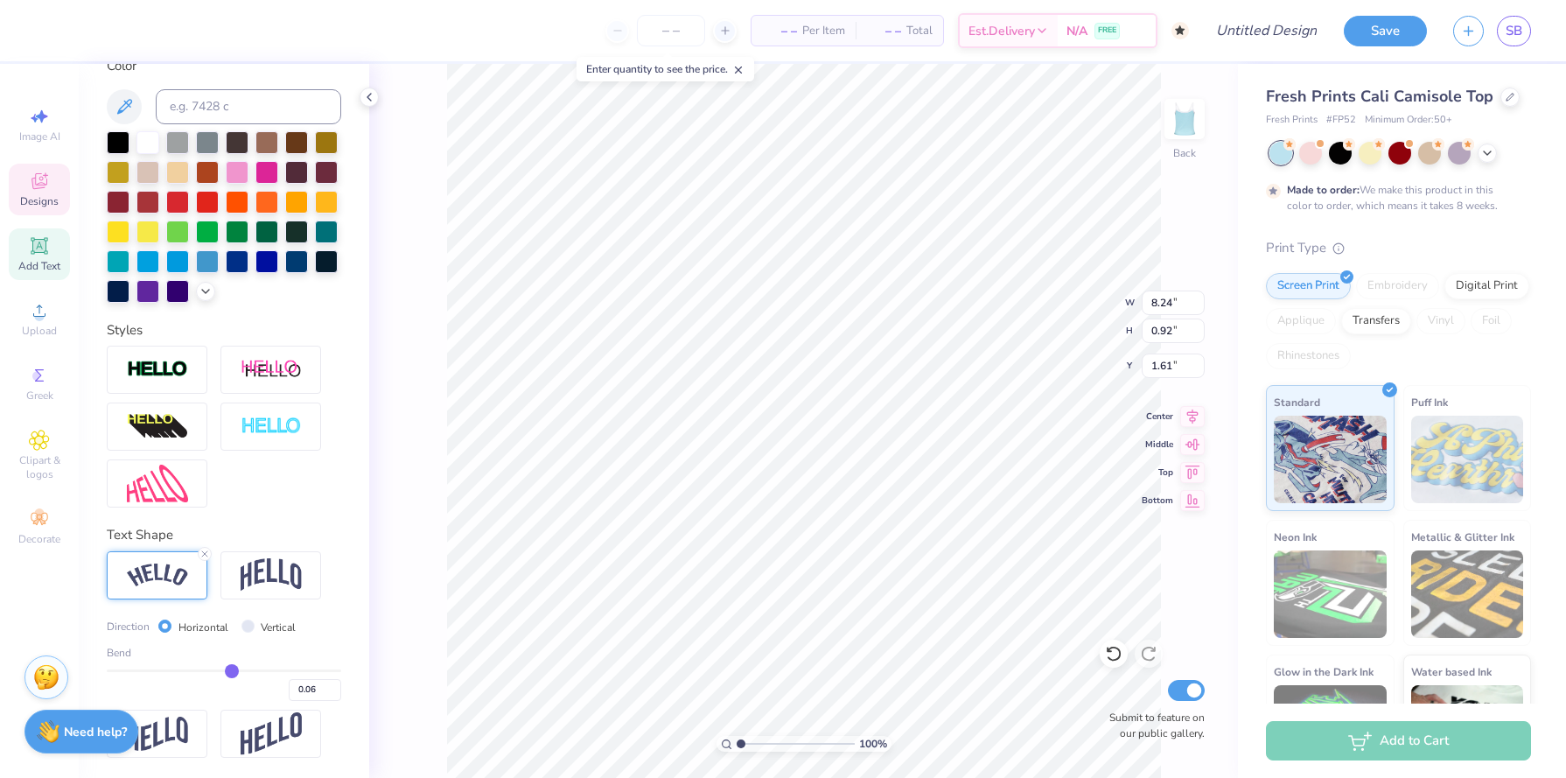
type input "0.07"
type input "0.08"
type input "0.09"
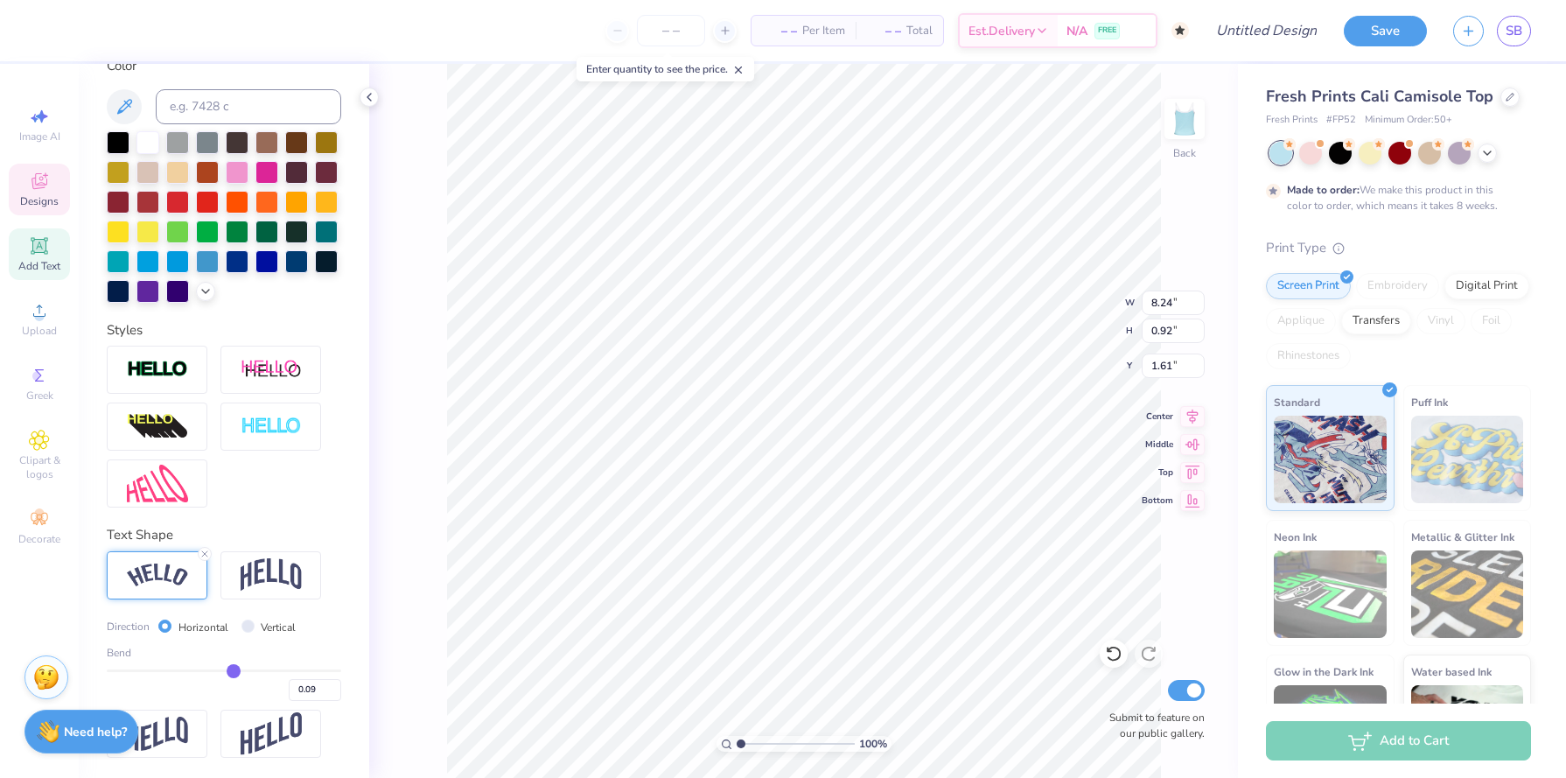
type input "0.1"
type input "0.10"
type input "0.11"
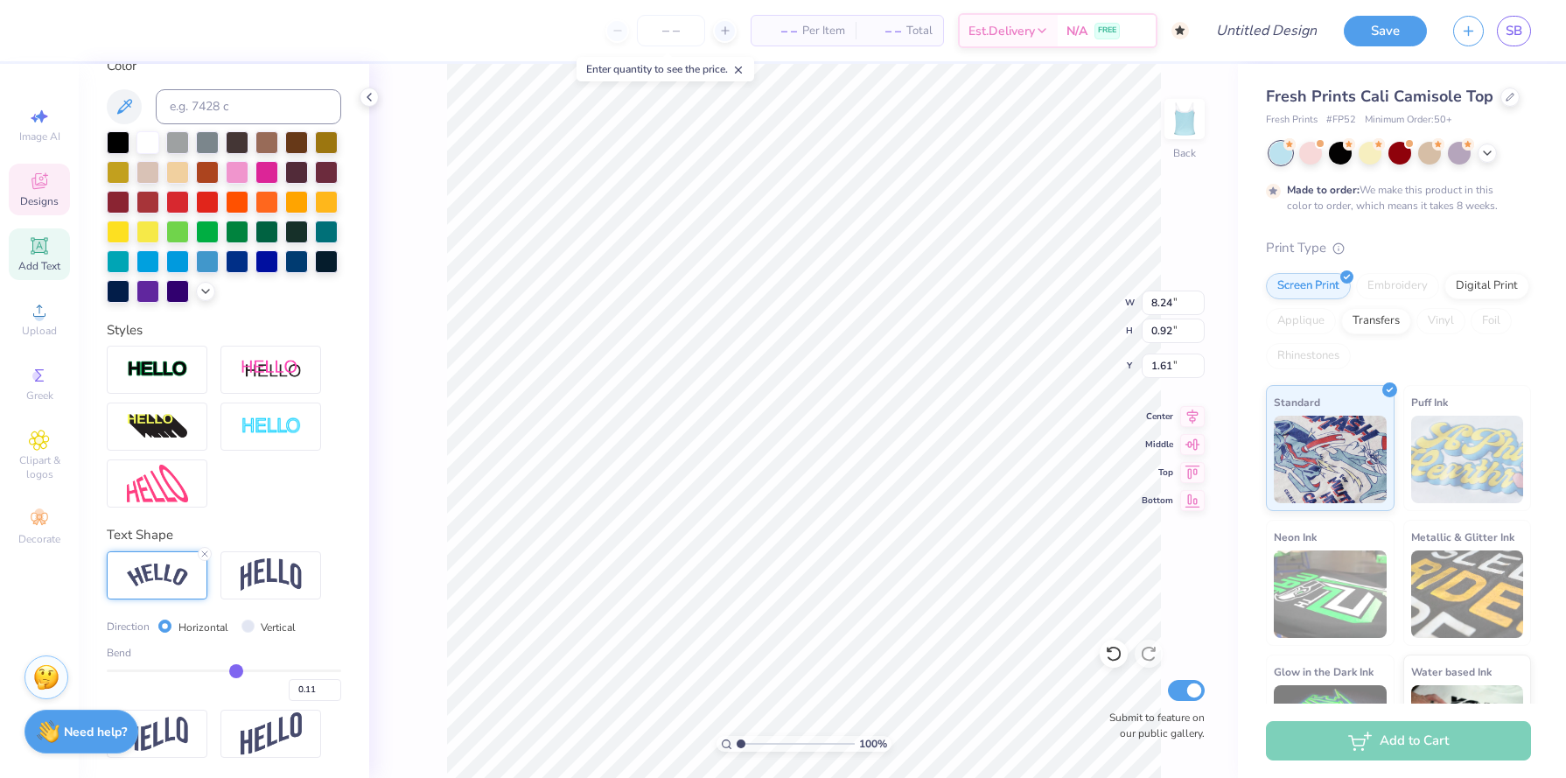
click at [235, 669] on input "range" at bounding box center [224, 670] width 234 height 3
type input "8.32"
type input "0.94"
type input "1.59"
type input "0.12"
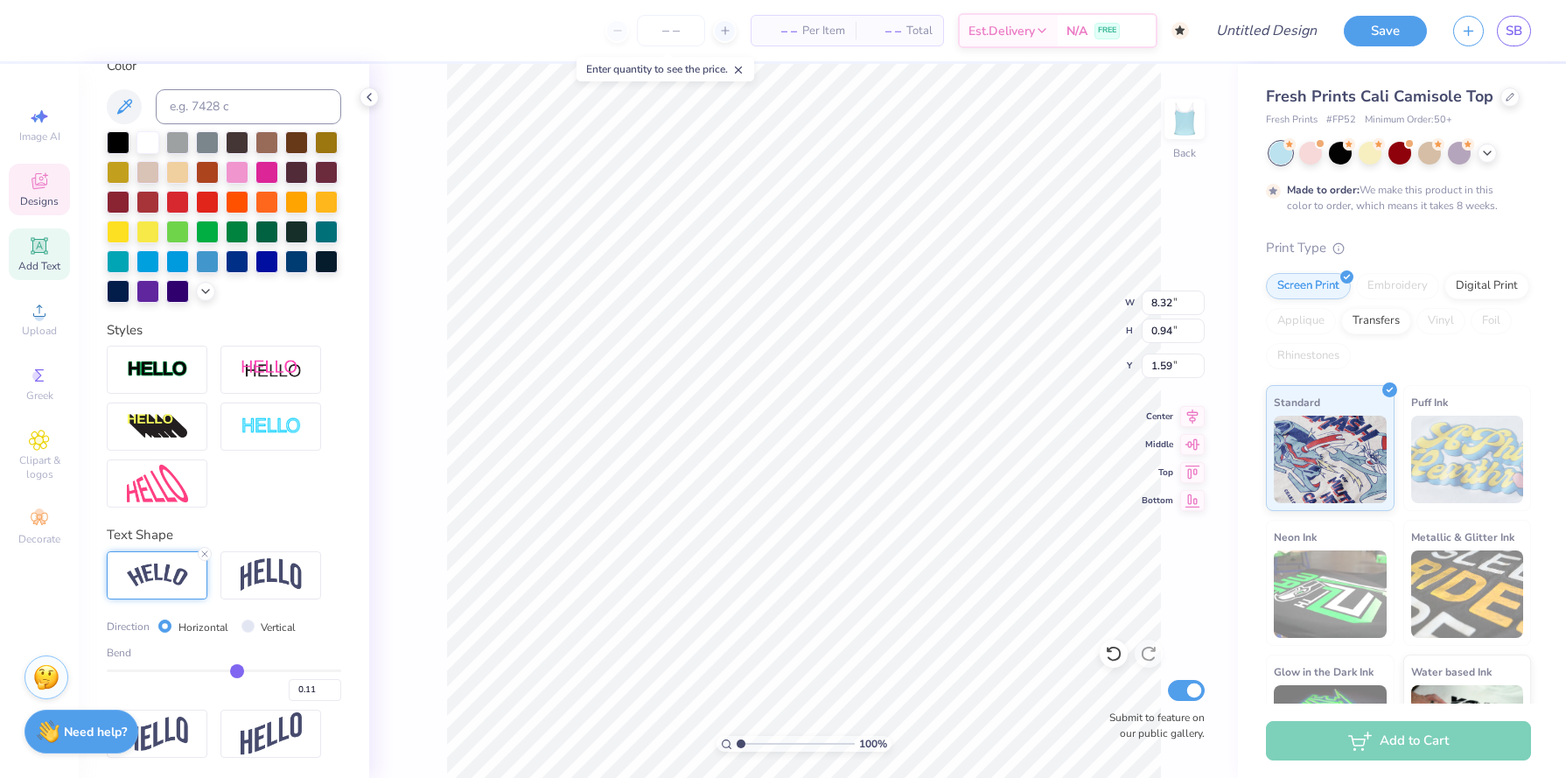
type input "0.12"
type input "0.13"
type input "0.15"
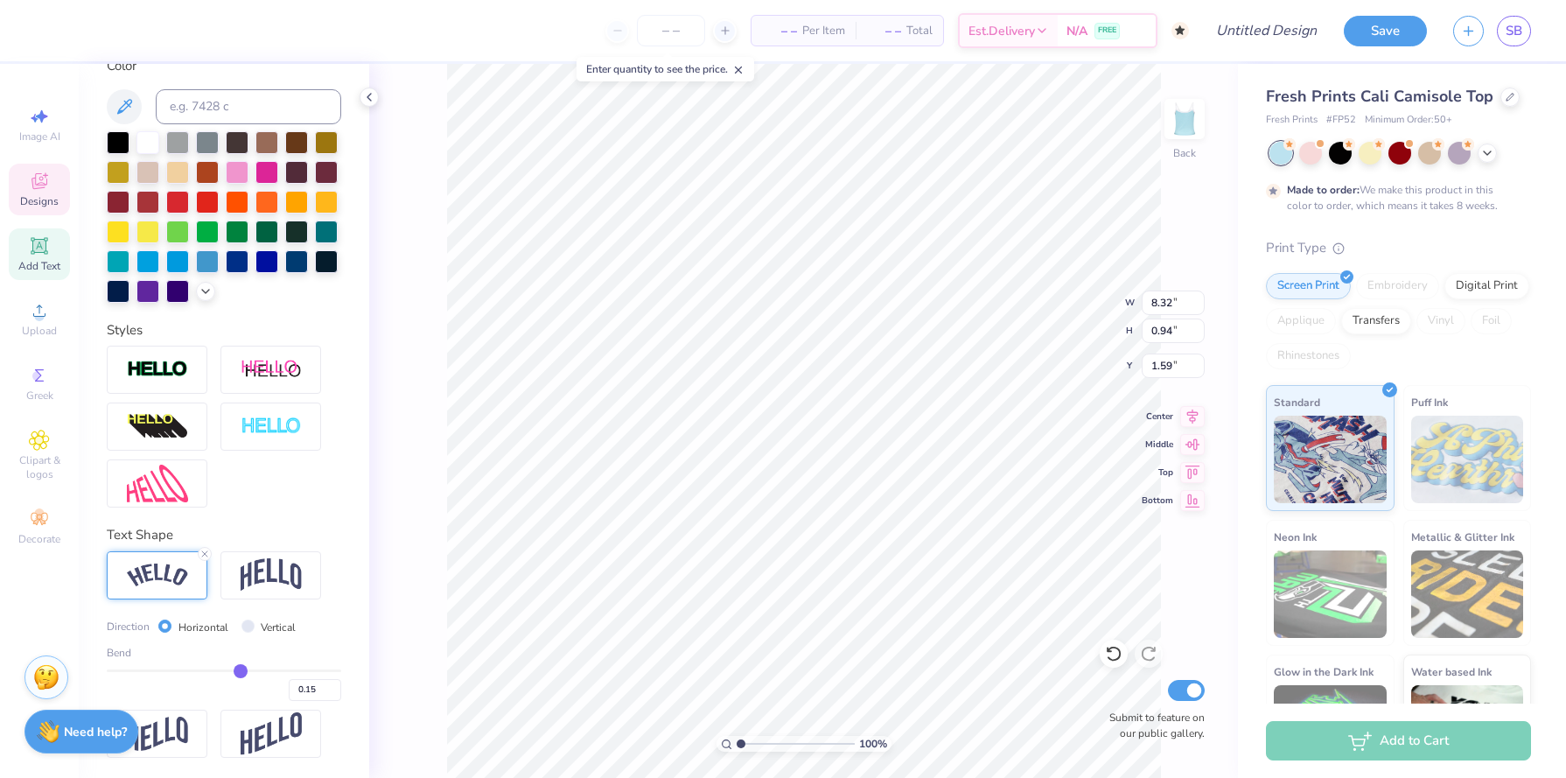
type input "0.17"
type input "0.2"
type input "0.20"
type input "0.23"
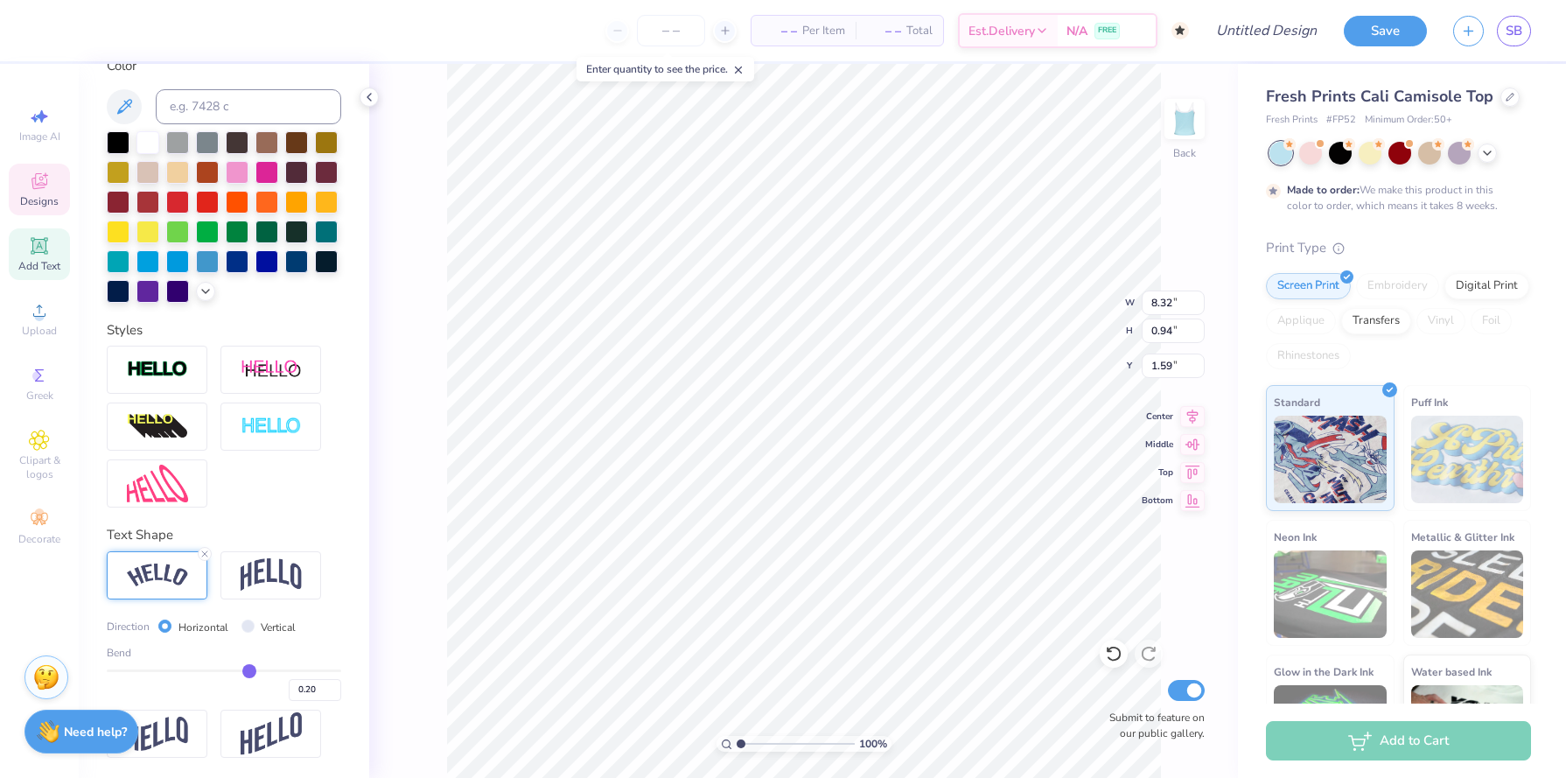
type input "0.23"
type input "0.24"
drag, startPoint x: 236, startPoint y: 664, endPoint x: 252, endPoint y: 664, distance: 15.7
click at [252, 669] on input "range" at bounding box center [224, 670] width 234 height 3
click at [37, 201] on span "Designs" at bounding box center [39, 201] width 38 height 14
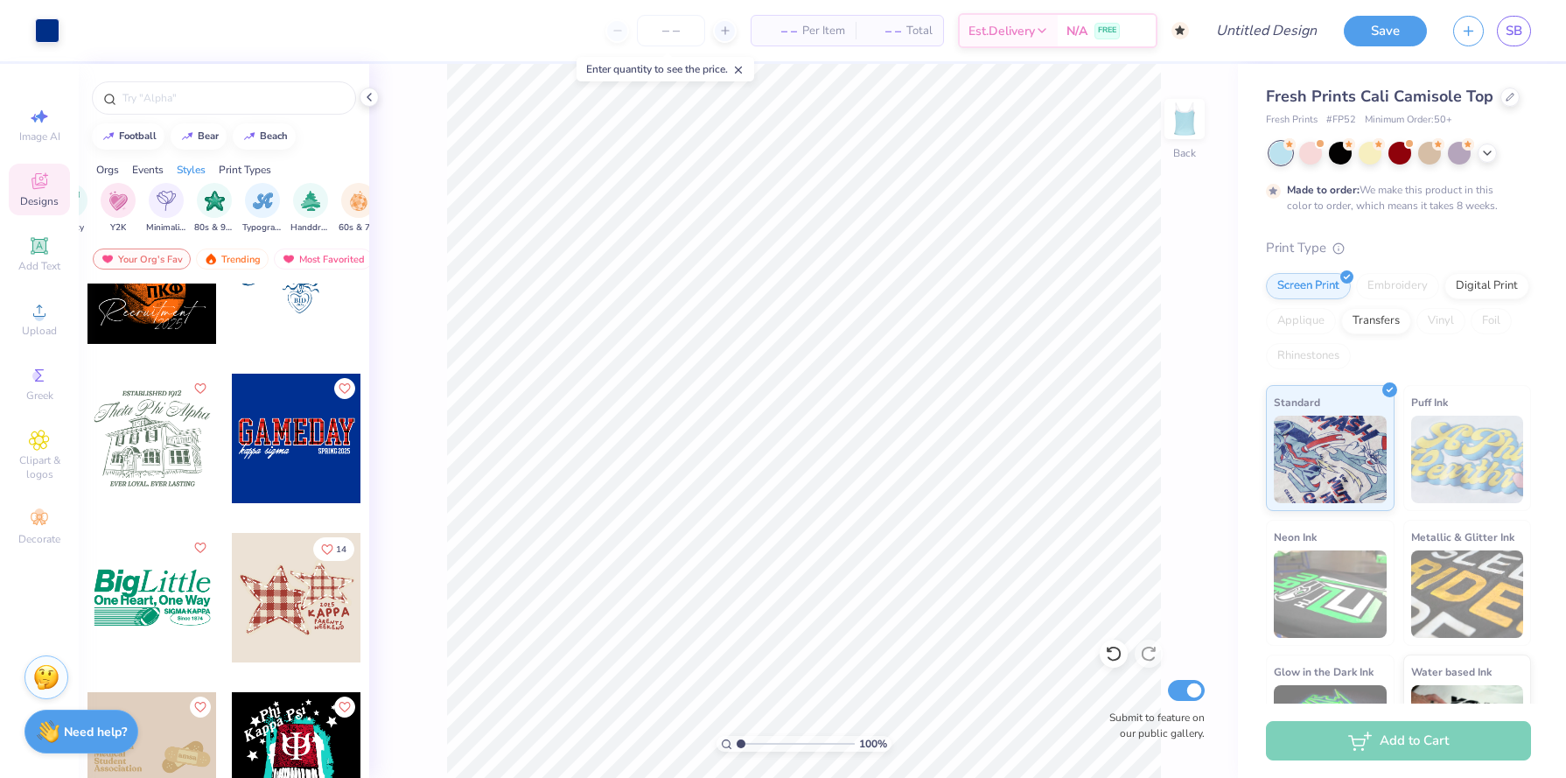
scroll to position [0, 999]
click at [166, 212] on div "filter for Minimalist" at bounding box center [170, 198] width 35 height 35
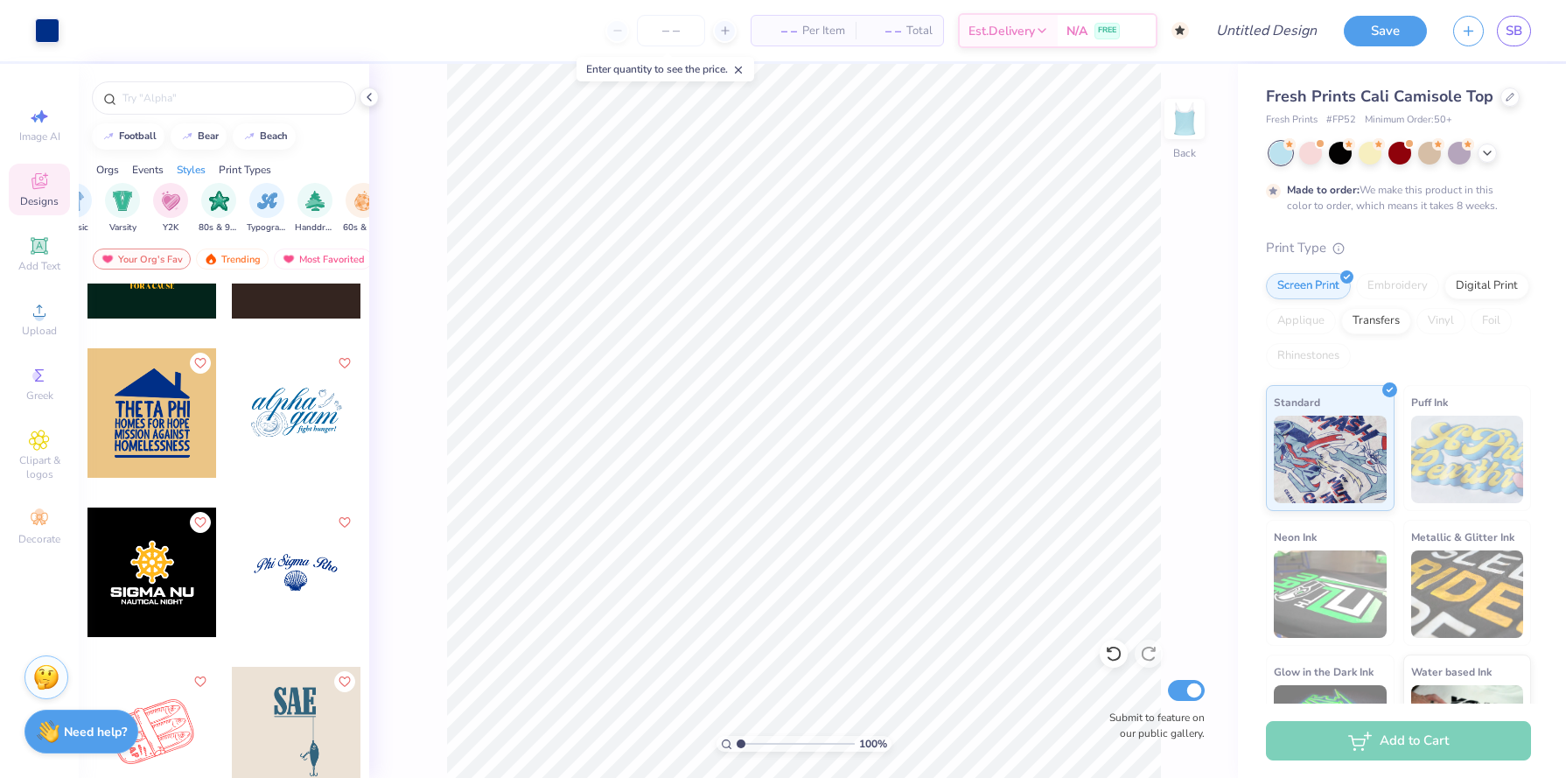
scroll to position [7103, 0]
click at [300, 557] on div at bounding box center [296, 571] width 129 height 129
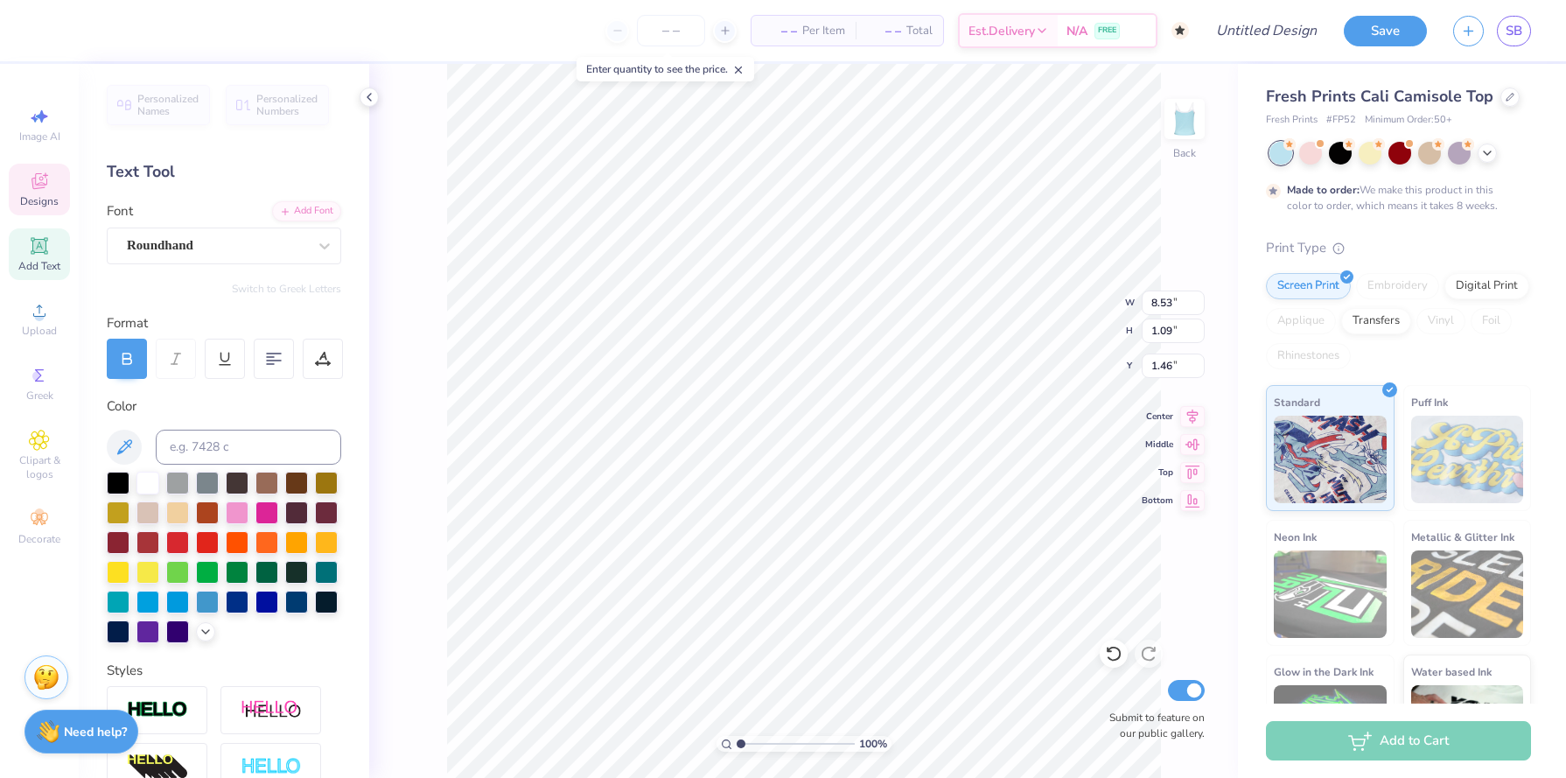
scroll to position [0, 7]
click at [25, 313] on div "Upload" at bounding box center [39, 319] width 61 height 52
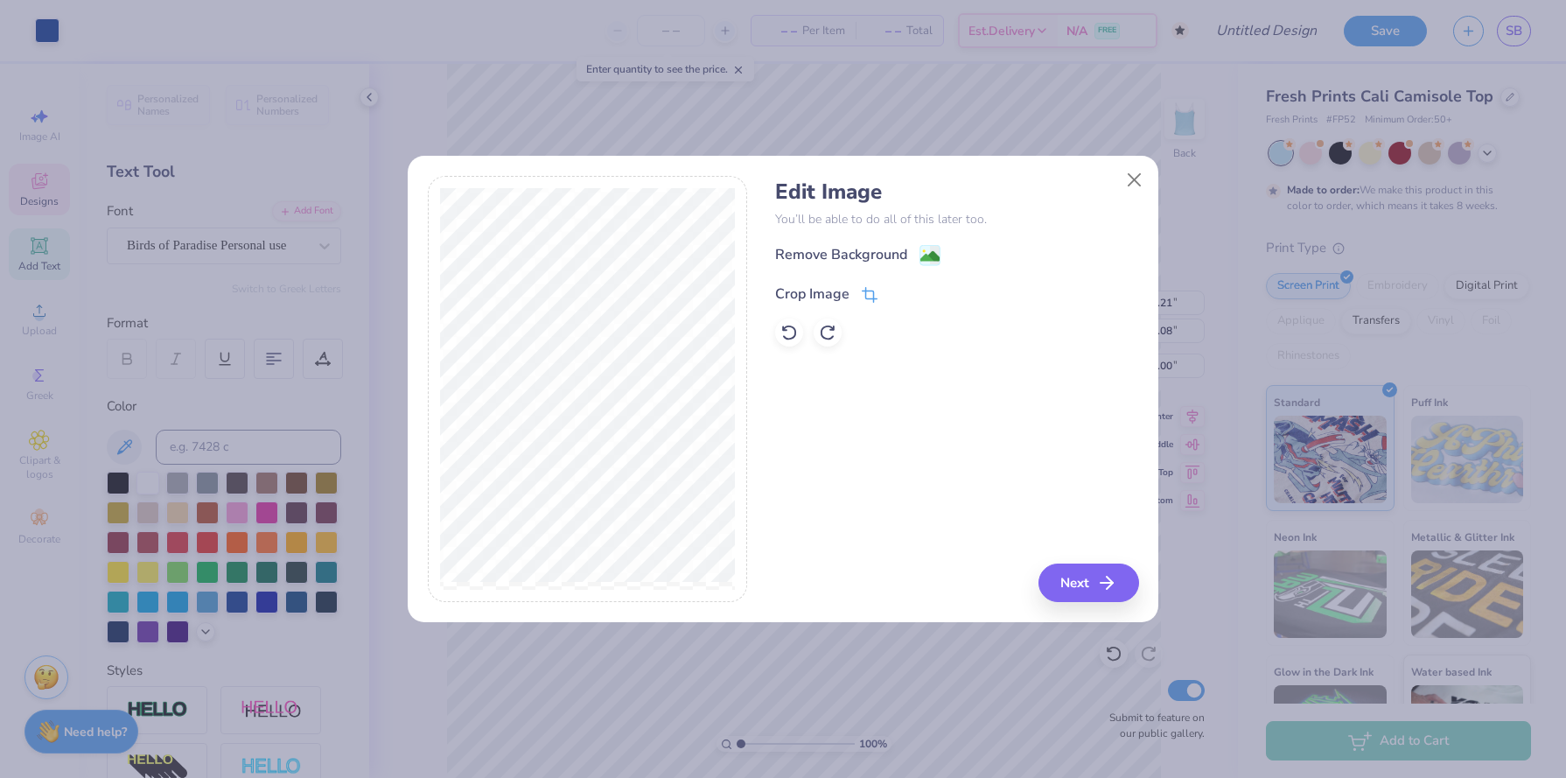
click at [864, 291] on icon at bounding box center [868, 296] width 11 height 11
click at [804, 389] on div "Edit Image You’ll be able to do all of this later too. Remove Background Crop I…" at bounding box center [956, 389] width 363 height 427
click at [902, 295] on icon at bounding box center [899, 292] width 10 height 10
click at [927, 260] on image at bounding box center [929, 257] width 19 height 19
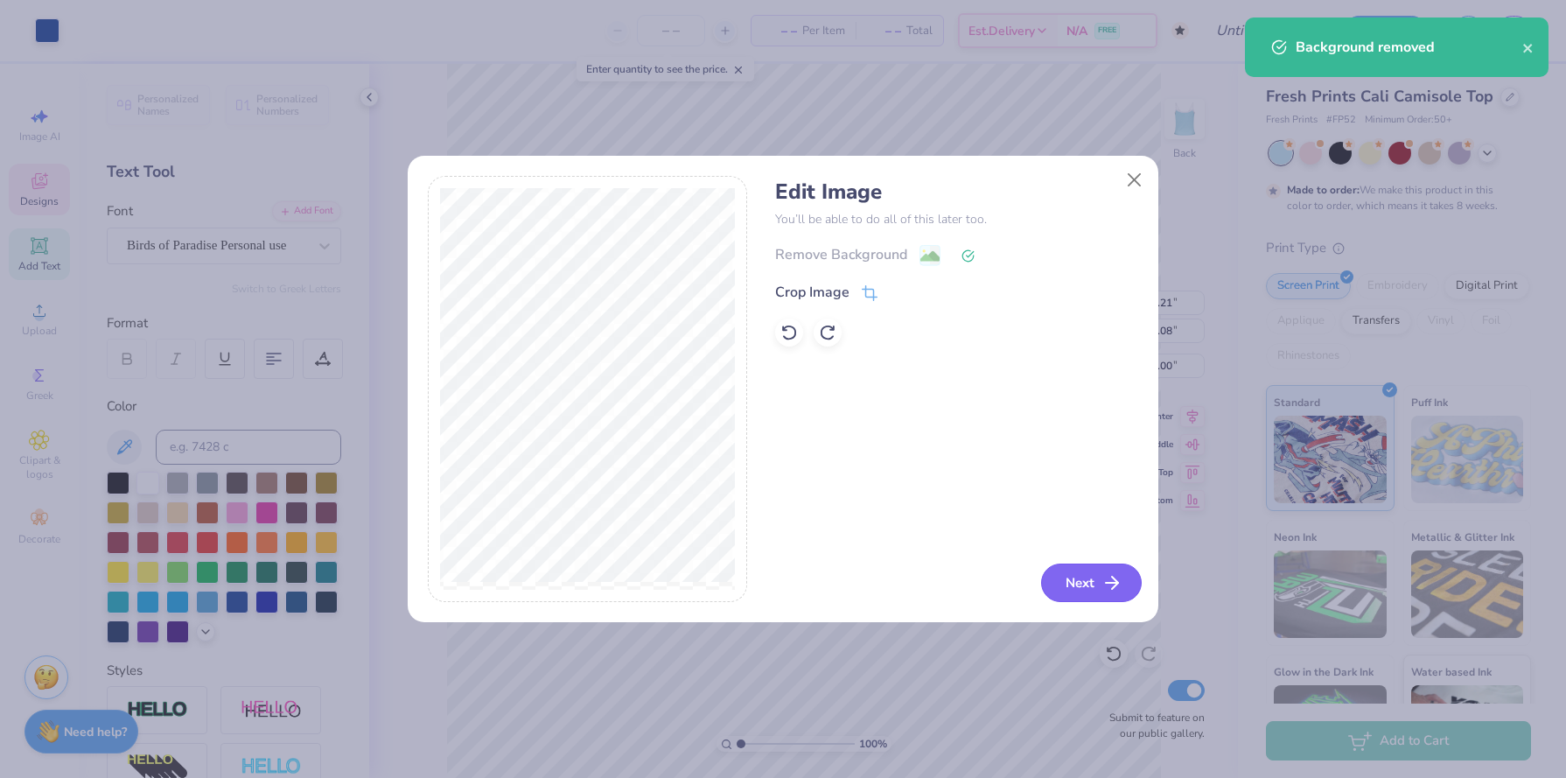
click at [1083, 596] on button "Next" at bounding box center [1091, 582] width 101 height 38
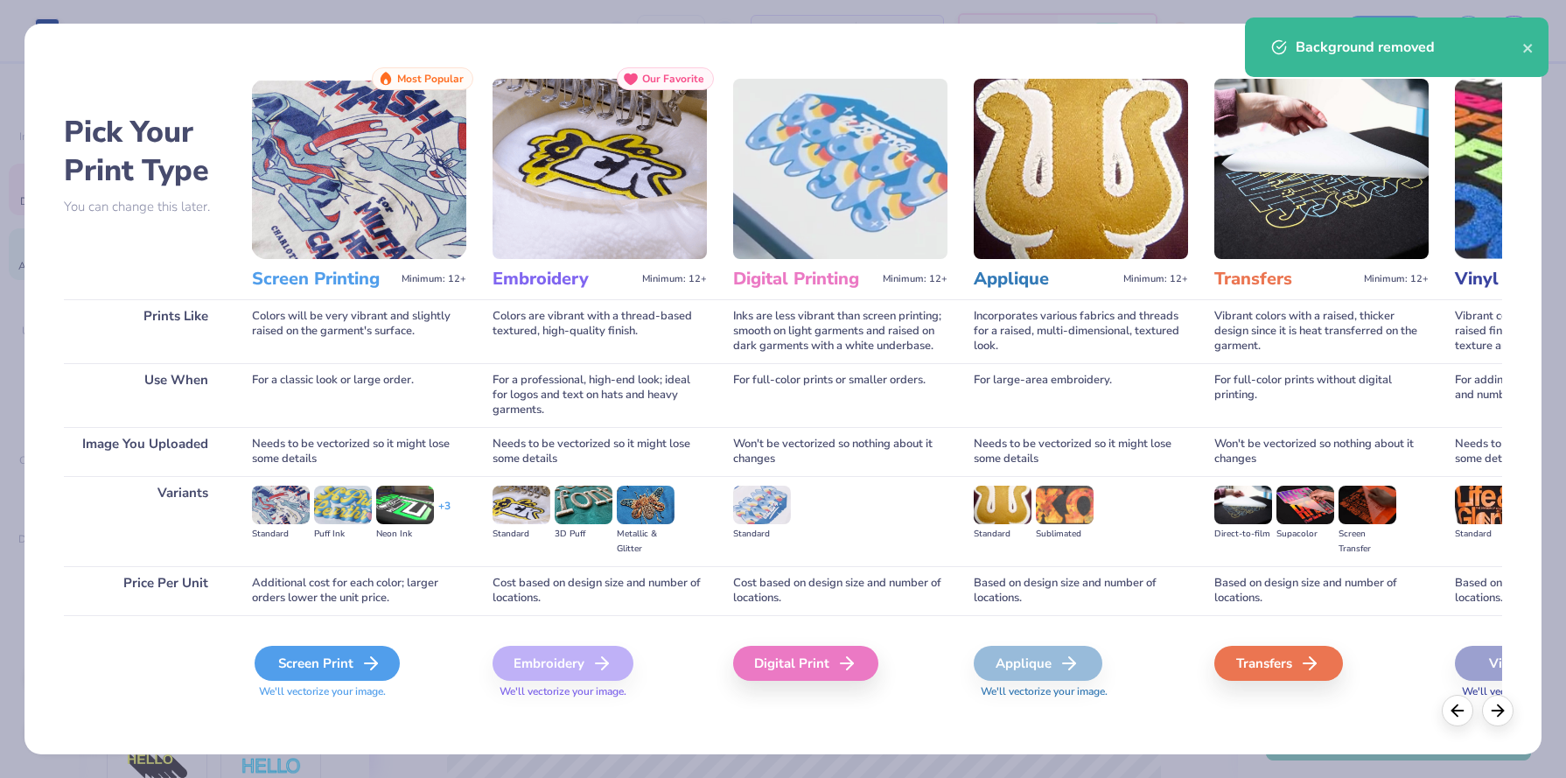
click at [361, 668] on icon at bounding box center [370, 663] width 21 height 21
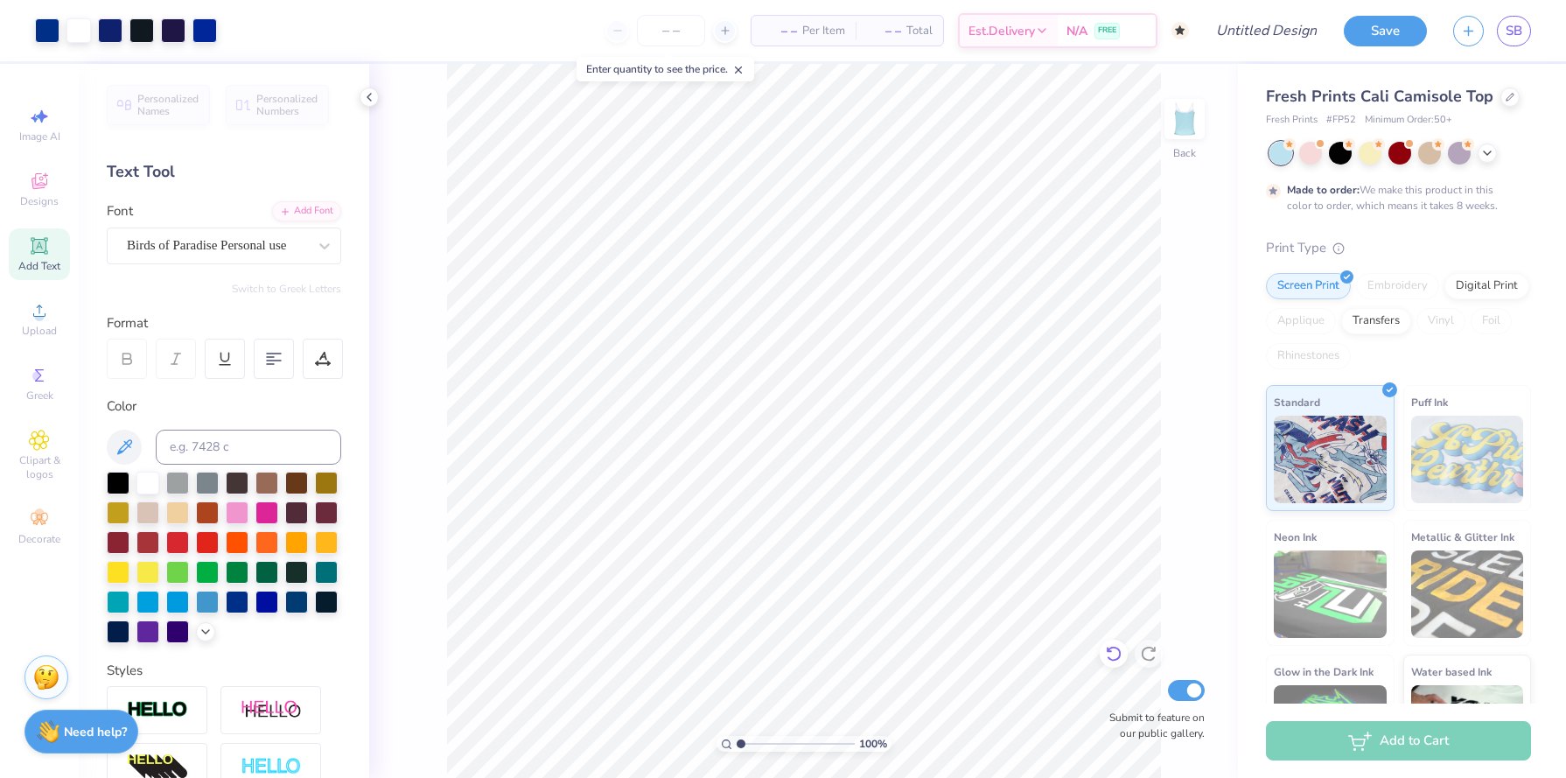
click at [1110, 658] on icon at bounding box center [1113, 653] width 17 height 17
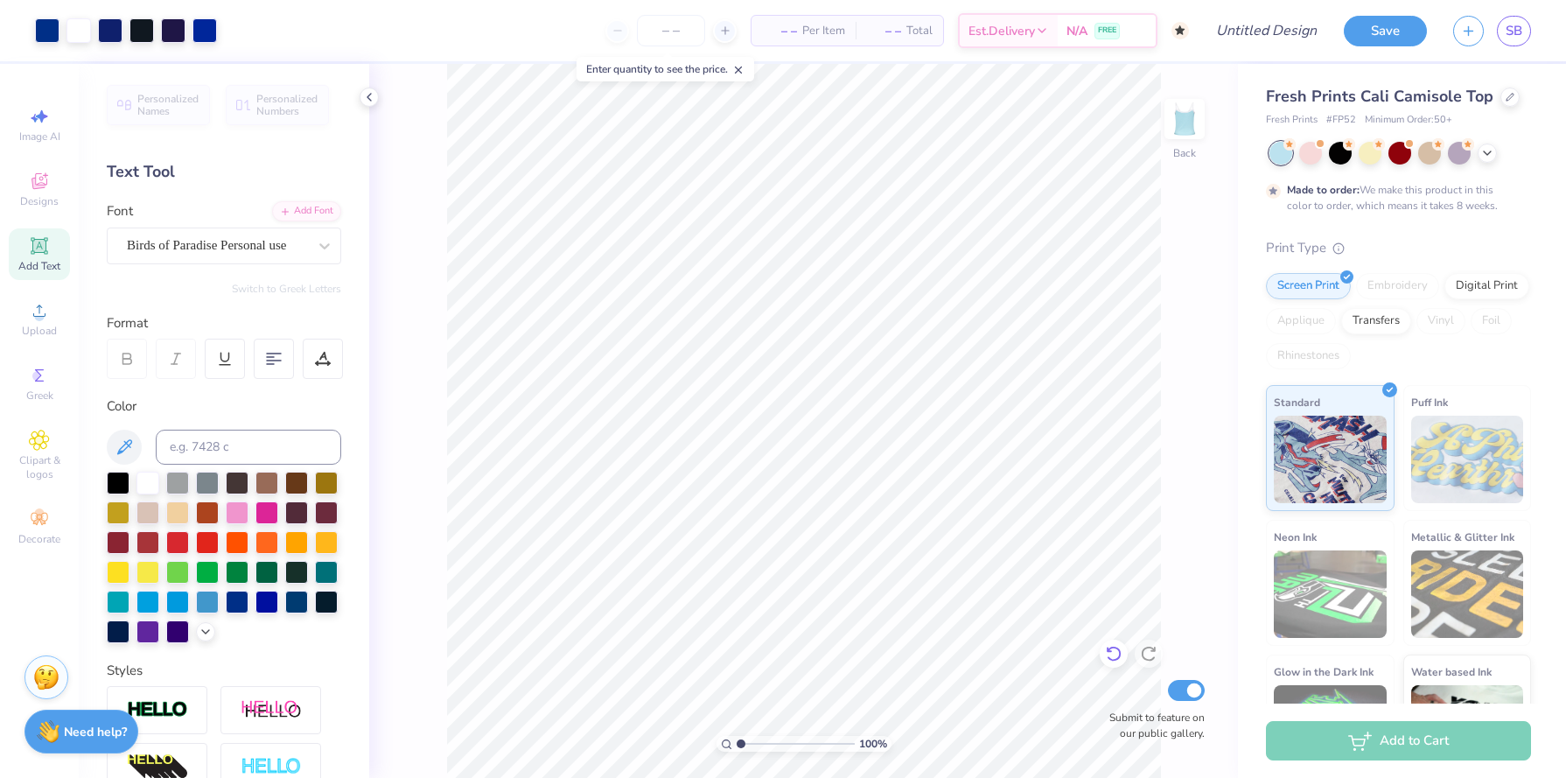
click at [1110, 658] on icon at bounding box center [1113, 653] width 17 height 17
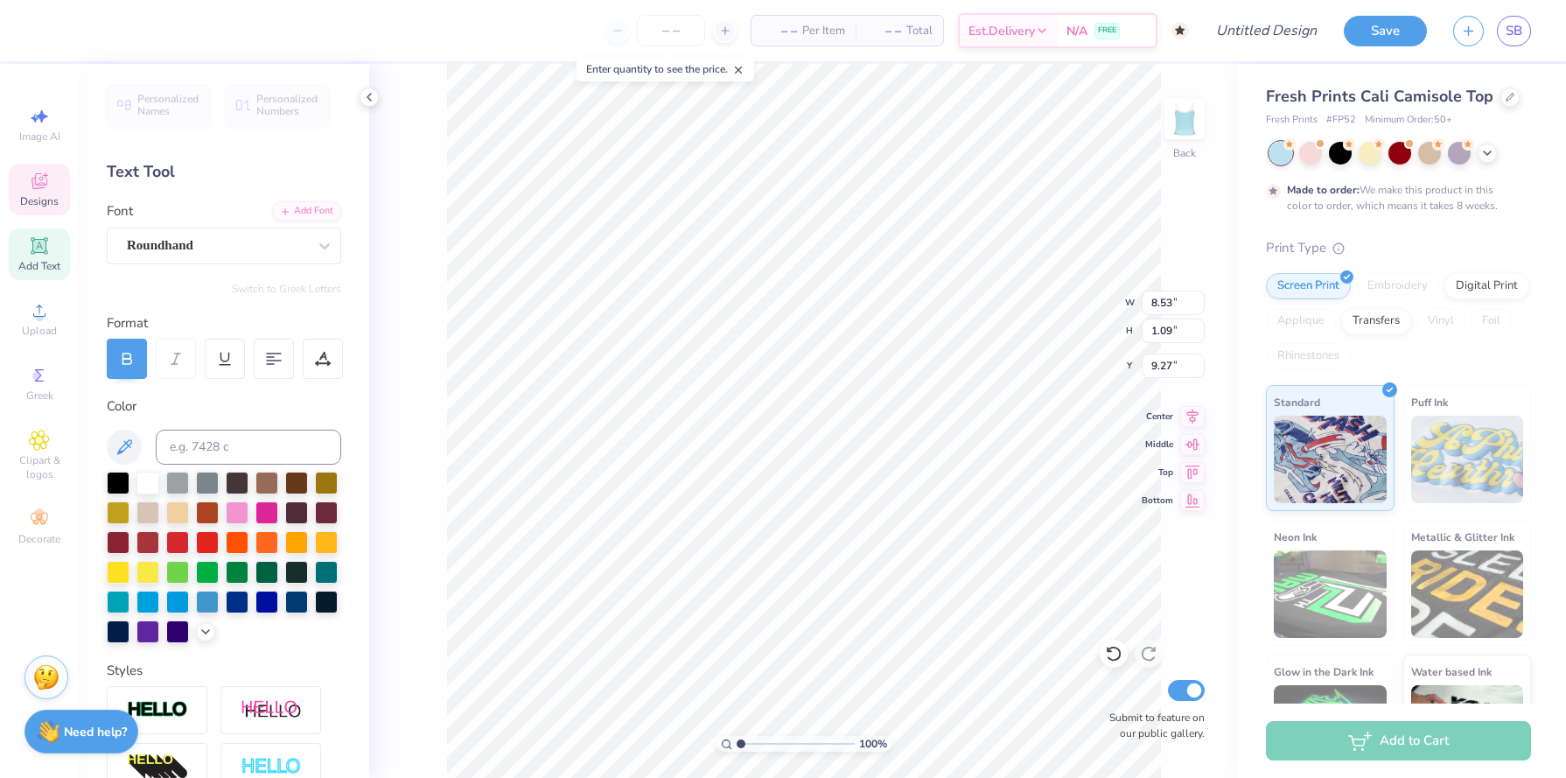
click at [39, 191] on div "Designs" at bounding box center [39, 190] width 61 height 52
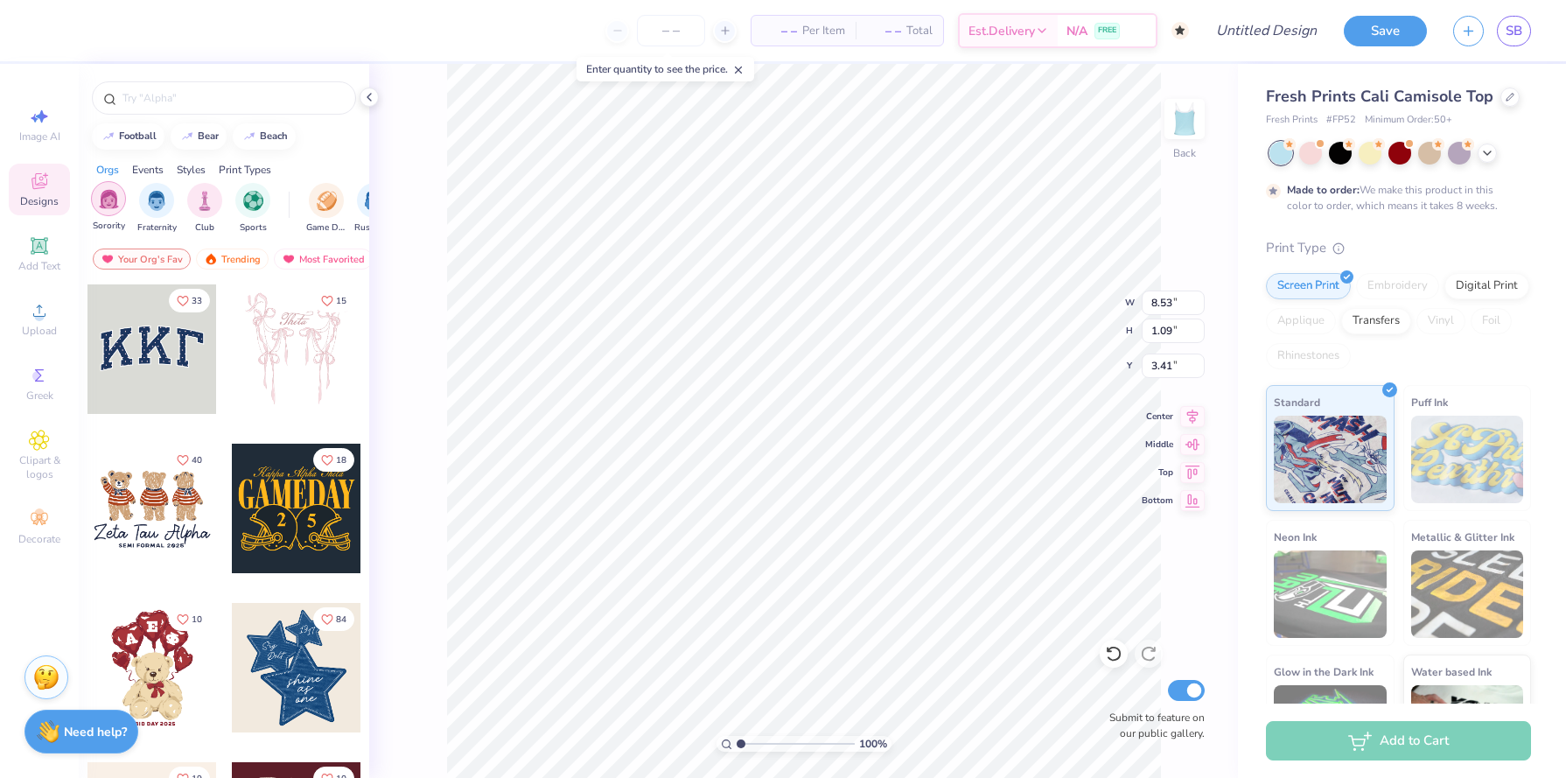
click at [113, 214] on div "filter for Sorority" at bounding box center [108, 198] width 35 height 35
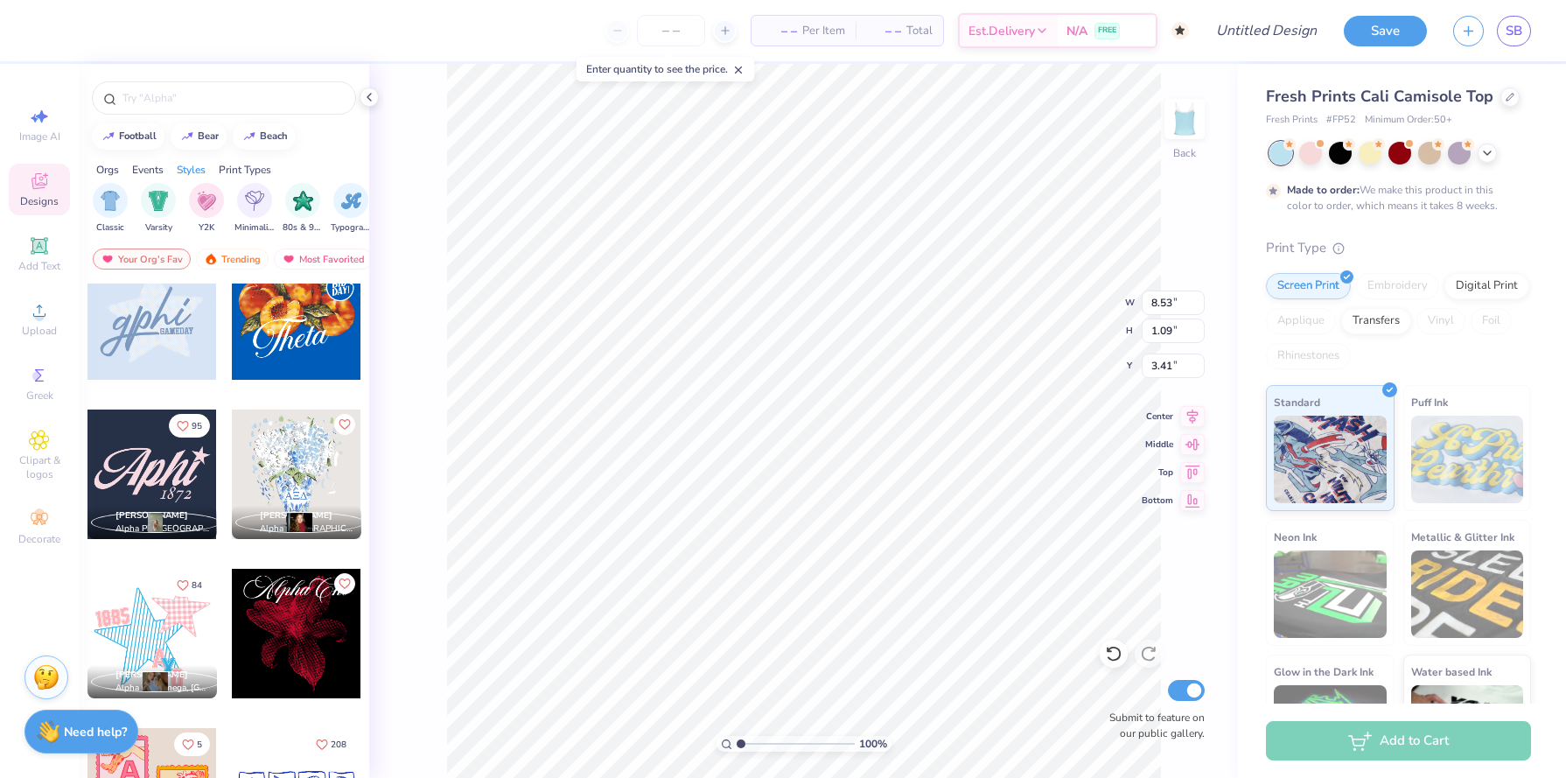
scroll to position [0, 906]
click at [258, 192] on img "filter for Minimalist" at bounding box center [263, 199] width 19 height 20
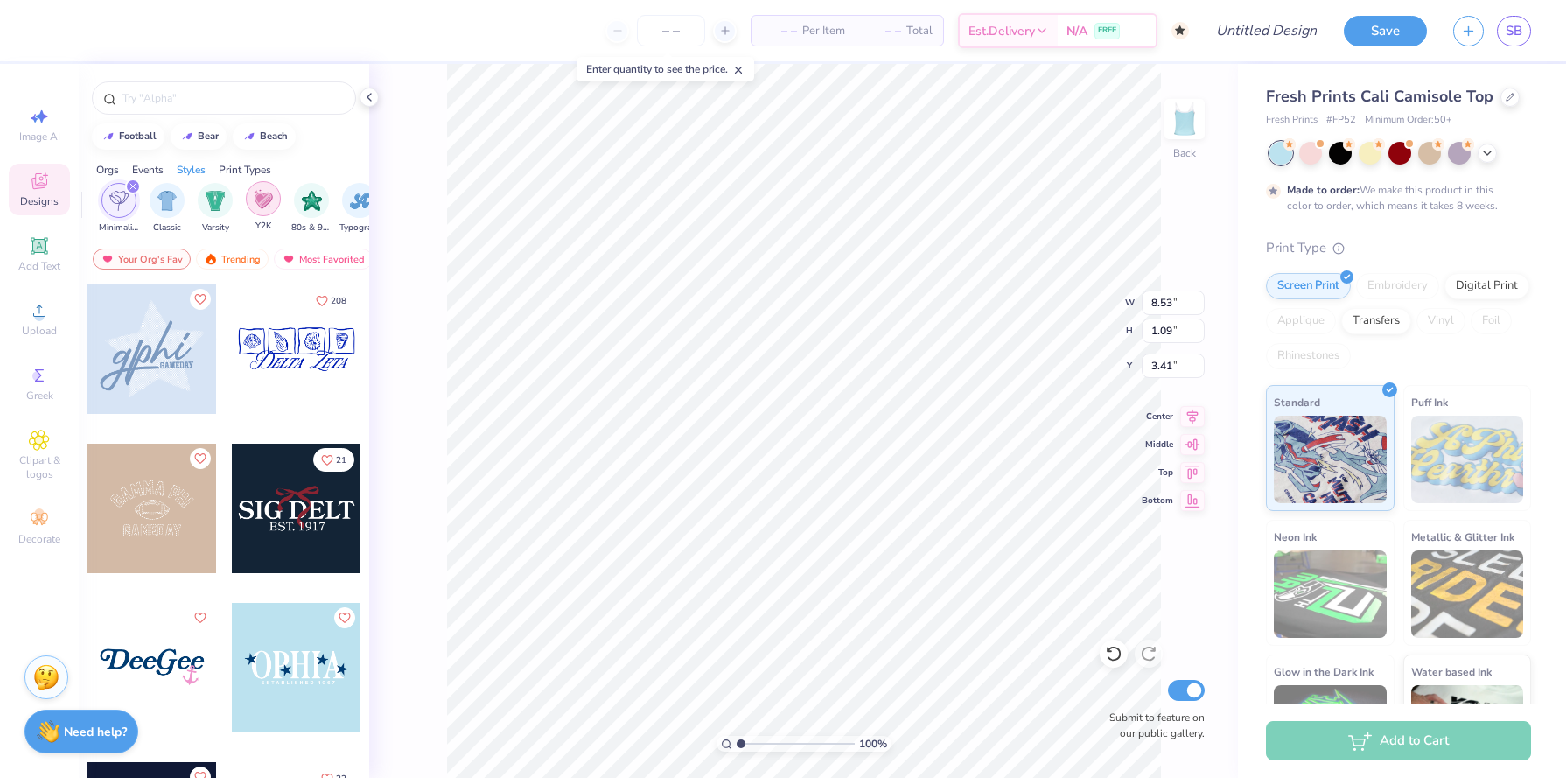
click at [265, 192] on img "filter for Y2K" at bounding box center [263, 199] width 19 height 20
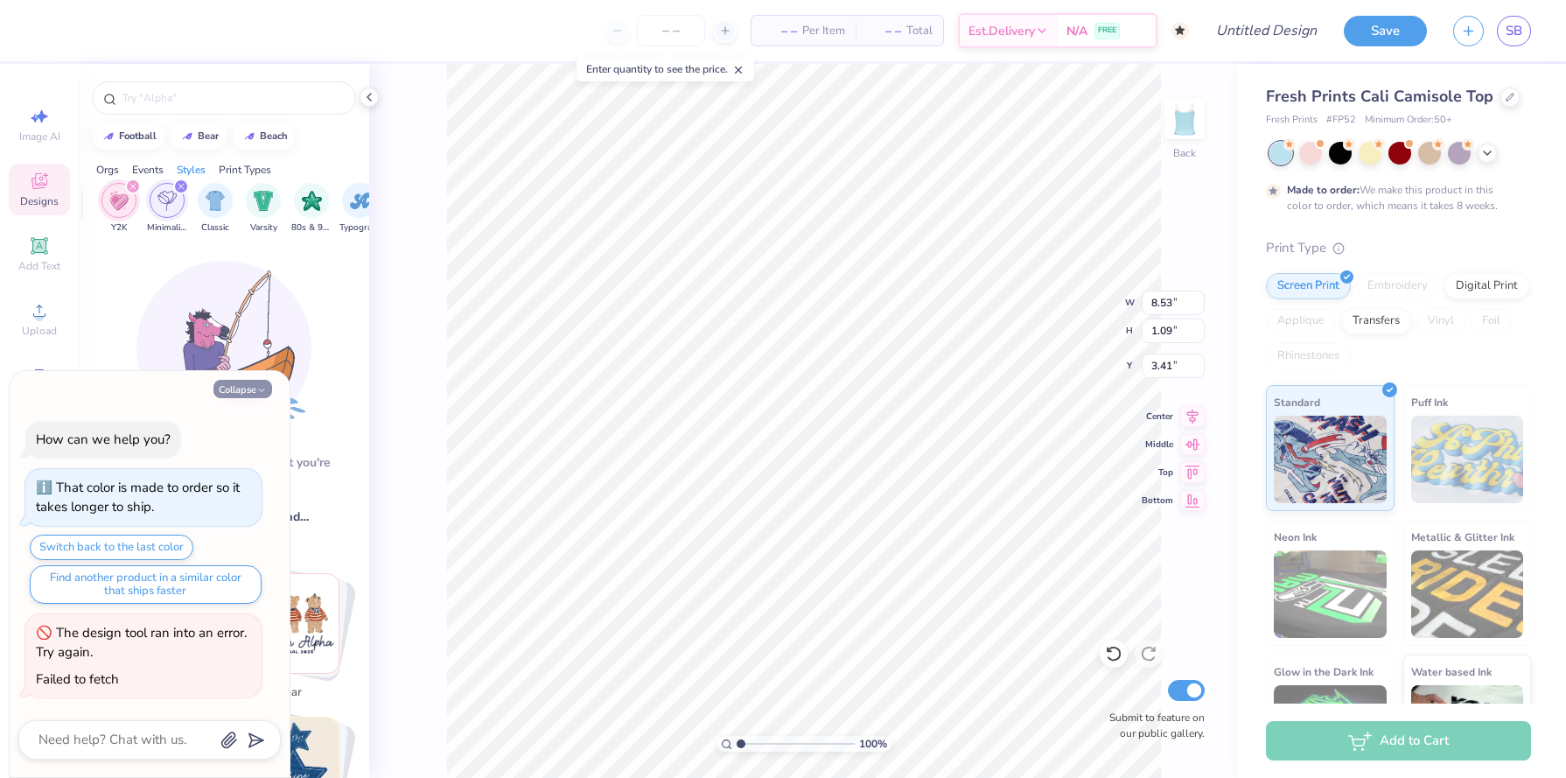
click at [248, 393] on button "Collapse" at bounding box center [242, 389] width 59 height 18
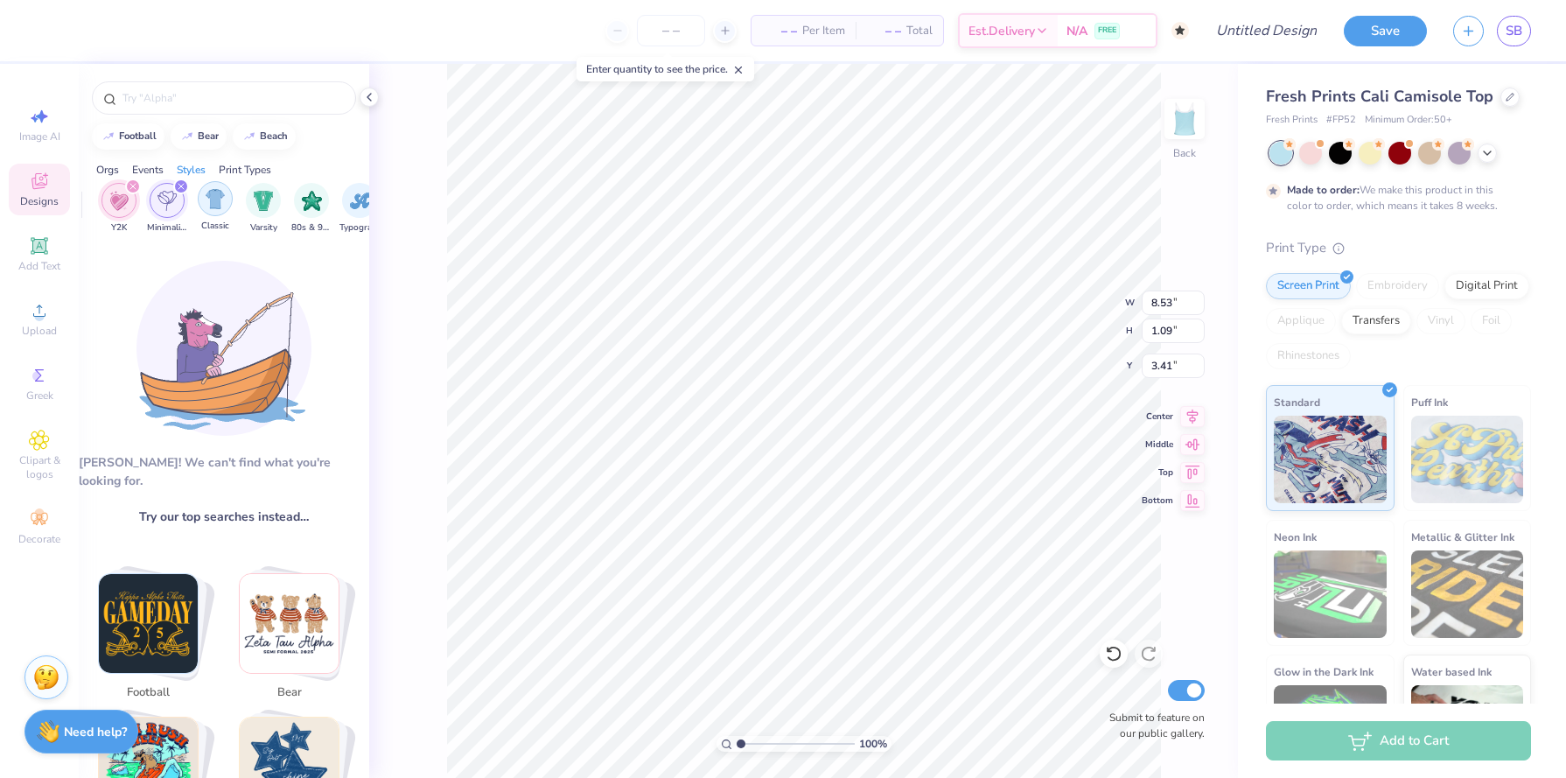
click at [179, 191] on div "filter for Minimalist" at bounding box center [181, 186] width 16 height 16
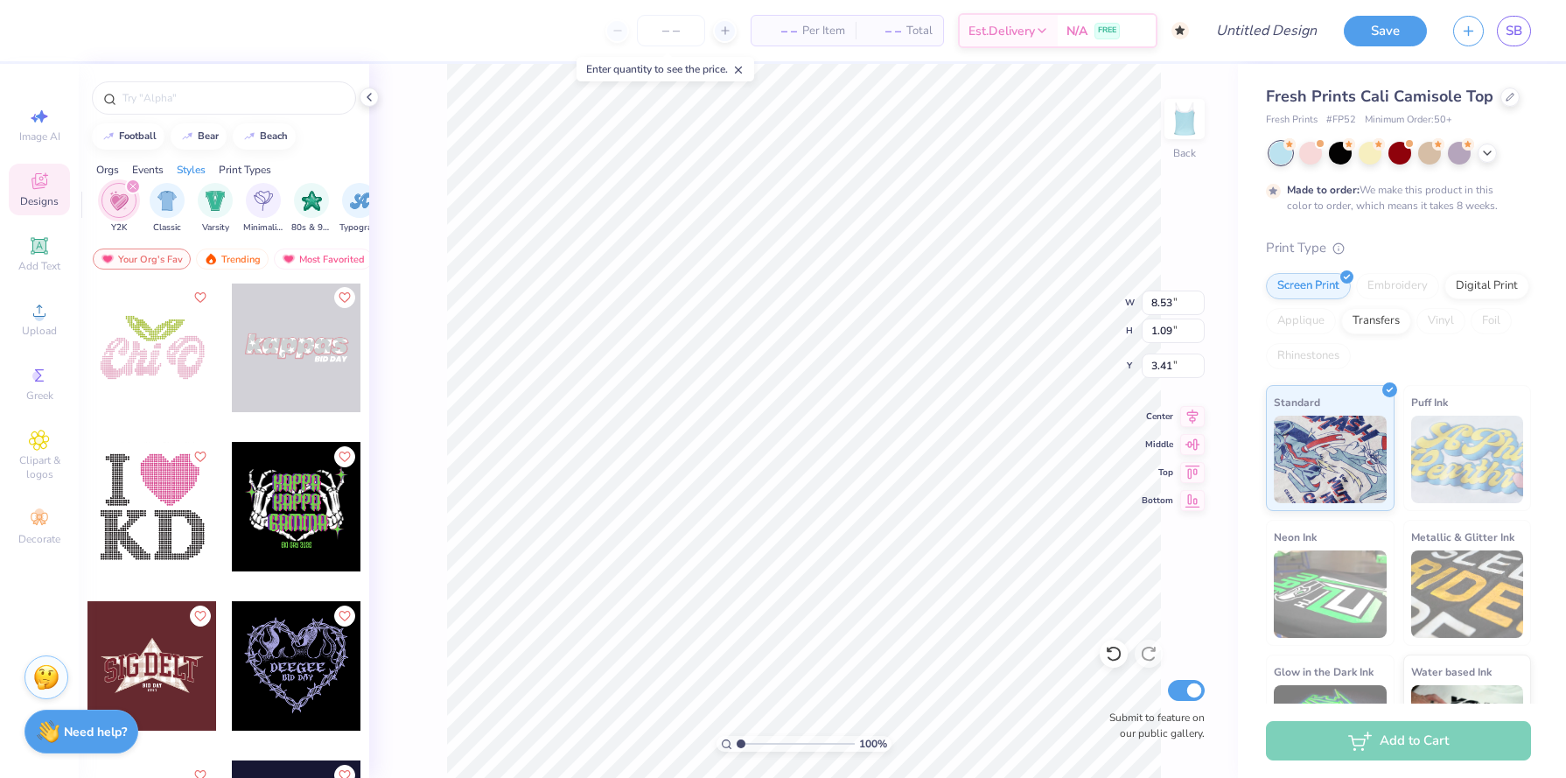
scroll to position [4460, 0]
click at [46, 318] on icon at bounding box center [39, 310] width 21 height 21
click at [129, 186] on icon "filter for Y2K" at bounding box center [132, 186] width 7 height 7
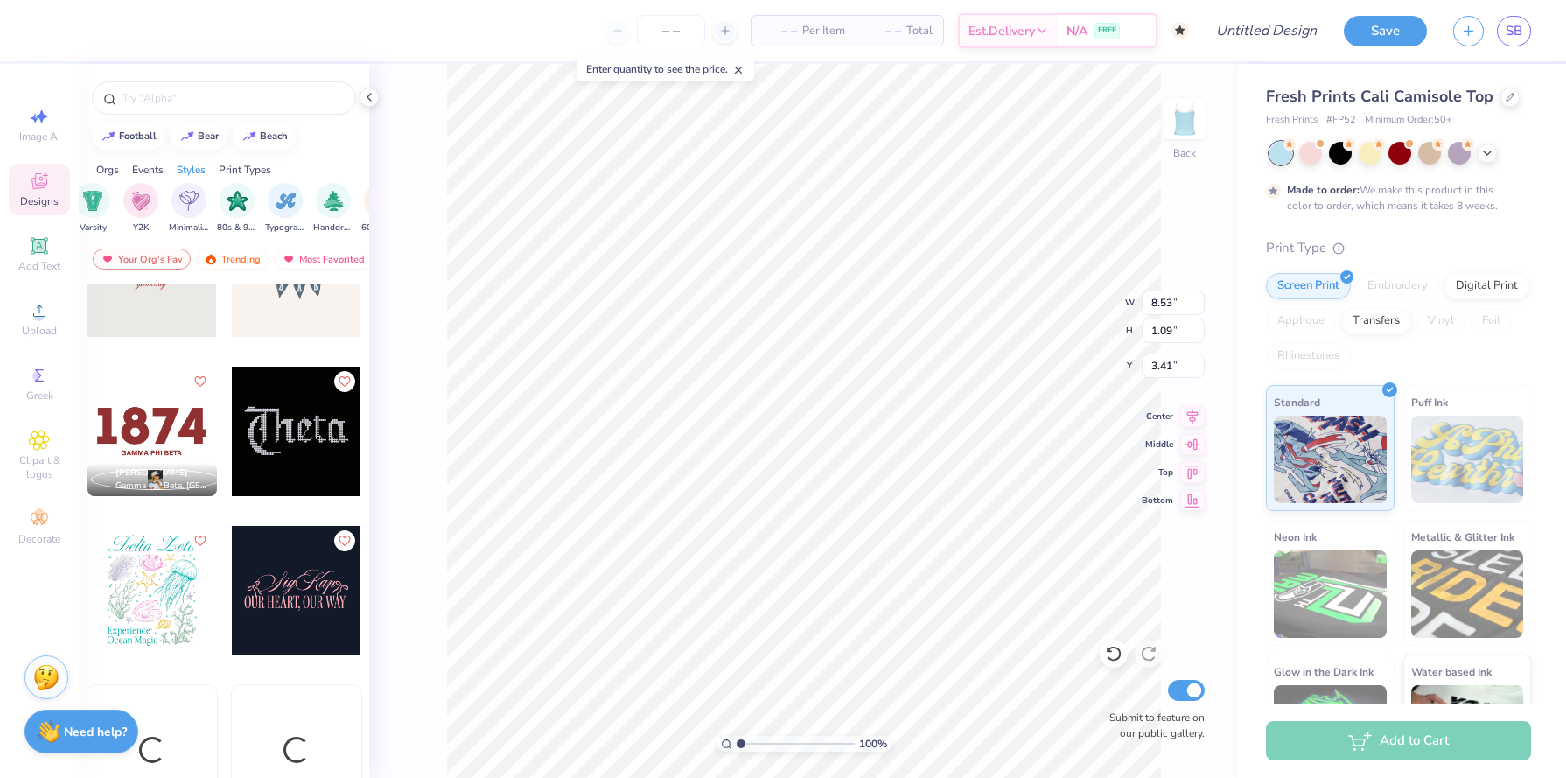
scroll to position [0, 980]
click at [191, 207] on img "filter for Minimalist" at bounding box center [189, 199] width 19 height 20
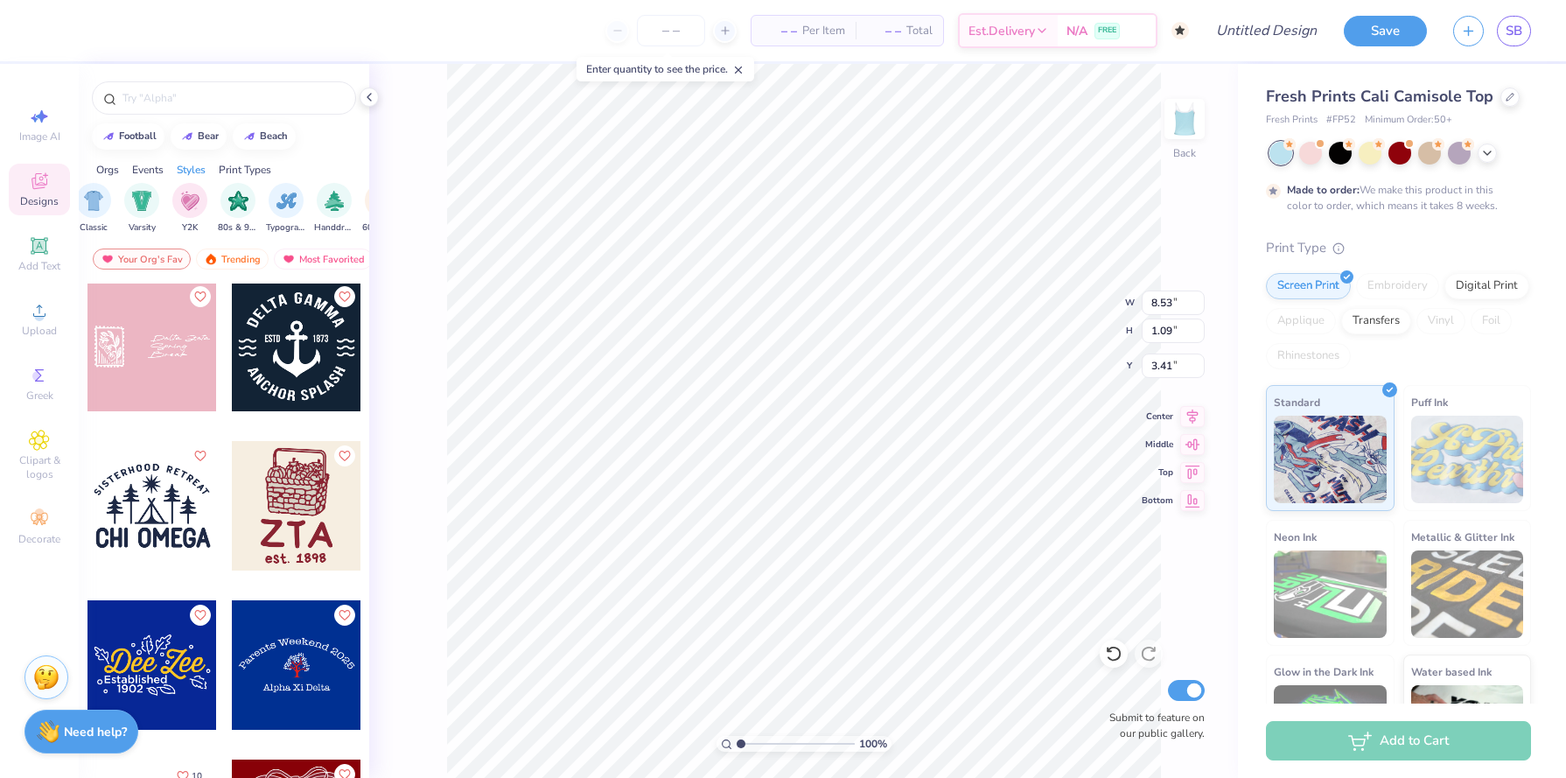
scroll to position [13748, 0]
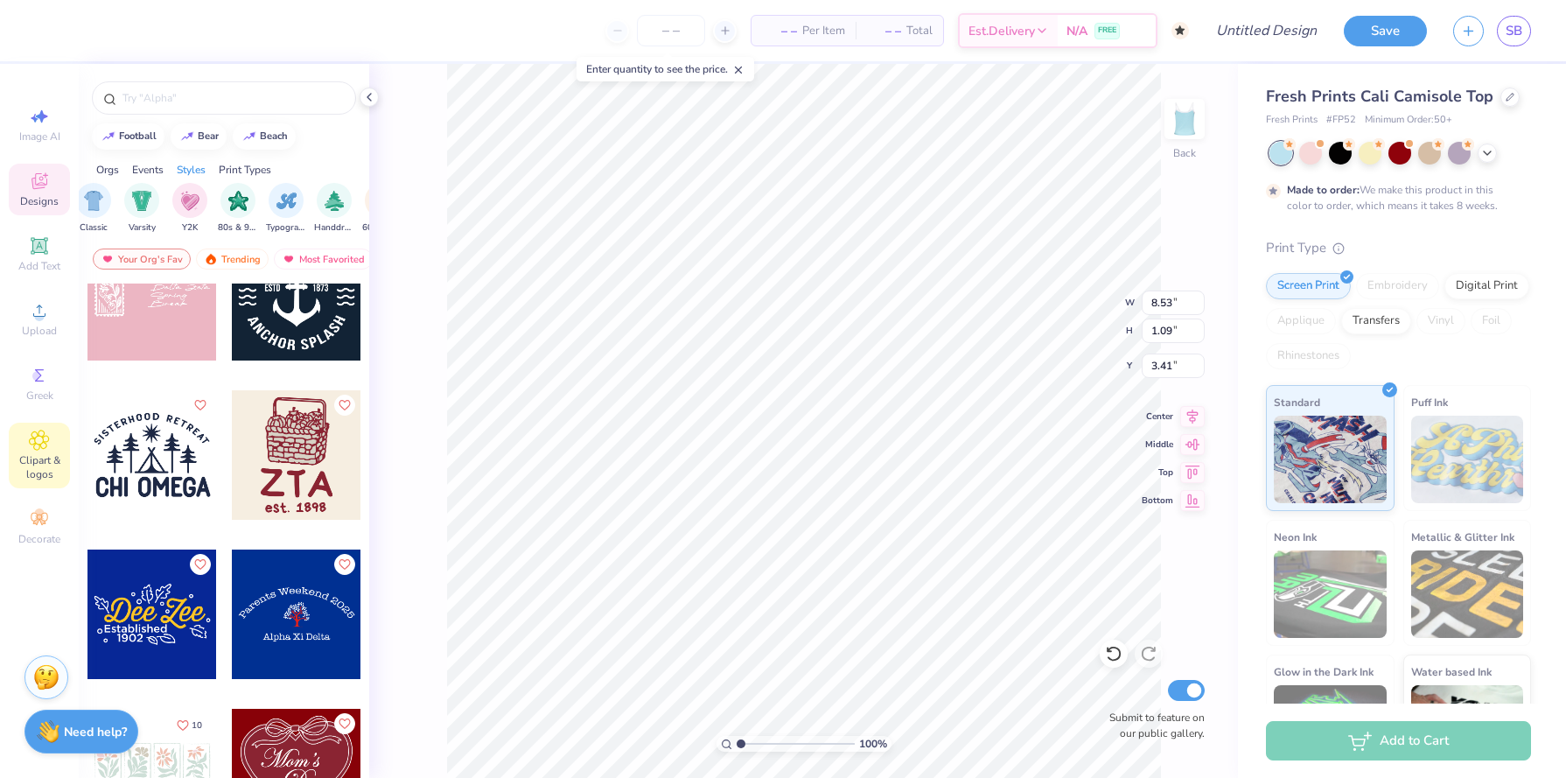
click at [34, 445] on icon at bounding box center [39, 440] width 20 height 21
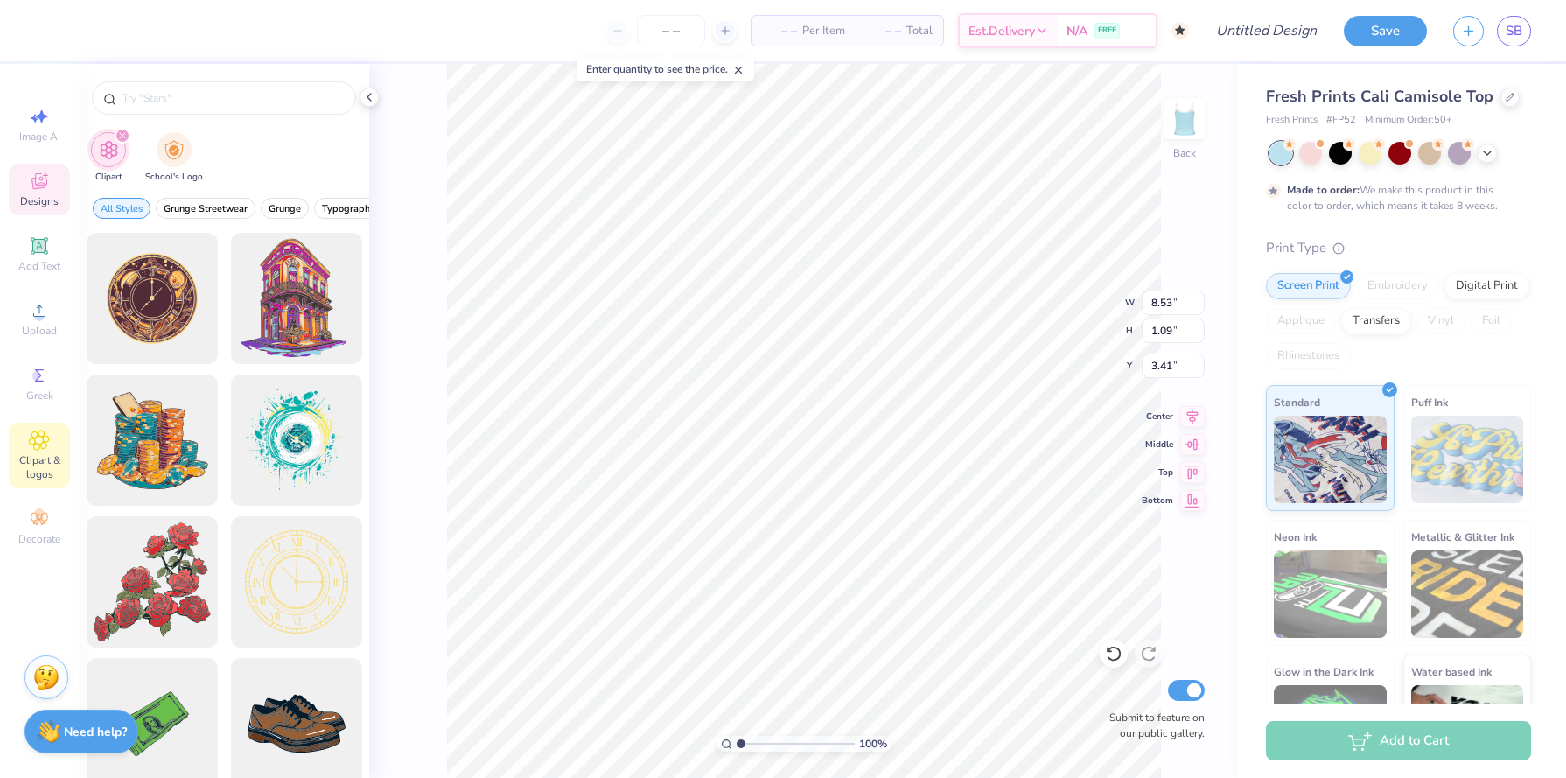
click at [120, 140] on div "filter for Clipart" at bounding box center [123, 136] width 16 height 16
click at [123, 134] on icon "filter for Clipart" at bounding box center [122, 135] width 5 height 5
click at [165, 100] on input "text" at bounding box center [233, 97] width 224 height 17
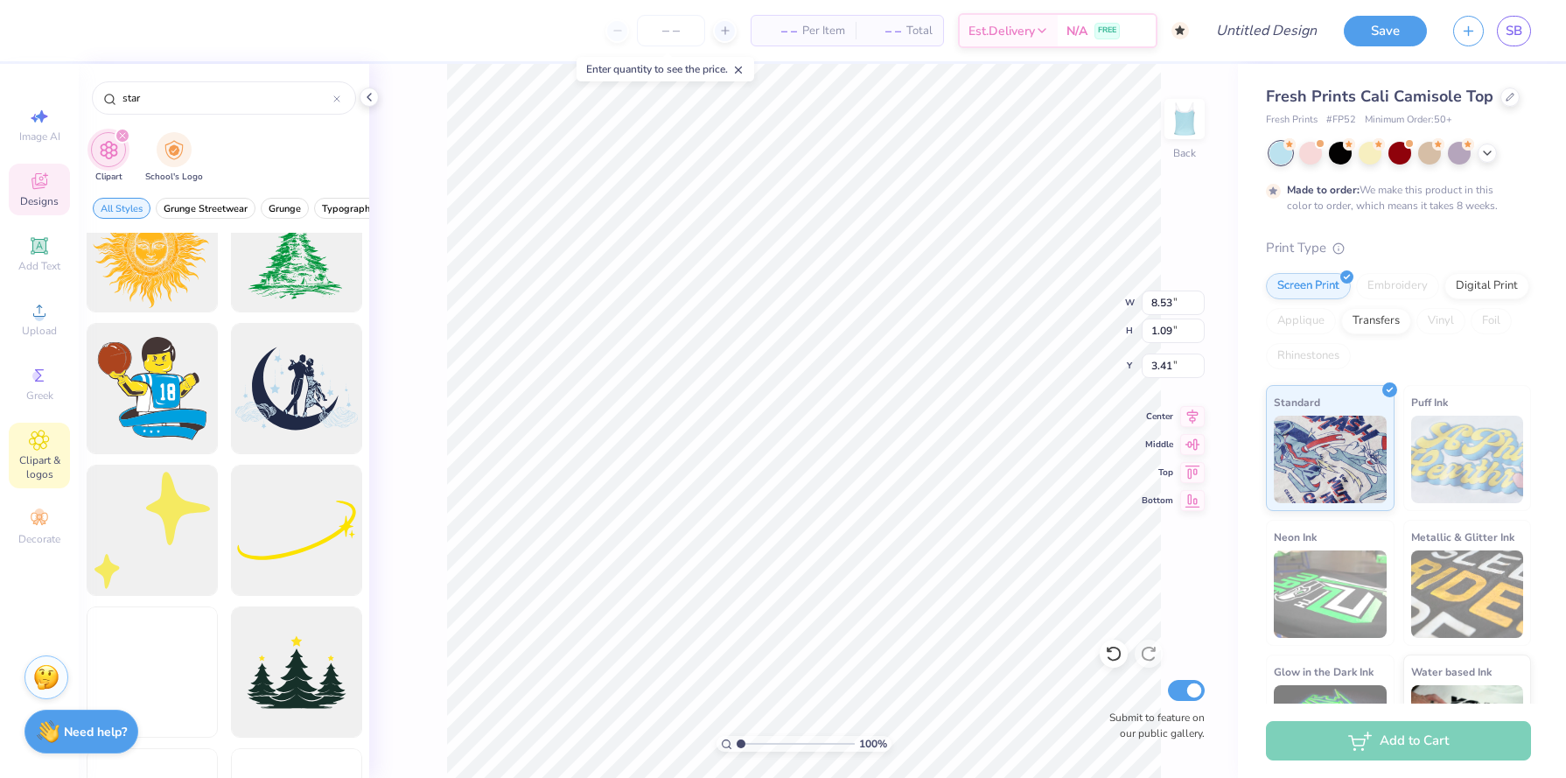
scroll to position [5199, 0]
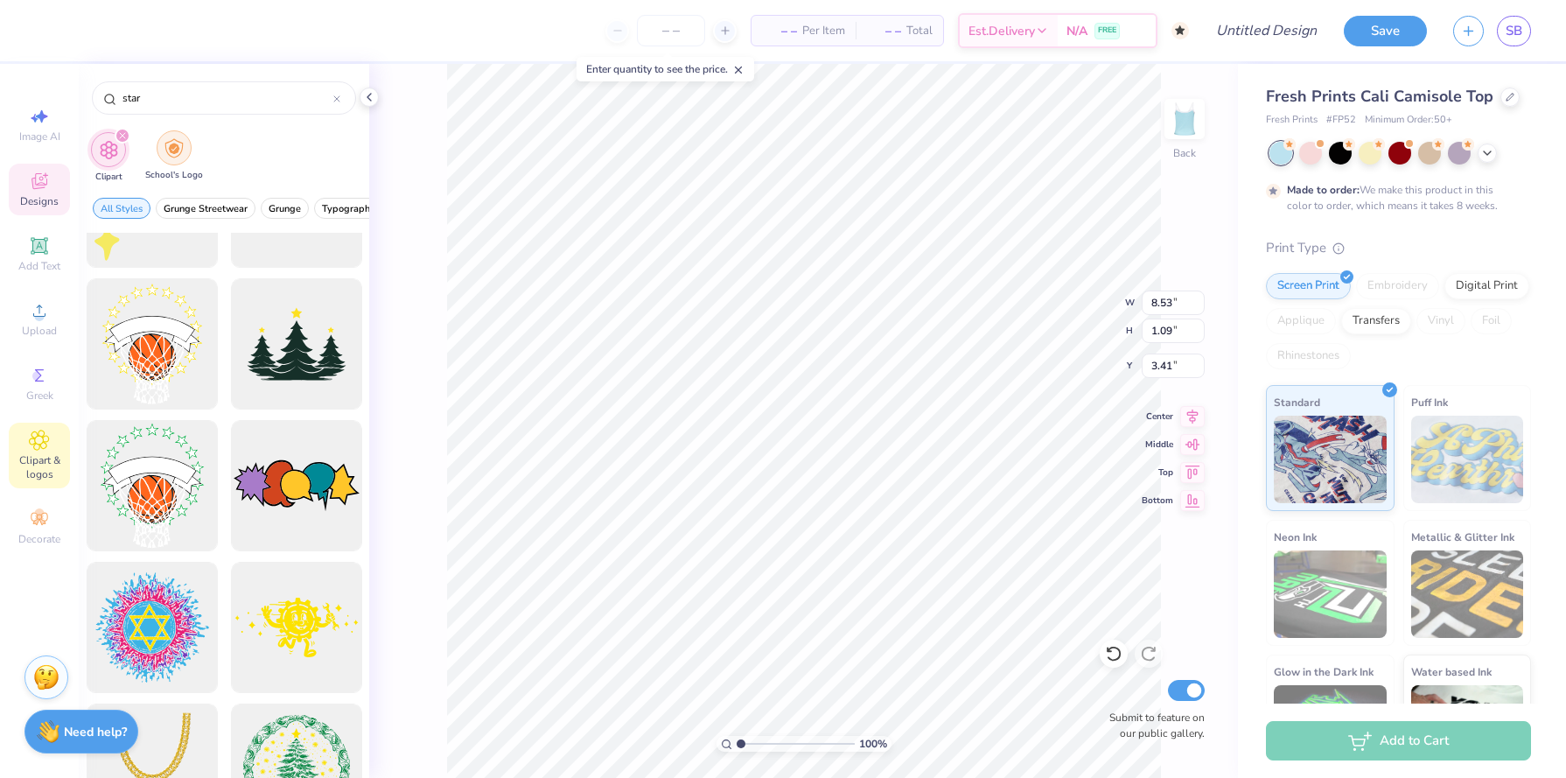
click at [178, 141] on img "filter for School's Logo" at bounding box center [173, 148] width 19 height 20
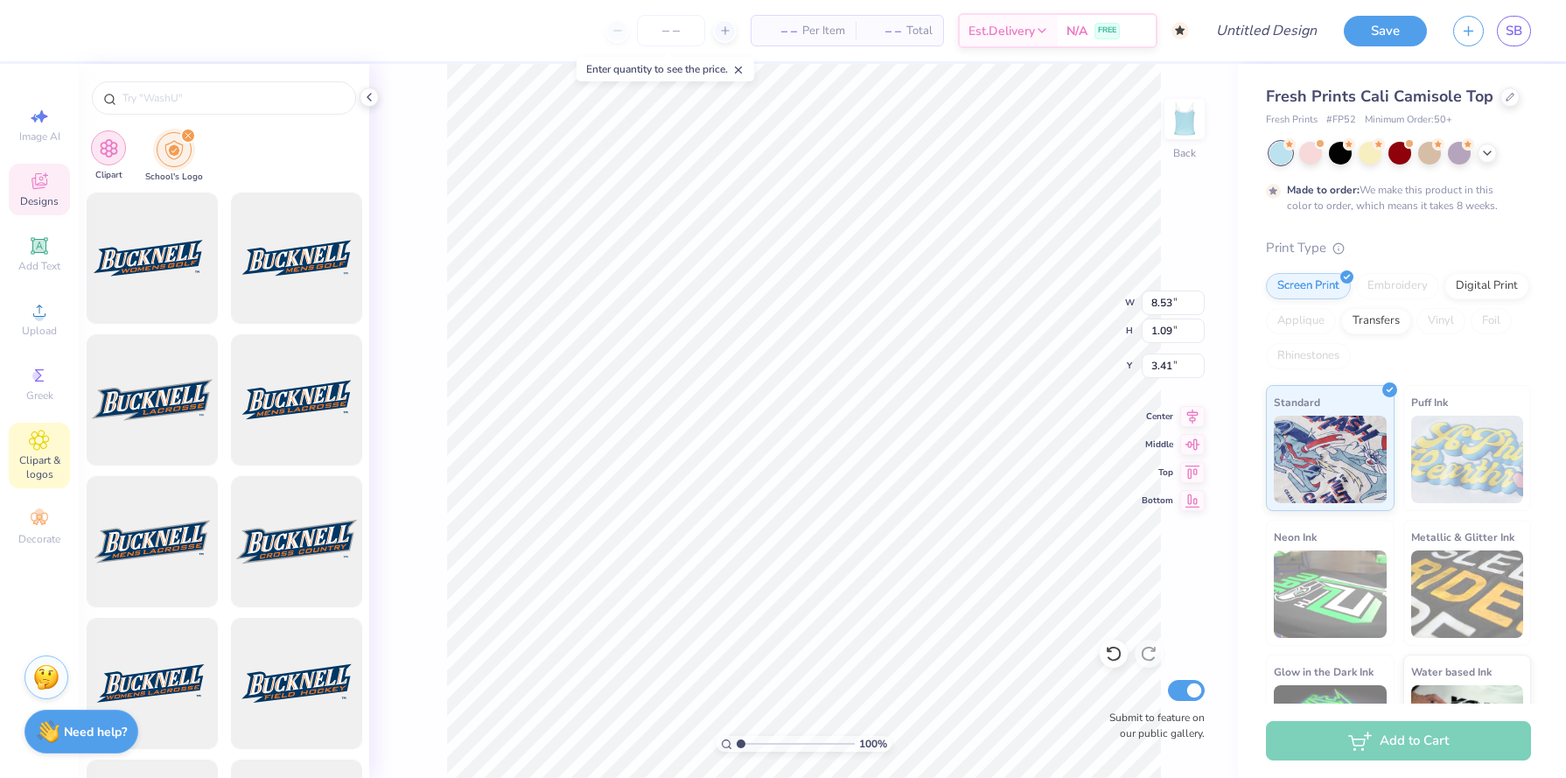
click at [118, 143] on img "filter for Clipart" at bounding box center [109, 148] width 20 height 20
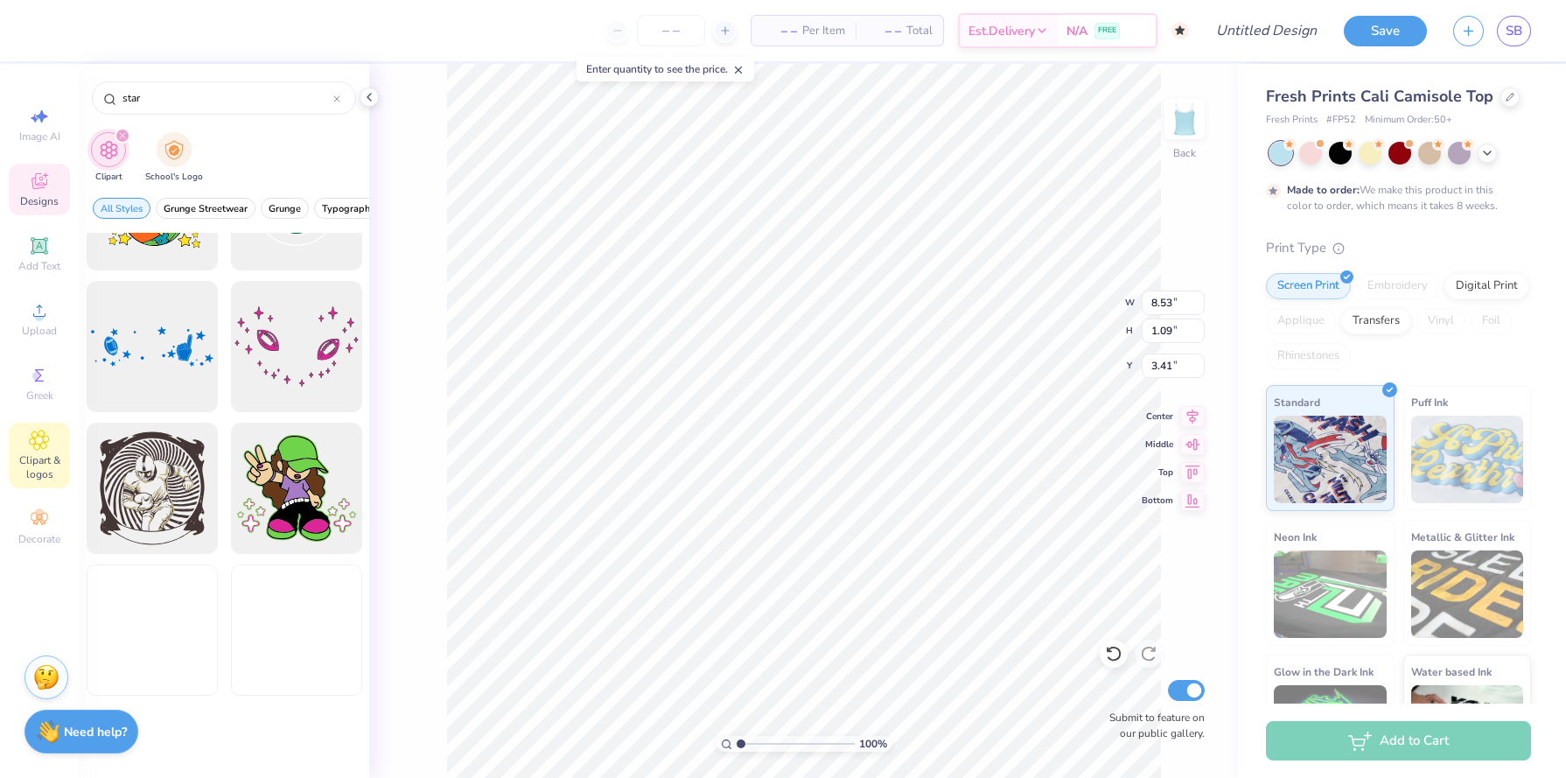
scroll to position [25099, 0]
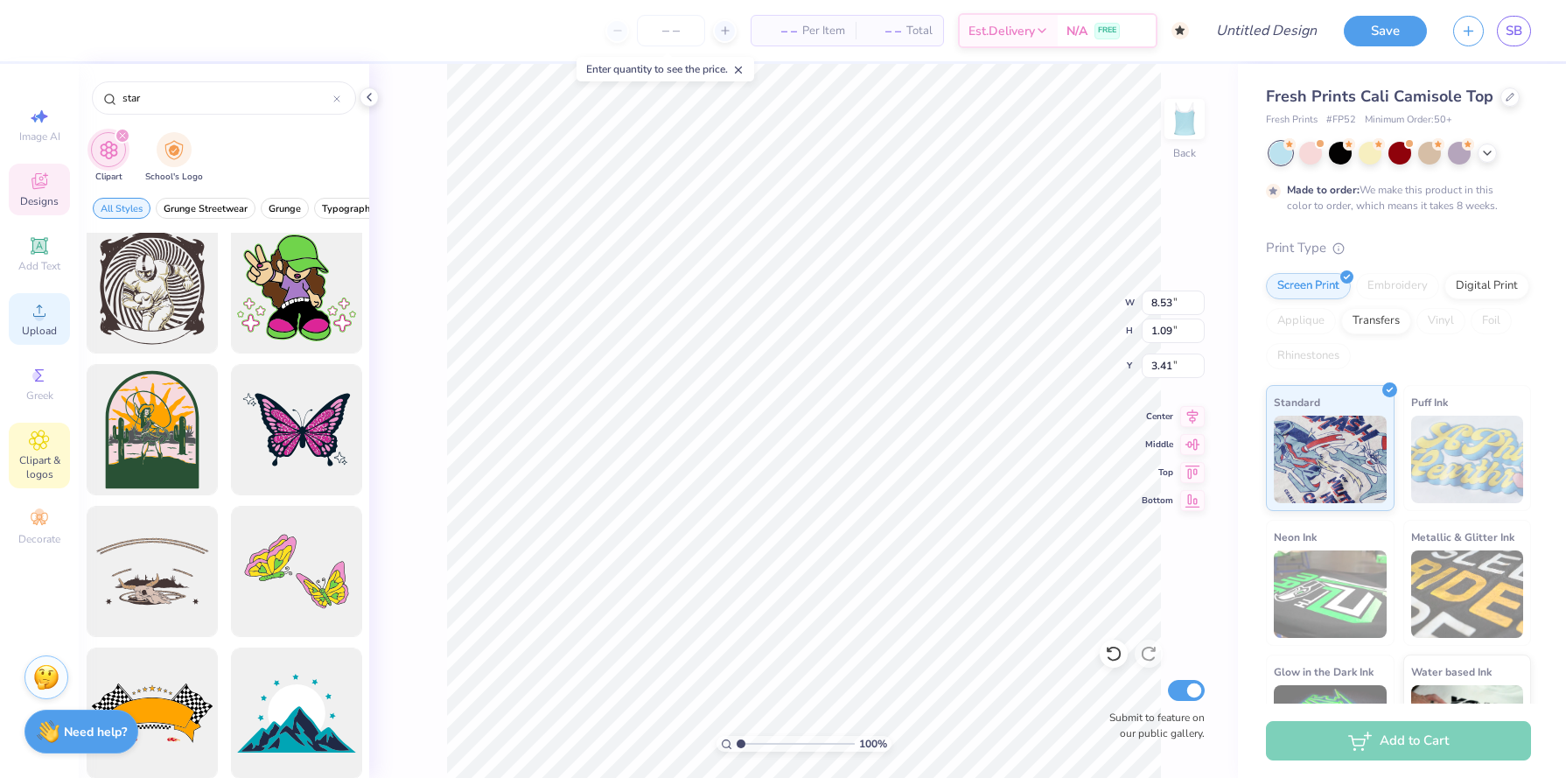
click at [52, 313] on div "Upload" at bounding box center [39, 319] width 61 height 52
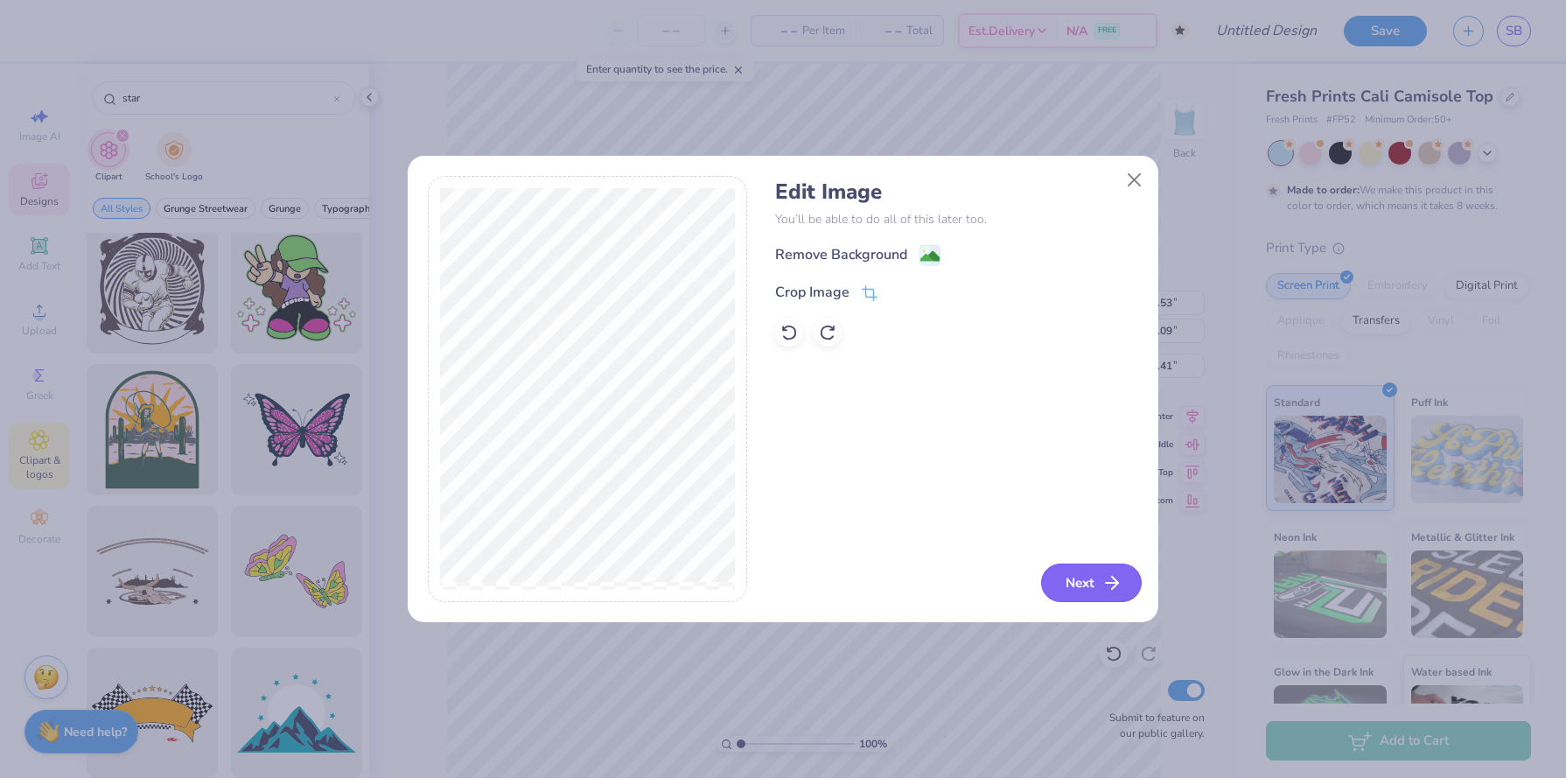
click at [1073, 579] on button "Next" at bounding box center [1091, 582] width 101 height 38
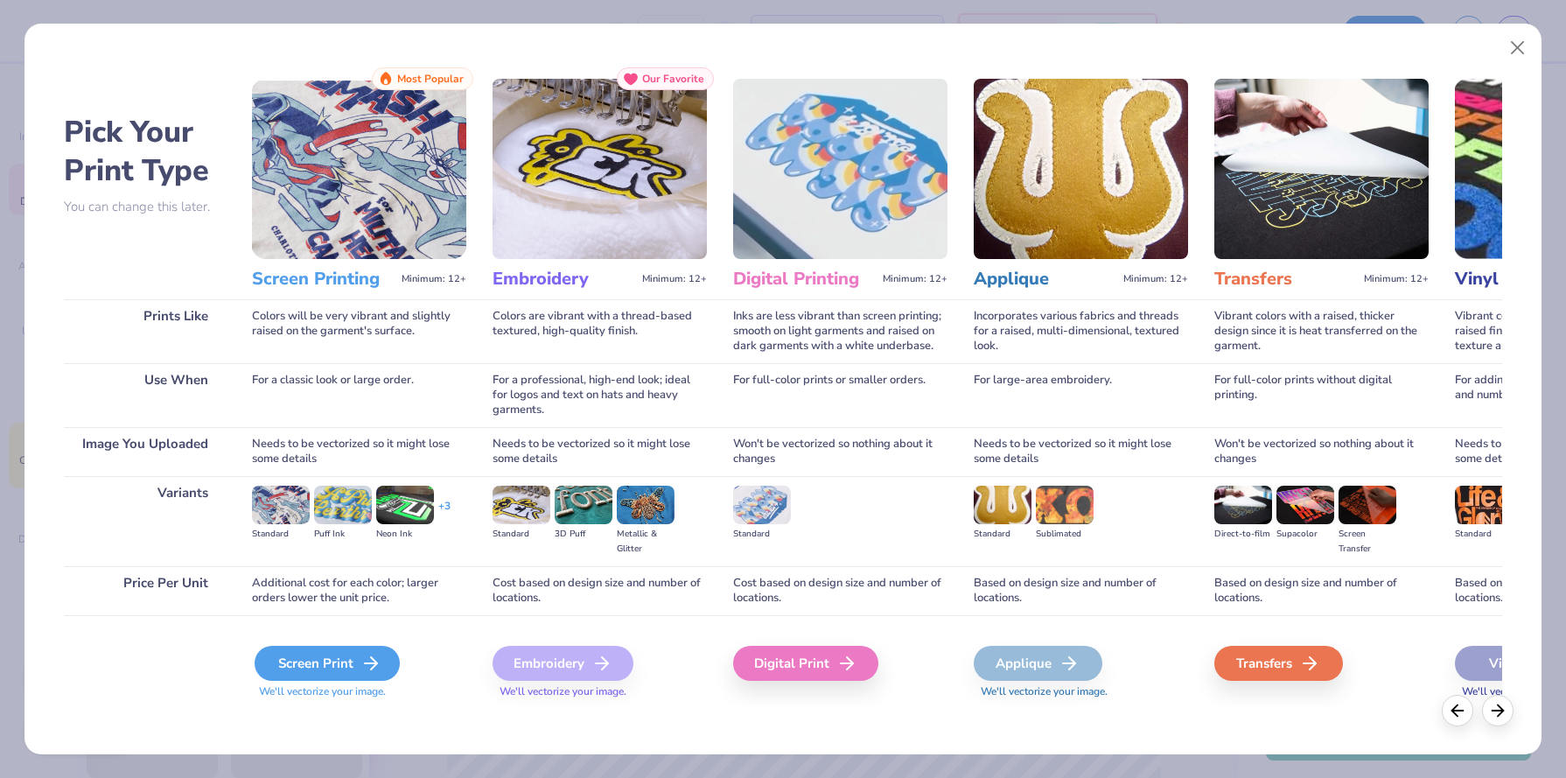
click at [327, 659] on div "Screen Print" at bounding box center [327, 663] width 145 height 35
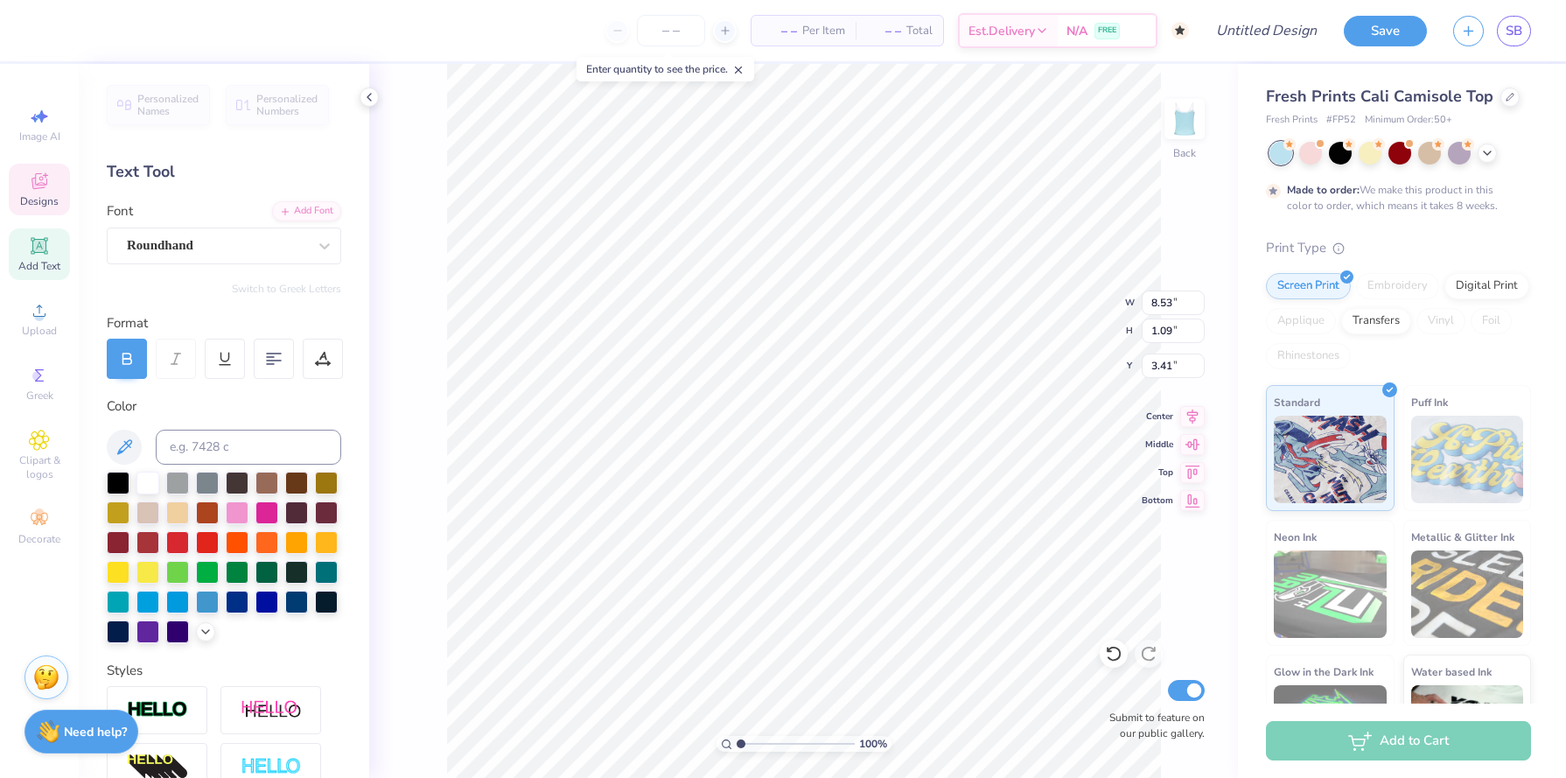
scroll to position [0, 6]
click at [131, 445] on icon at bounding box center [124, 447] width 21 height 21
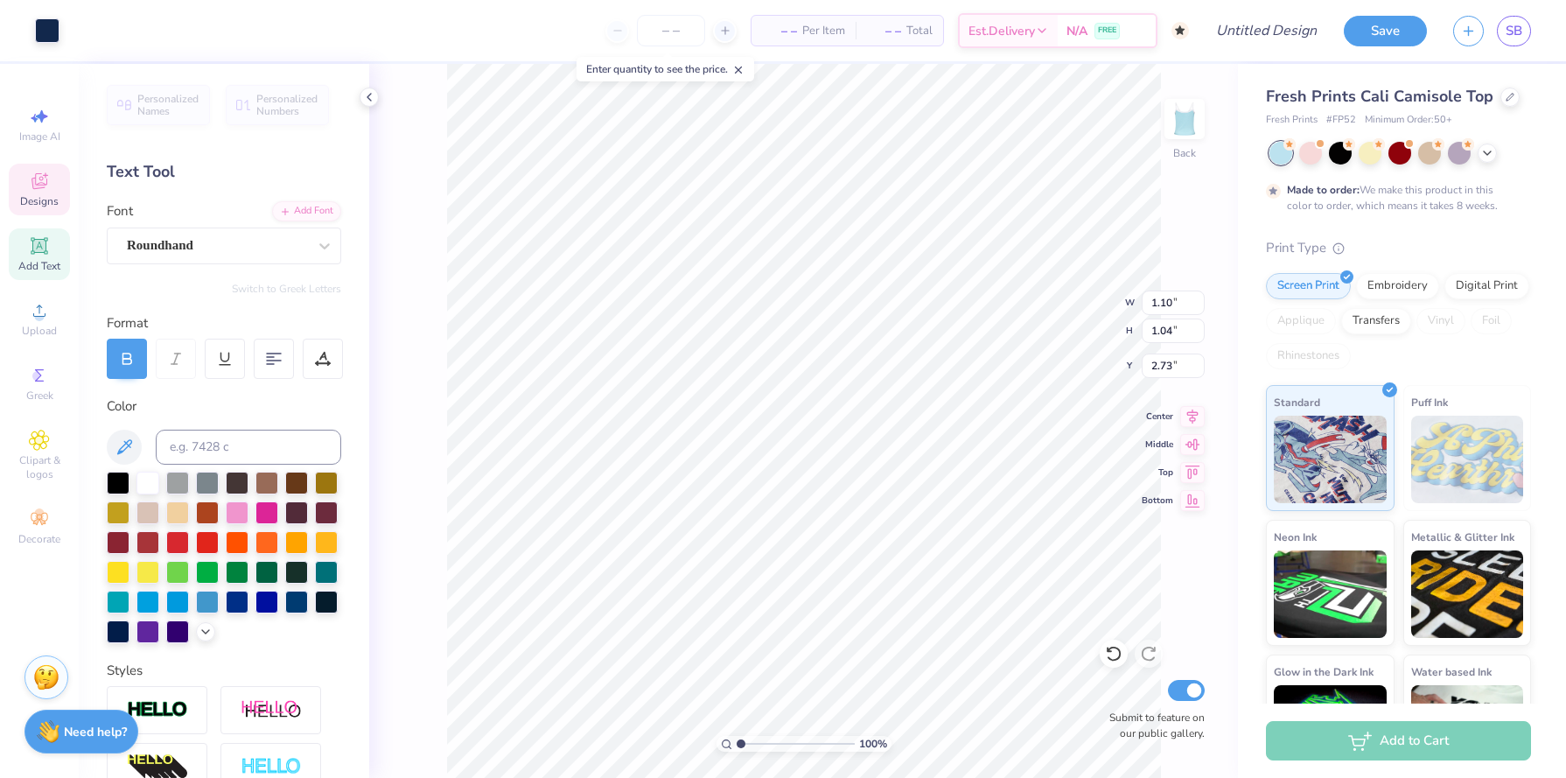
click at [35, 203] on span "Designs" at bounding box center [39, 201] width 38 height 14
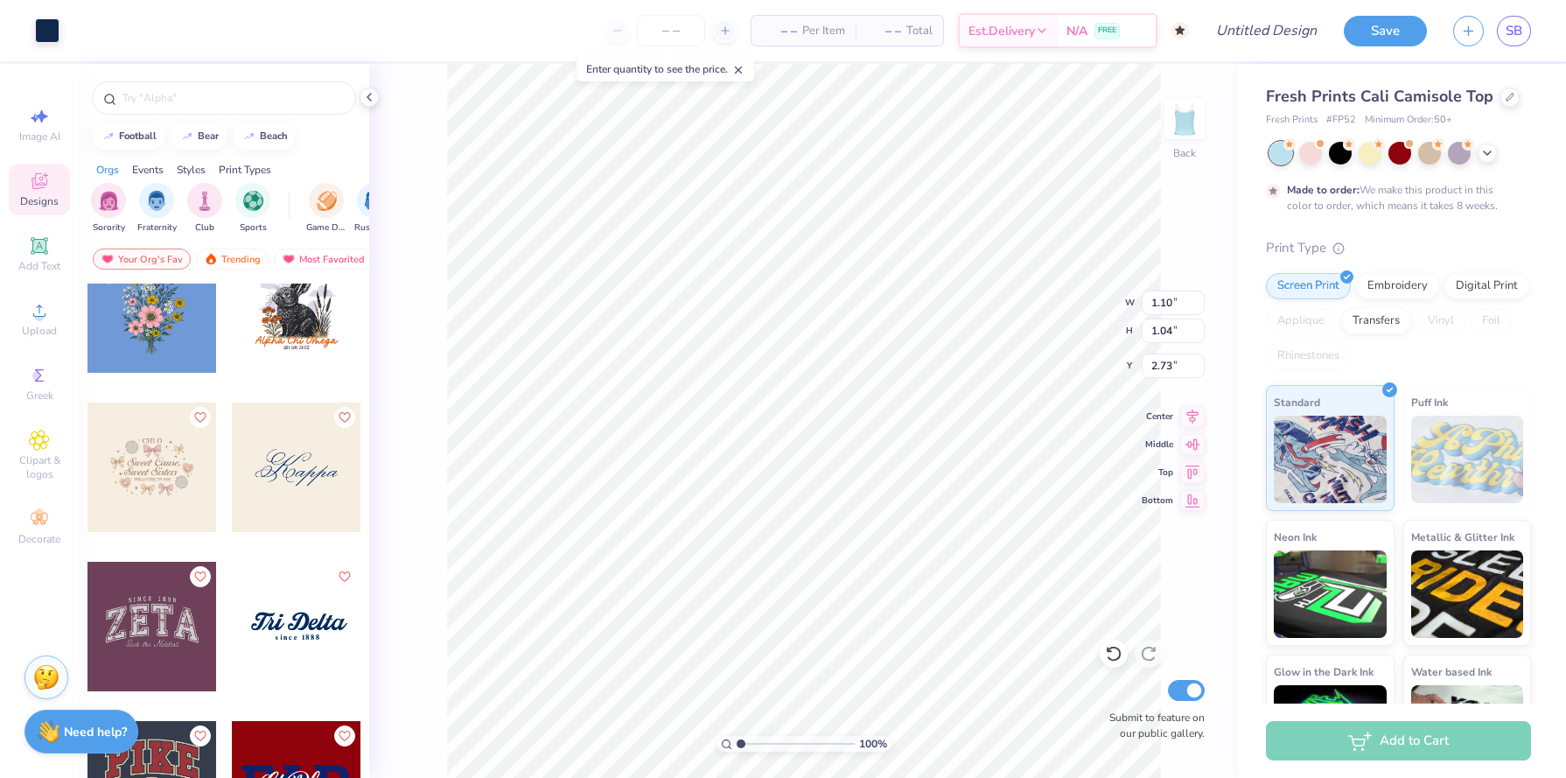
scroll to position [16894, 0]
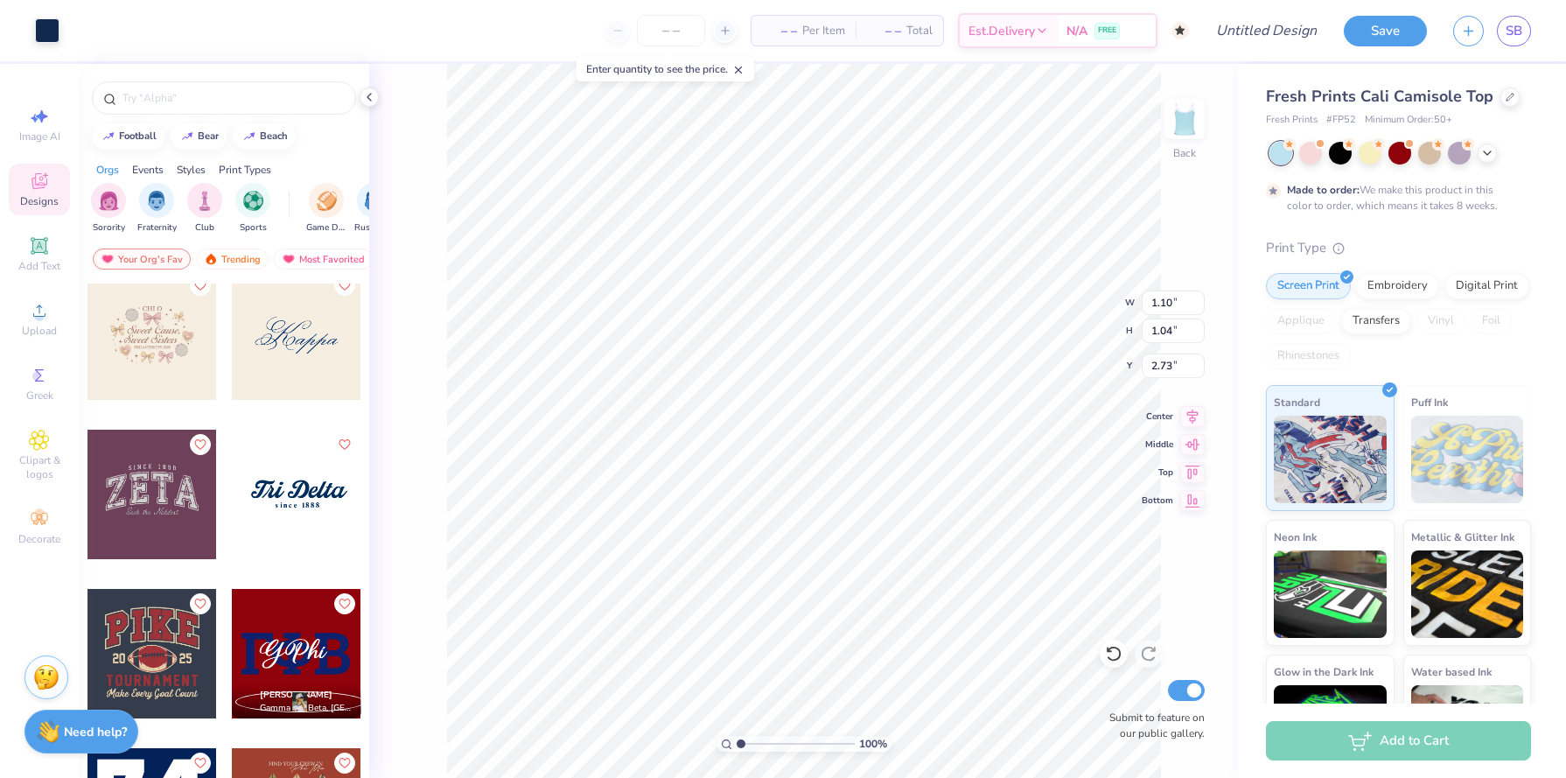
click at [297, 484] on div at bounding box center [296, 494] width 129 height 129
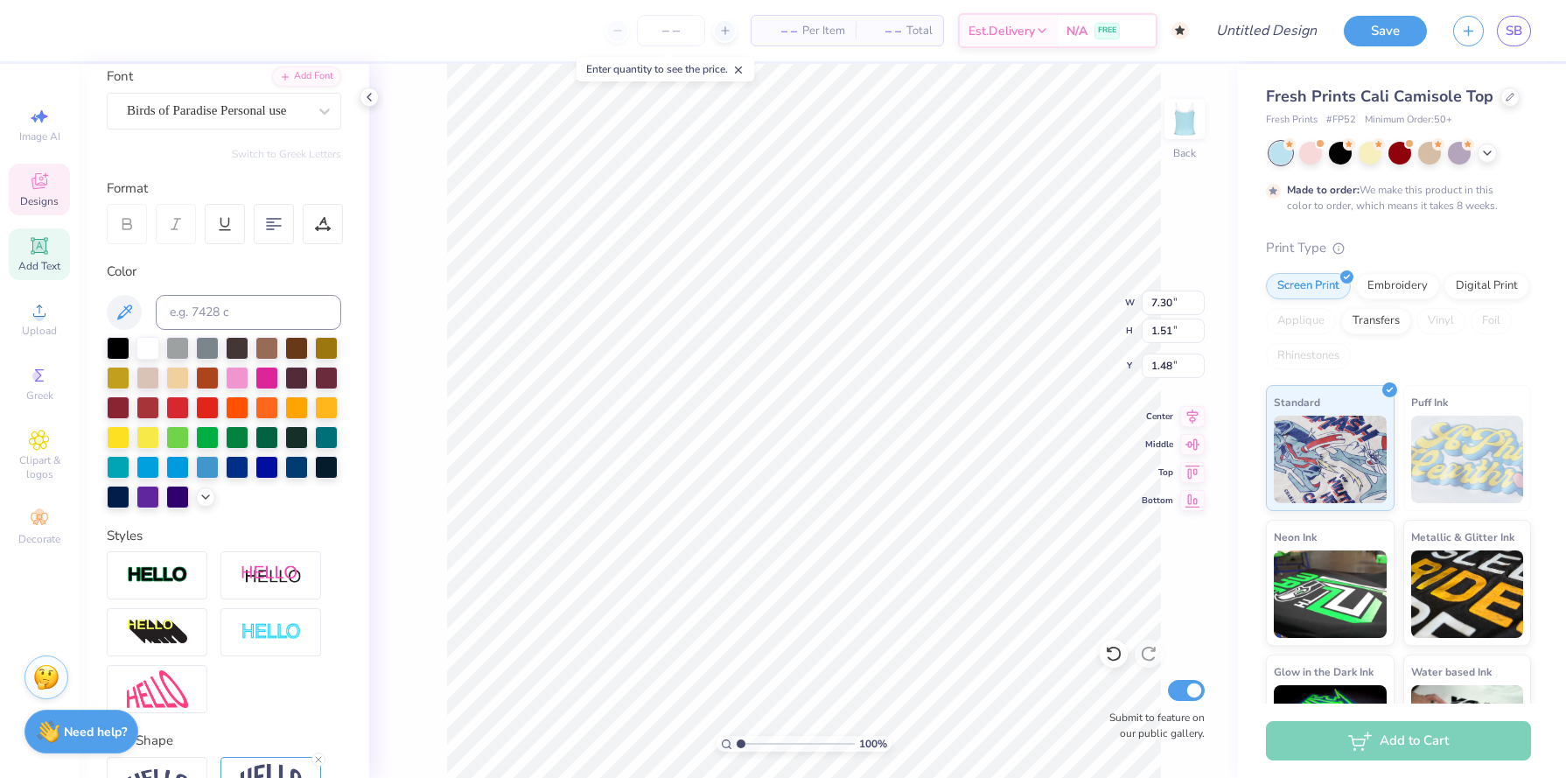
scroll to position [239, 0]
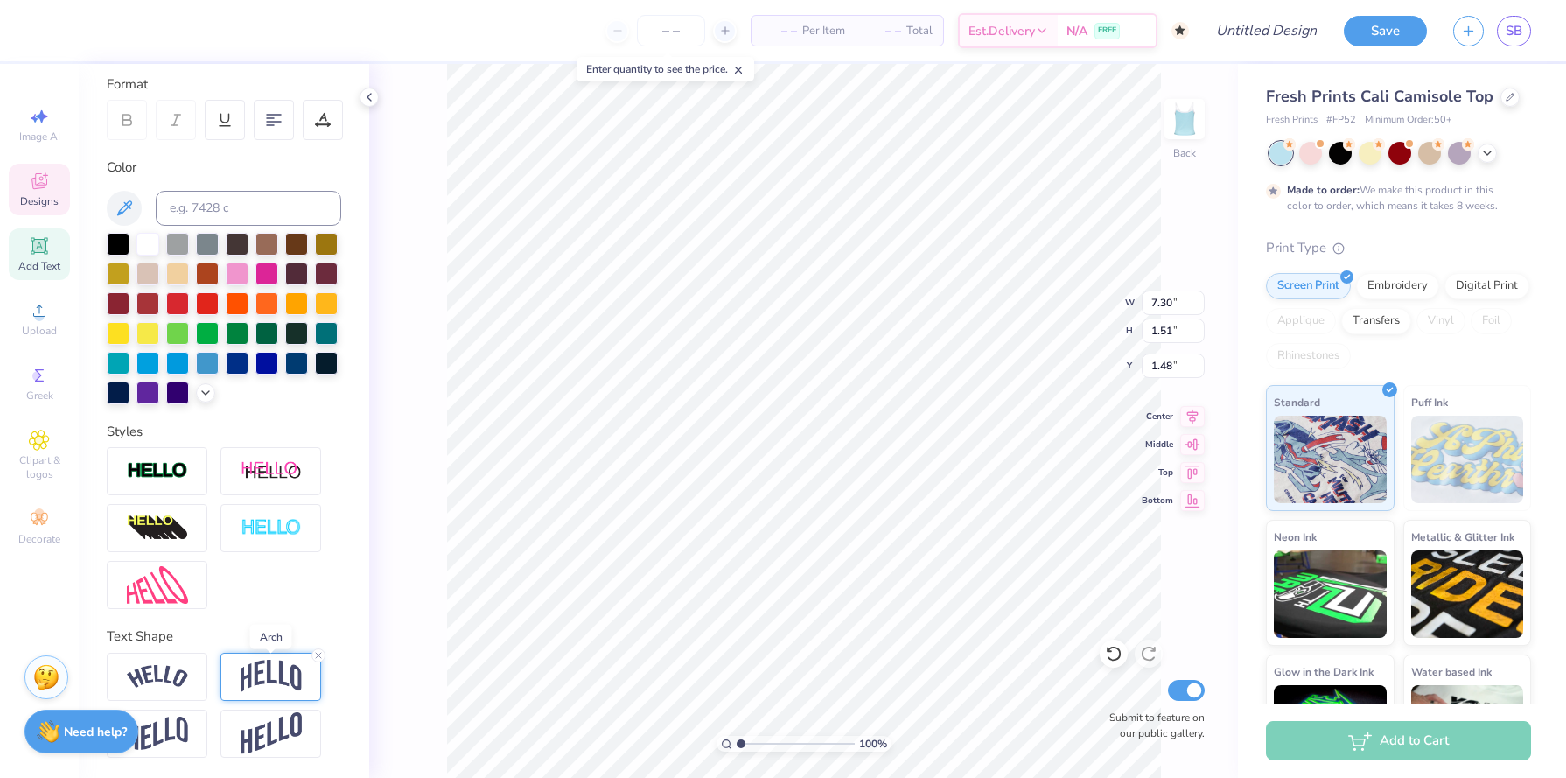
click at [249, 677] on img at bounding box center [271, 676] width 61 height 33
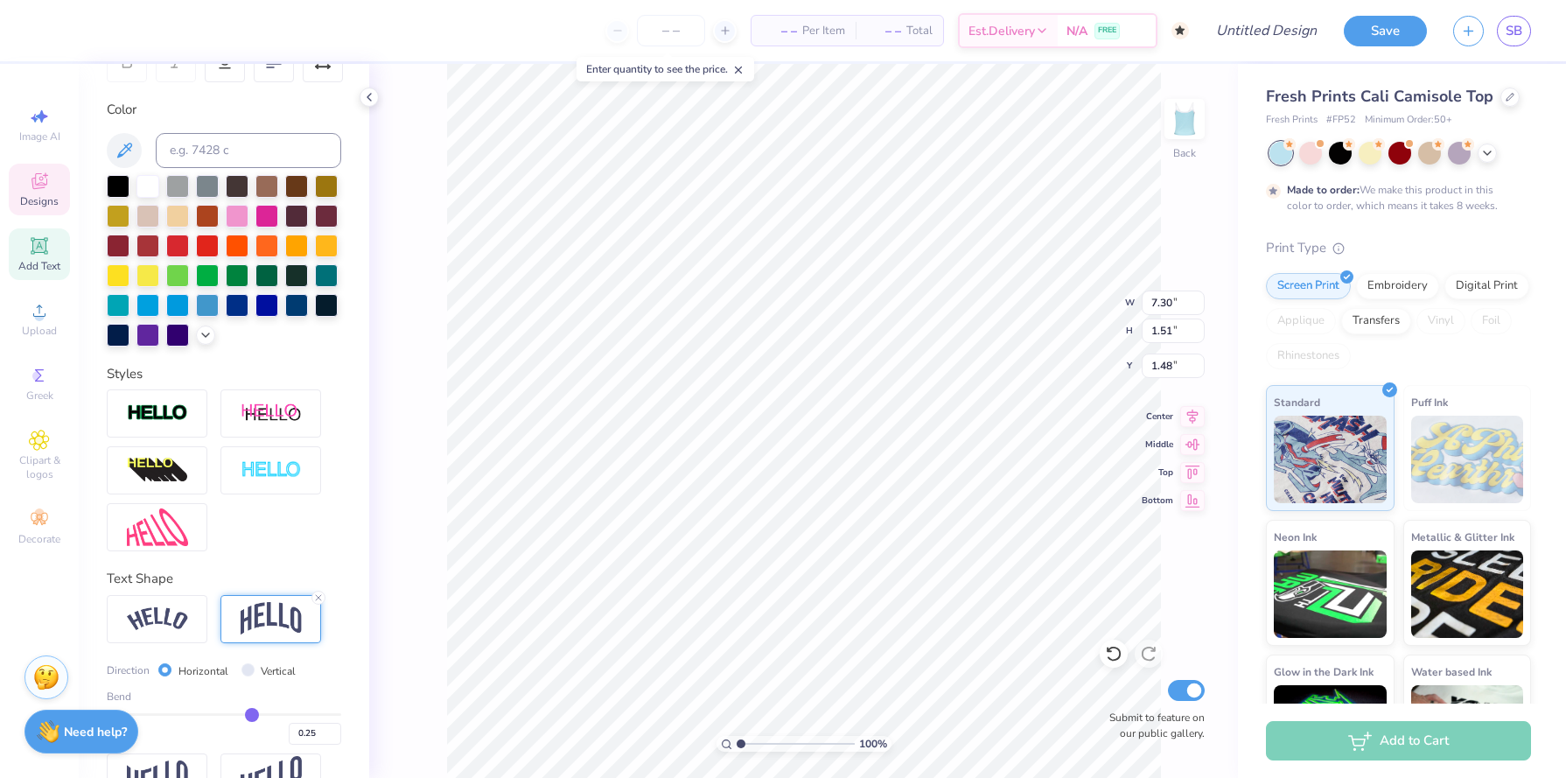
scroll to position [310, 0]
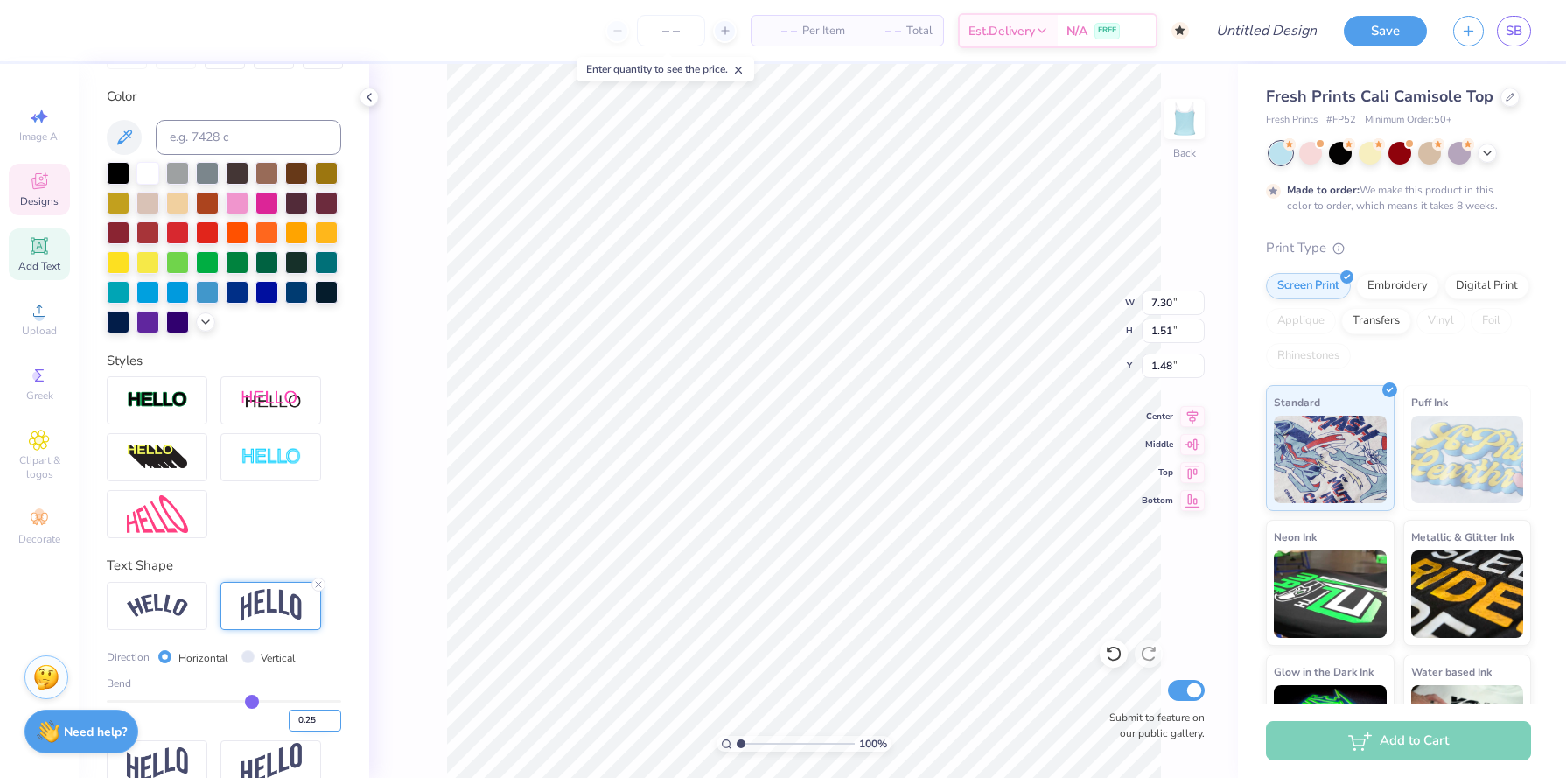
click at [308, 724] on input "0.25" at bounding box center [315, 721] width 52 height 22
click at [332, 724] on input "0.24" at bounding box center [315, 721] width 52 height 22
click at [332, 724] on input "0.23" at bounding box center [315, 721] width 52 height 22
click at [332, 724] on input "0.22" at bounding box center [315, 721] width 52 height 22
click at [332, 724] on input "0.21" at bounding box center [315, 721] width 52 height 22
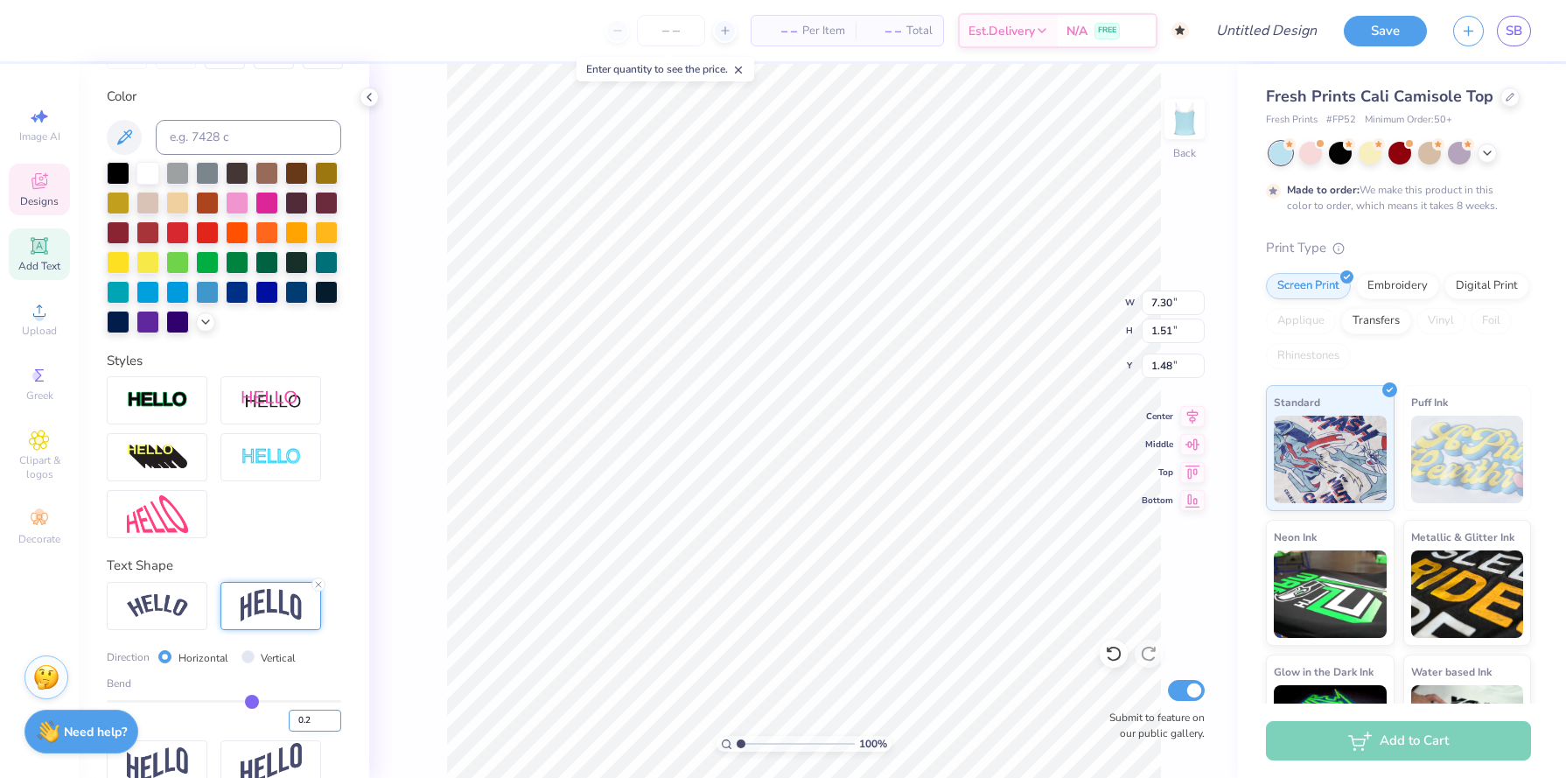
click at [332, 724] on input "0.2" at bounding box center [315, 721] width 52 height 22
click at [332, 724] on input "0.19" at bounding box center [315, 721] width 52 height 22
click at [332, 724] on input "0.18" at bounding box center [315, 721] width 52 height 22
click at [332, 724] on input "0.17" at bounding box center [315, 721] width 52 height 22
click at [332, 724] on input "0.16" at bounding box center [315, 721] width 52 height 22
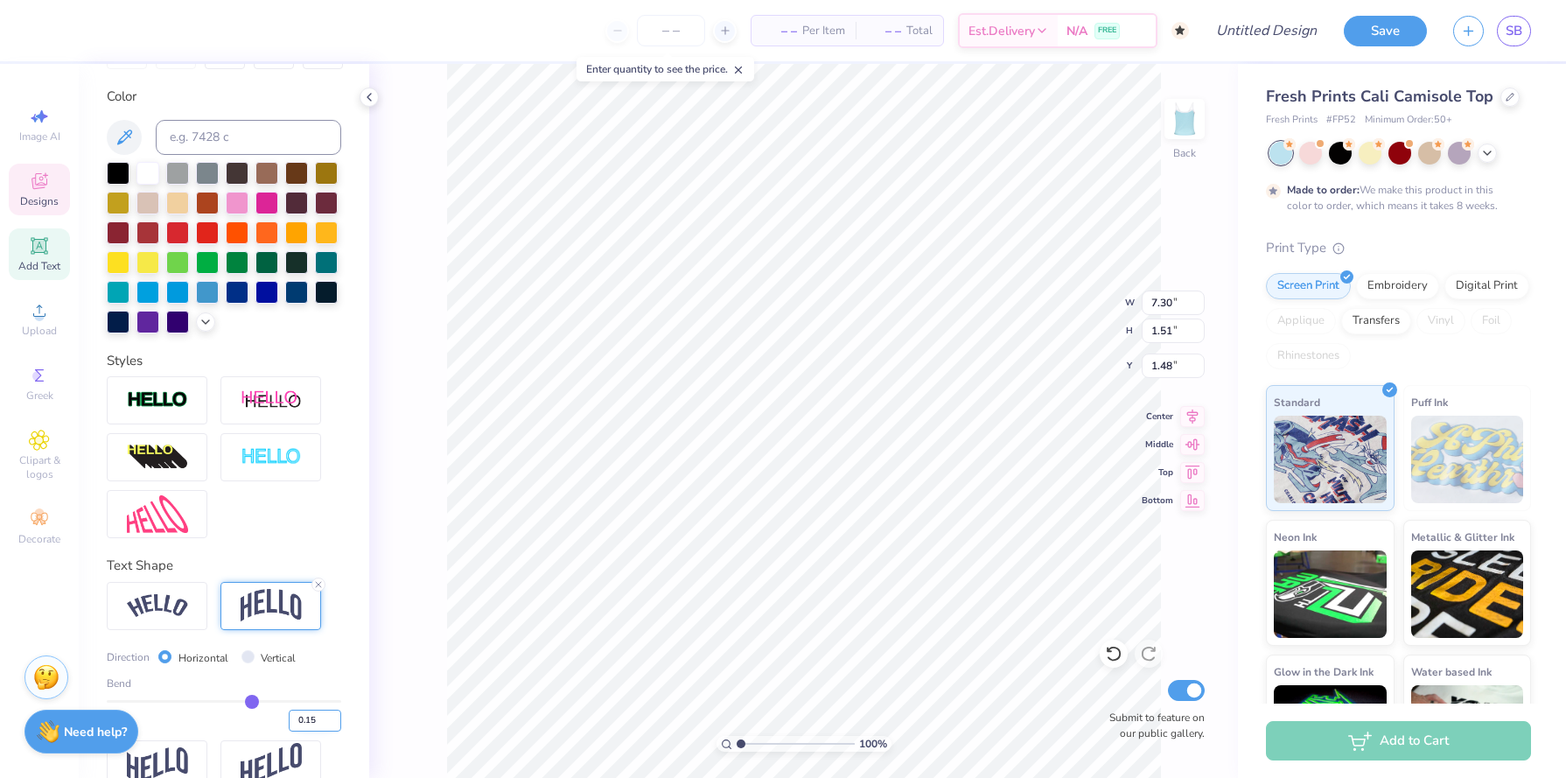
click at [332, 724] on input "0.15" at bounding box center [315, 721] width 52 height 22
click at [332, 724] on input "0.14" at bounding box center [315, 721] width 52 height 22
click at [332, 724] on input "0.13" at bounding box center [315, 721] width 52 height 22
click at [332, 724] on input "0.12" at bounding box center [315, 721] width 52 height 22
click at [332, 724] on input "0.11" at bounding box center [315, 721] width 52 height 22
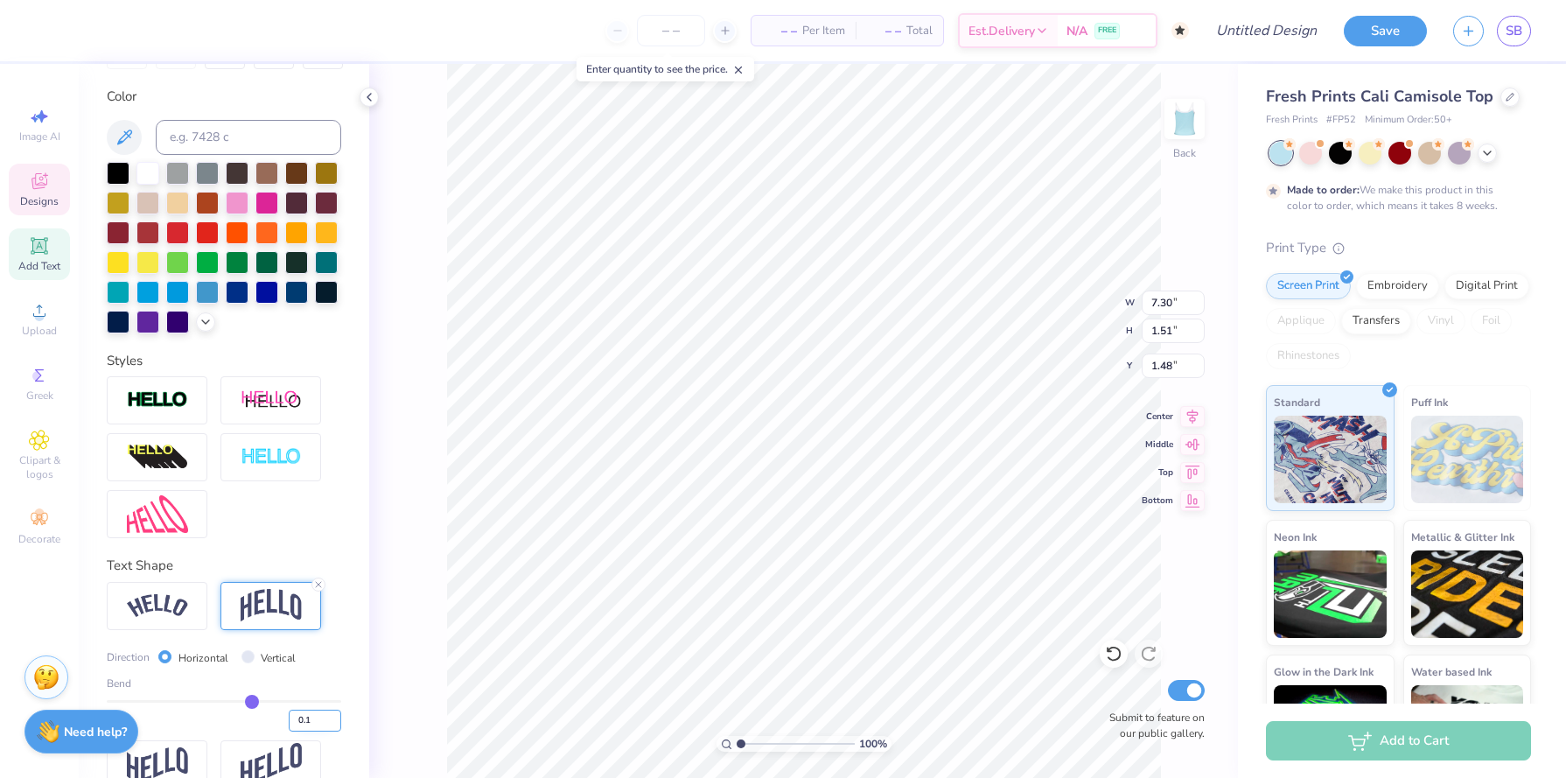
click at [332, 724] on input "0.1" at bounding box center [315, 721] width 52 height 22
click at [332, 724] on input "0.09" at bounding box center [315, 721] width 52 height 22
click at [332, 724] on input "0.08" at bounding box center [315, 721] width 52 height 22
click at [332, 724] on input "0.07" at bounding box center [315, 721] width 52 height 22
click at [332, 724] on input "0.06" at bounding box center [315, 721] width 52 height 22
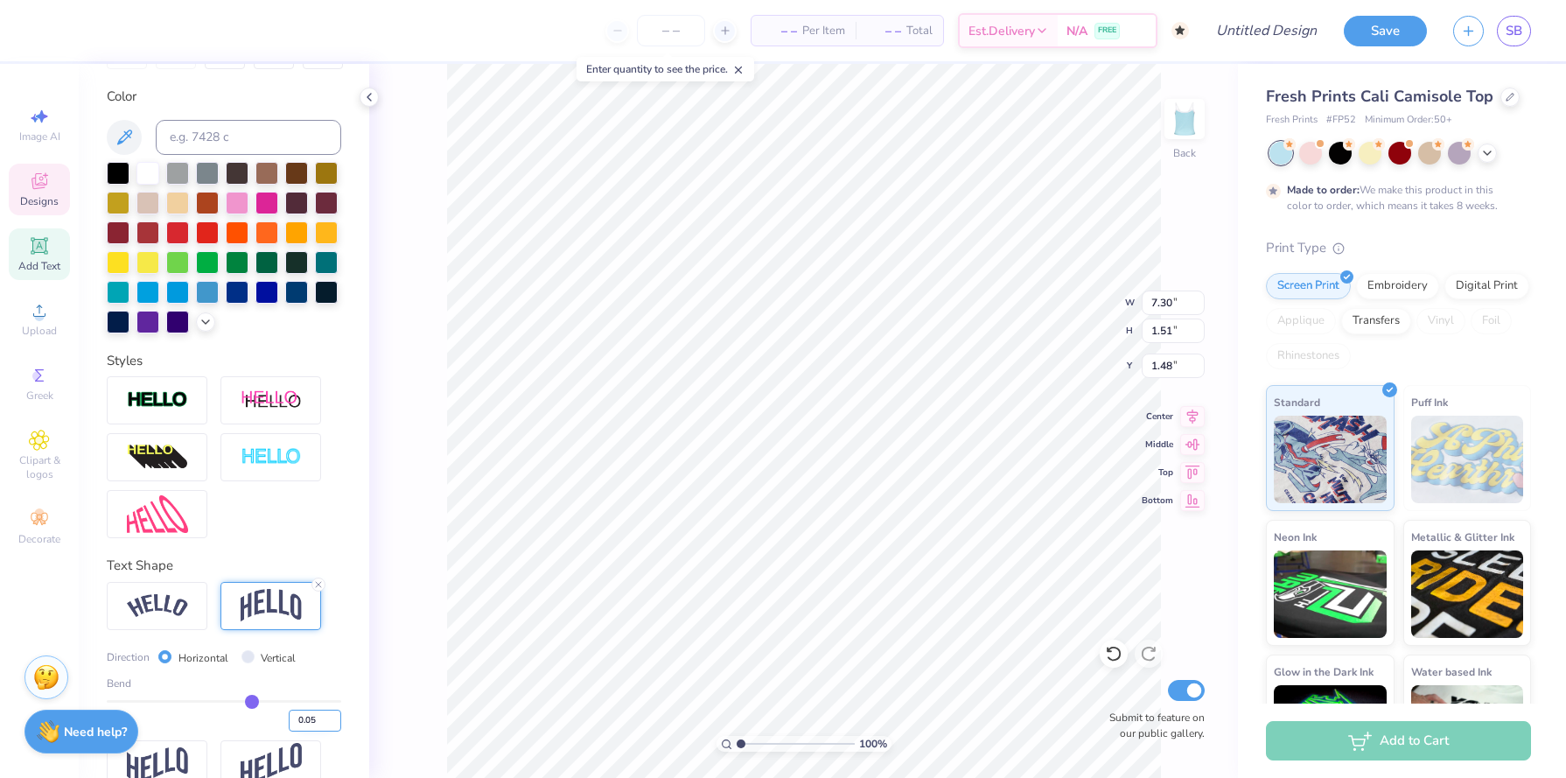
click at [332, 724] on input "0.05" at bounding box center [315, 721] width 52 height 22
click at [332, 724] on input "0.04" at bounding box center [315, 721] width 52 height 22
click at [332, 724] on input "0.03" at bounding box center [315, 721] width 52 height 22
click at [332, 724] on input "0.02" at bounding box center [315, 721] width 52 height 22
click at [332, 724] on input "0.01" at bounding box center [315, 721] width 52 height 22
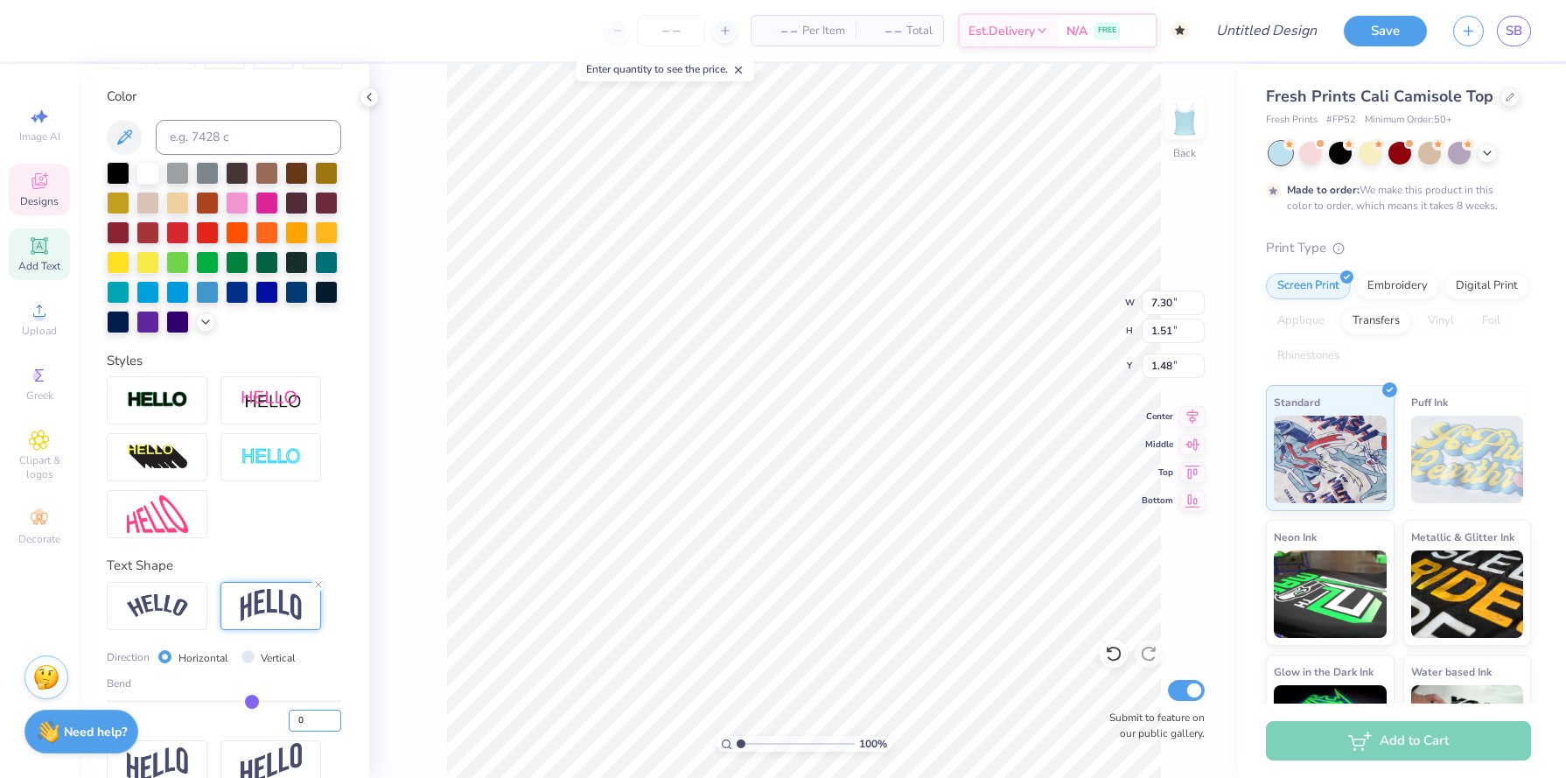
click at [332, 724] on input "0" at bounding box center [315, 721] width 52 height 22
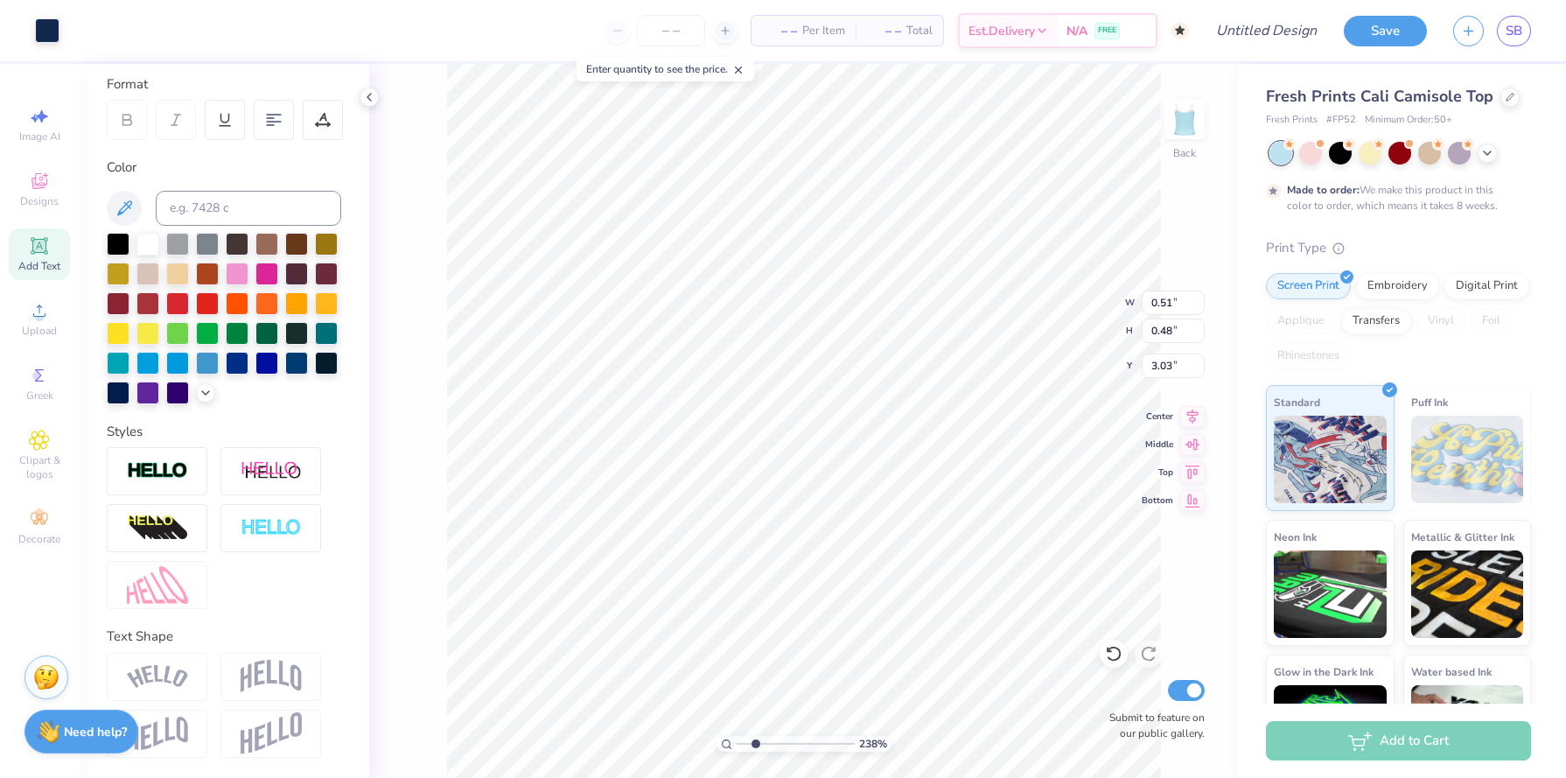
drag, startPoint x: 742, startPoint y: 740, endPoint x: 755, endPoint y: 737, distance: 13.6
click at [755, 737] on input "range" at bounding box center [796, 744] width 118 height 16
click at [1117, 492] on li "Duplicate" at bounding box center [1147, 483] width 137 height 34
click at [1117, 489] on li "Duplicate" at bounding box center [1144, 483] width 137 height 34
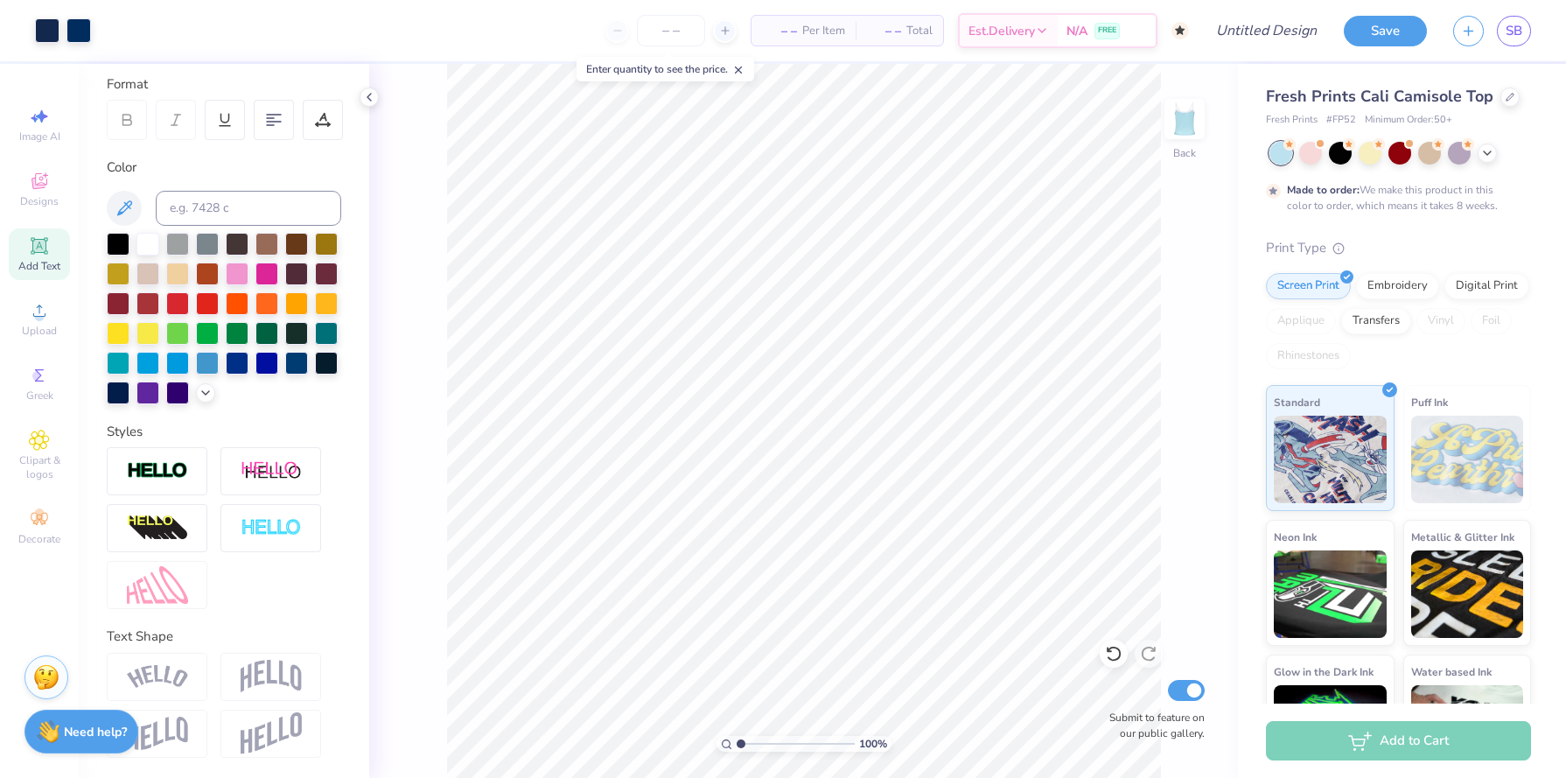
drag, startPoint x: 755, startPoint y: 740, endPoint x: 734, endPoint y: 741, distance: 21.0
click at [737, 741] on input "range" at bounding box center [796, 744] width 118 height 16
click at [1264, 42] on input "Design Title" at bounding box center [1244, 30] width 171 height 35
click at [45, 657] on div "Stuck? Our Art team will finish your design for free." at bounding box center [46, 675] width 44 height 44
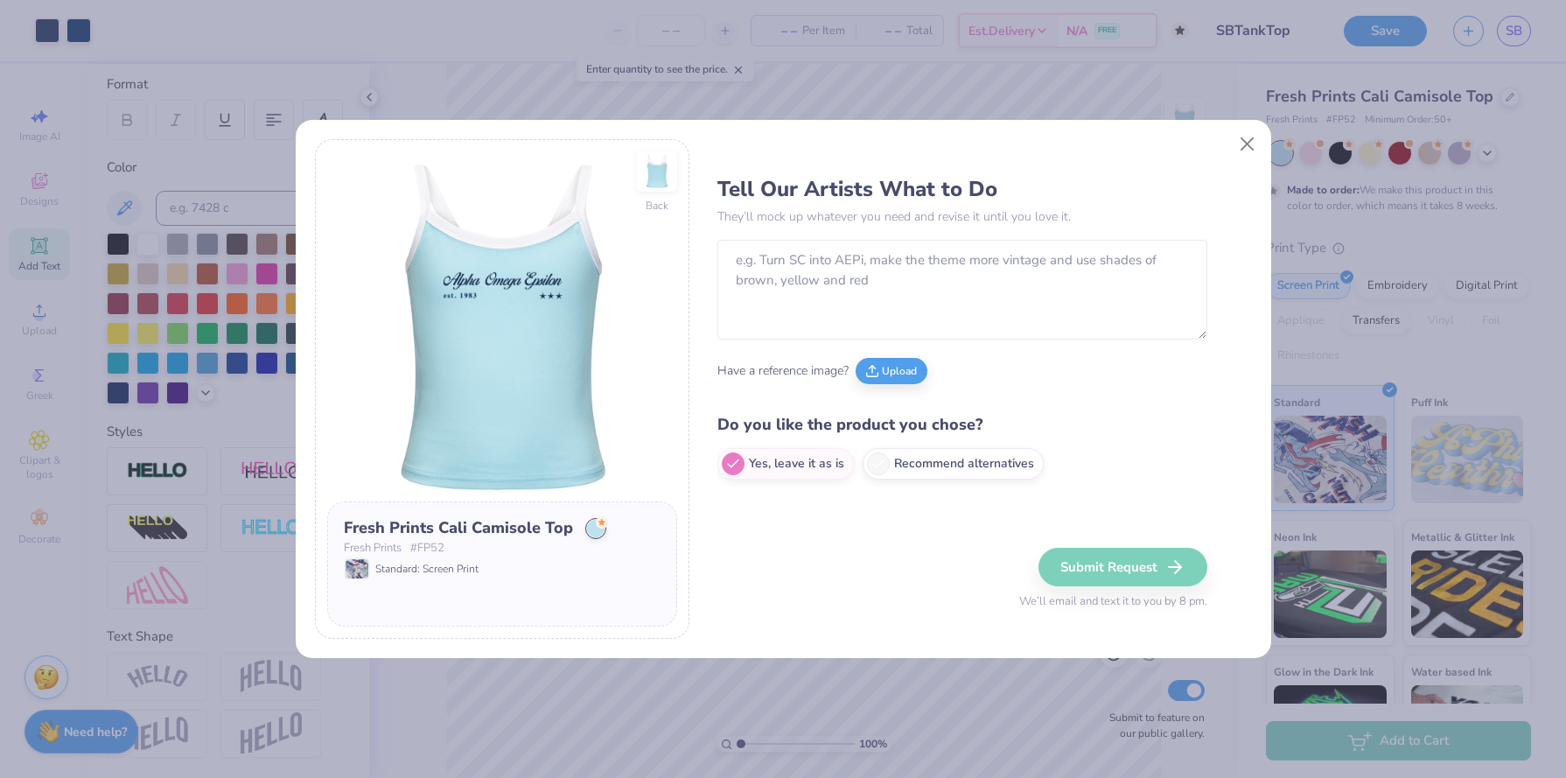
click at [47, 668] on div "Back Fresh Prints Cali Camisole Top Fresh Prints # FP52 Standard: Screen Print …" at bounding box center [783, 389] width 1566 height 778
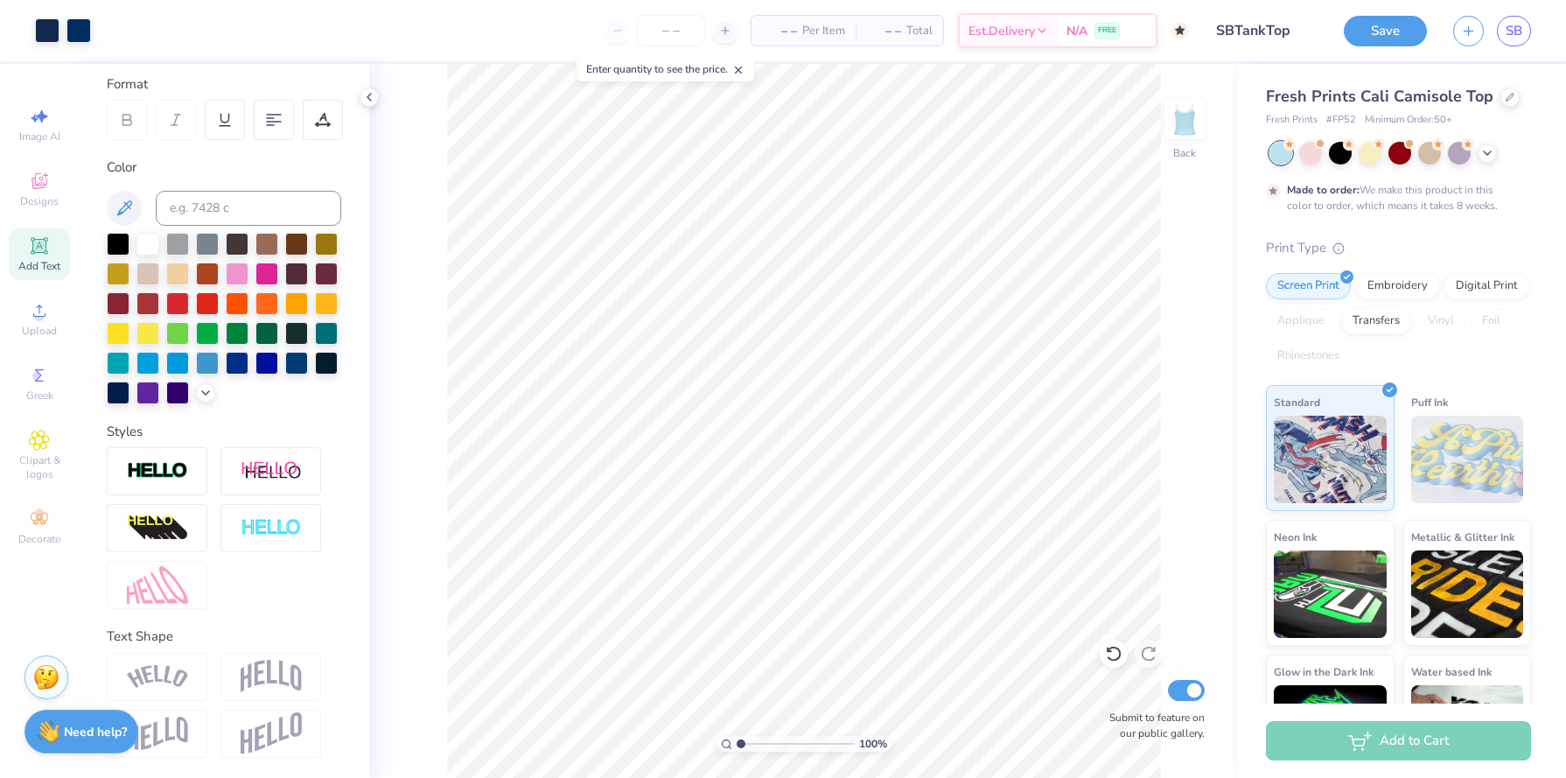
click at [47, 668] on img at bounding box center [46, 677] width 26 height 26
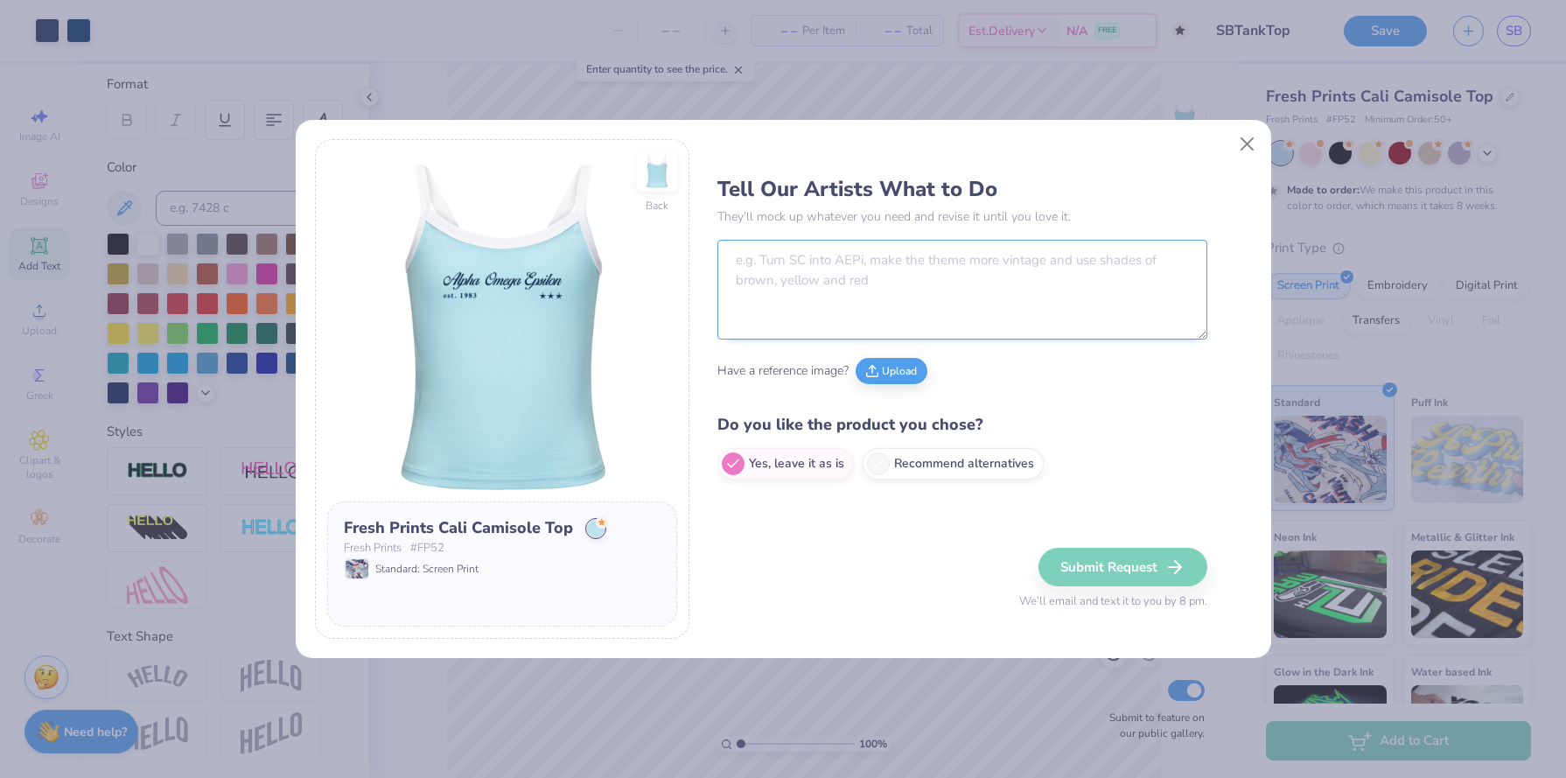
click at [819, 295] on textarea at bounding box center [962, 290] width 490 height 100
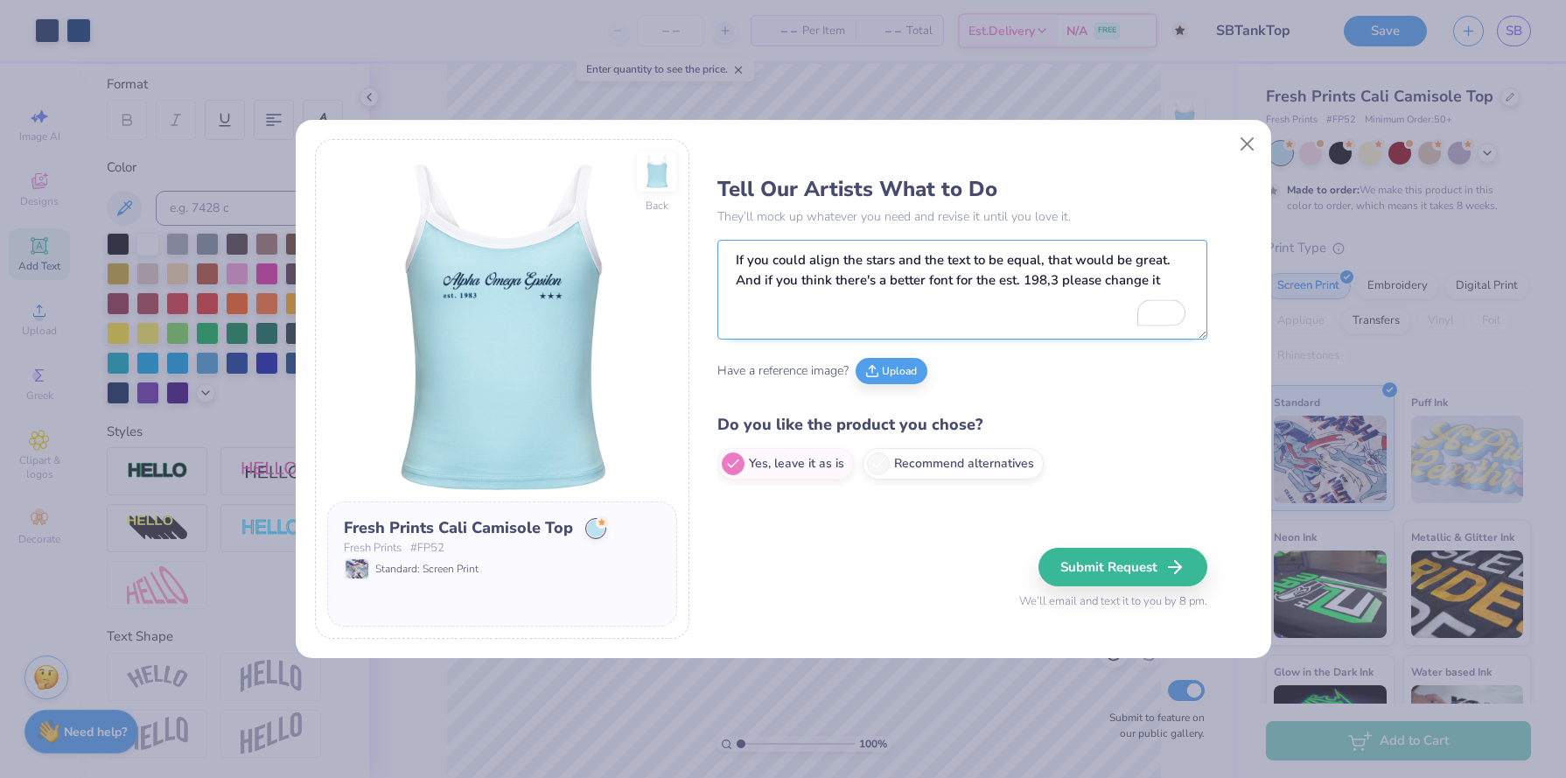
click at [1168, 283] on textarea "If you could align the stars and the text to be equal, that would be great. And…" at bounding box center [962, 290] width 490 height 100
click at [1132, 567] on button "Submit Request" at bounding box center [1125, 567] width 169 height 38
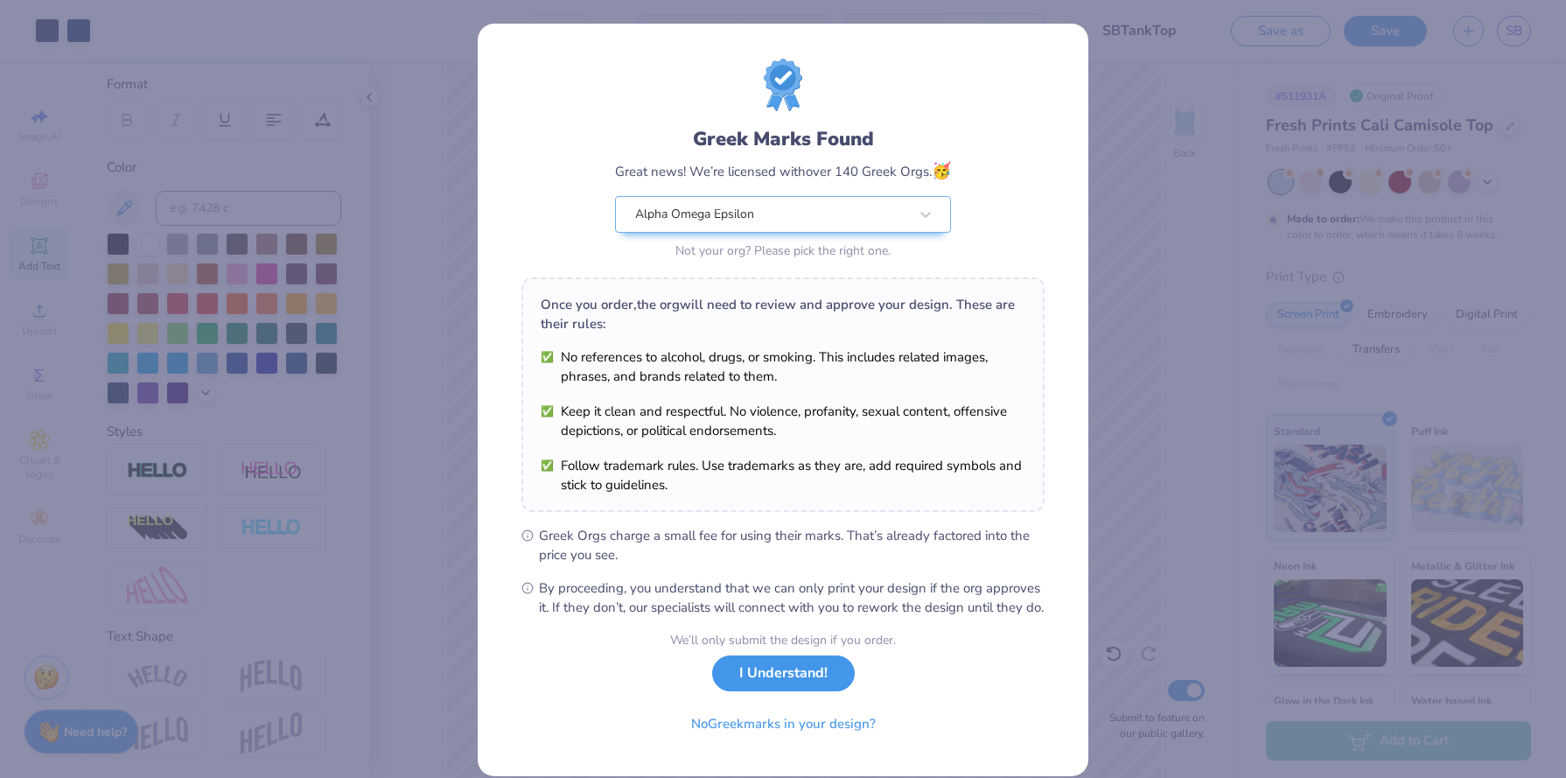
click at [796, 688] on button "I Understand!" at bounding box center [783, 673] width 143 height 36
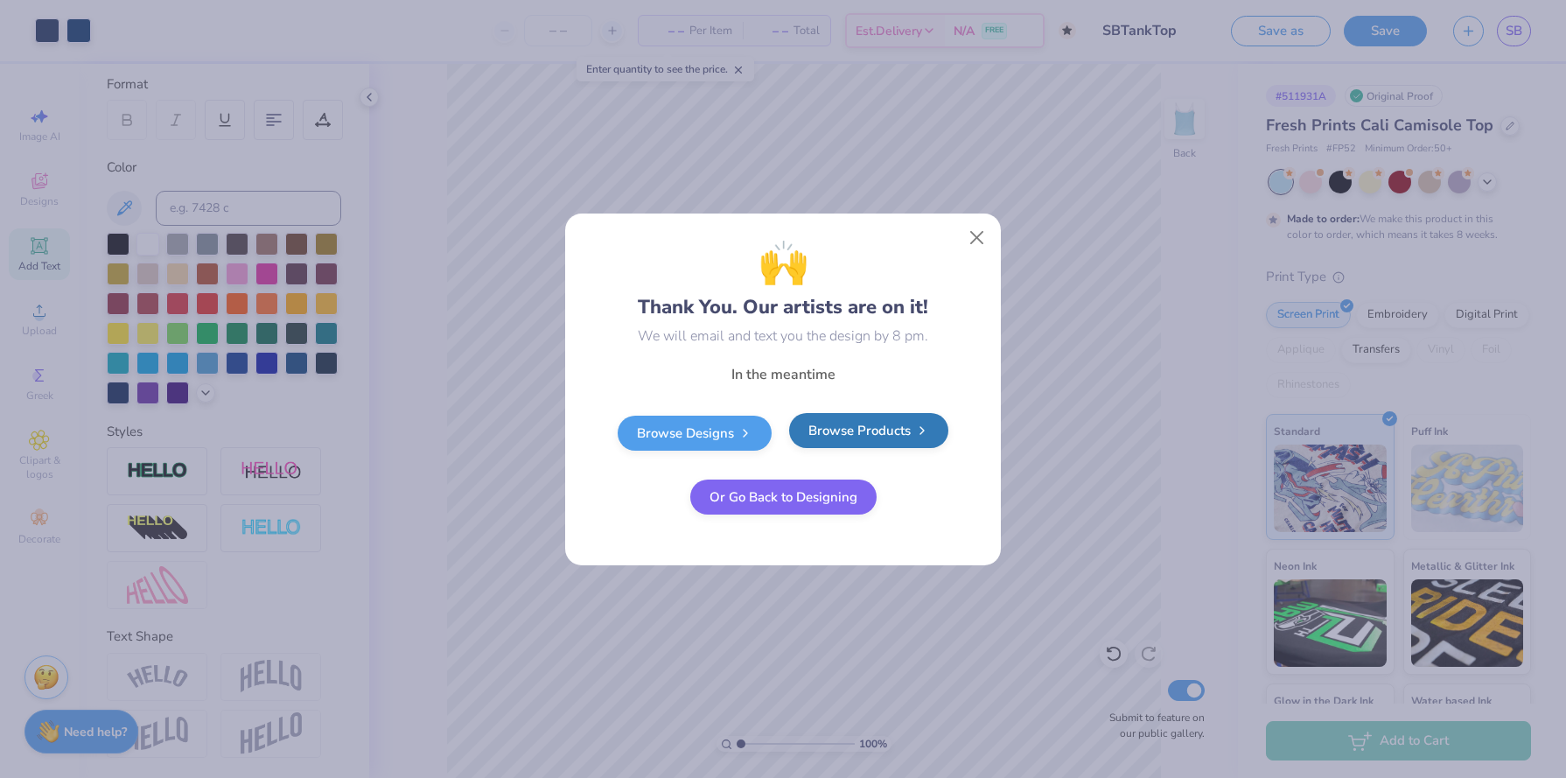
click at [829, 437] on link "Browse Products" at bounding box center [868, 430] width 159 height 35
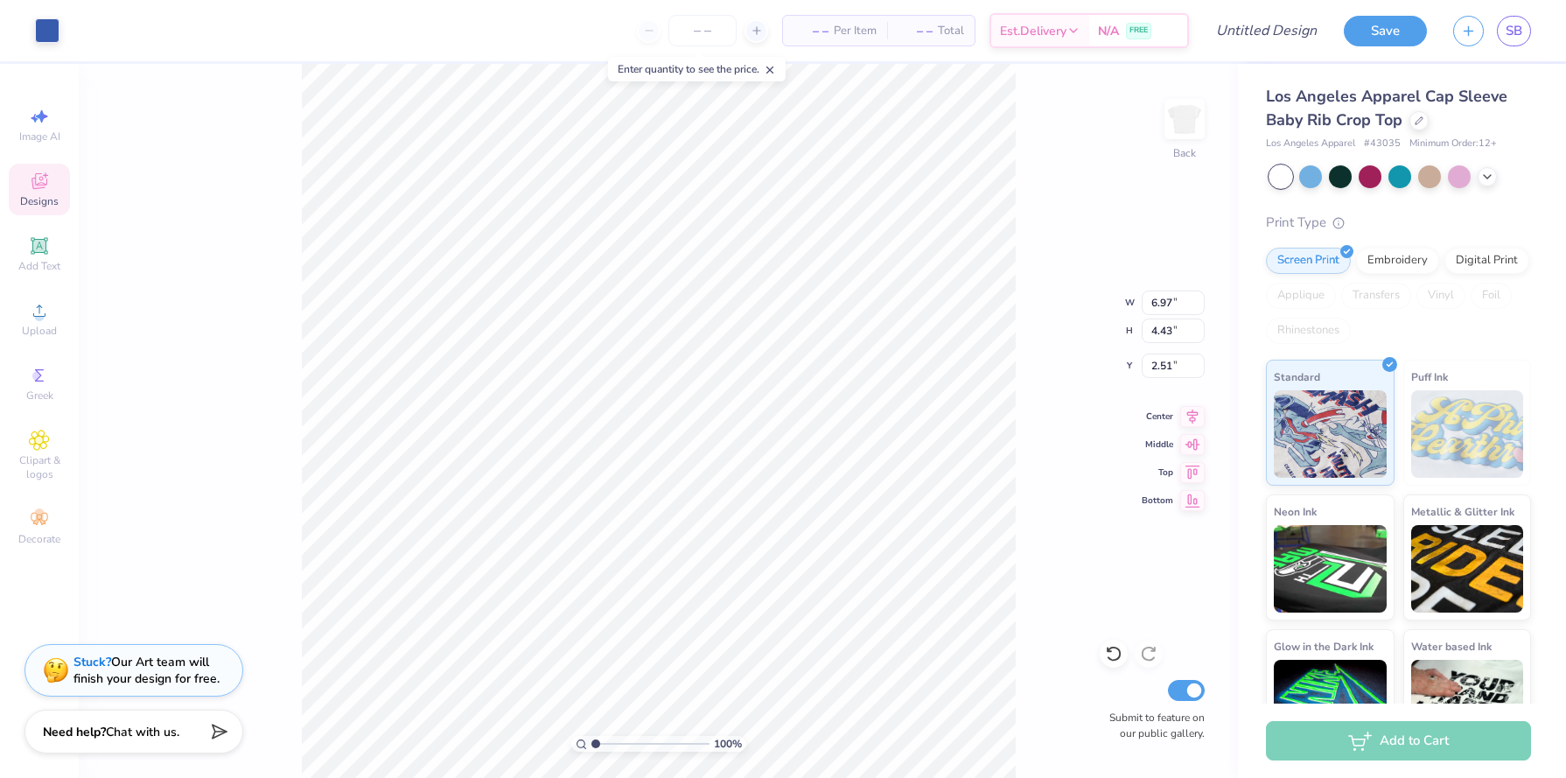
click at [129, 668] on div "Stuck? Our Art team will finish your design for free." at bounding box center [146, 670] width 146 height 33
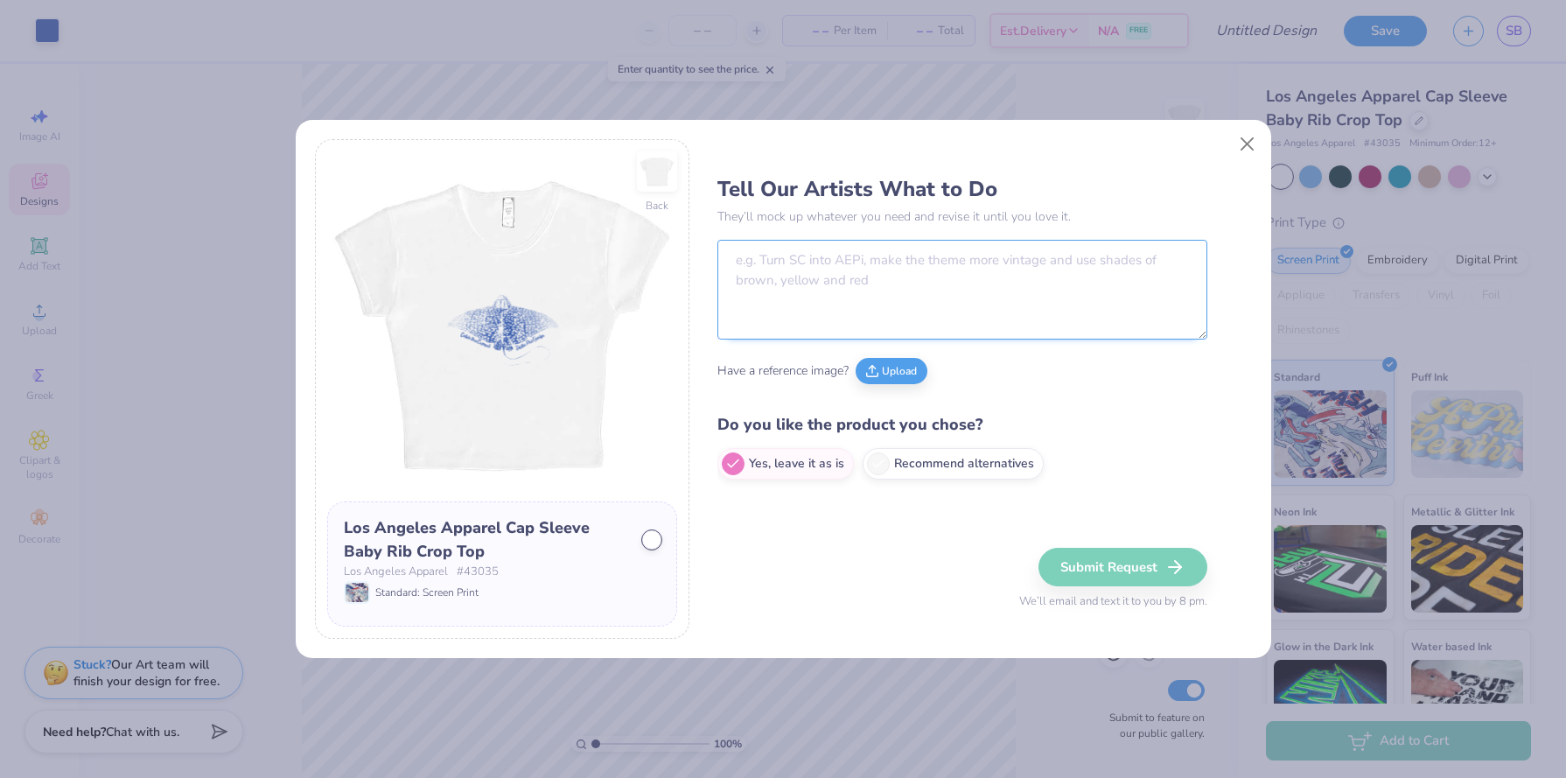
click at [785, 258] on textarea at bounding box center [962, 290] width 490 height 100
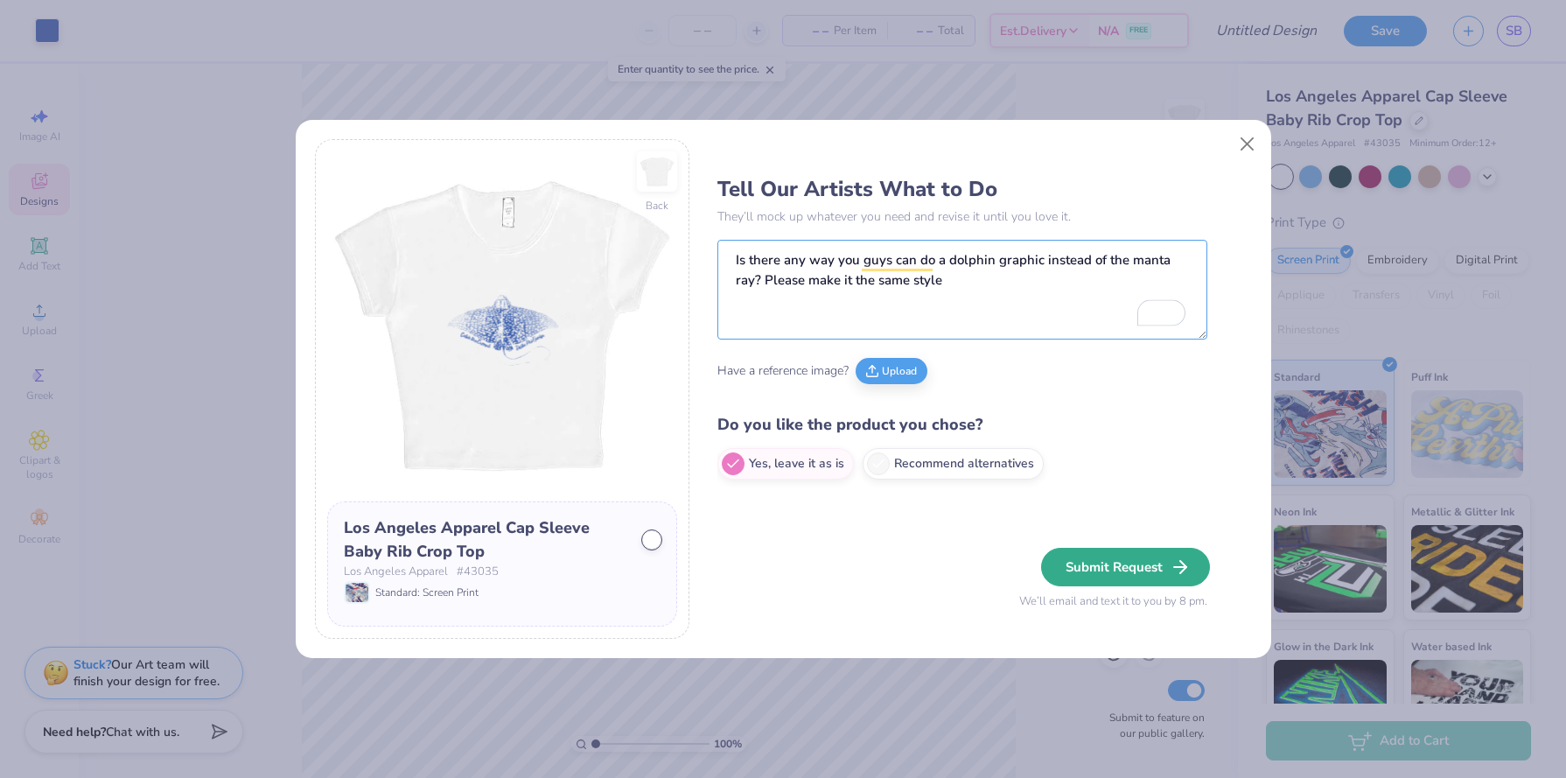
type textarea "Is there any way you guys can do a dolphin graphic instead of the manta ray? Pl…"
click at [1078, 568] on button "Submit Request" at bounding box center [1125, 567] width 169 height 38
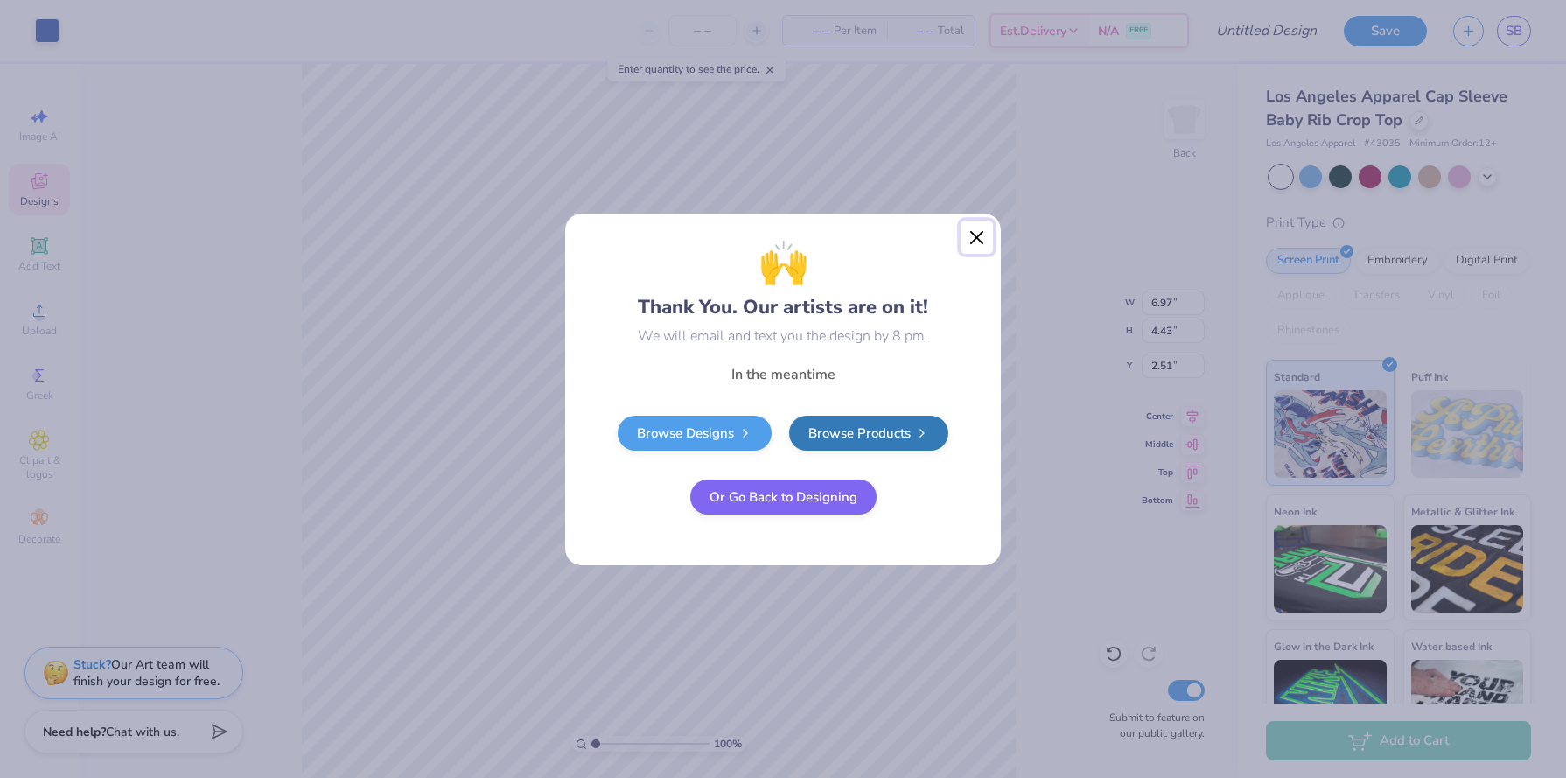
click at [986, 231] on button "Close" at bounding box center [977, 236] width 33 height 33
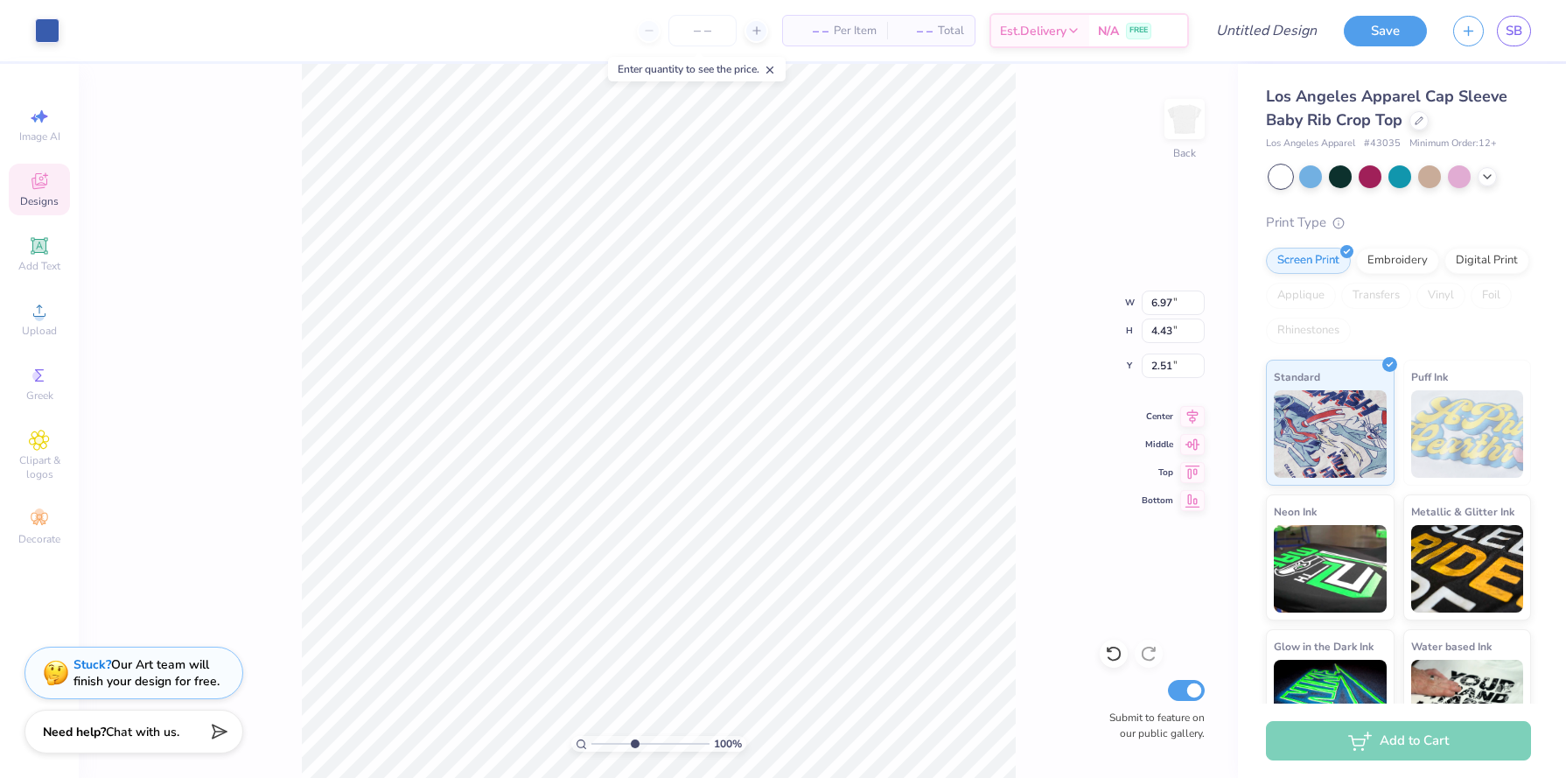
click at [631, 732] on div "100 %" at bounding box center [659, 421] width 714 height 714
type input "3.07"
click at [619, 741] on input "range" at bounding box center [650, 744] width 118 height 16
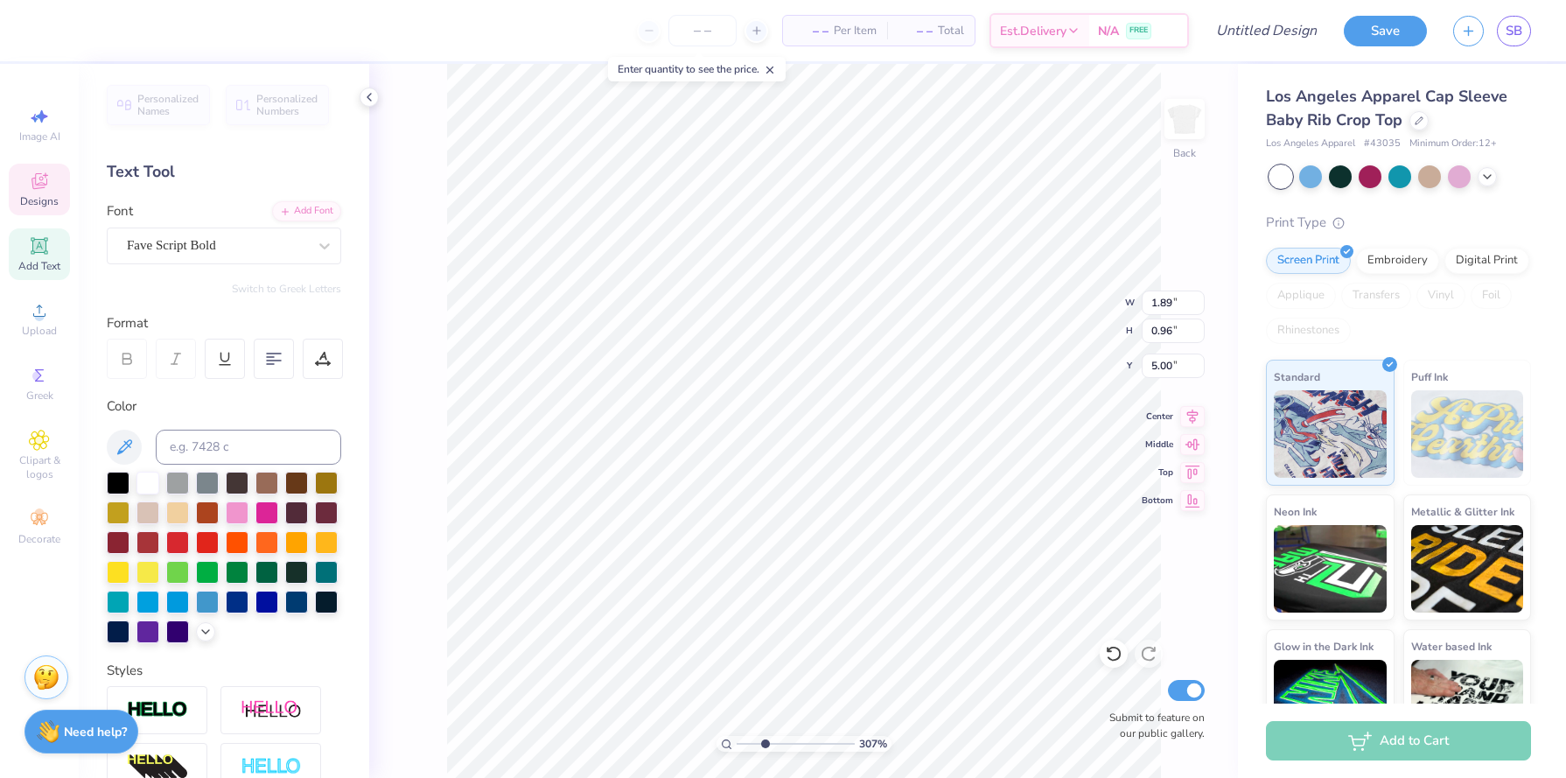
type textarea "Alpha Omega Epsilon"
type textarea "D"
type textarea "est. 1983 beta rho"
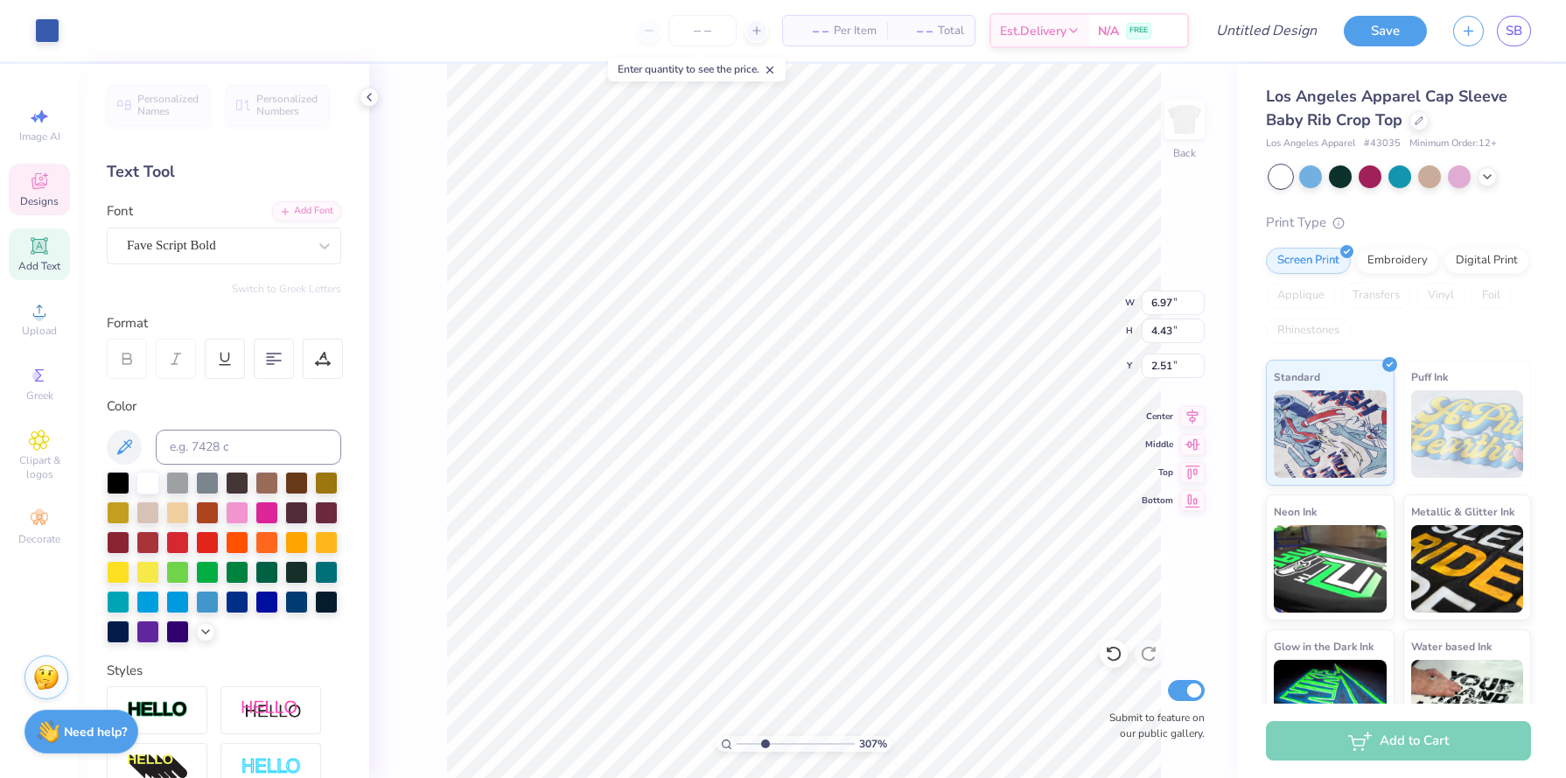
type input "6.97"
type input "4.43"
type input "2.51"
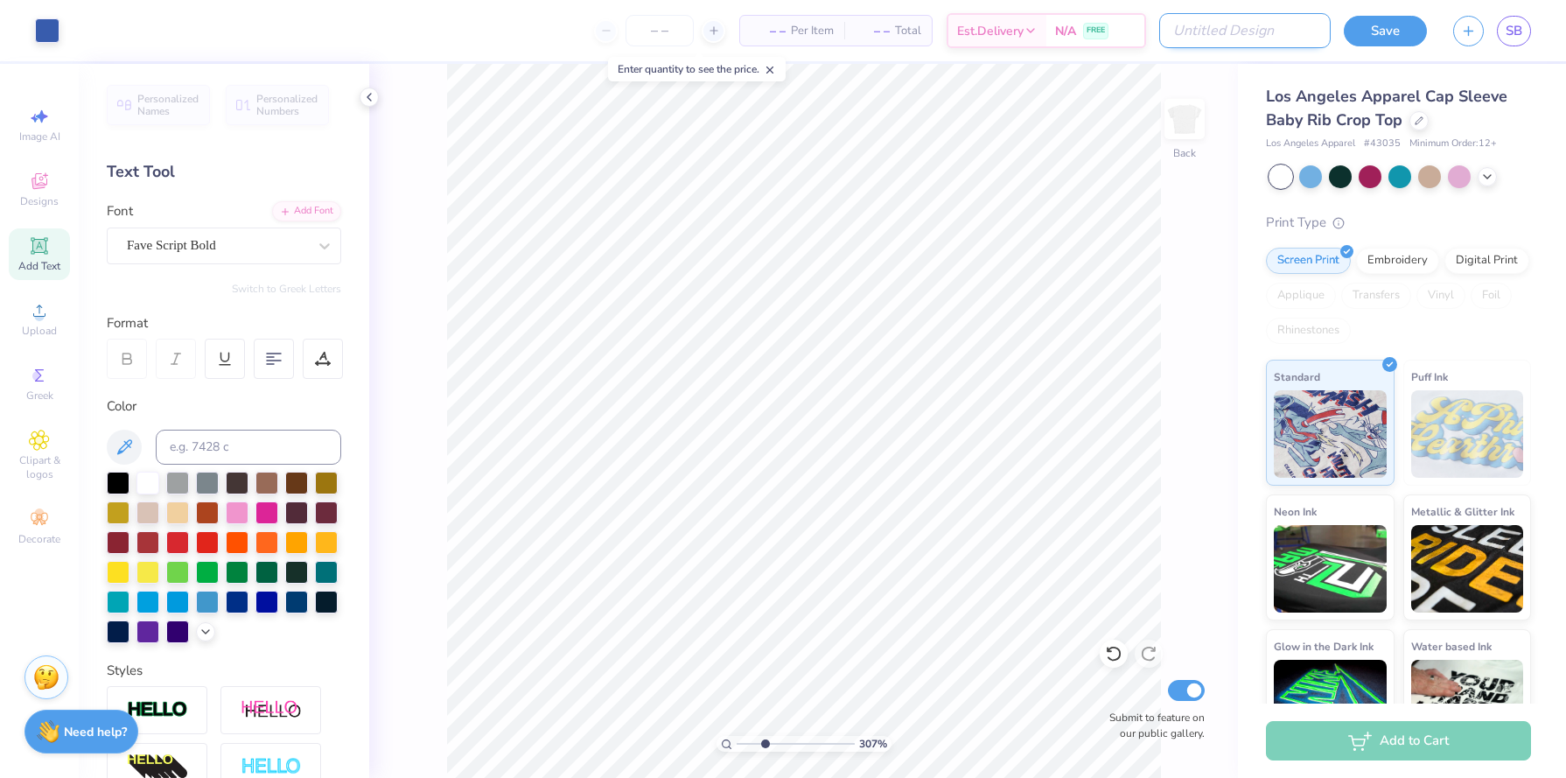
click at [1265, 36] on input "Design Title" at bounding box center [1244, 30] width 171 height 35
type input "SBShirt"
click at [1384, 43] on button "Save" at bounding box center [1385, 28] width 83 height 31
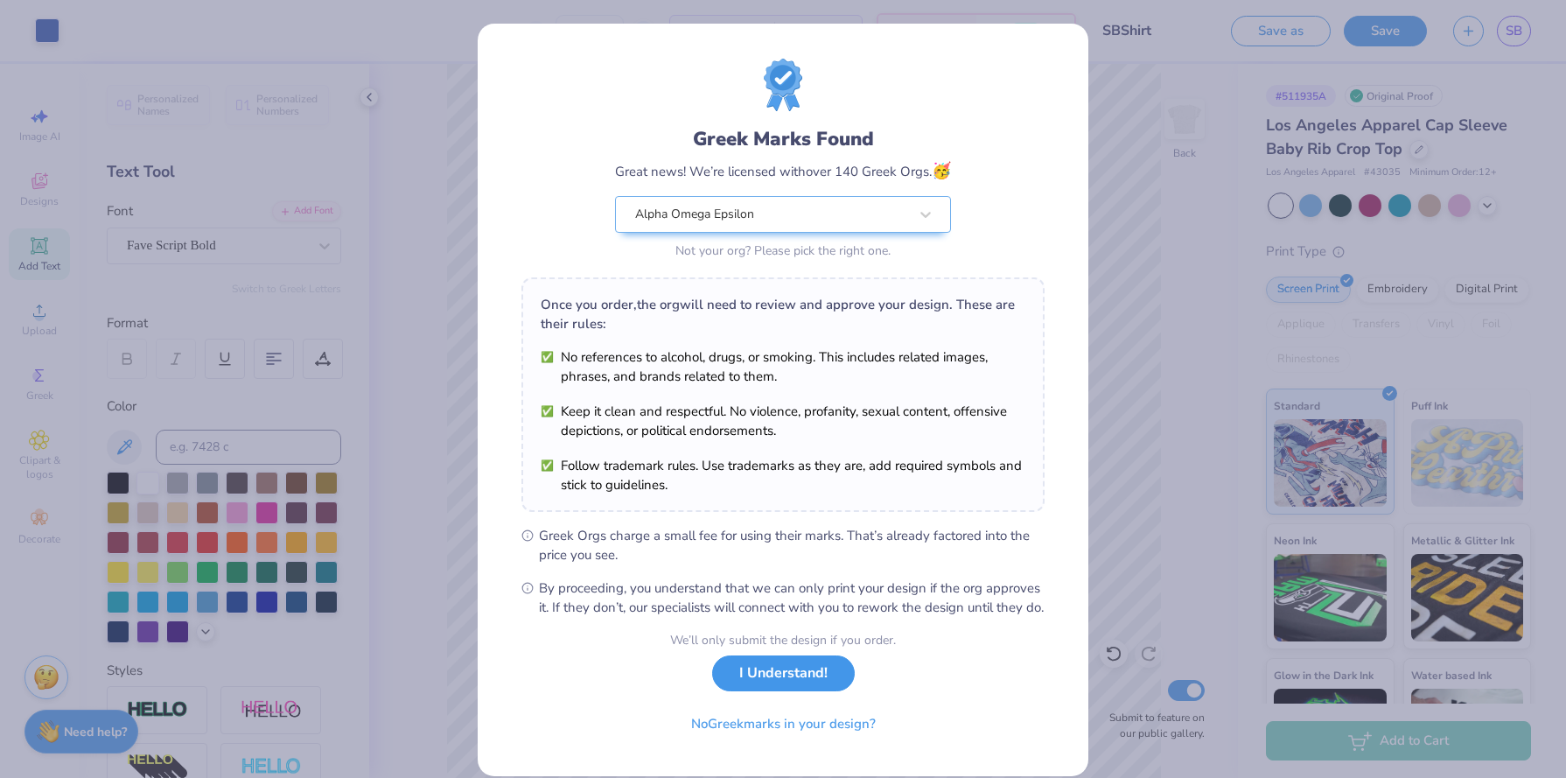
click at [753, 691] on button "I Understand!" at bounding box center [783, 673] width 143 height 36
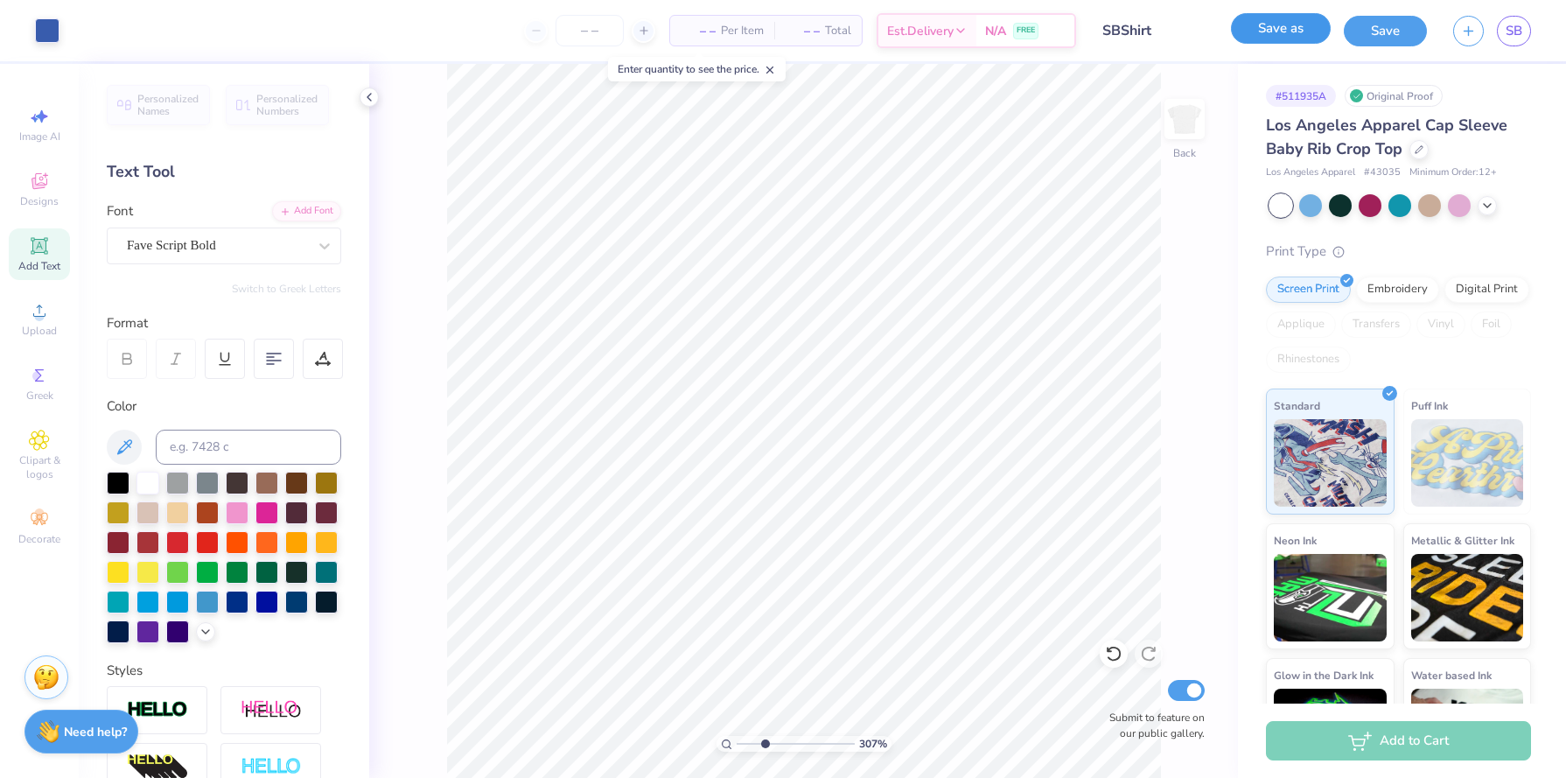
click at [1311, 21] on button "Save as" at bounding box center [1281, 28] width 100 height 31
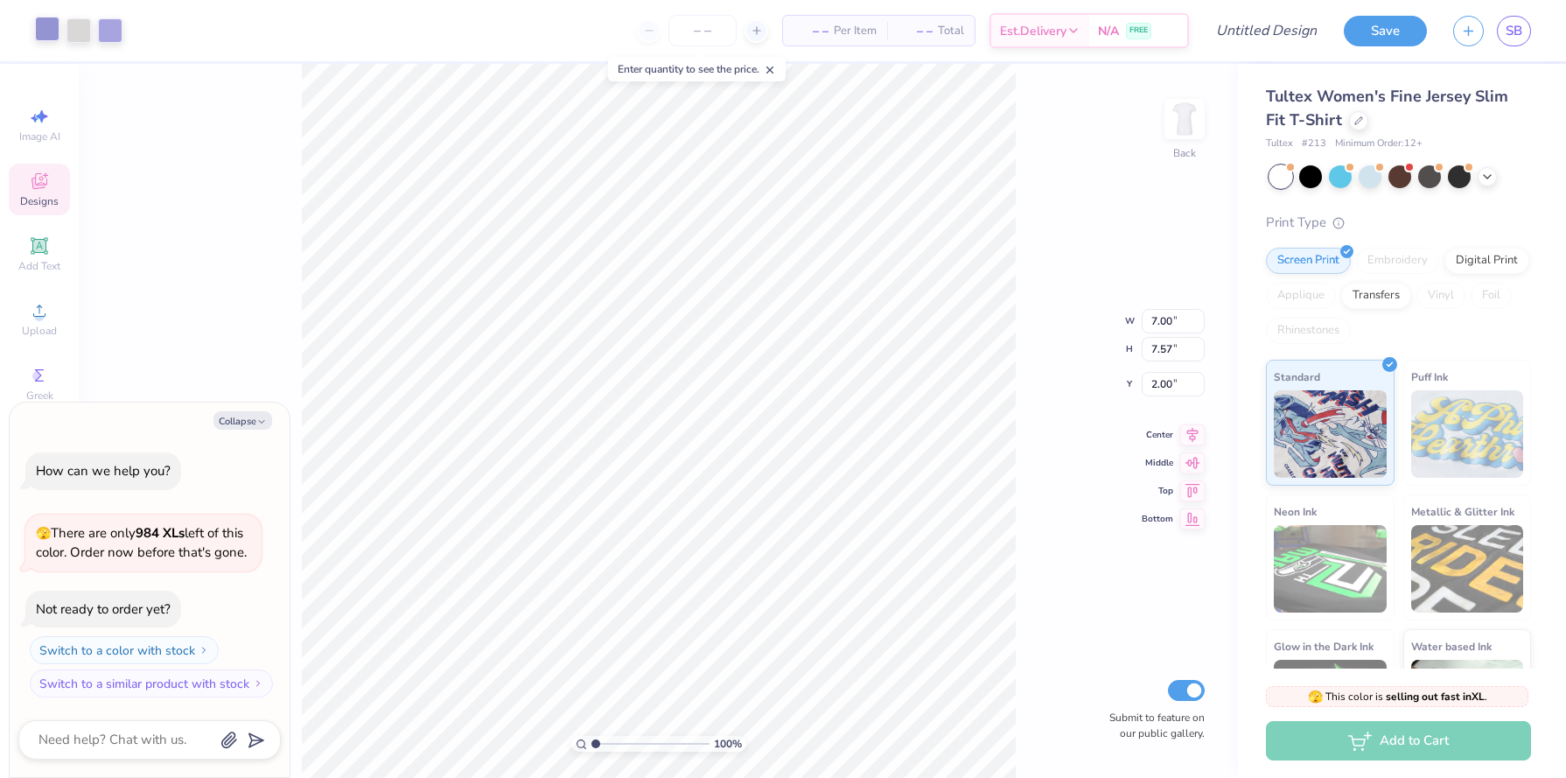
click at [46, 25] on div at bounding box center [47, 29] width 24 height 24
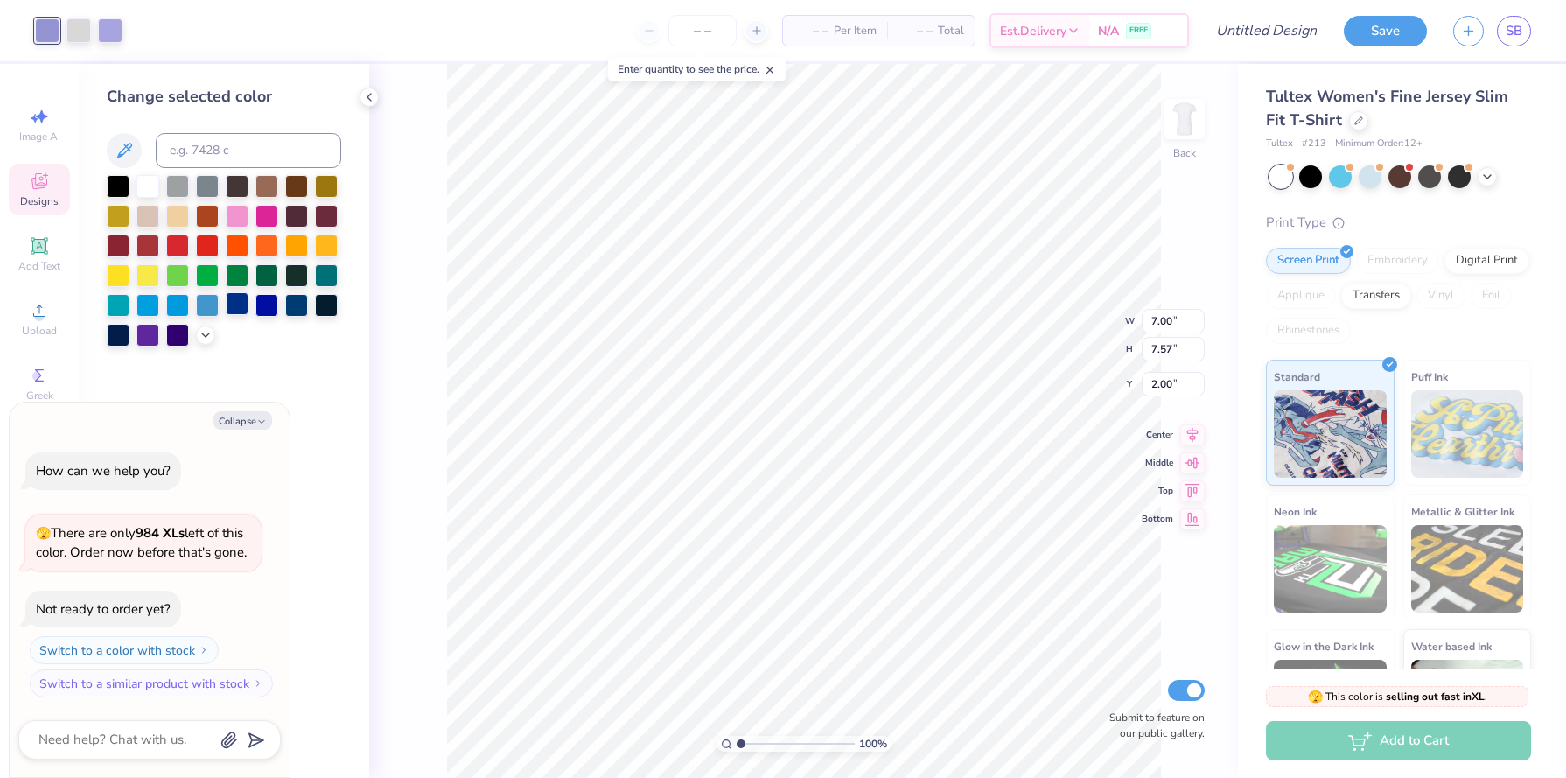
click at [239, 298] on div at bounding box center [237, 303] width 23 height 23
click at [74, 31] on div at bounding box center [78, 29] width 24 height 24
click at [239, 301] on div at bounding box center [237, 303] width 23 height 23
click at [85, 30] on div at bounding box center [78, 29] width 24 height 24
click at [235, 304] on div at bounding box center [237, 303] width 23 height 23
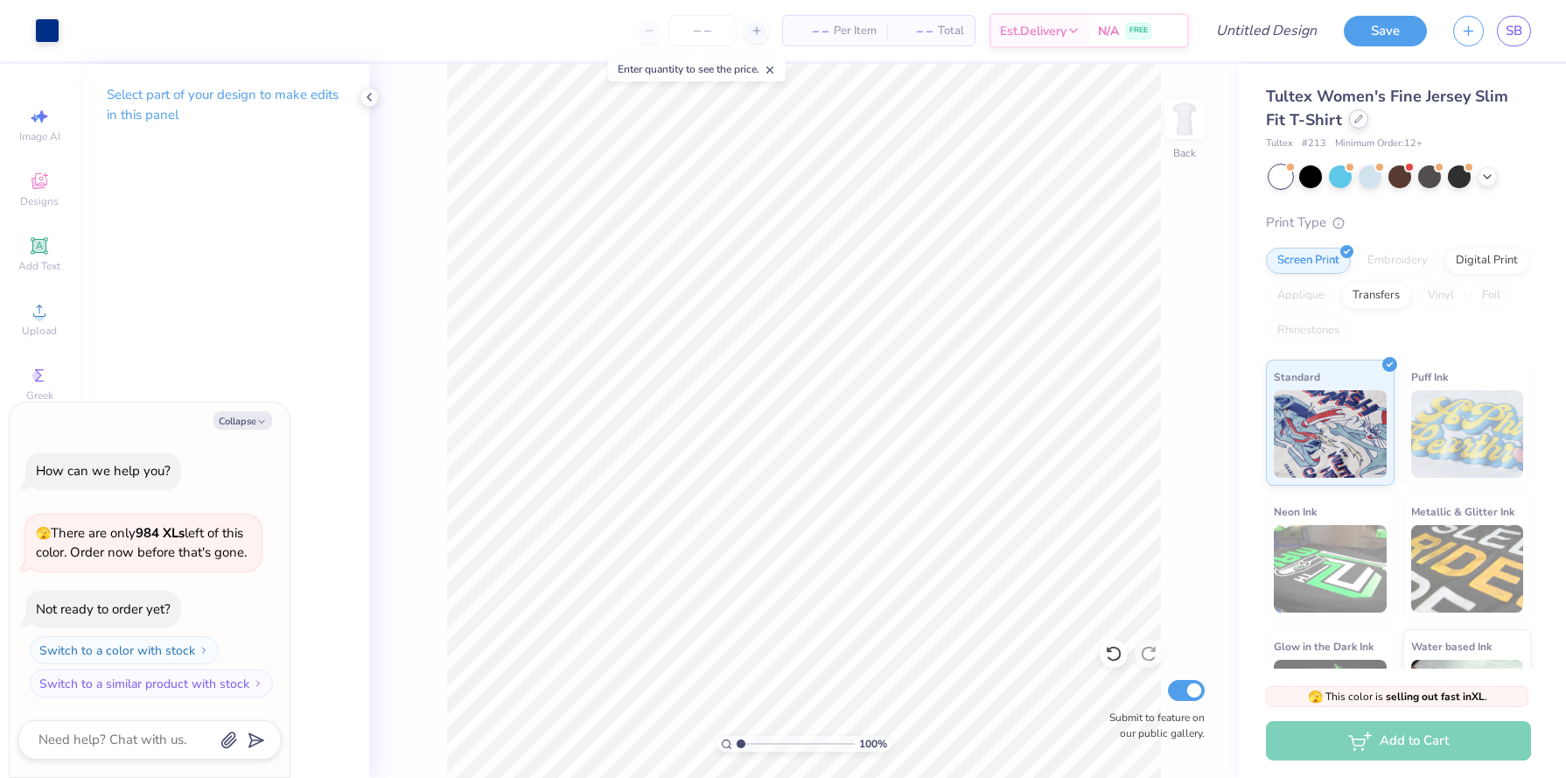
click at [1354, 116] on icon at bounding box center [1358, 119] width 9 height 9
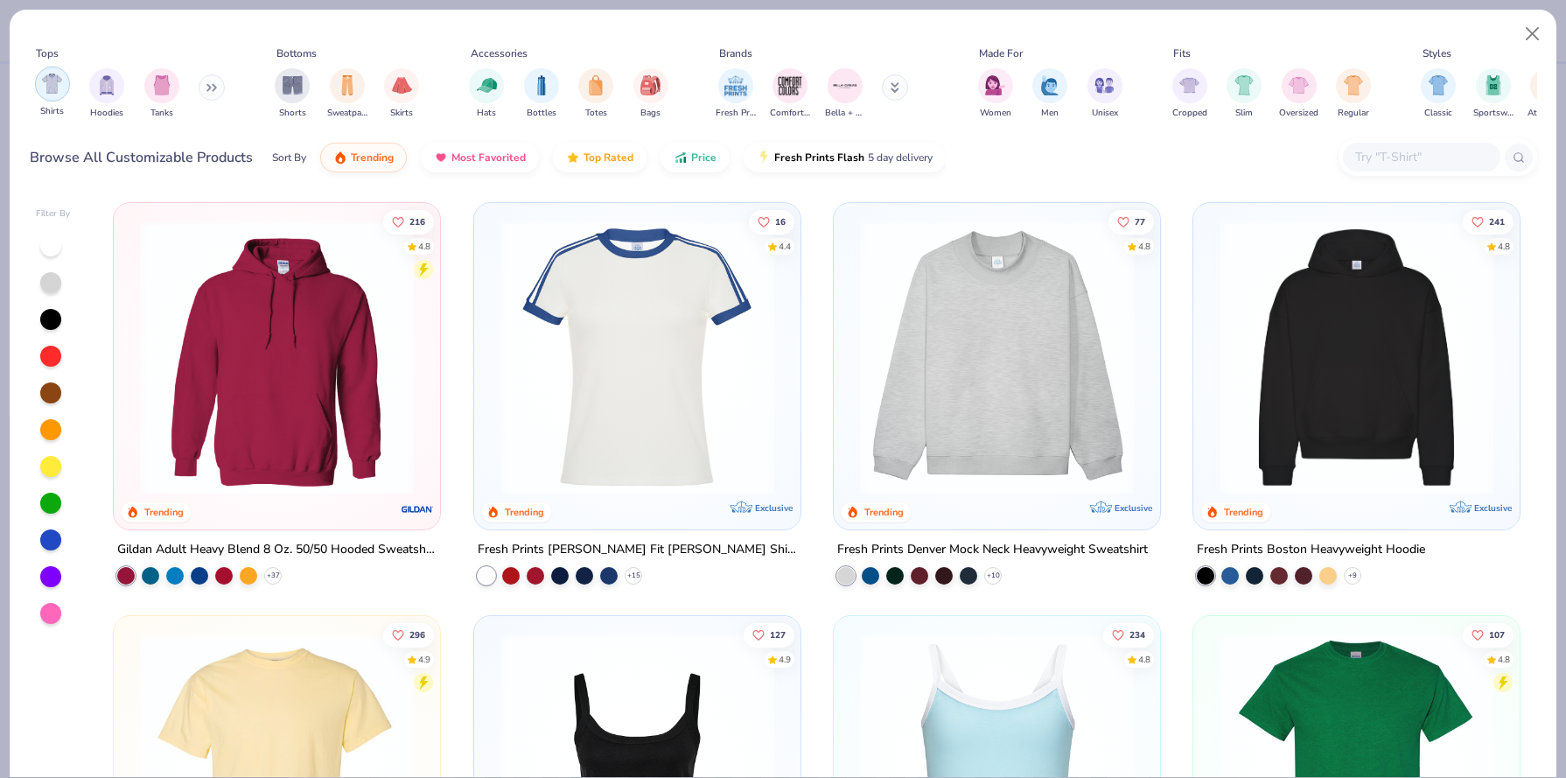
click at [64, 88] on div "filter for Shirts" at bounding box center [52, 83] width 35 height 35
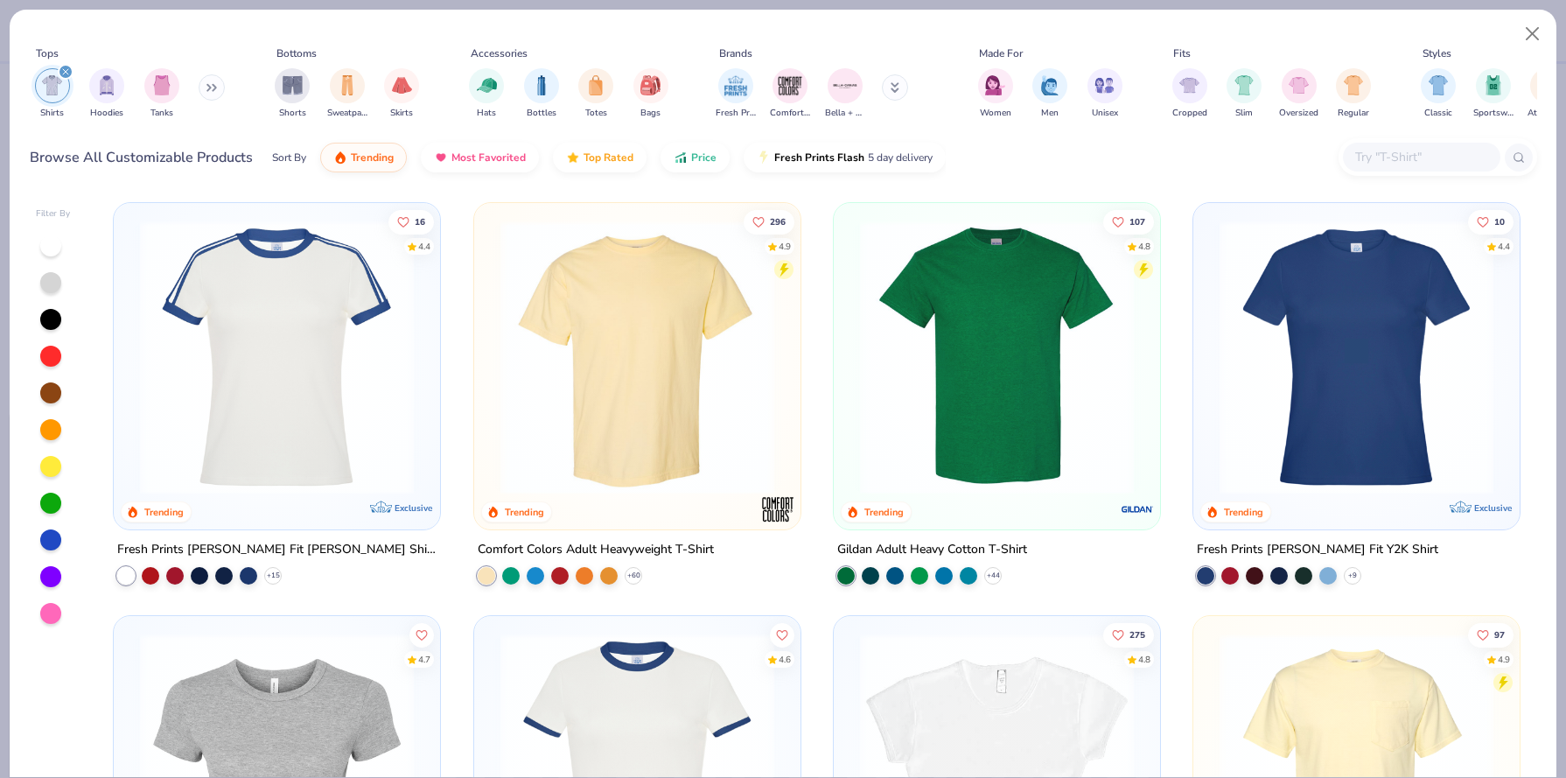
click at [639, 333] on img at bounding box center [637, 357] width 291 height 274
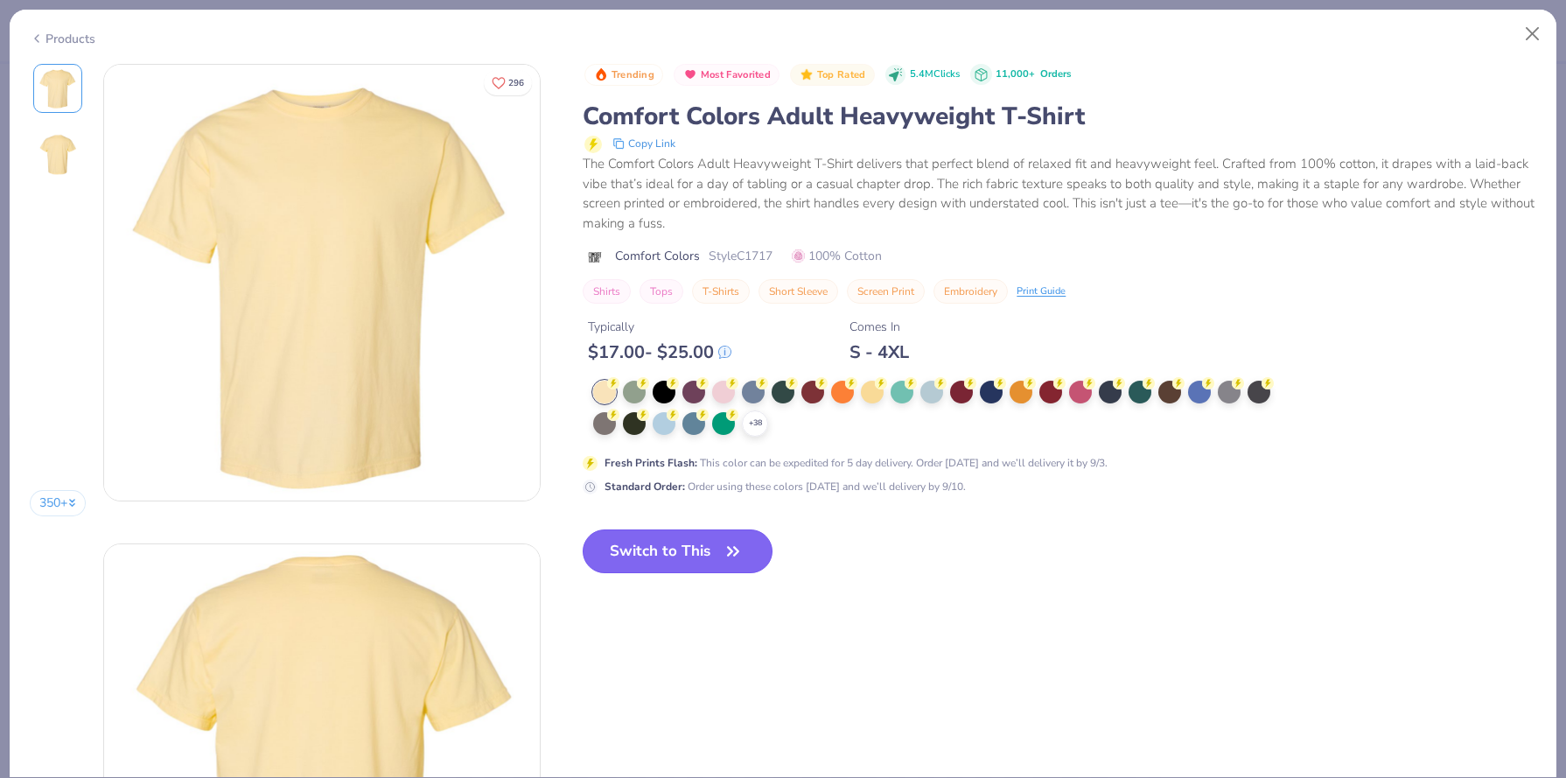
click at [644, 542] on button "Switch to This" at bounding box center [678, 551] width 190 height 44
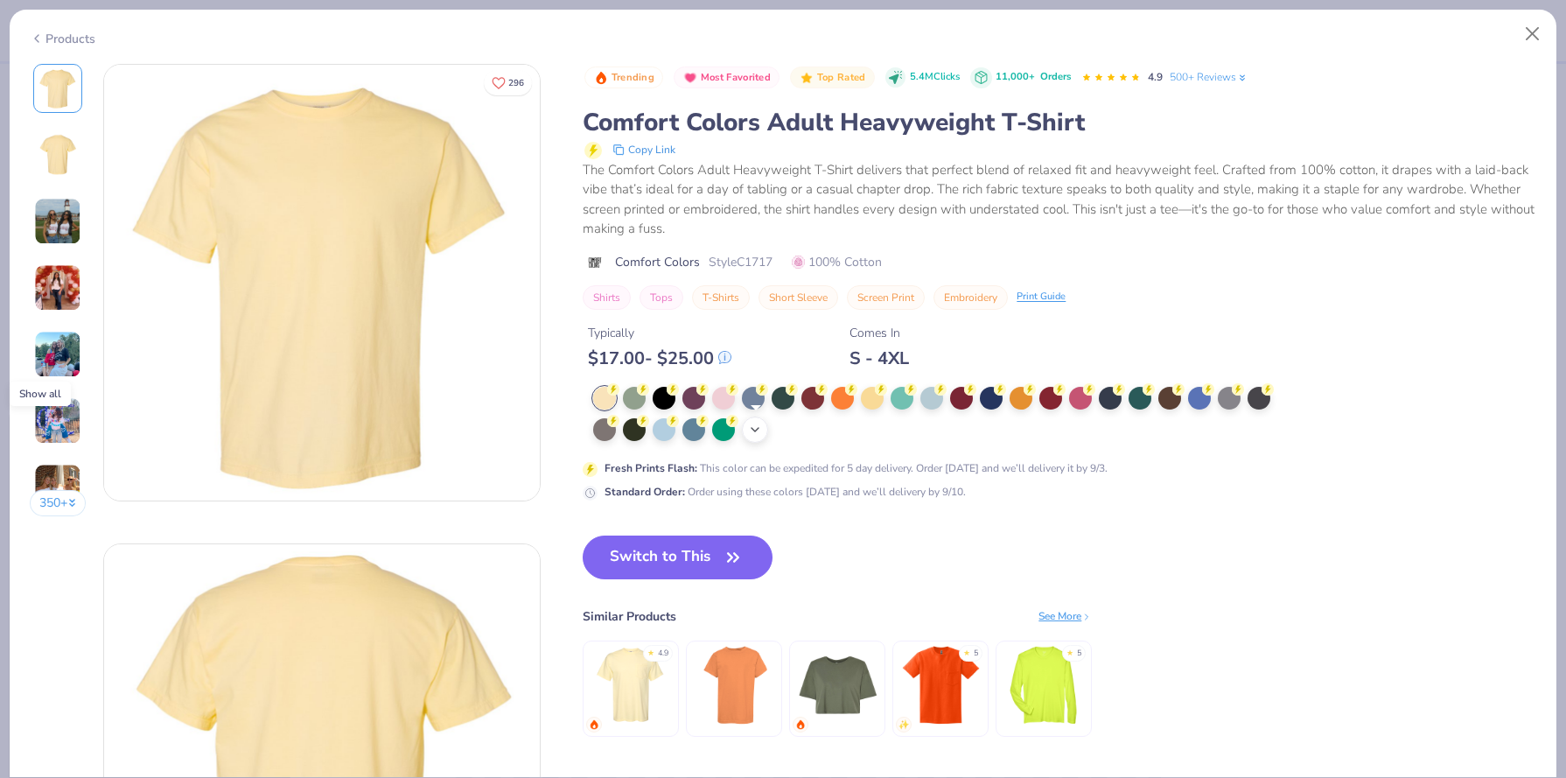
click at [757, 431] on icon at bounding box center [755, 430] width 14 height 14
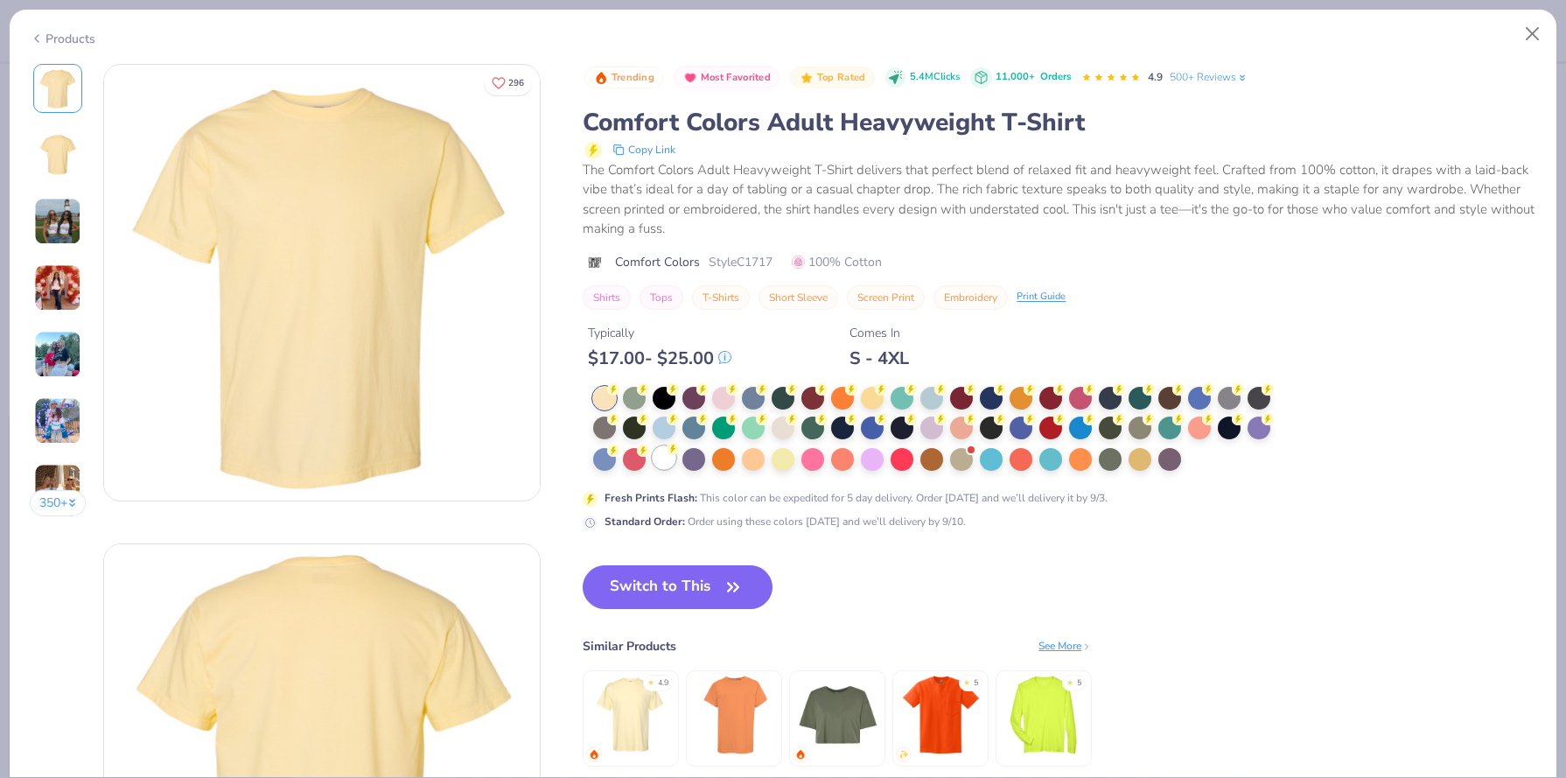
click at [668, 461] on div at bounding box center [664, 457] width 23 height 23
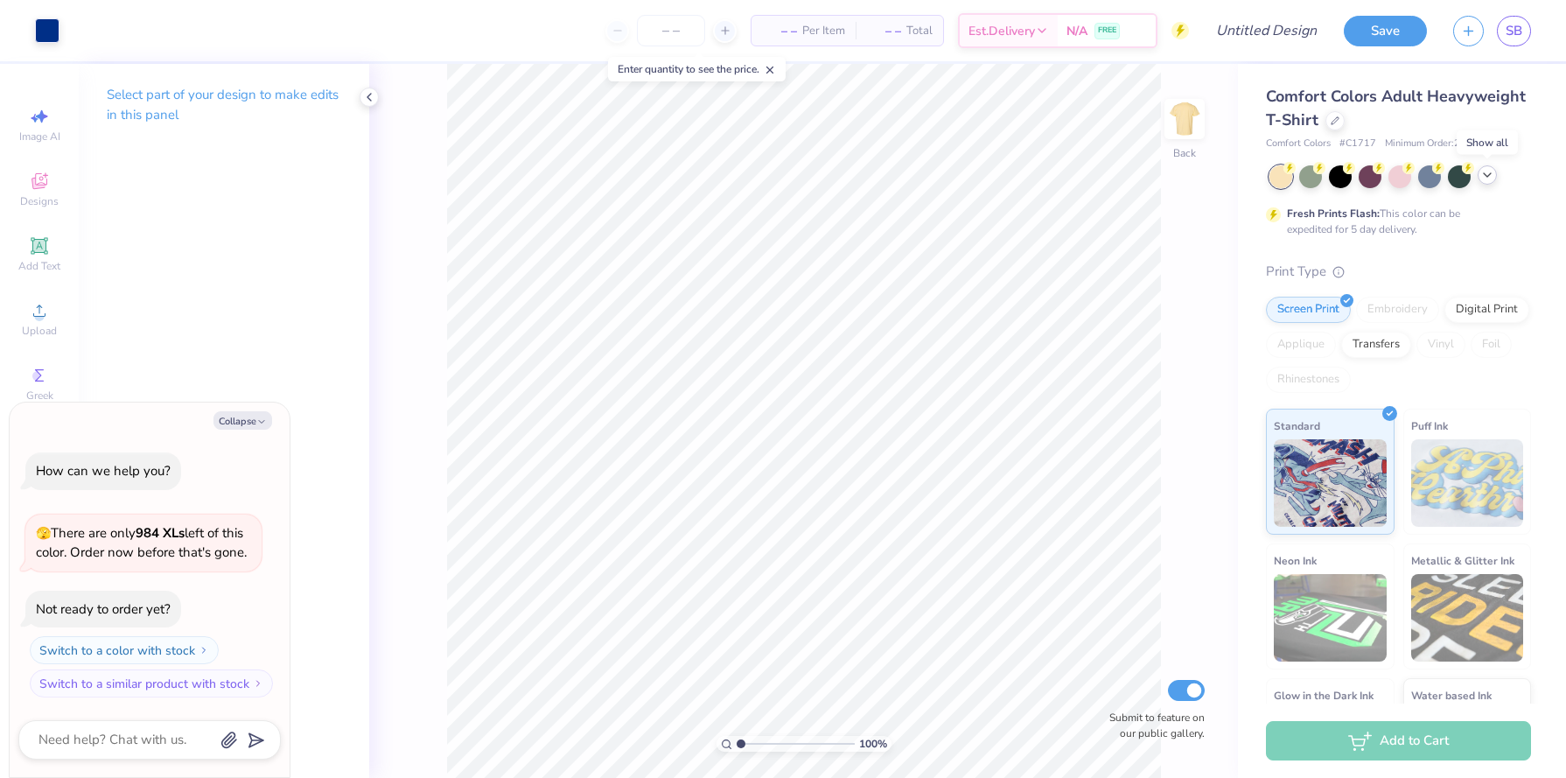
click at [1488, 175] on polyline at bounding box center [1487, 174] width 7 height 3
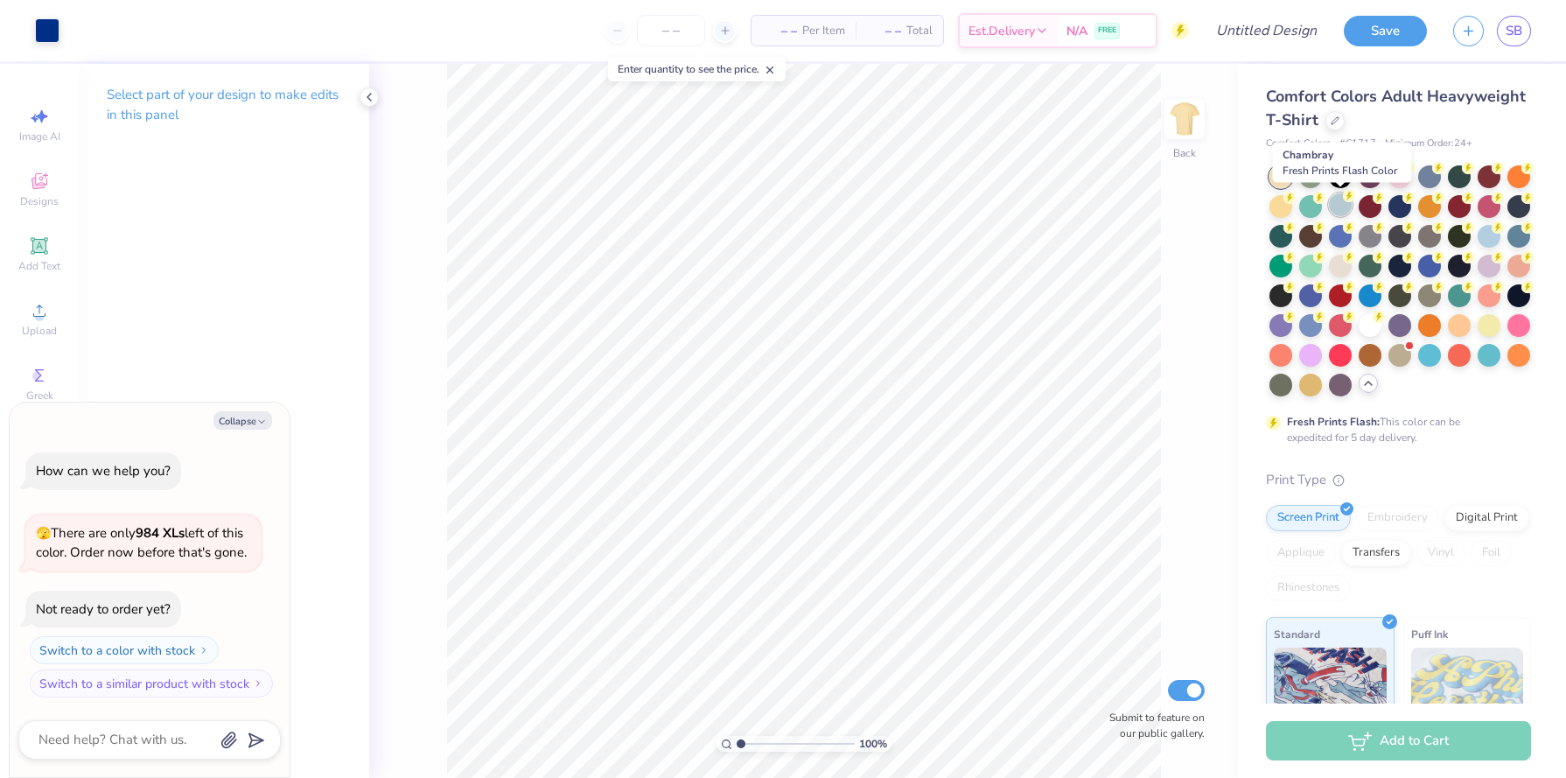
click at [1342, 210] on div at bounding box center [1340, 204] width 23 height 23
click at [1487, 233] on div at bounding box center [1489, 234] width 23 height 23
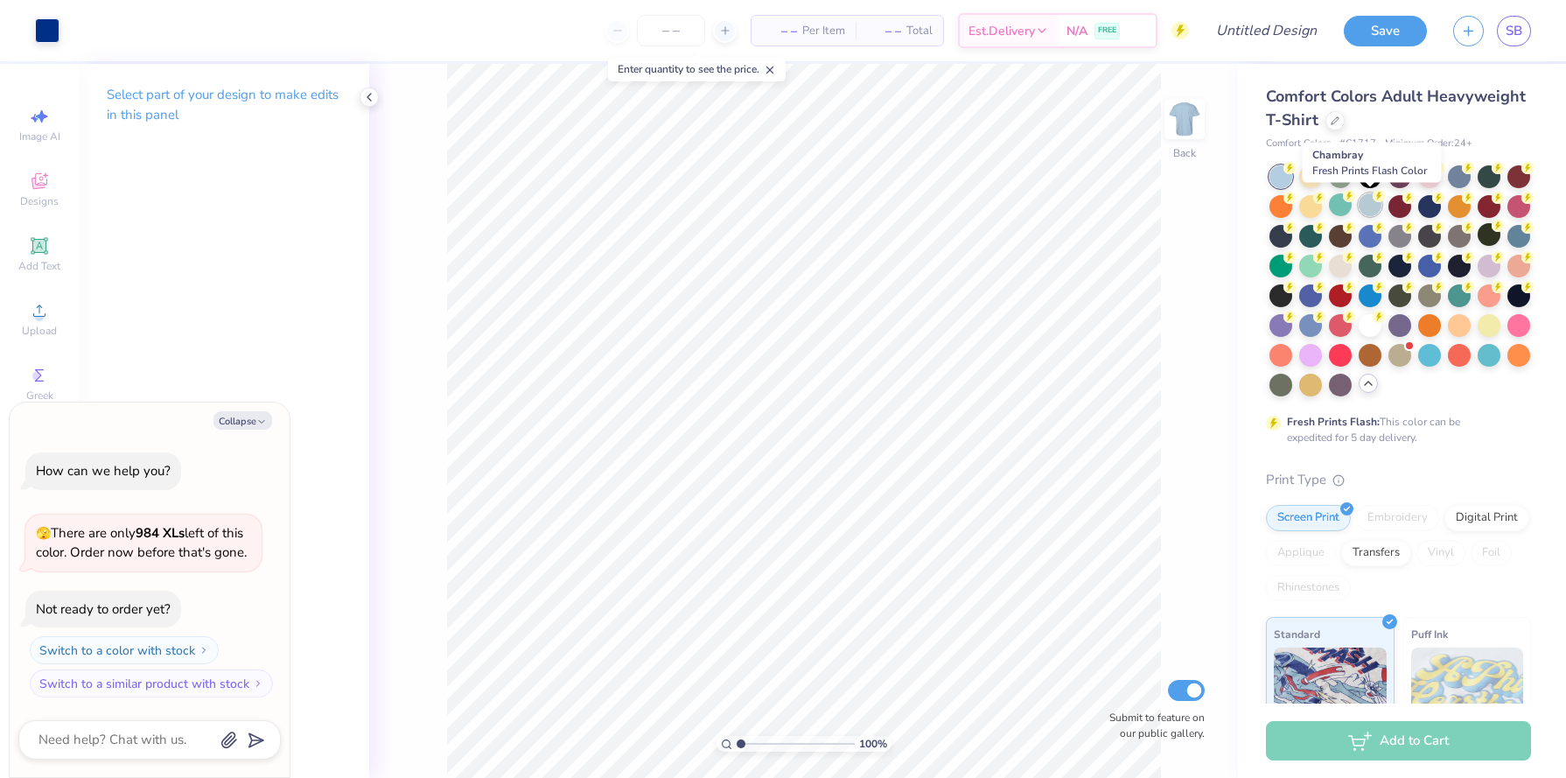
click at [1365, 211] on div at bounding box center [1370, 204] width 23 height 23
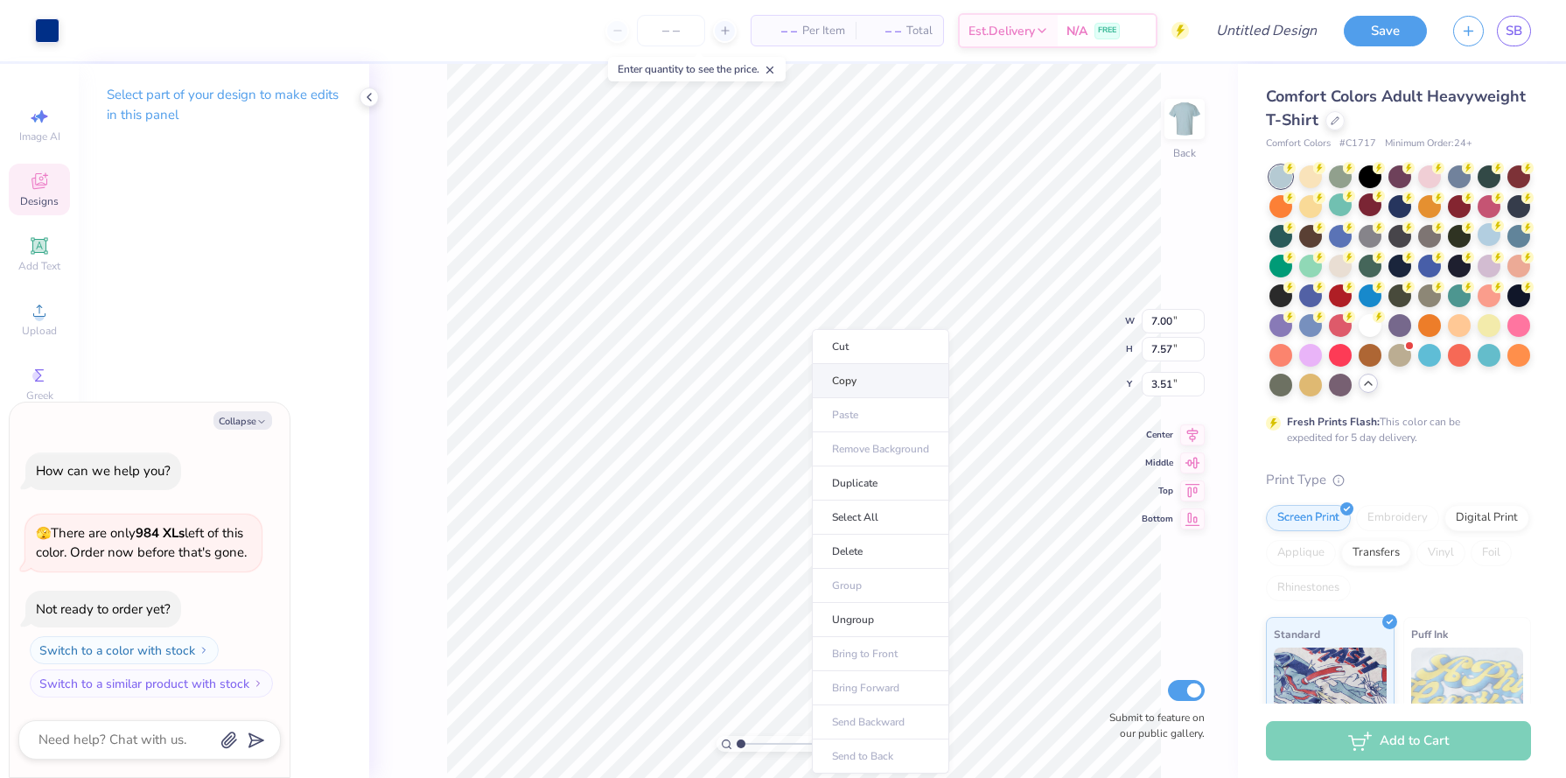
click at [850, 381] on li "Copy" at bounding box center [880, 381] width 137 height 34
click at [1181, 129] on img at bounding box center [1185, 119] width 70 height 70
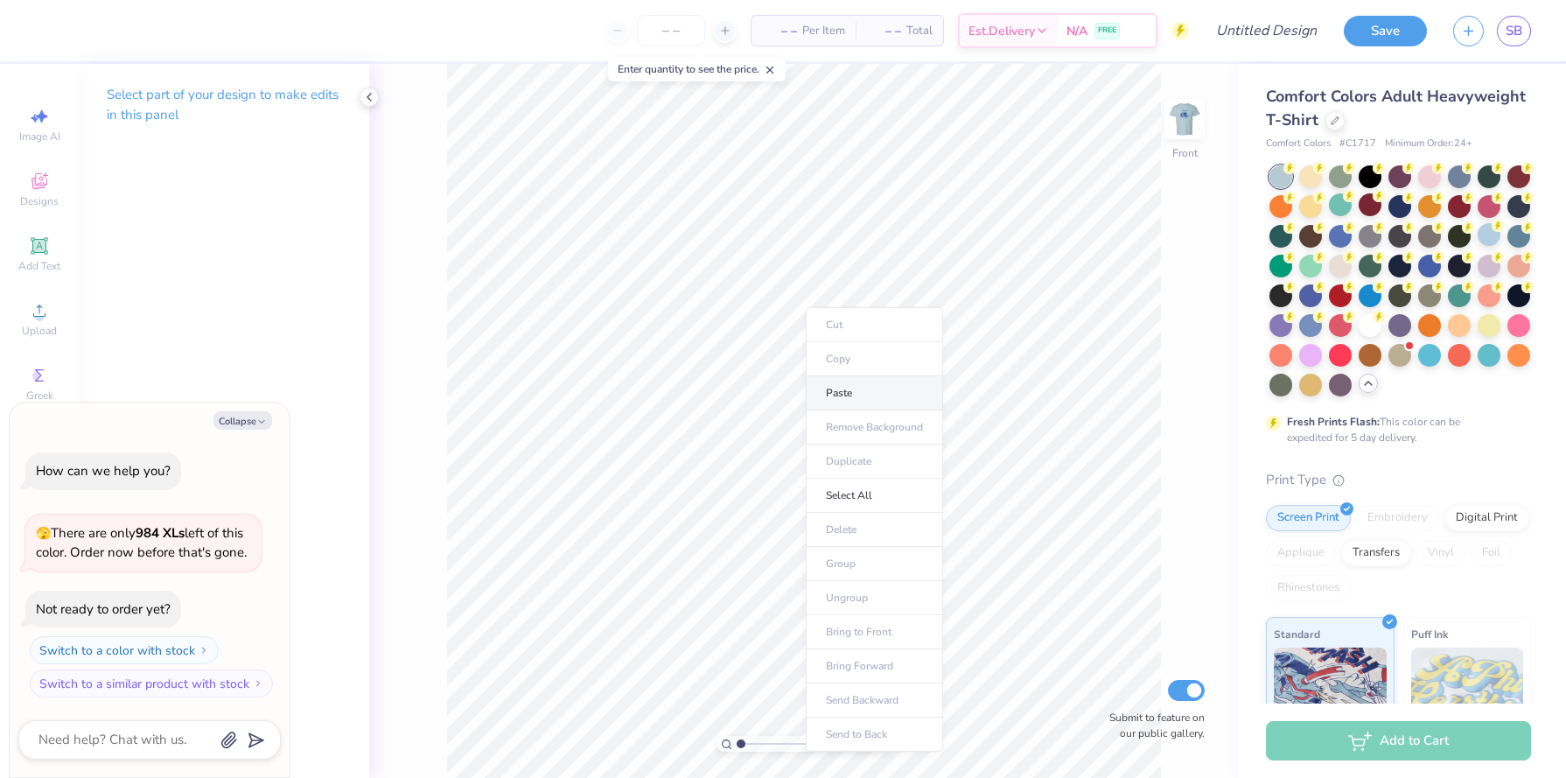
click at [839, 395] on li "Paste" at bounding box center [874, 393] width 137 height 34
type textarea "x"
type input "10.16"
type input "10.98"
type textarea "x"
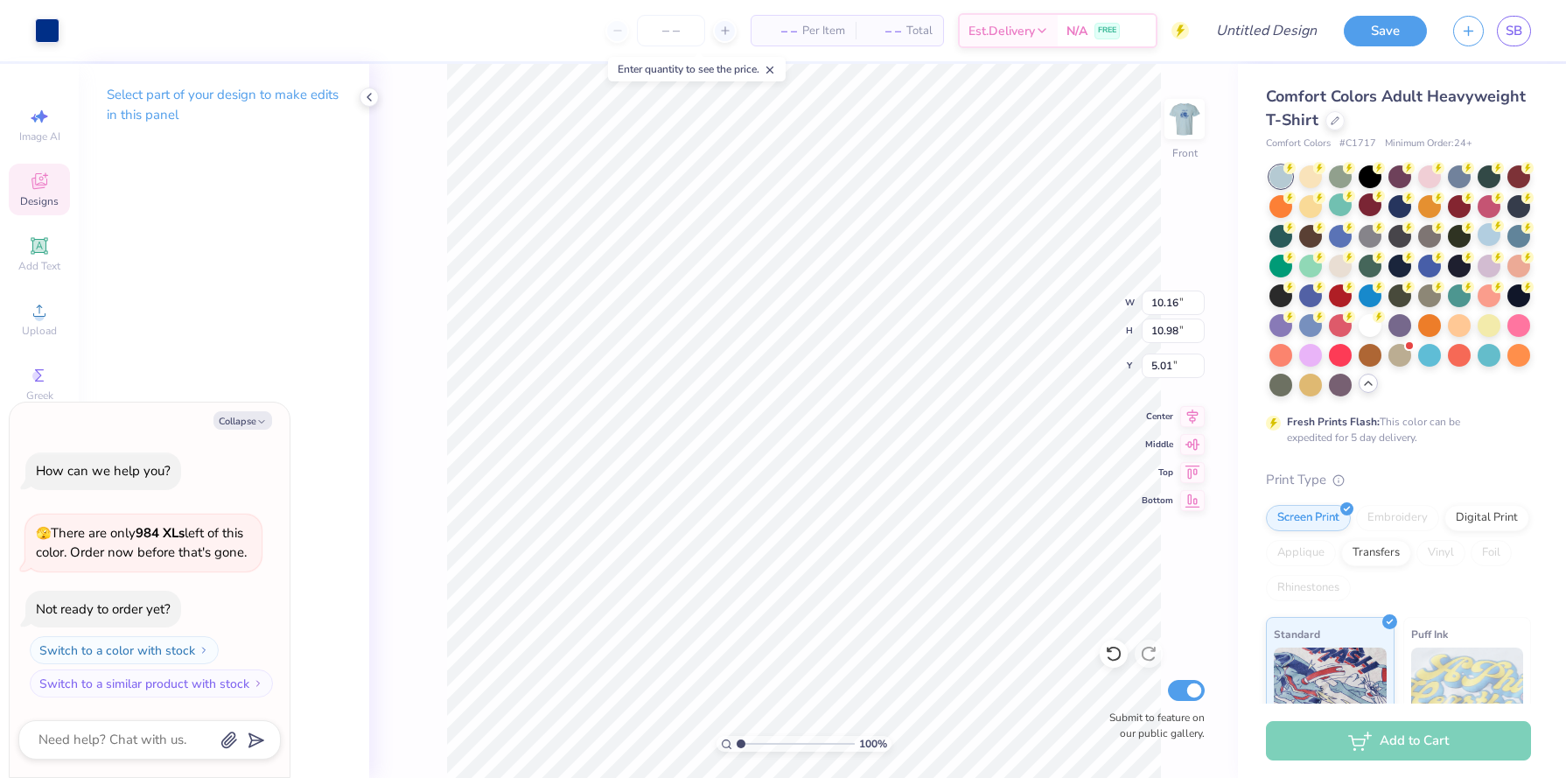
type input "5.18"
type textarea "x"
type input "11.50"
type input "12.43"
type textarea "x"
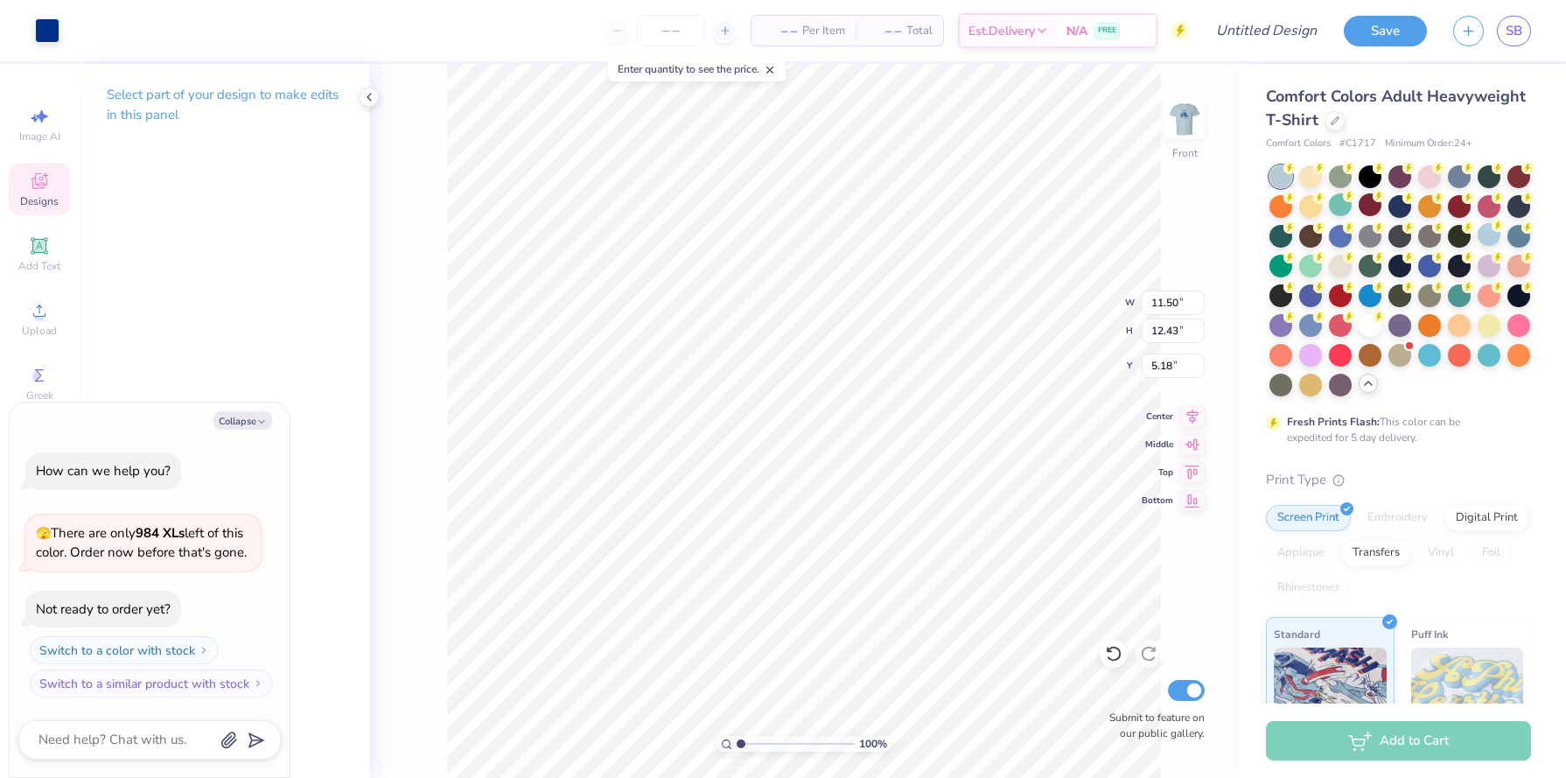
type input "4.26"
type textarea "x"
